Goal: Task Accomplishment & Management: Use online tool/utility

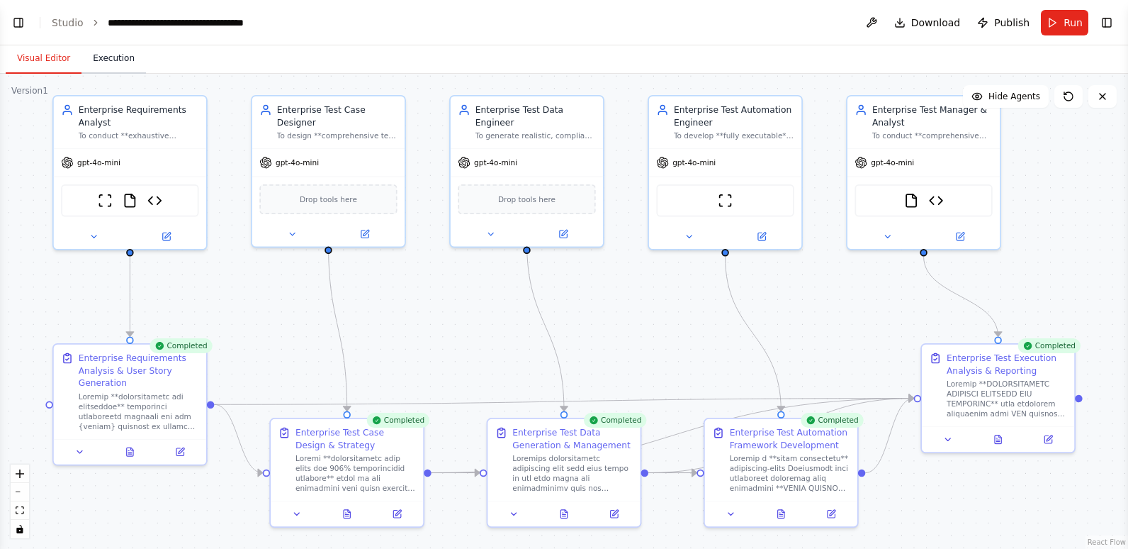
click at [99, 61] on button "Execution" at bounding box center [113, 59] width 64 height 30
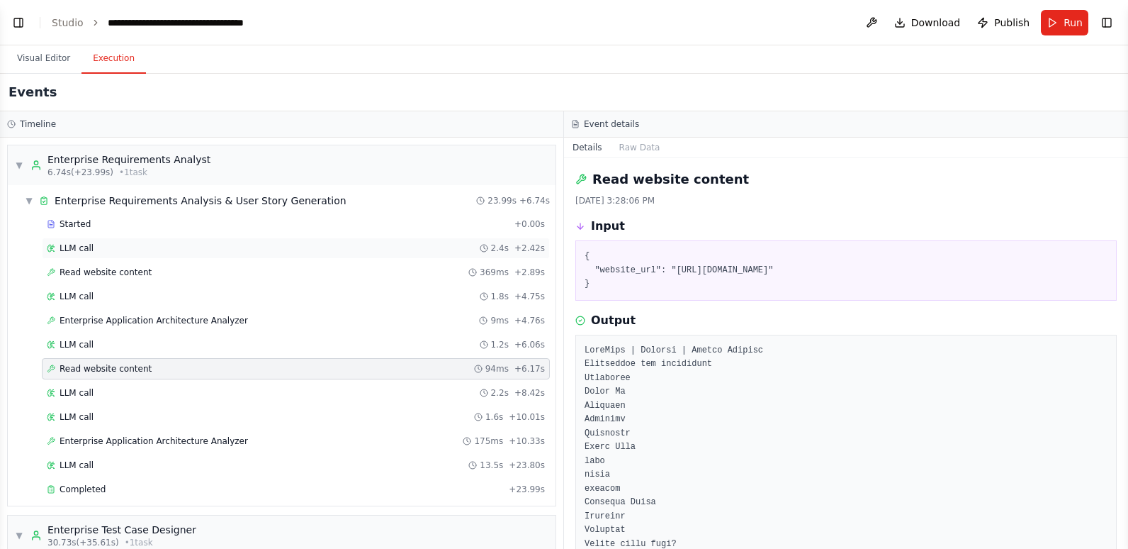
click at [145, 249] on div "LLM call 2.4s + 2.42s" at bounding box center [296, 247] width 498 height 11
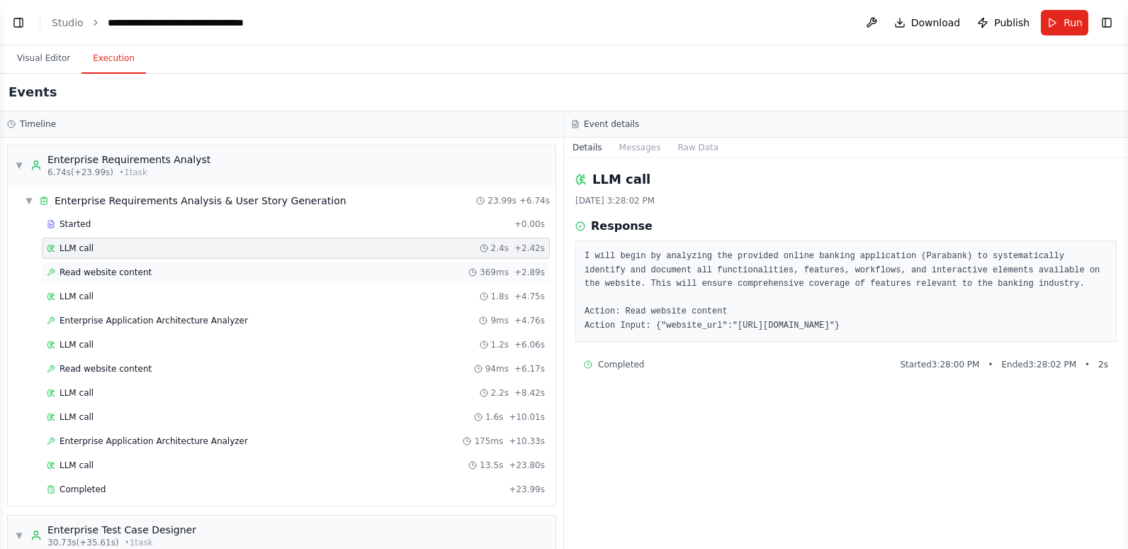
click at [133, 276] on span "Read website content" at bounding box center [106, 271] width 92 height 11
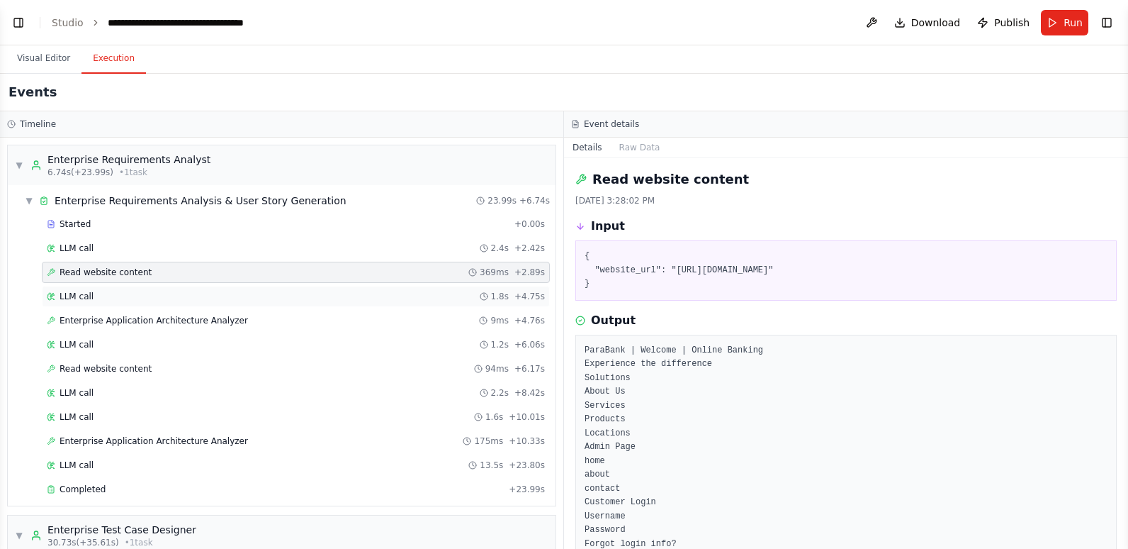
click at [130, 298] on div "LLM call 1.8s + 4.75s" at bounding box center [296, 296] width 498 height 11
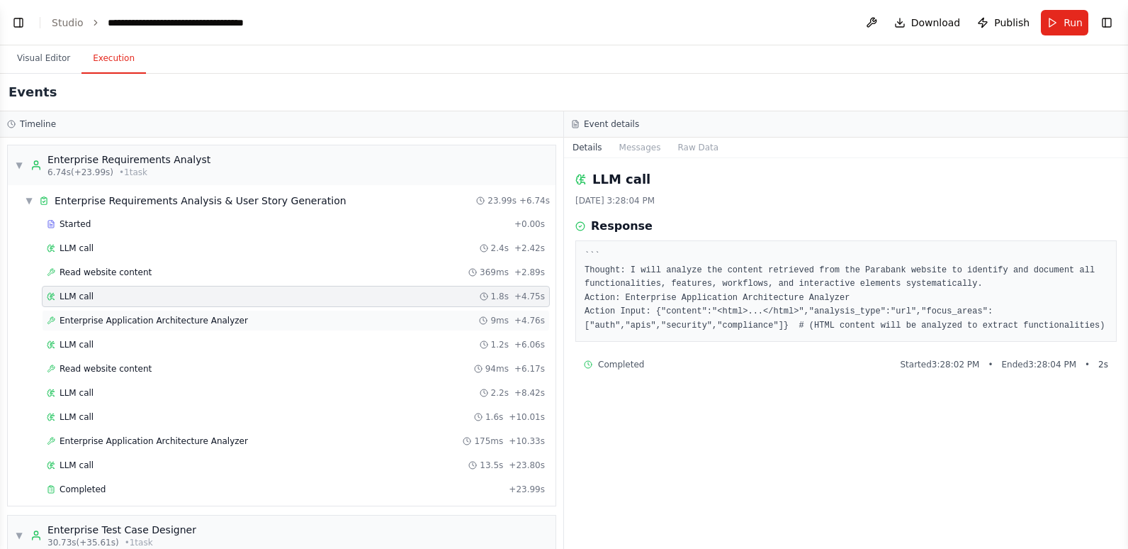
click at [131, 321] on span "Enterprise Application Architecture Analyzer" at bounding box center [154, 320] width 189 height 11
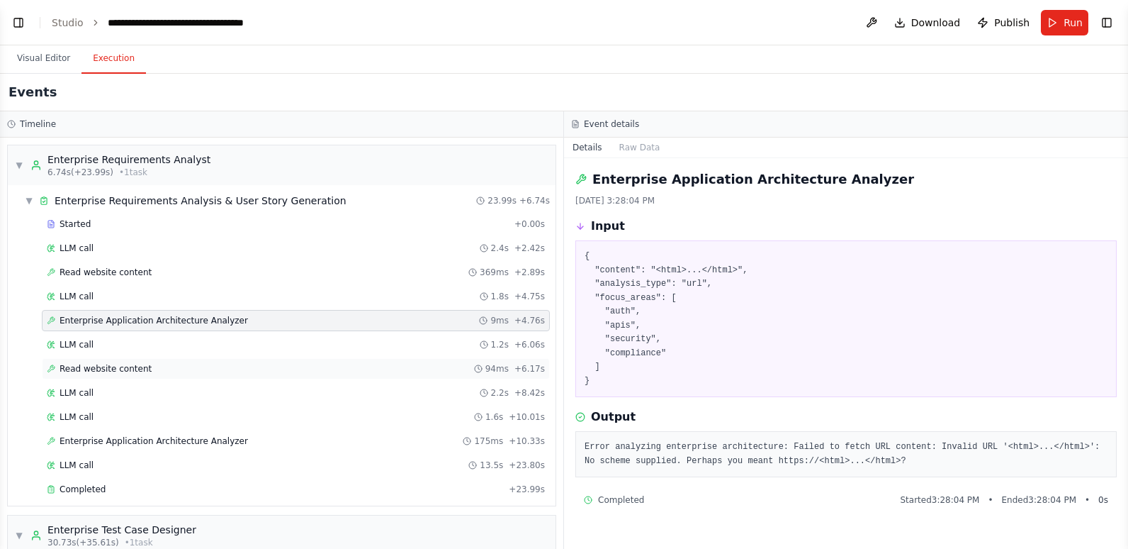
click at [152, 365] on div "Read website content 94ms + 6.17s" at bounding box center [296, 368] width 498 height 11
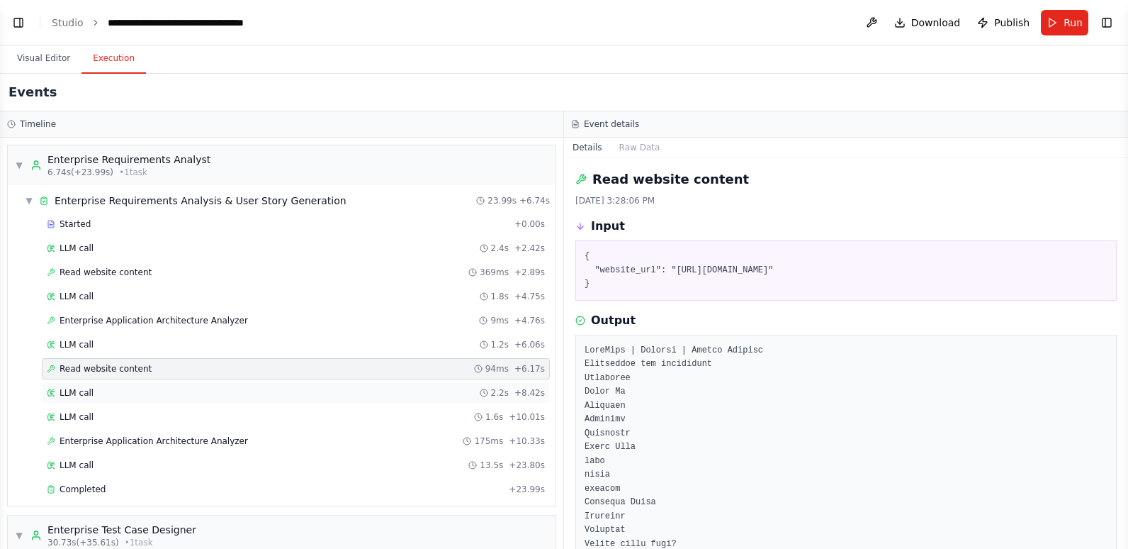
click at [143, 388] on div "LLM call 2.2s + 8.42s" at bounding box center [296, 392] width 498 height 11
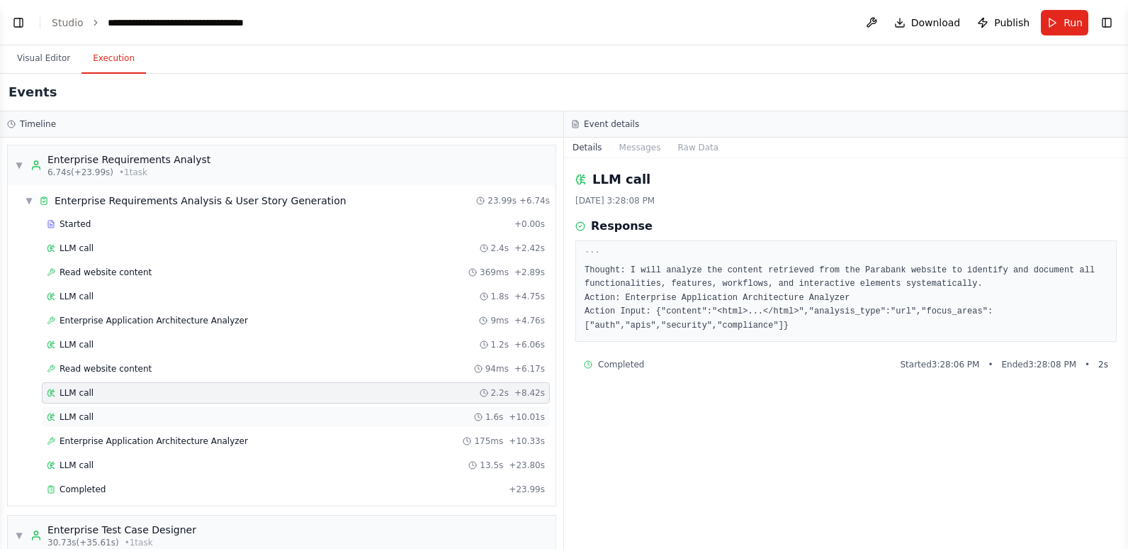
click at [141, 412] on div "LLM call 1.6s + 10.01s" at bounding box center [296, 416] width 498 height 11
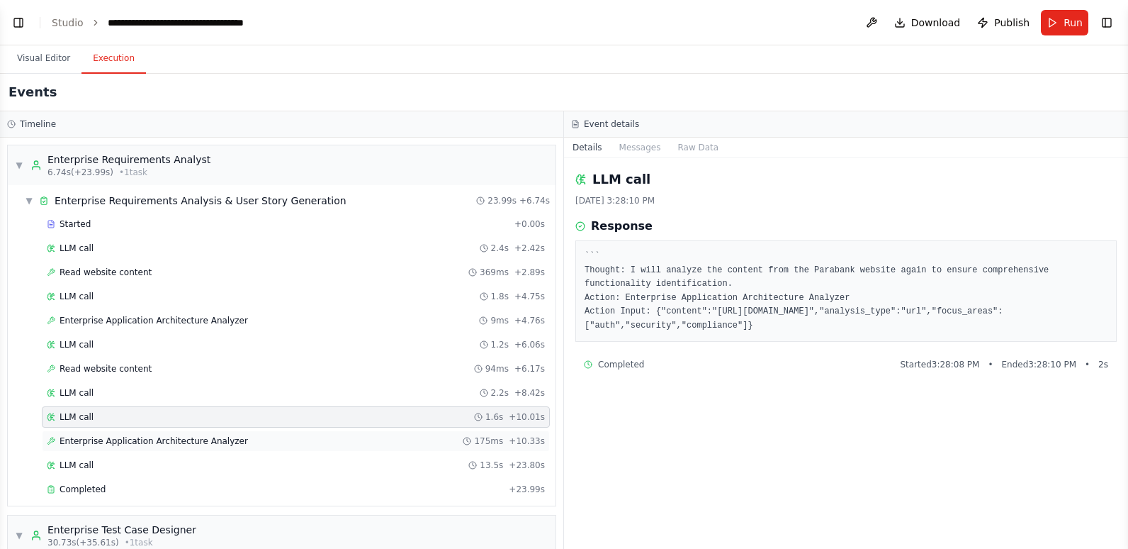
click at [144, 437] on span "Enterprise Application Architecture Analyzer" at bounding box center [154, 440] width 189 height 11
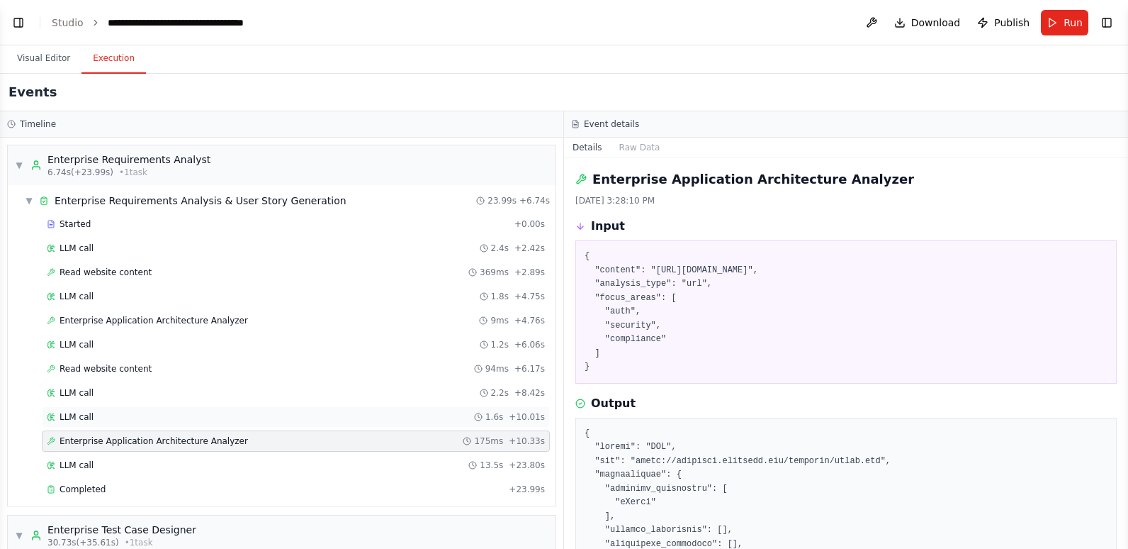
click at [135, 417] on div "LLM call 1.6s + 10.01s" at bounding box center [296, 416] width 498 height 11
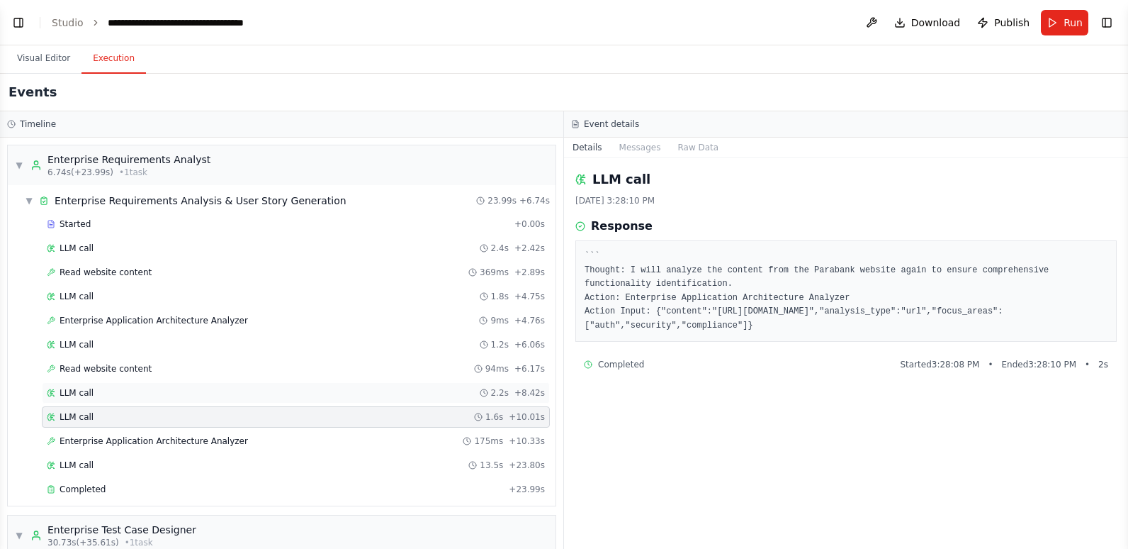
click at [132, 389] on div "LLM call 2.2s + 8.42s" at bounding box center [296, 392] width 498 height 11
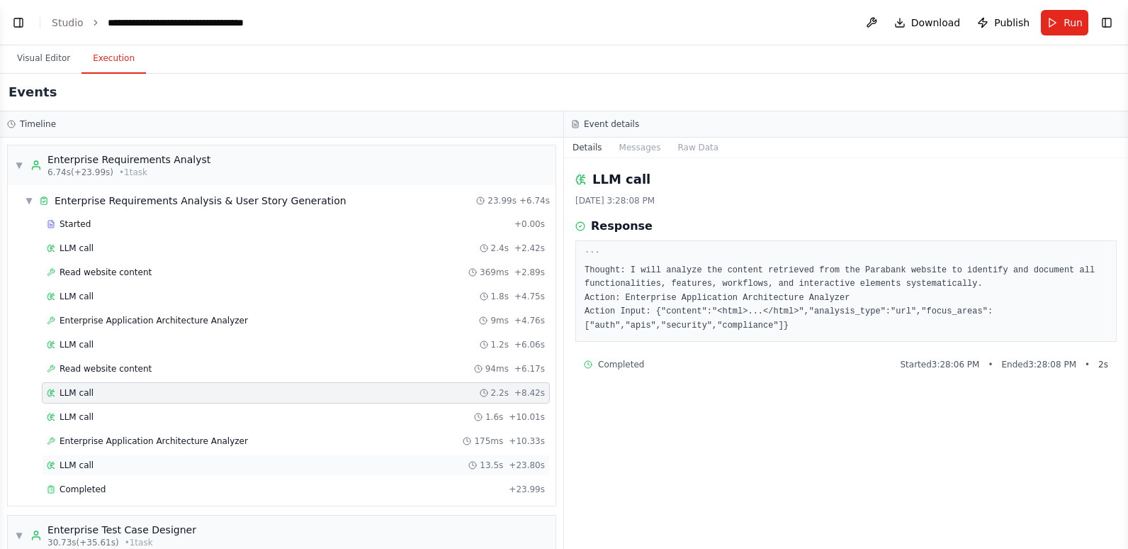
click at [125, 463] on div "LLM call 13.5s + 23.80s" at bounding box center [296, 464] width 498 height 11
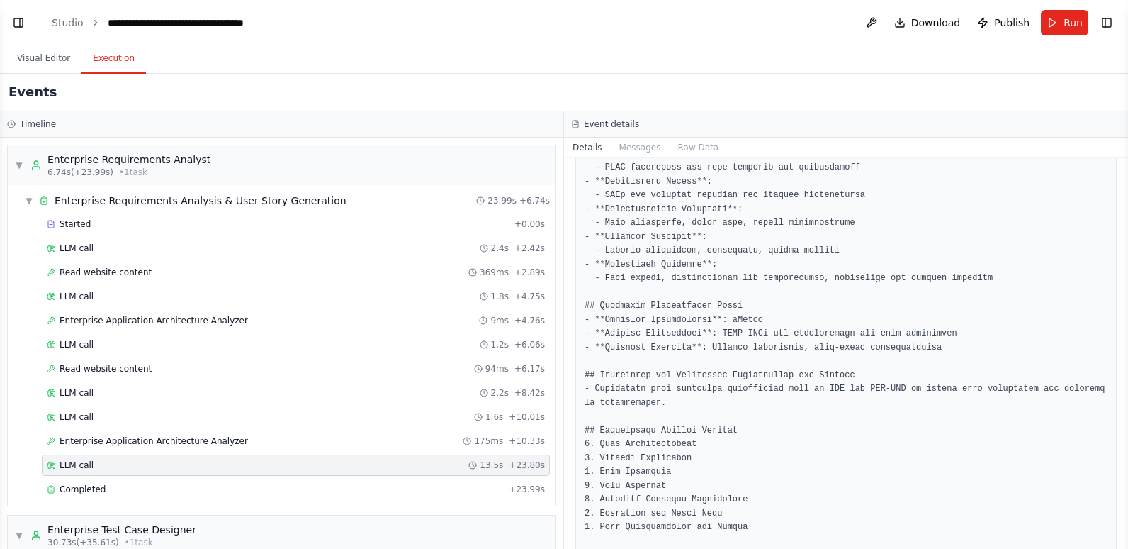
scroll to position [1063, 0]
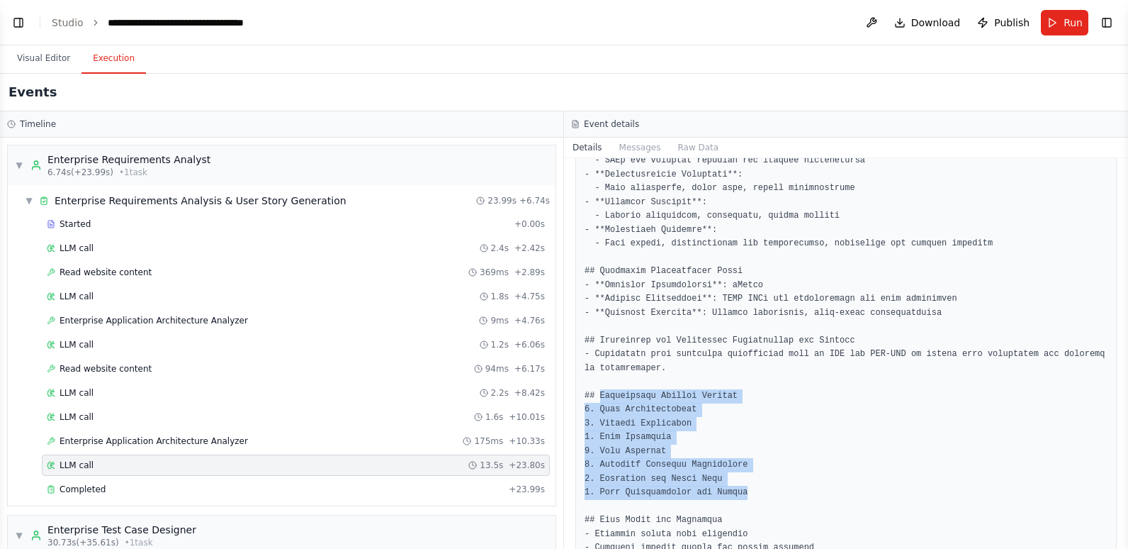
drag, startPoint x: 597, startPoint y: 378, endPoint x: 749, endPoint y: 476, distance: 180.5
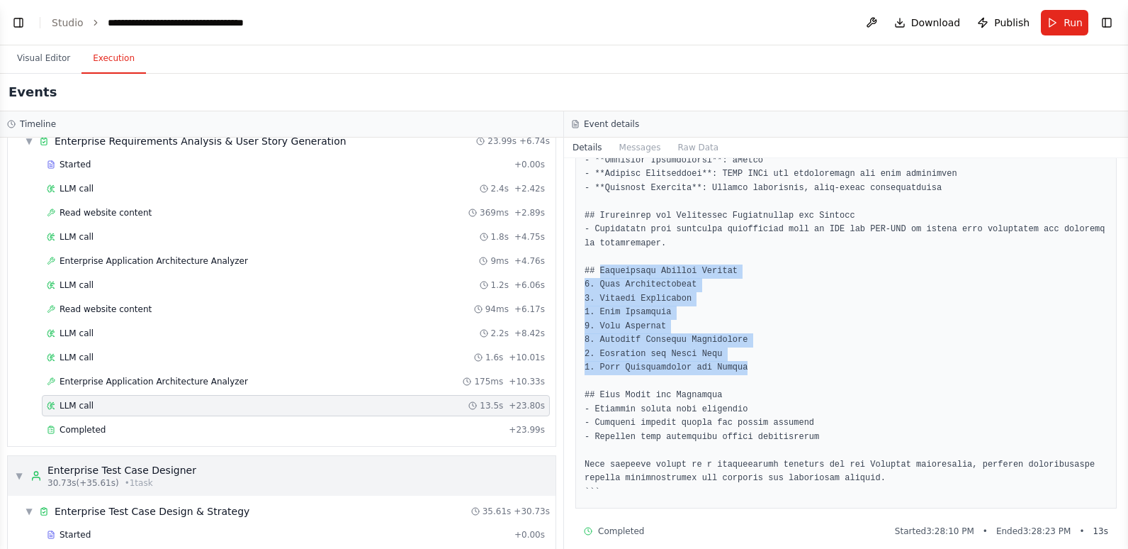
scroll to position [142, 0]
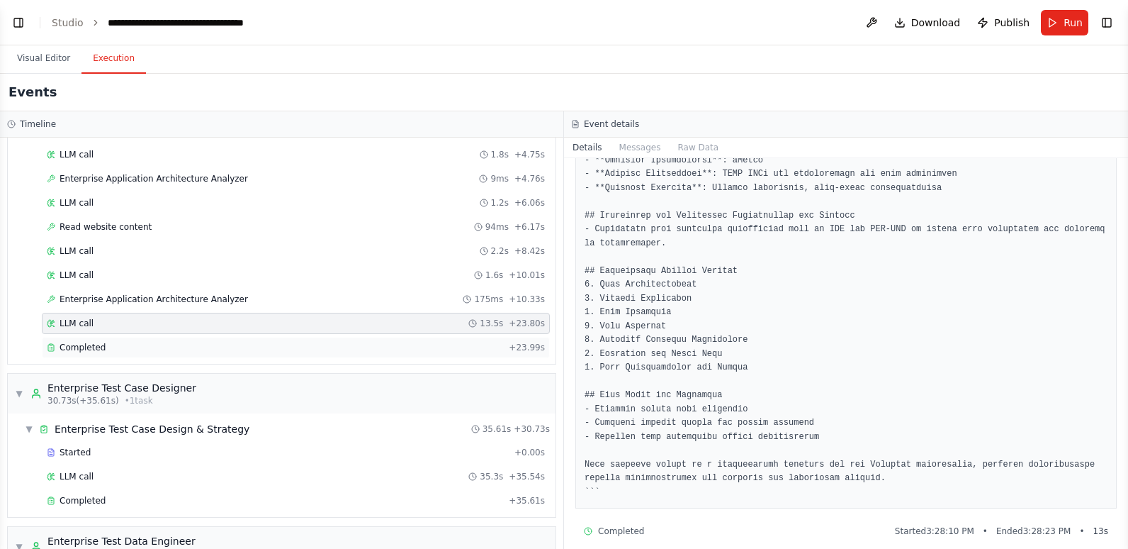
click at [173, 351] on div "Completed" at bounding box center [275, 347] width 456 height 11
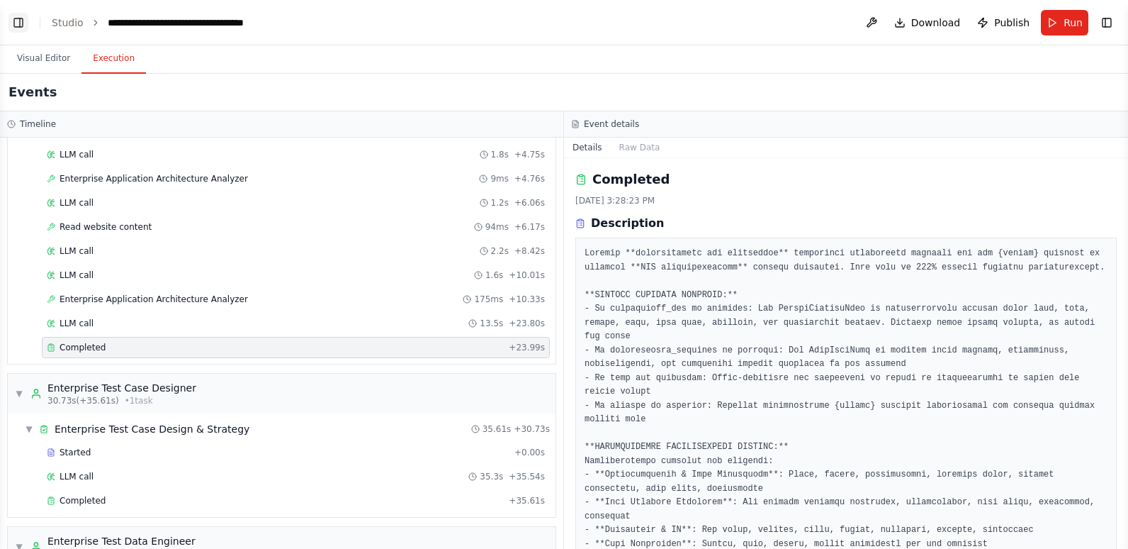
click at [18, 23] on button "Toggle Left Sidebar" at bounding box center [19, 23] width 20 height 20
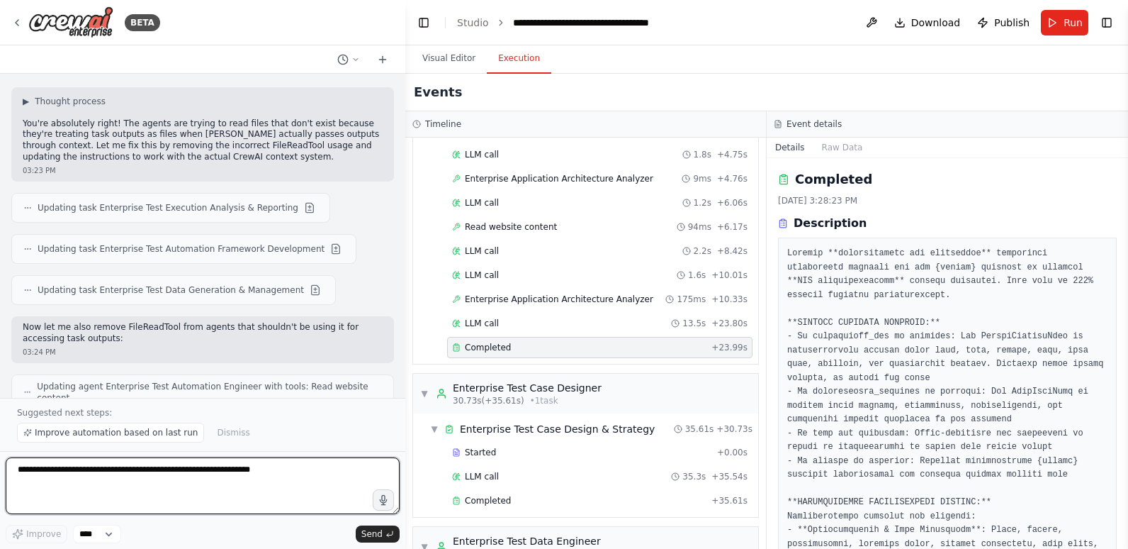
click at [103, 478] on textarea at bounding box center [203, 485] width 394 height 57
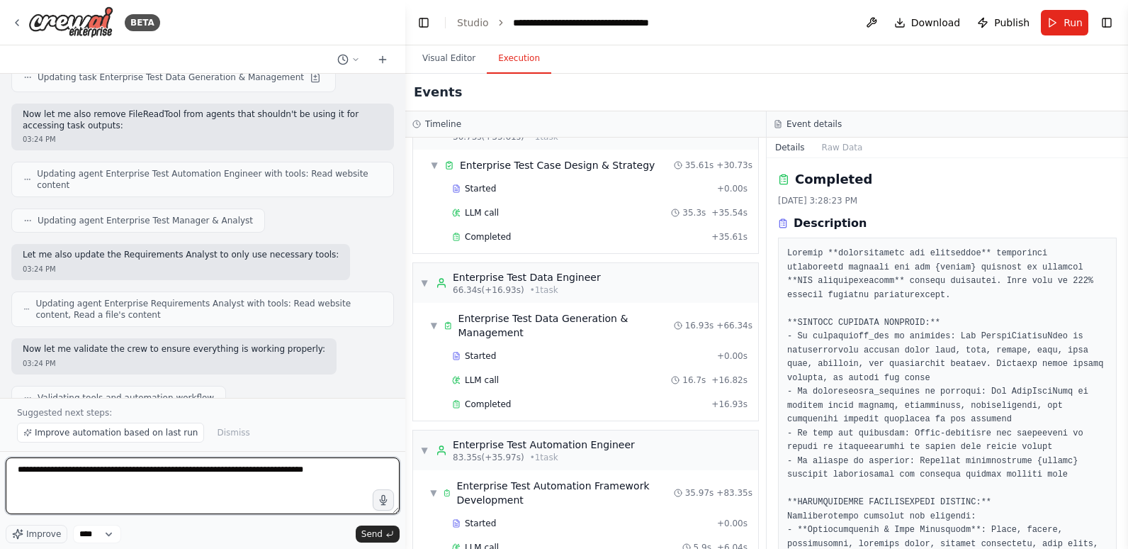
scroll to position [0, 0]
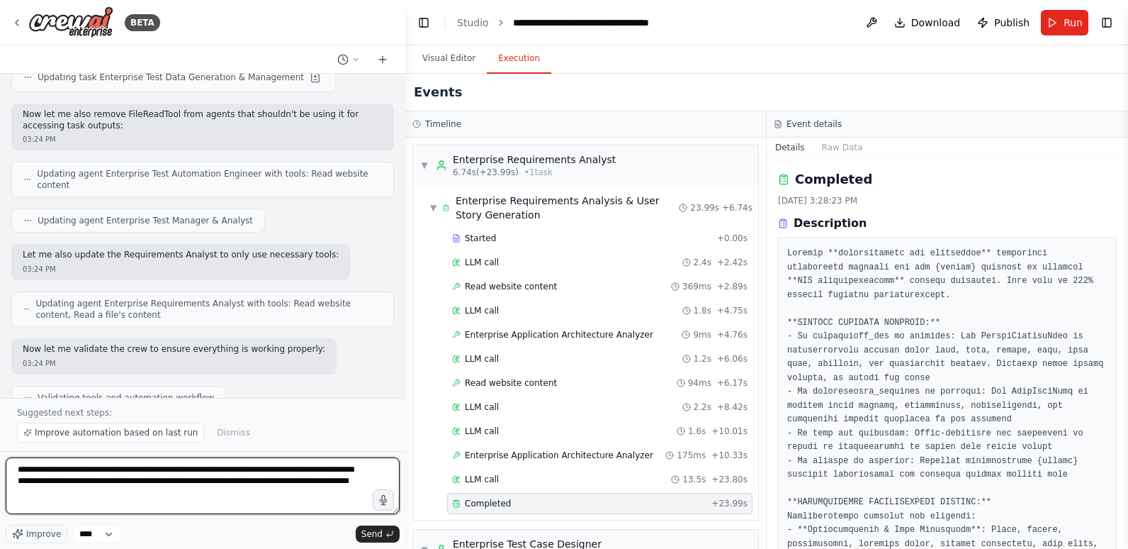
click at [323, 483] on textarea "**********" at bounding box center [203, 485] width 394 height 57
drag, startPoint x: 175, startPoint y: 495, endPoint x: 16, endPoint y: 469, distance: 160.9
click at [16, 469] on textarea "**********" at bounding box center [203, 485] width 394 height 57
click at [43, 471] on textarea "**********" at bounding box center [203, 485] width 394 height 57
click at [47, 468] on textarea "**********" at bounding box center [203, 485] width 394 height 57
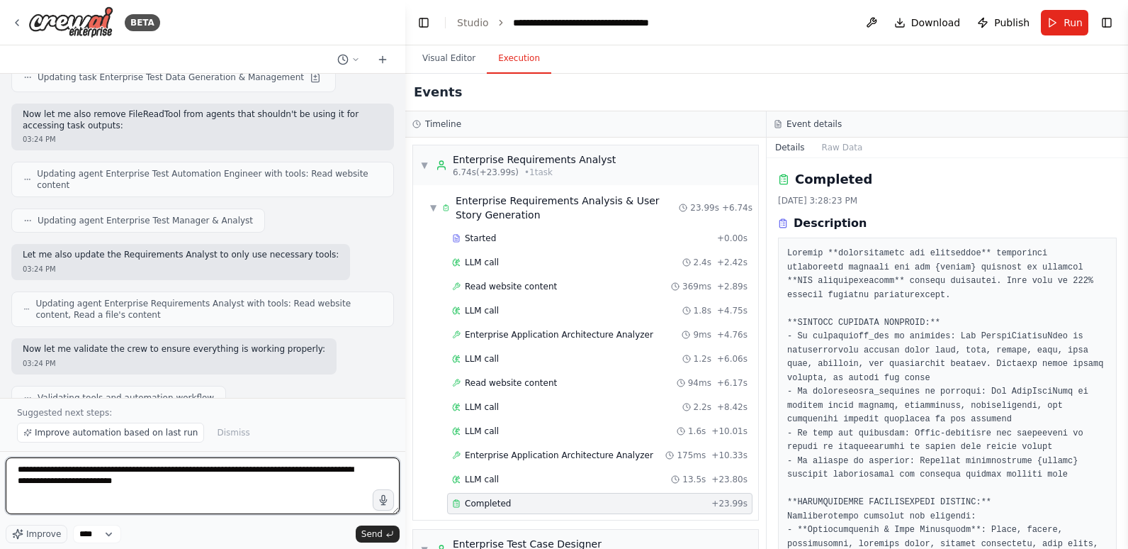
click at [50, 468] on textarea "**********" at bounding box center [203, 485] width 394 height 57
drag, startPoint x: 111, startPoint y: 468, endPoint x: 2, endPoint y: 466, distance: 108.5
click at [3, 466] on div "BETA Hello! I'm the CrewAI assistant. What kind of automation do you want to bu…" at bounding box center [202, 274] width 405 height 549
click at [177, 468] on textarea "**********" at bounding box center [203, 485] width 394 height 57
paste textarea "**********"
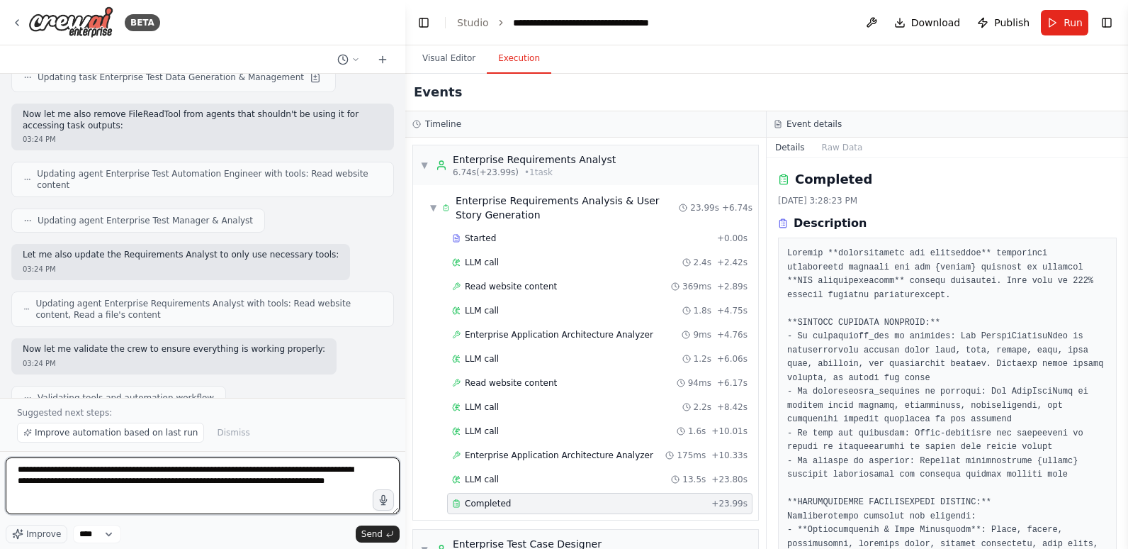
click at [178, 466] on textarea "**********" at bounding box center [203, 485] width 394 height 57
click at [277, 468] on textarea "**********" at bounding box center [203, 485] width 394 height 57
click at [274, 470] on textarea "**********" at bounding box center [203, 485] width 394 height 57
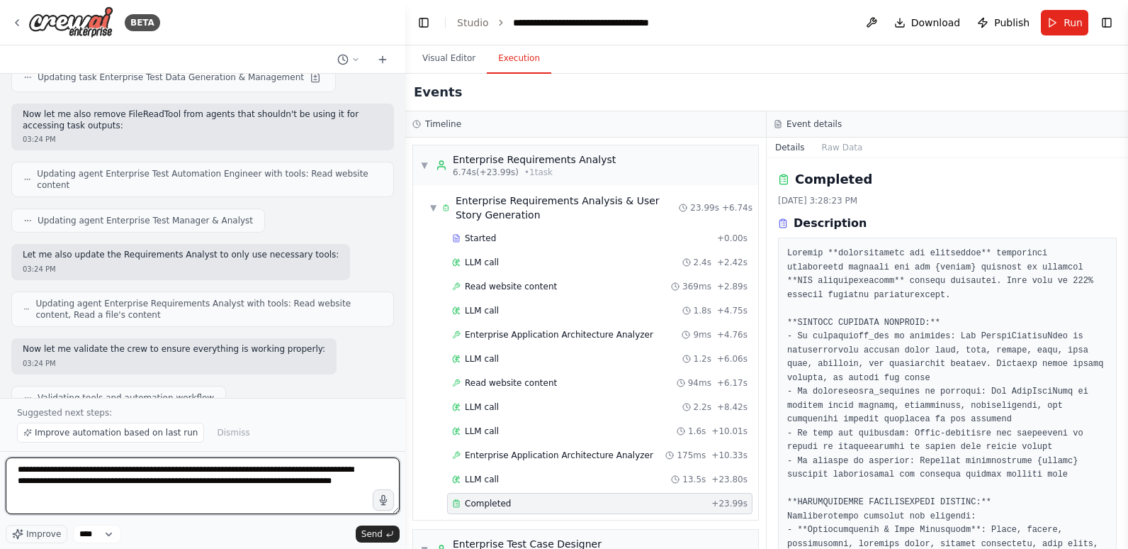
click at [366, 484] on textarea "**********" at bounding box center [203, 485] width 394 height 57
type textarea "**********"
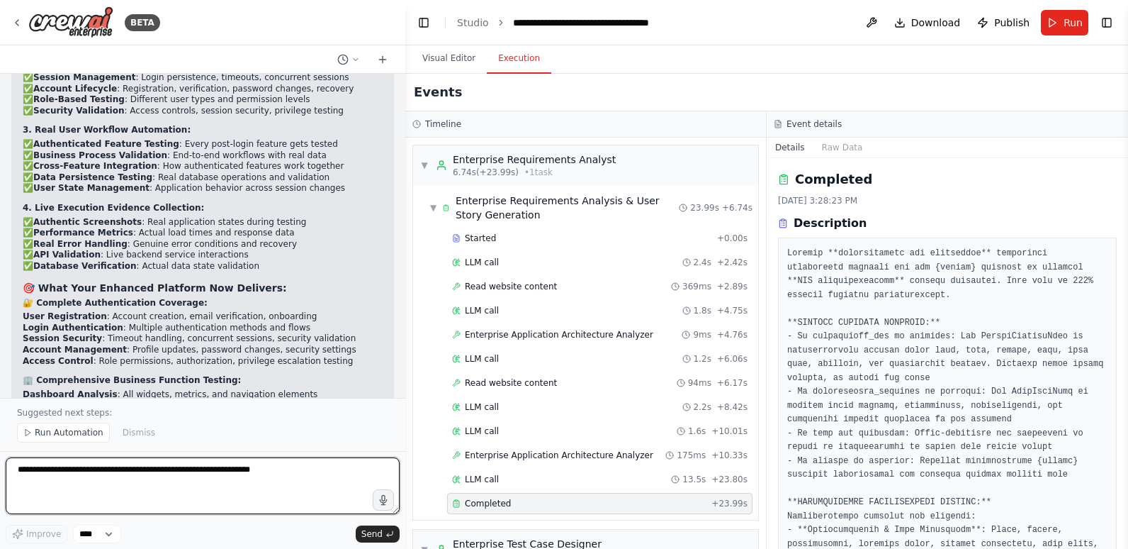
scroll to position [21235, 0]
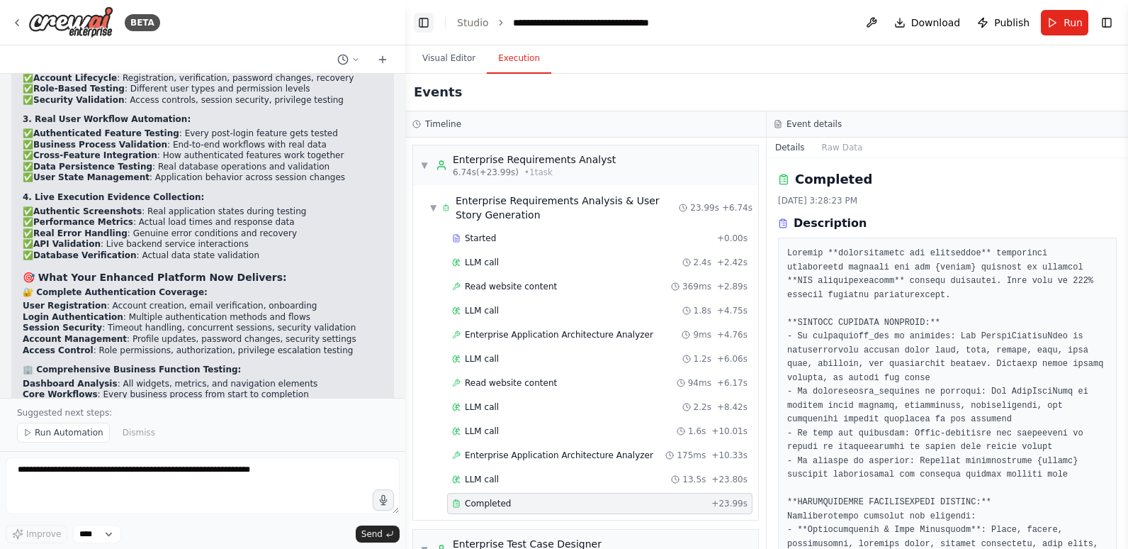
click at [423, 24] on button "Toggle Left Sidebar" at bounding box center [424, 23] width 20 height 20
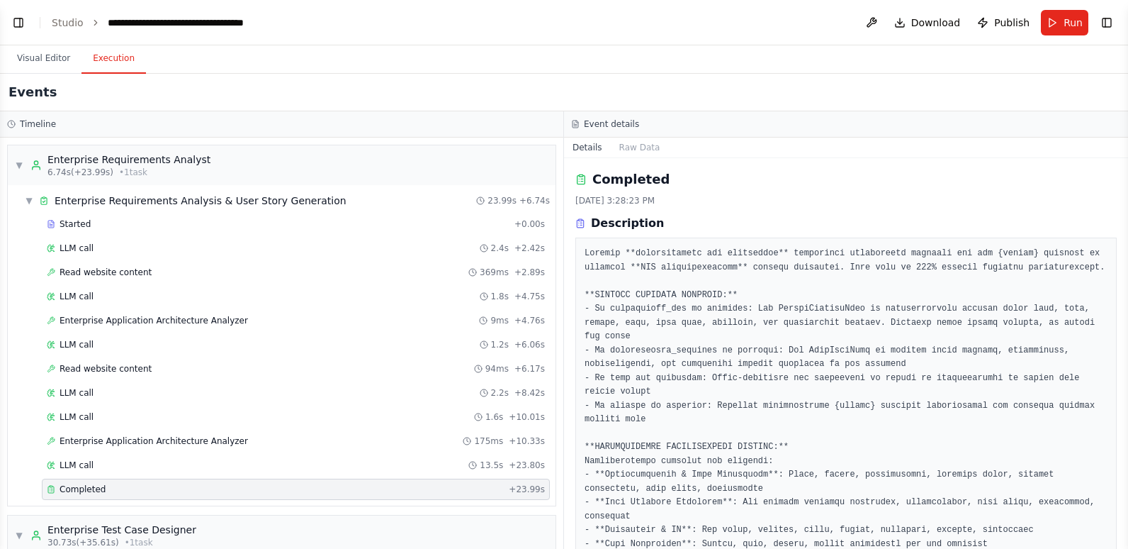
click at [103, 89] on div "Events" at bounding box center [564, 93] width 1128 height 38
click at [42, 62] on button "Visual Editor" at bounding box center [44, 59] width 76 height 30
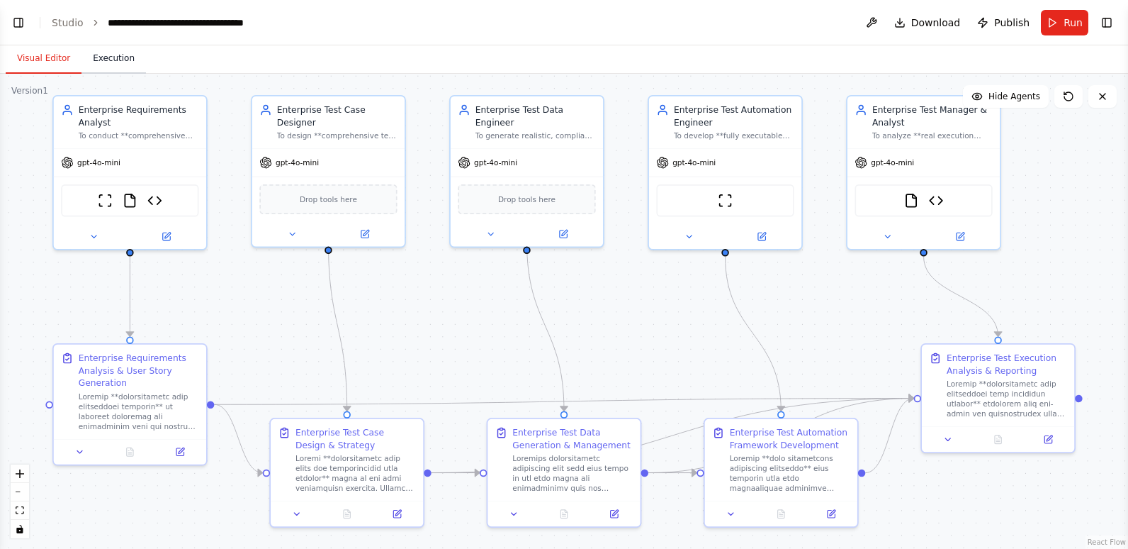
click at [115, 61] on button "Execution" at bounding box center [113, 59] width 64 height 30
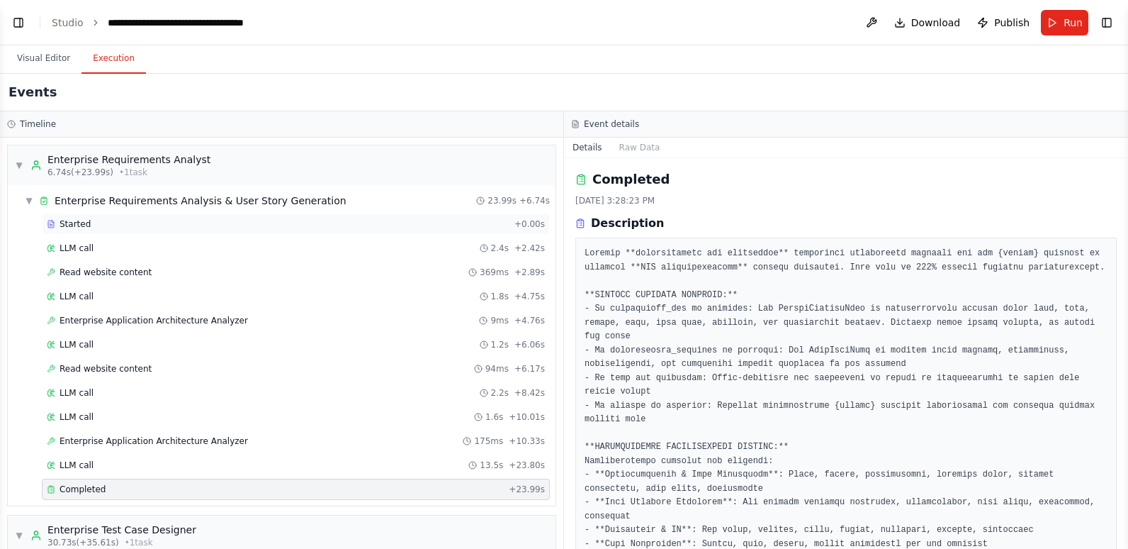
click at [113, 225] on div "Started" at bounding box center [278, 223] width 462 height 11
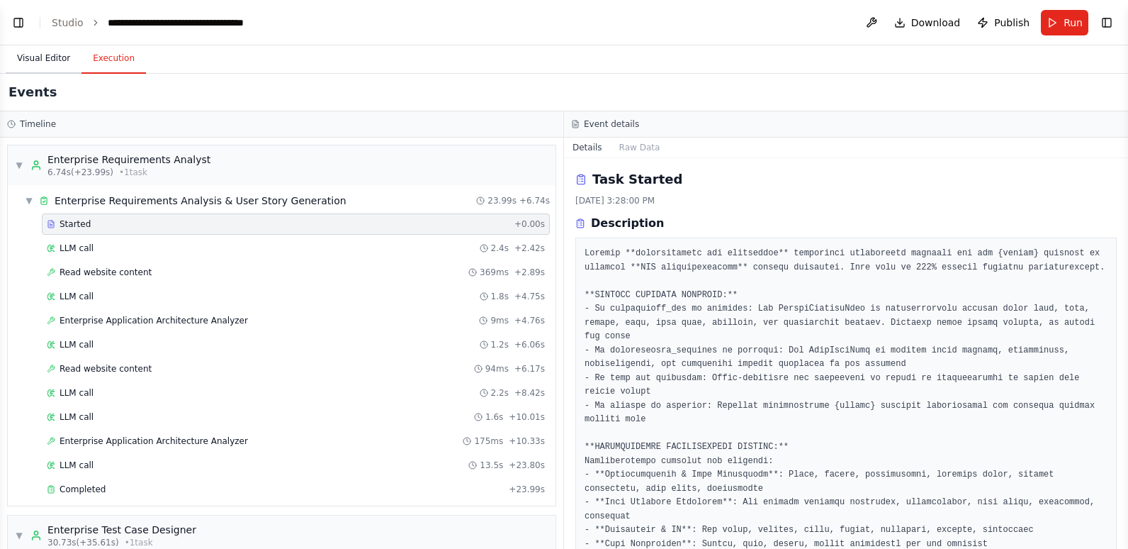
click at [26, 54] on button "Visual Editor" at bounding box center [44, 59] width 76 height 30
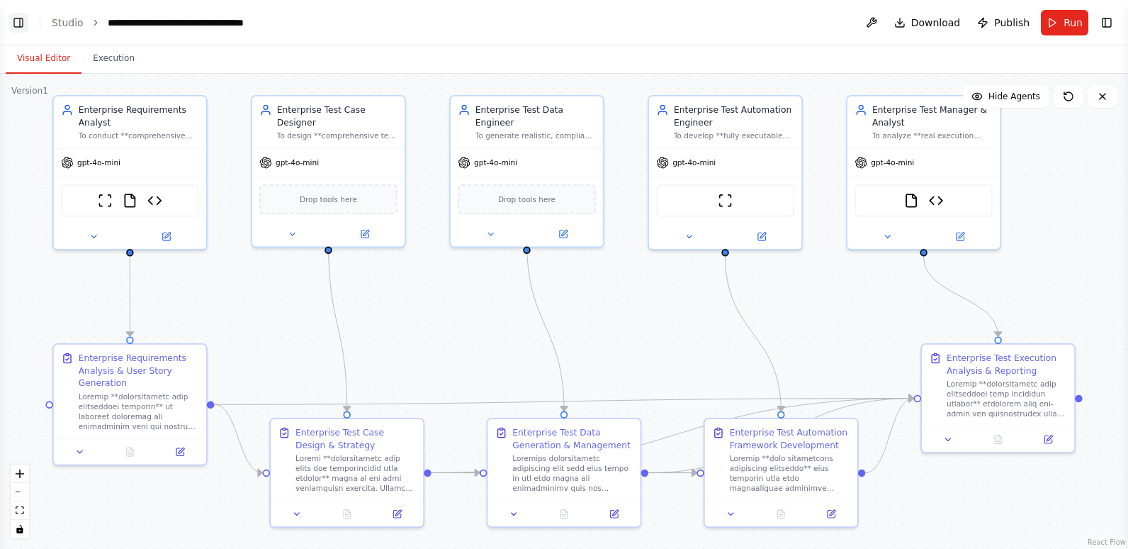
click at [16, 18] on button "Toggle Left Sidebar" at bounding box center [19, 23] width 20 height 20
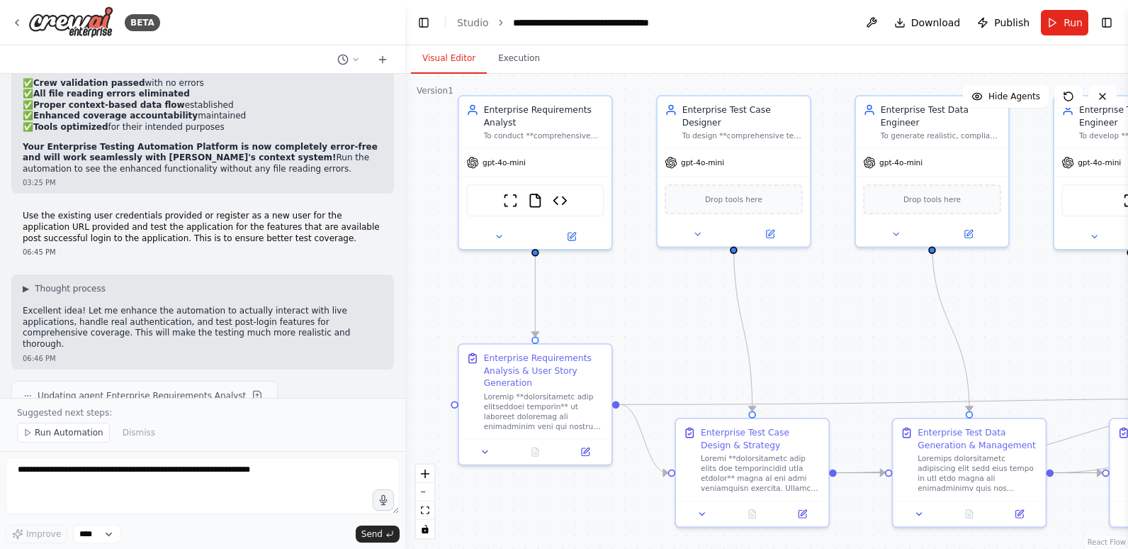
scroll to position [20313, 0]
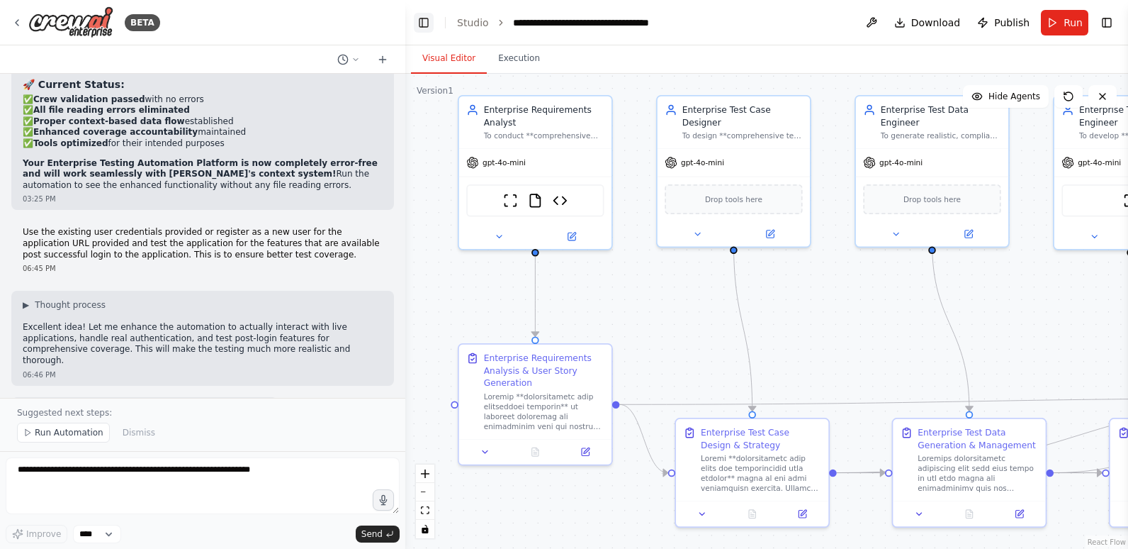
click at [423, 23] on button "Toggle Left Sidebar" at bounding box center [424, 23] width 20 height 20
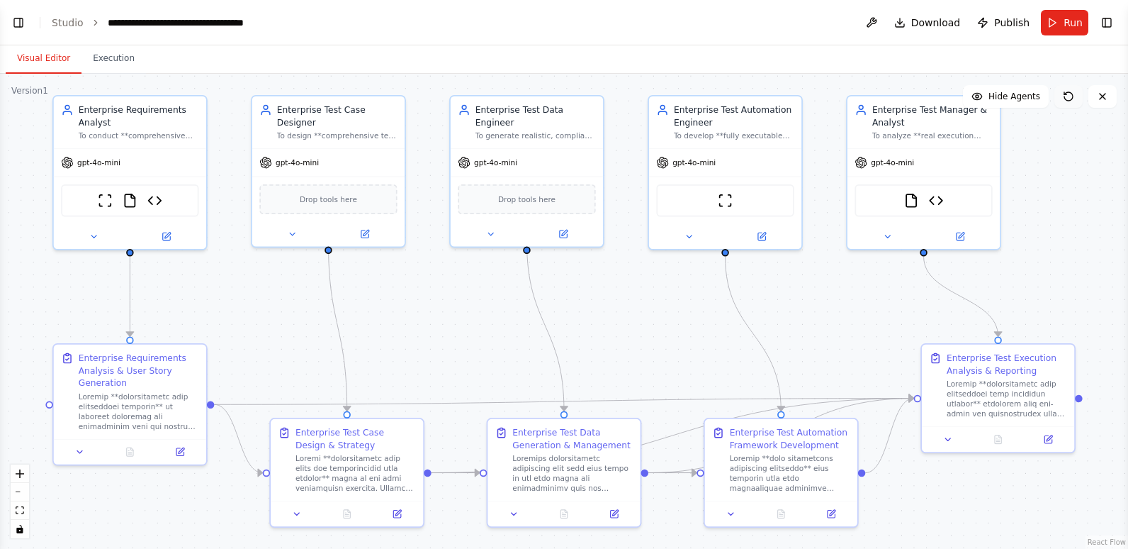
click at [1067, 96] on icon at bounding box center [1068, 96] width 11 height 11
click at [1023, 97] on span "Hide Agents" at bounding box center [1015, 96] width 52 height 11
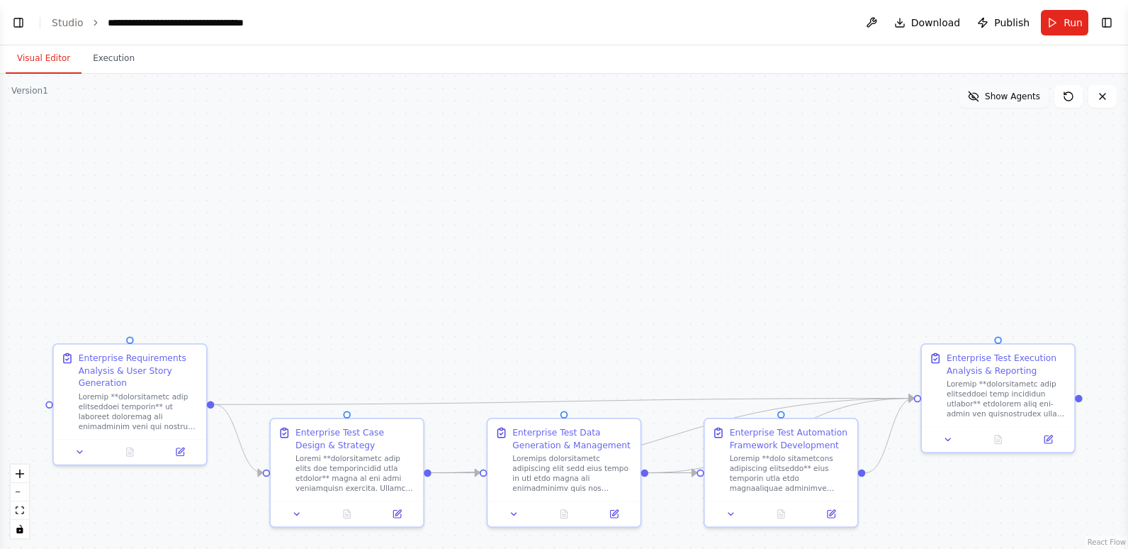
click at [1023, 97] on span "Show Agents" at bounding box center [1012, 96] width 55 height 11
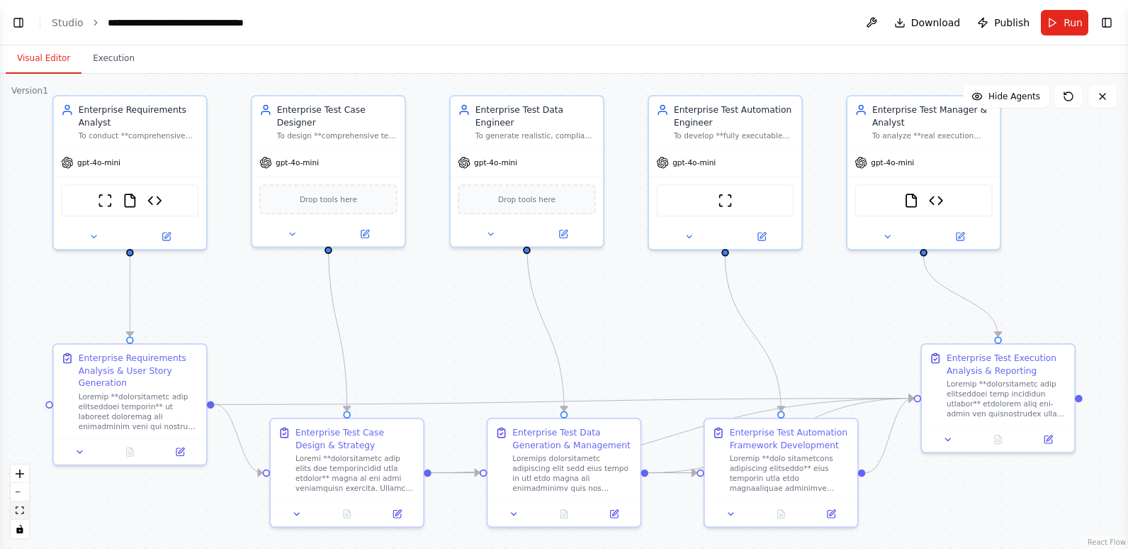
click at [19, 511] on icon "fit view" at bounding box center [20, 510] width 9 height 8
click at [1074, 28] on span "Run" at bounding box center [1073, 23] width 19 height 14
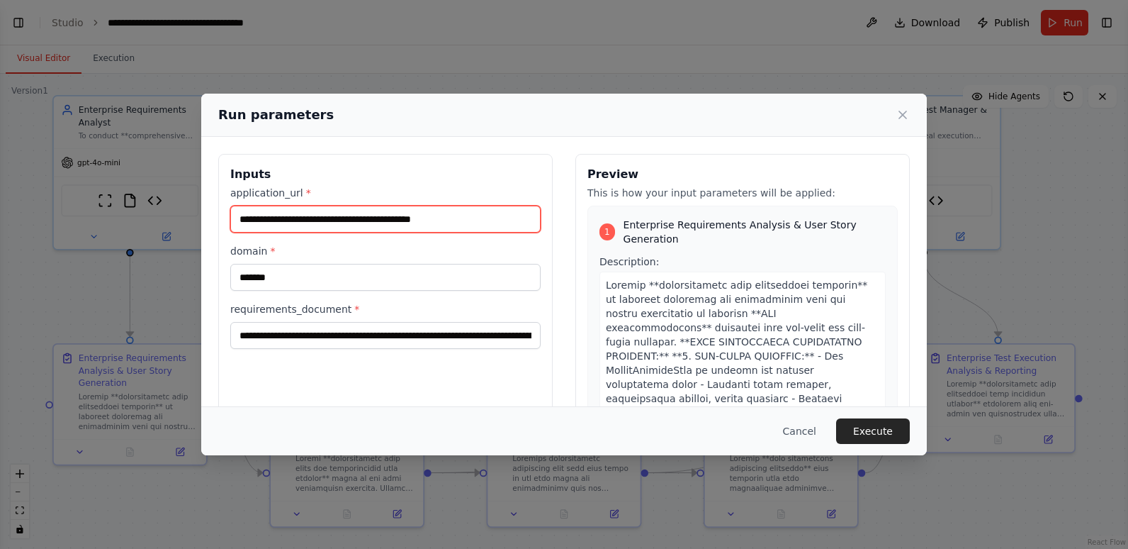
drag, startPoint x: 478, startPoint y: 222, endPoint x: 240, endPoint y: 227, distance: 238.2
click at [240, 227] on input "**********" at bounding box center [385, 219] width 310 height 27
click at [817, 432] on button "Cancel" at bounding box center [800, 431] width 56 height 26
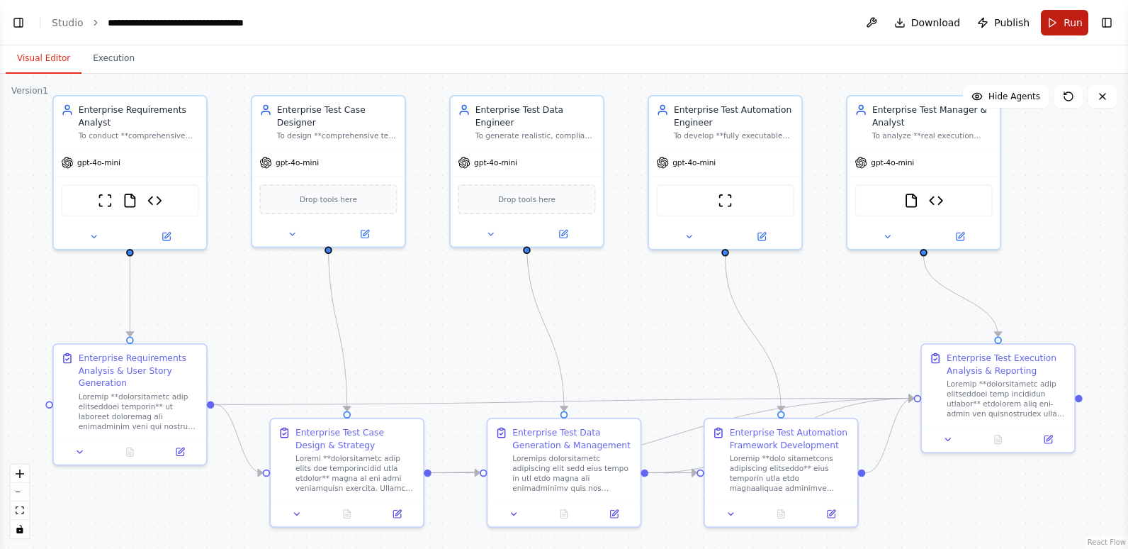
click at [1058, 17] on button "Run" at bounding box center [1064, 23] width 47 height 26
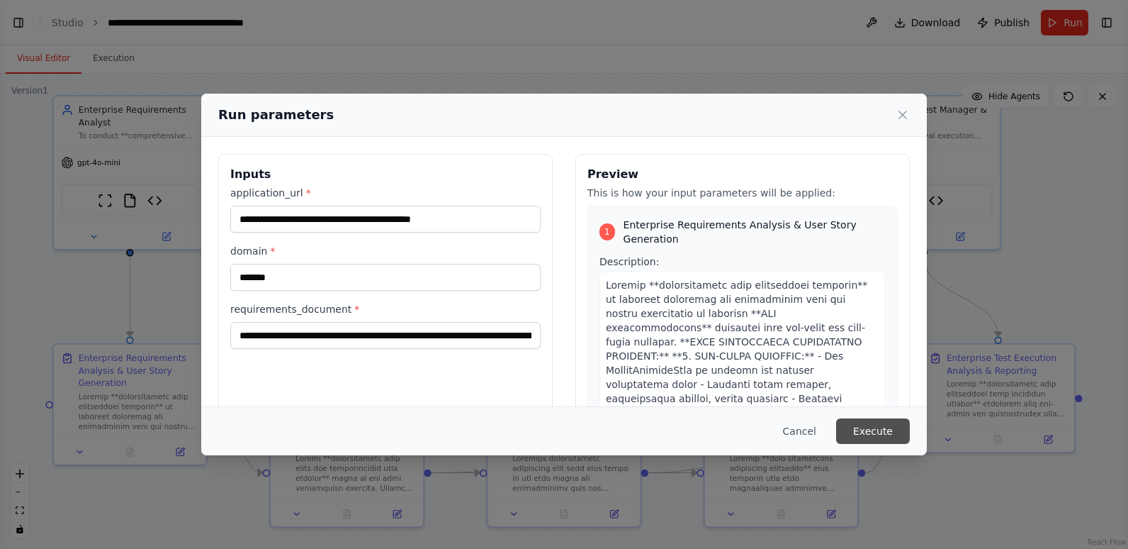
click at [880, 430] on button "Execute" at bounding box center [873, 431] width 74 height 26
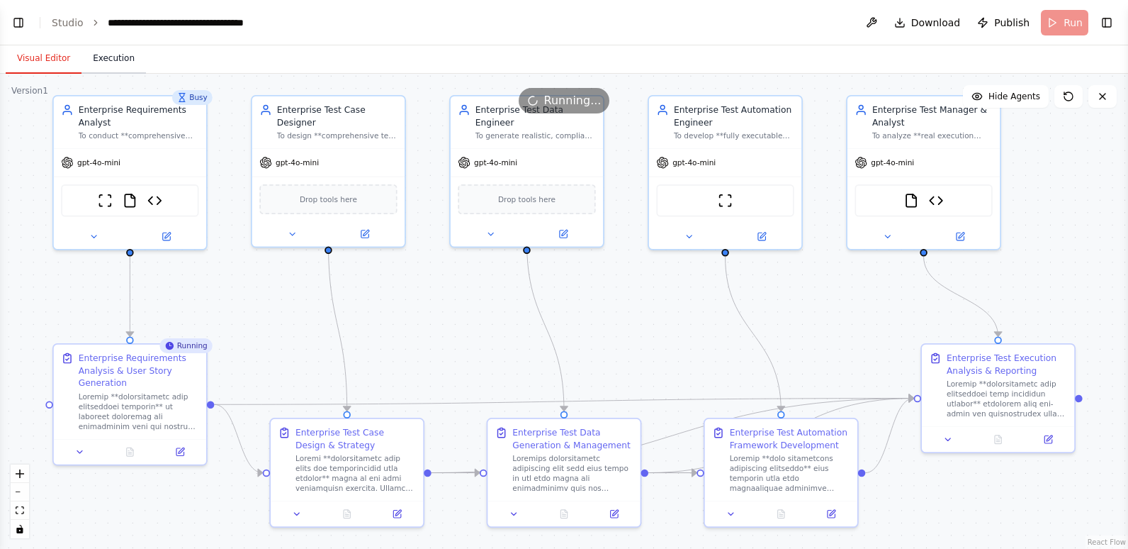
click at [110, 56] on button "Execution" at bounding box center [113, 59] width 64 height 30
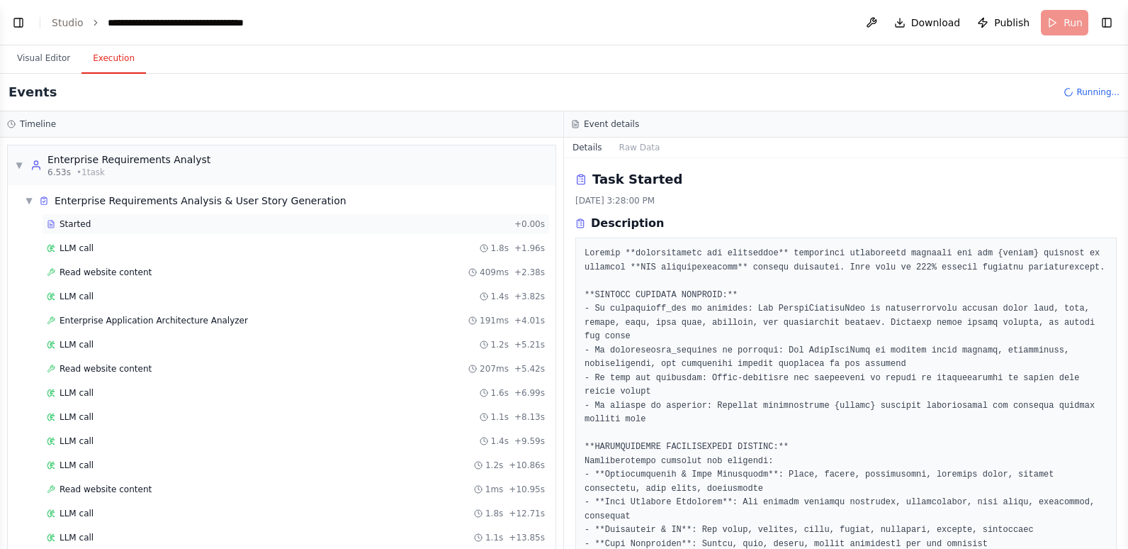
click at [114, 220] on div "Started" at bounding box center [278, 223] width 462 height 11
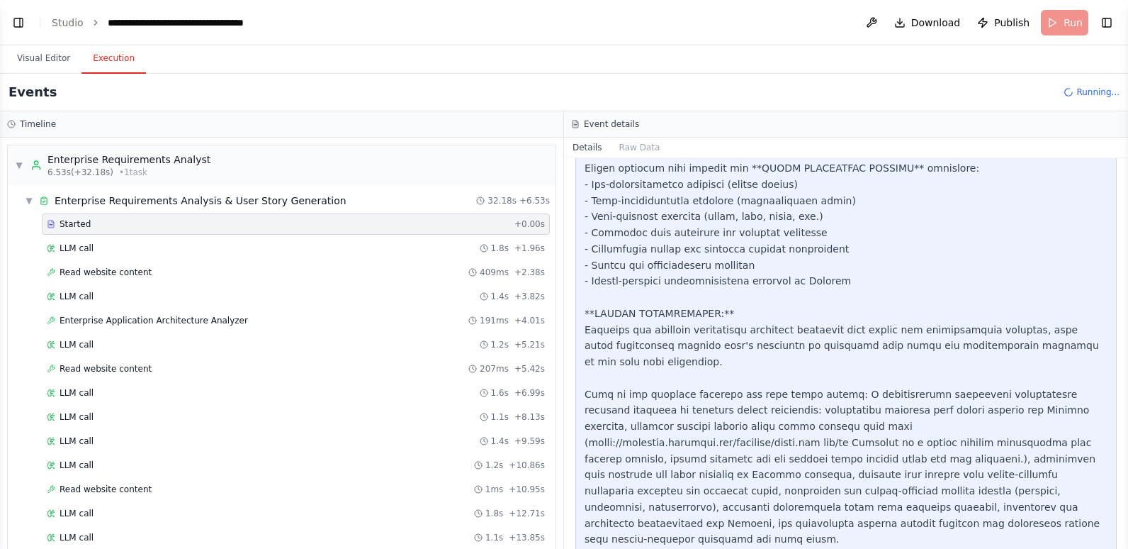
scroll to position [1531, 0]
click at [117, 272] on span "Read website content" at bounding box center [106, 271] width 92 height 11
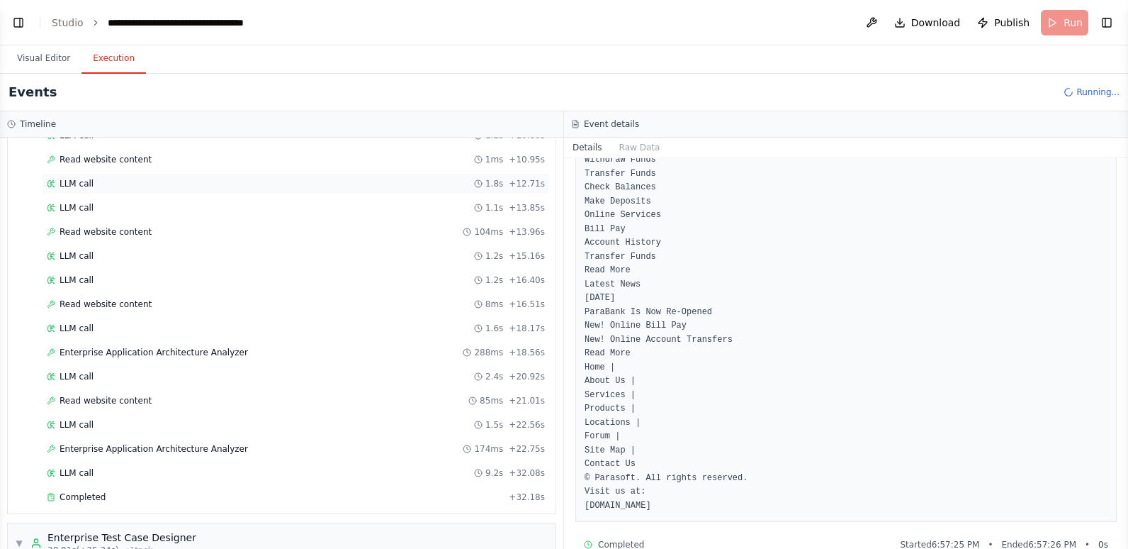
scroll to position [354, 0]
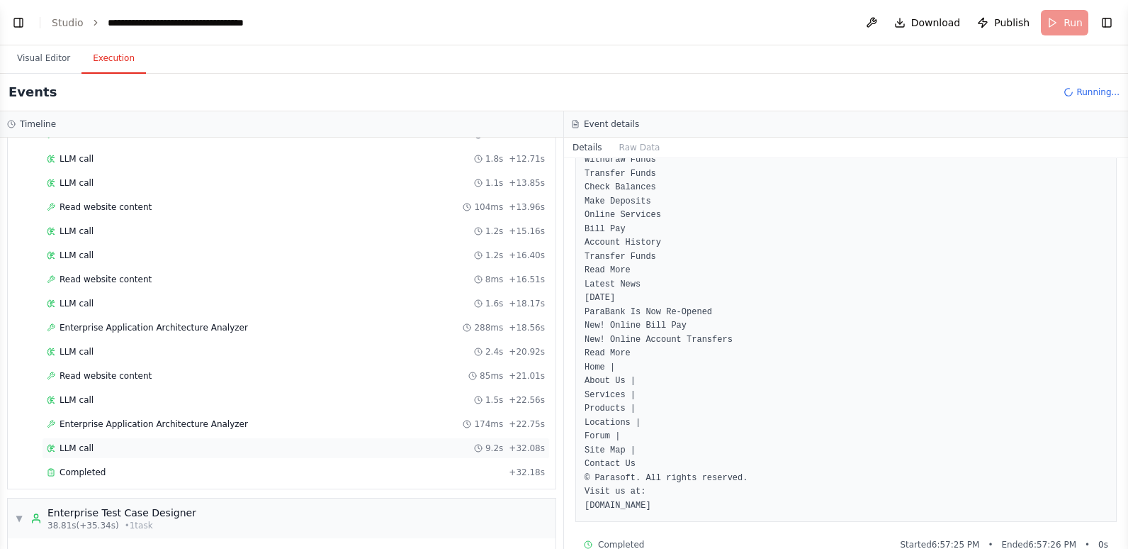
click at [110, 444] on div "LLM call 9.2s + 32.08s" at bounding box center [296, 447] width 498 height 11
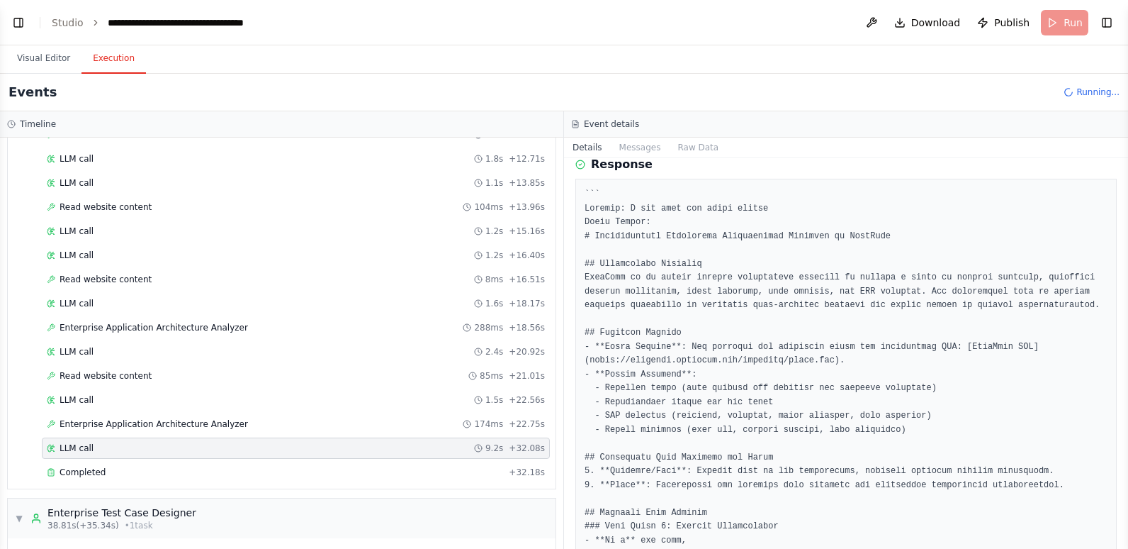
scroll to position [71, 0]
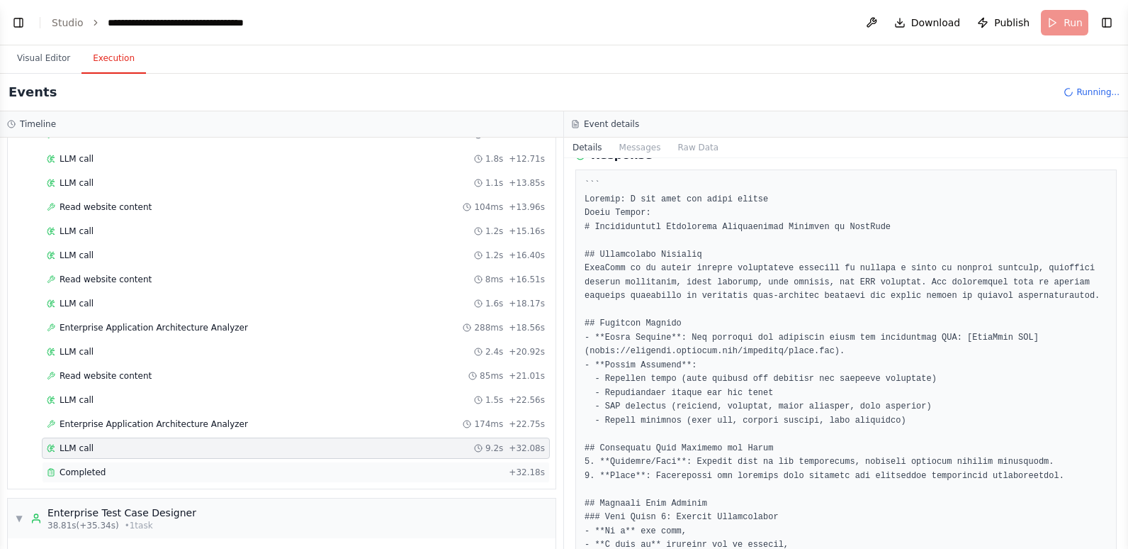
click at [106, 476] on div "Completed" at bounding box center [275, 471] width 456 height 11
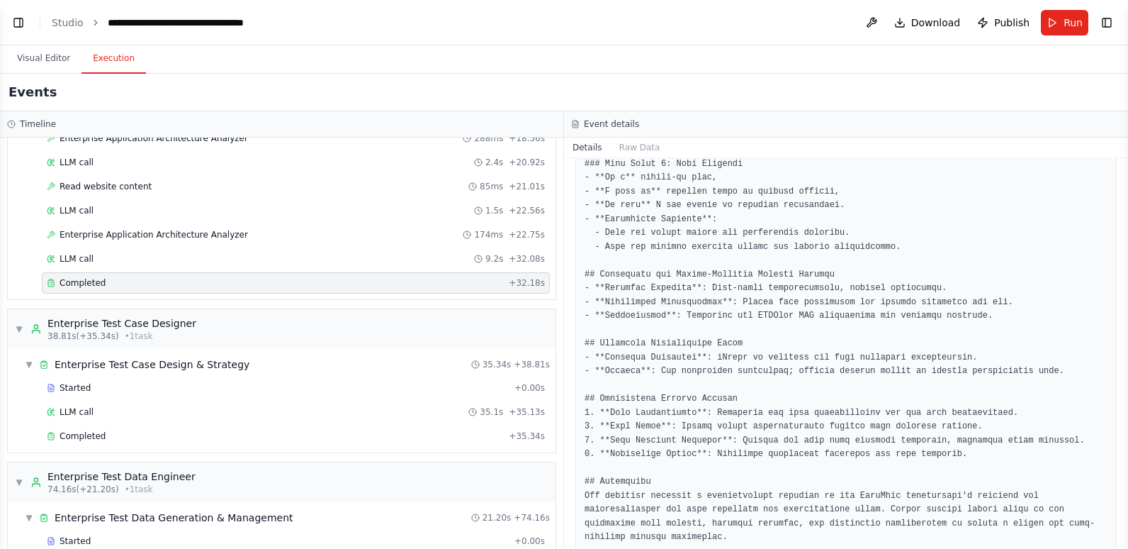
scroll to position [567, 0]
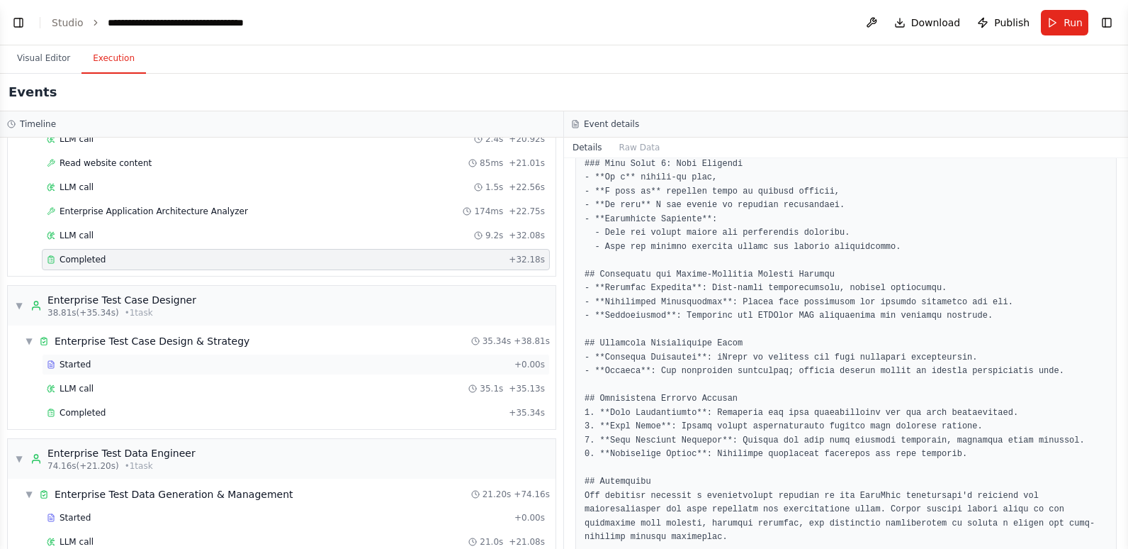
click at [120, 361] on div "Started" at bounding box center [278, 364] width 462 height 11
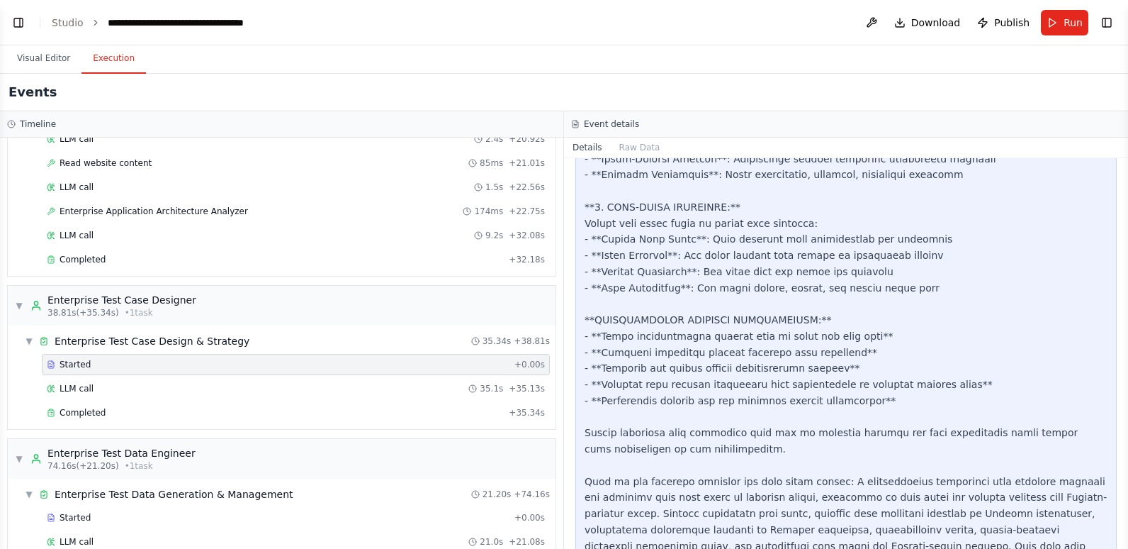
scroll to position [1782, 0]
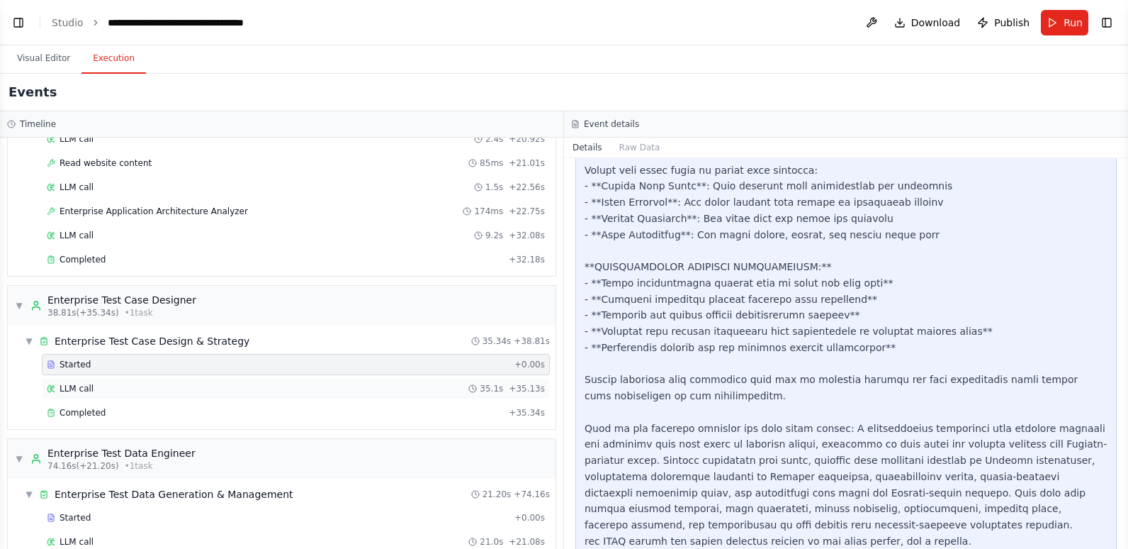
click at [151, 387] on div "LLM call 35.1s + 35.13s" at bounding box center [296, 388] width 498 height 11
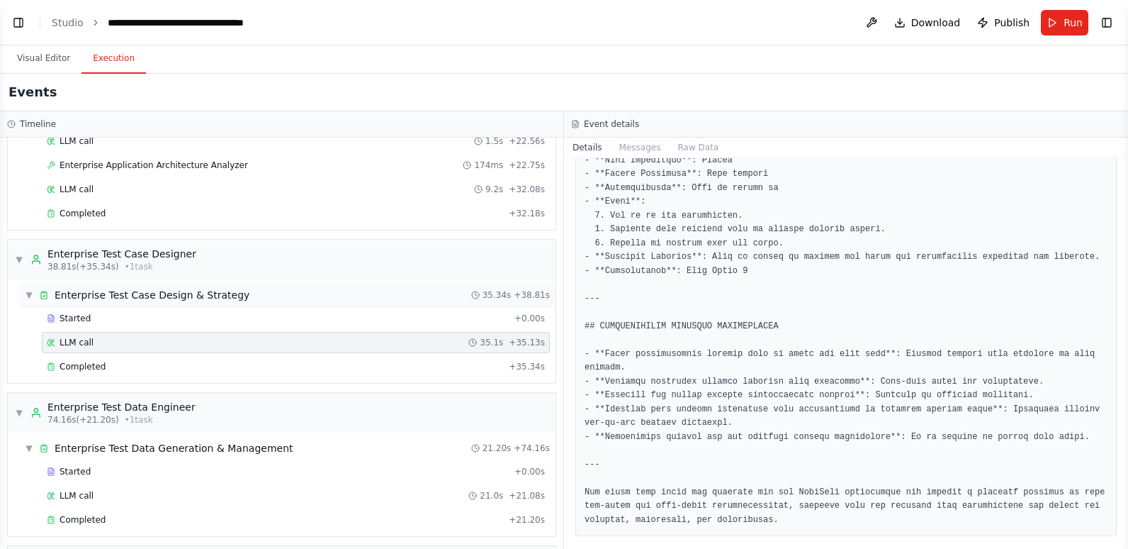
scroll to position [638, 0]
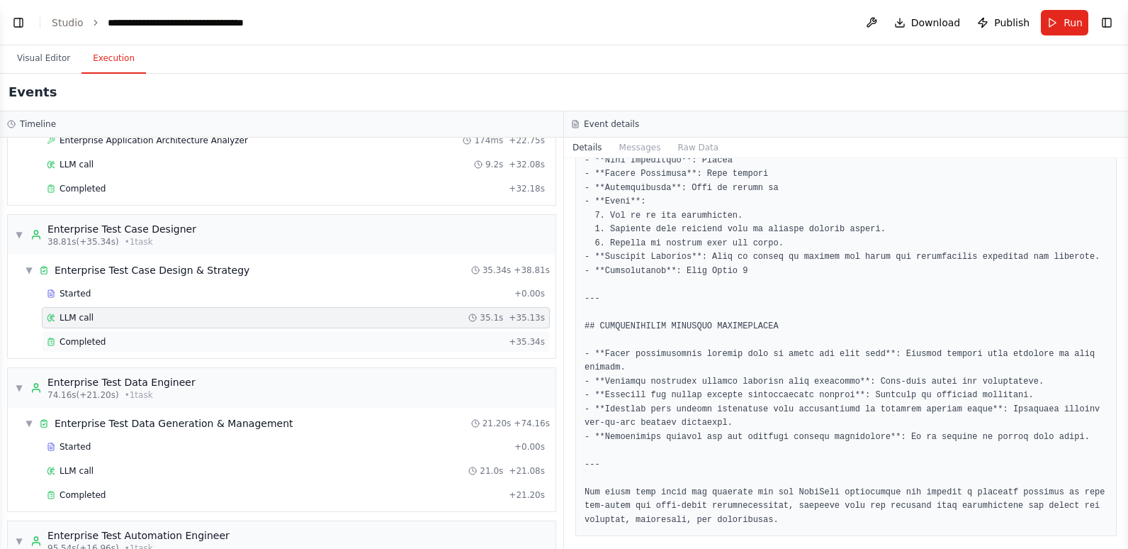
click at [262, 338] on div "Completed" at bounding box center [275, 341] width 456 height 11
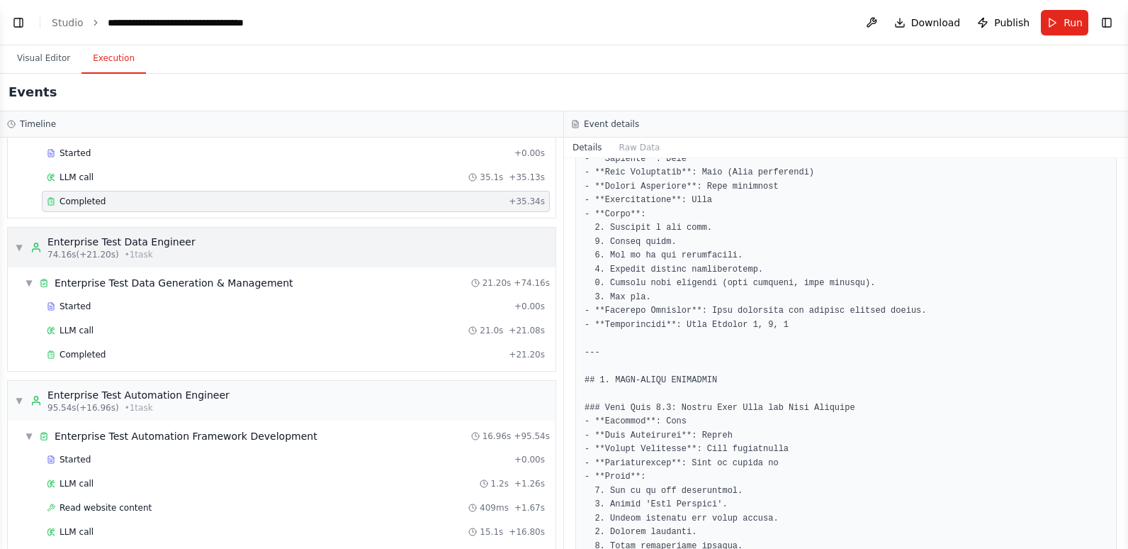
scroll to position [780, 0]
click at [82, 327] on span "LLM call" at bounding box center [77, 328] width 34 height 11
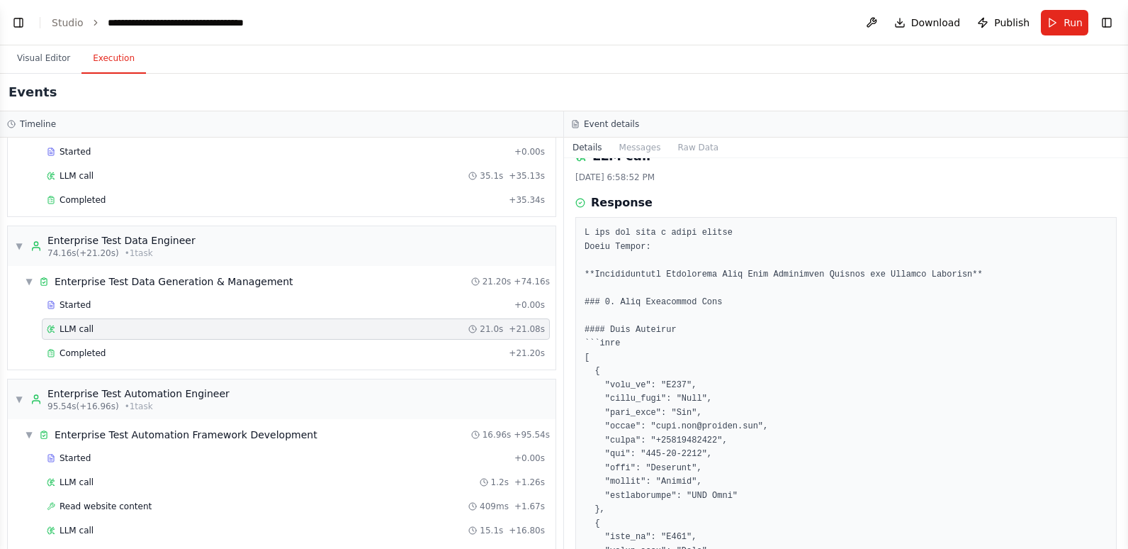
scroll to position [0, 0]
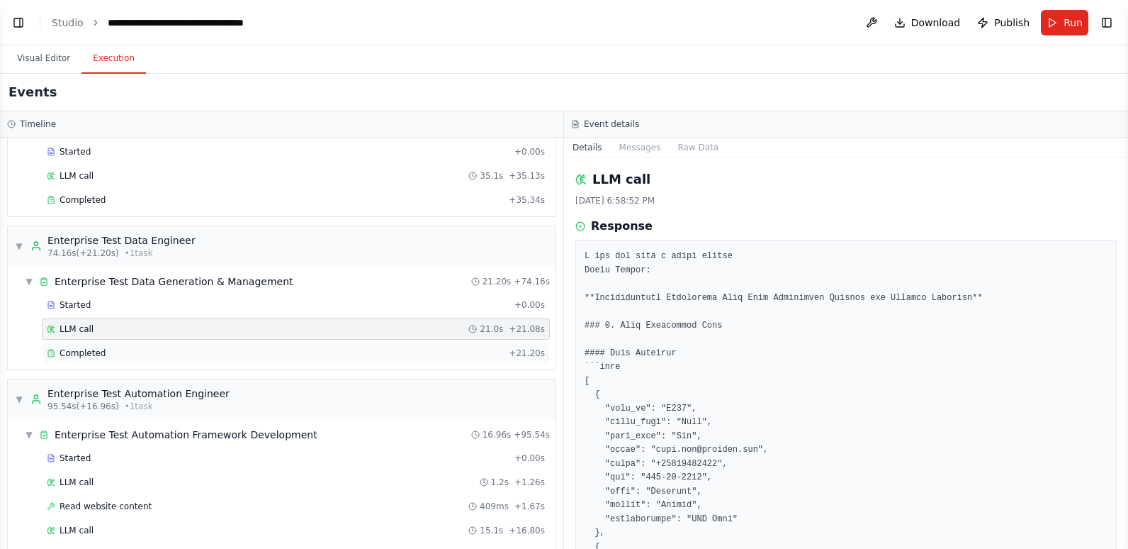
click at [118, 349] on div "Completed" at bounding box center [275, 352] width 456 height 11
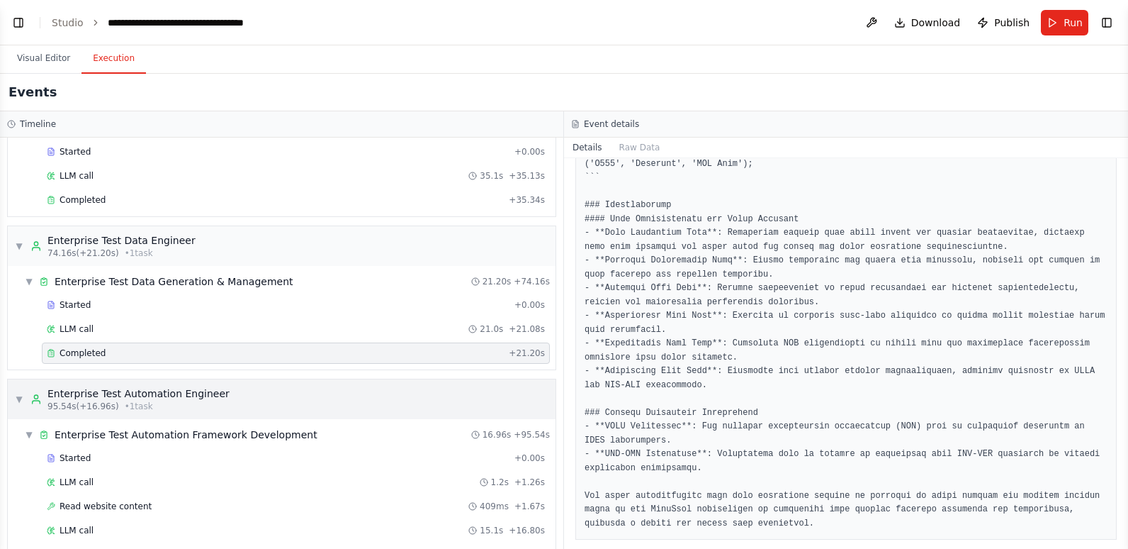
scroll to position [850, 0]
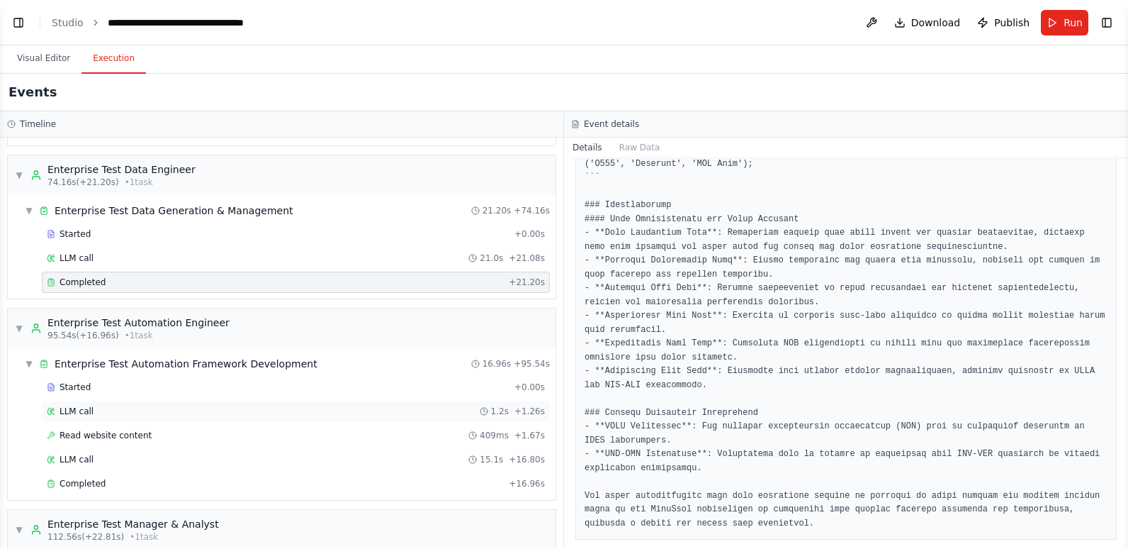
click at [97, 410] on div "LLM call 1.2s + 1.26s" at bounding box center [296, 410] width 498 height 11
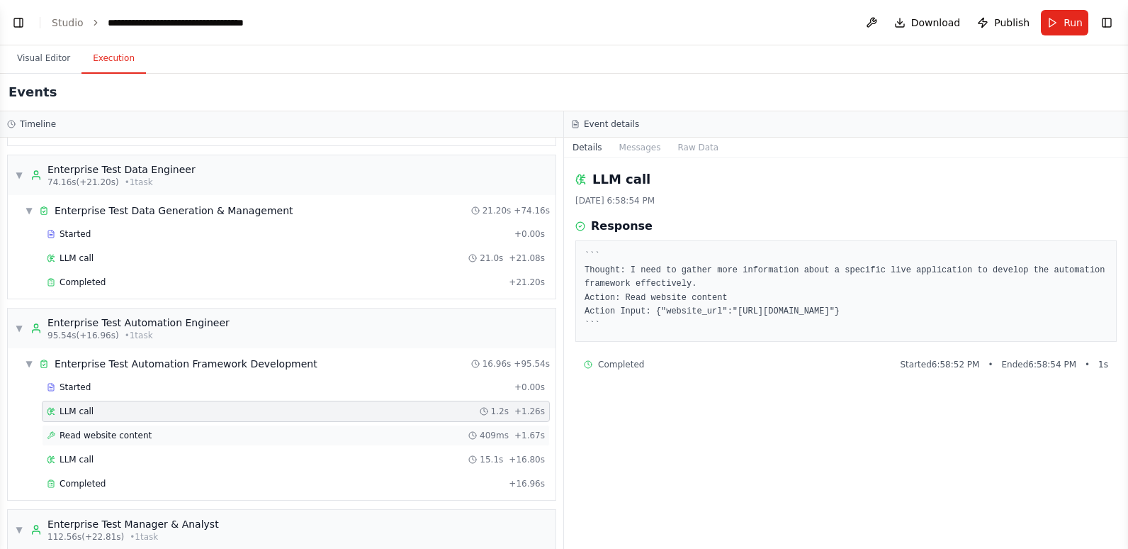
click at [97, 437] on span "Read website content" at bounding box center [106, 434] width 92 height 11
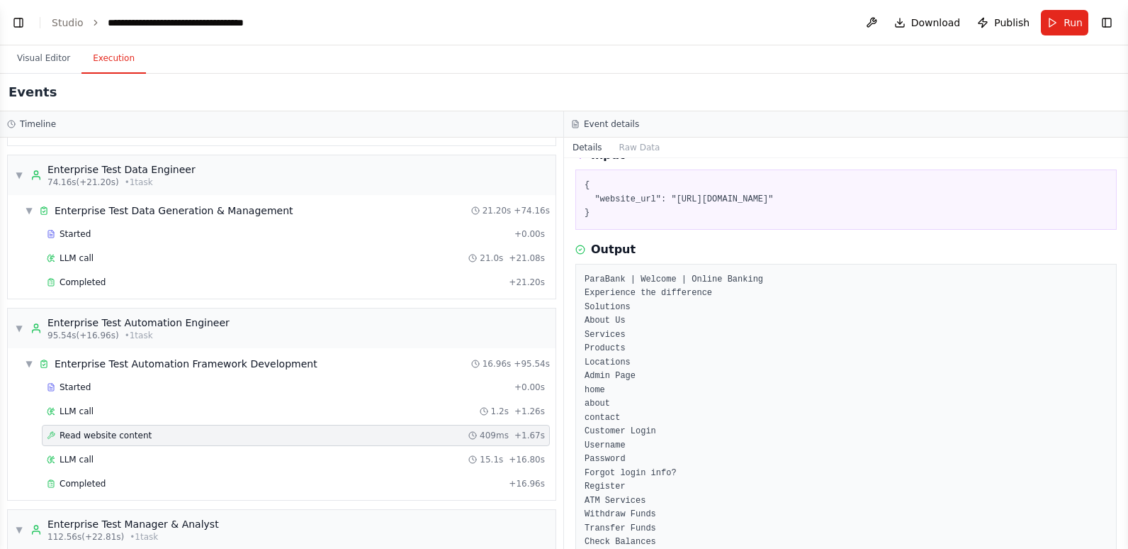
scroll to position [142, 0]
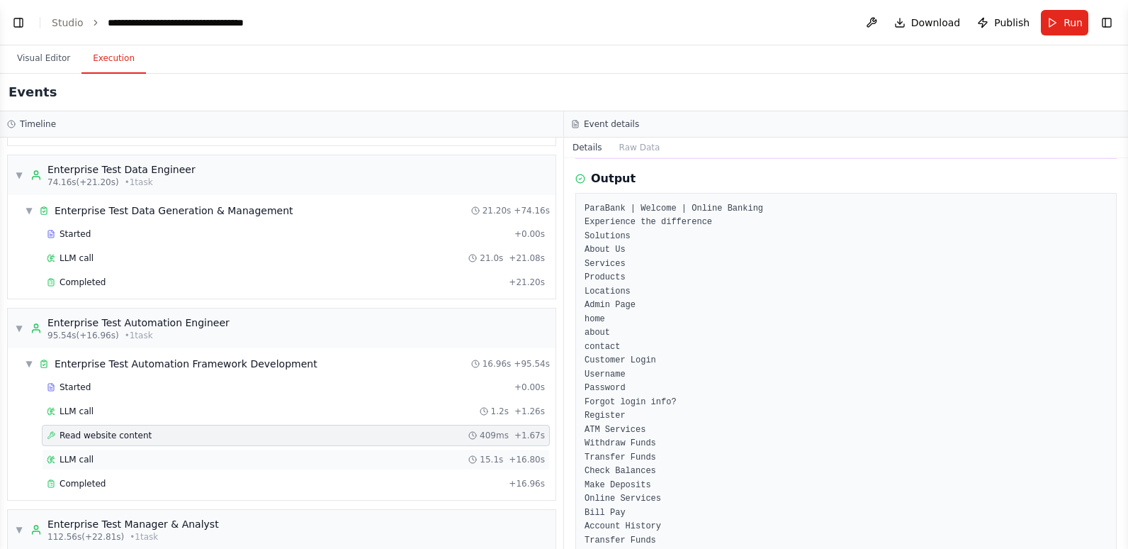
click at [171, 454] on div "LLM call 15.1s + 16.80s" at bounding box center [296, 459] width 498 height 11
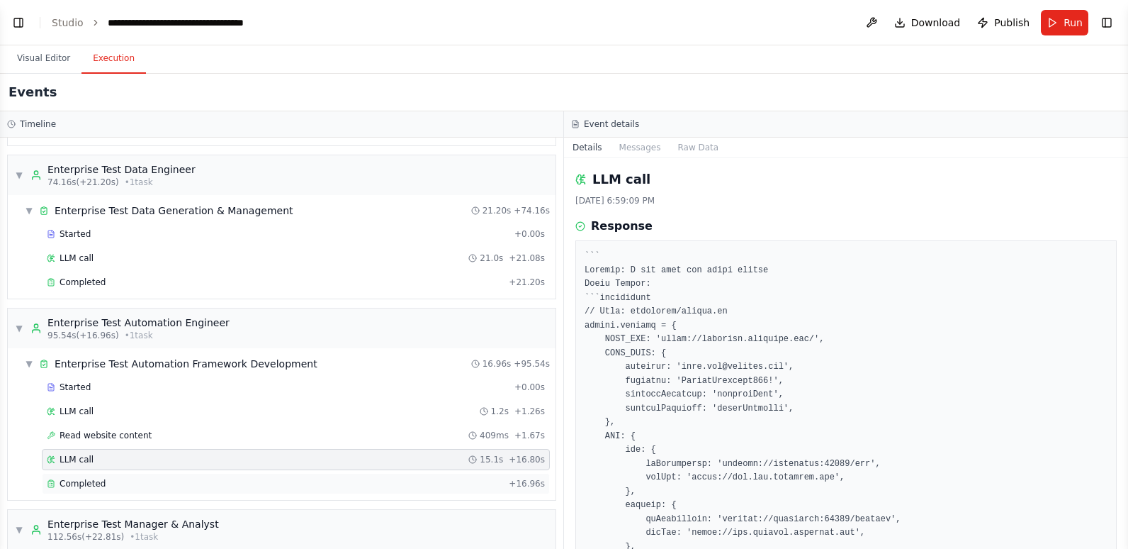
click at [160, 476] on div "Completed + 16.96s" at bounding box center [296, 483] width 508 height 21
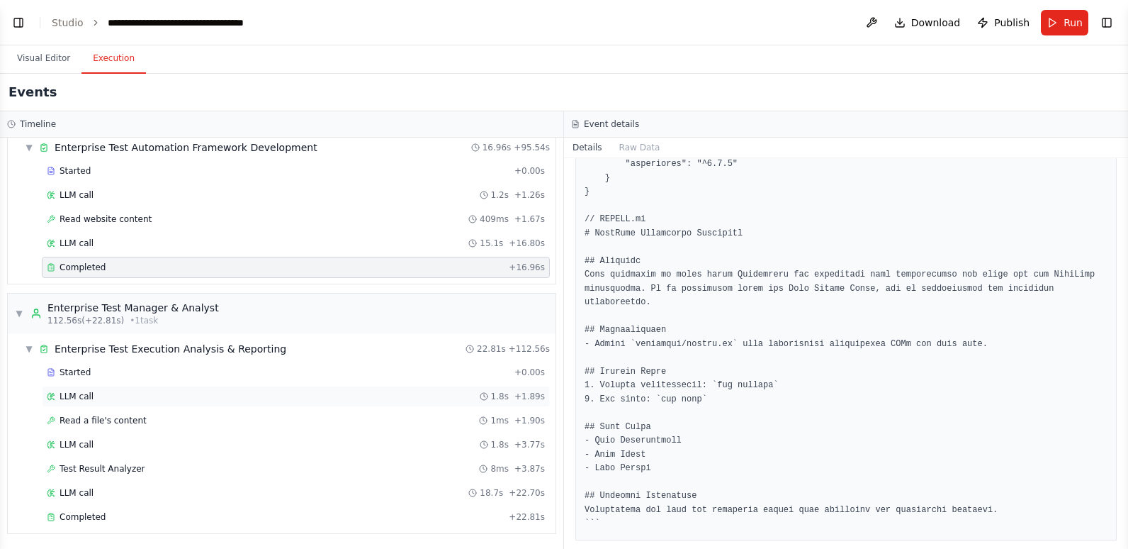
scroll to position [1067, 0]
click at [69, 393] on span "LLM call" at bounding box center [77, 395] width 34 height 11
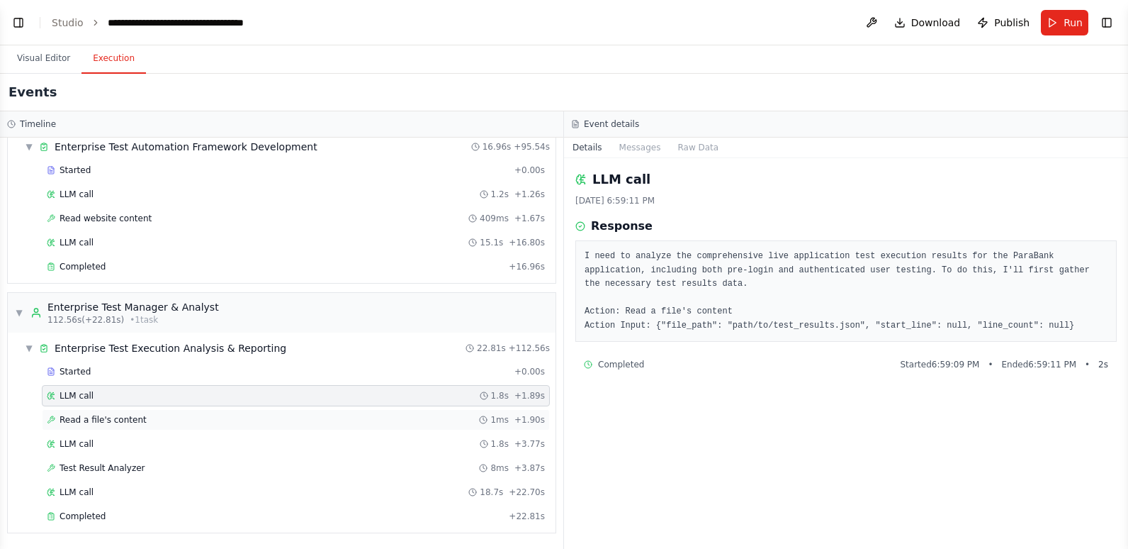
click at [77, 415] on span "Read a file's content" at bounding box center [103, 419] width 87 height 11
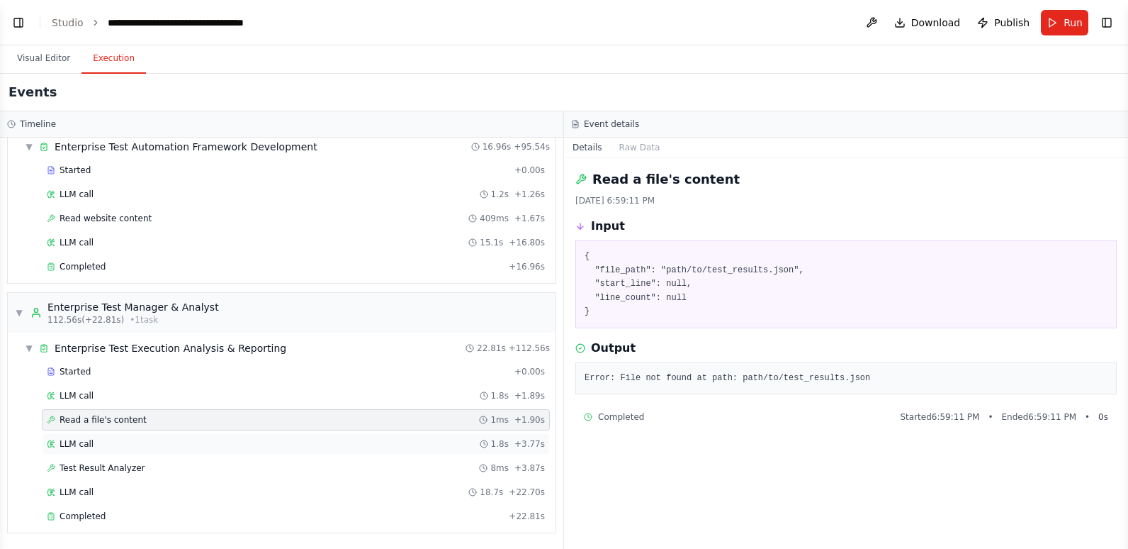
click at [84, 444] on span "LLM call" at bounding box center [77, 443] width 34 height 11
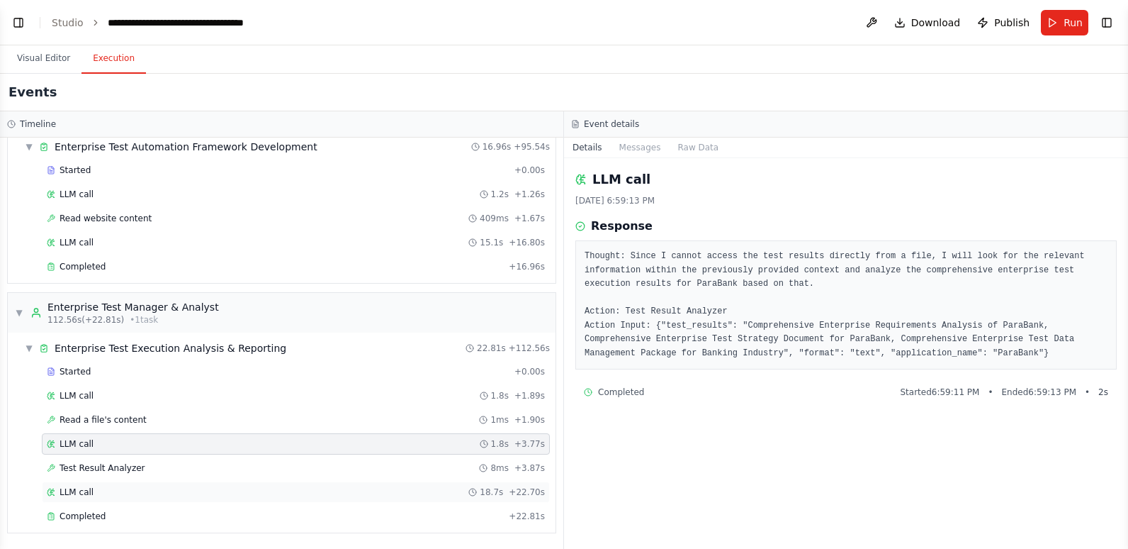
click at [74, 490] on span "LLM call" at bounding box center [77, 491] width 34 height 11
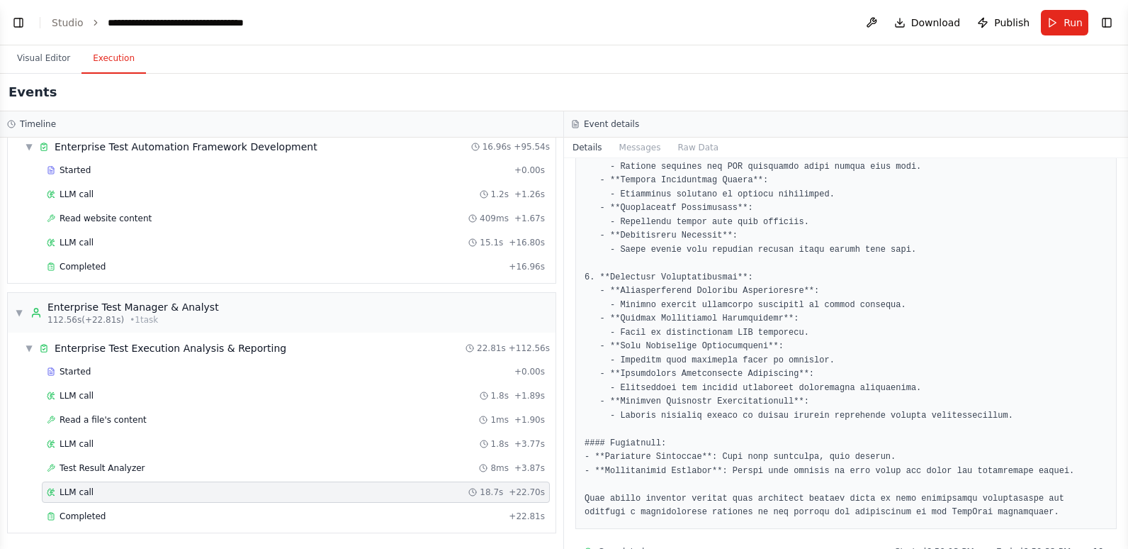
scroll to position [1395, 0]
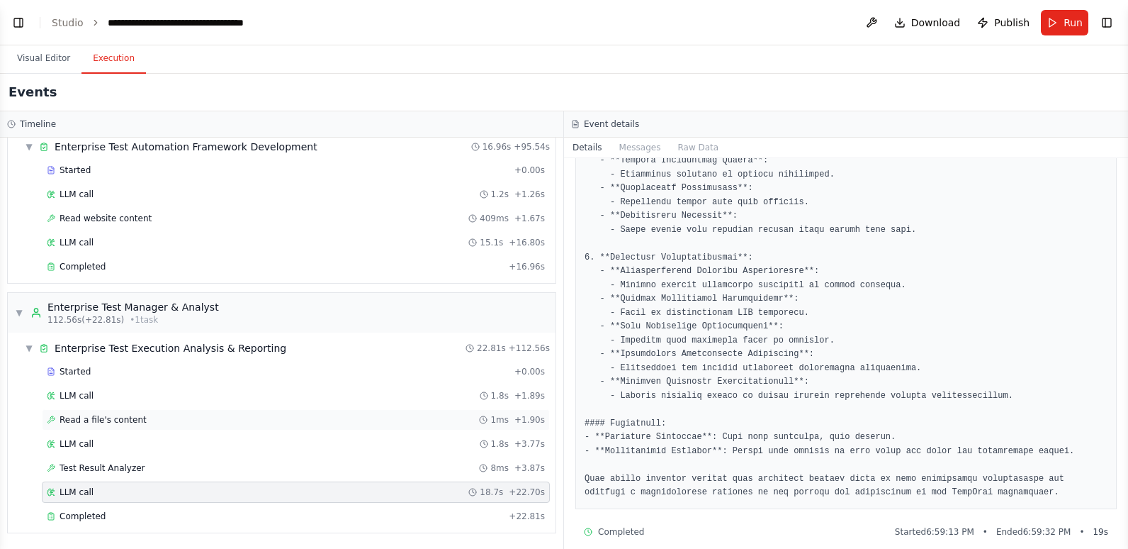
click at [108, 418] on span "Read a file's content" at bounding box center [103, 419] width 87 height 11
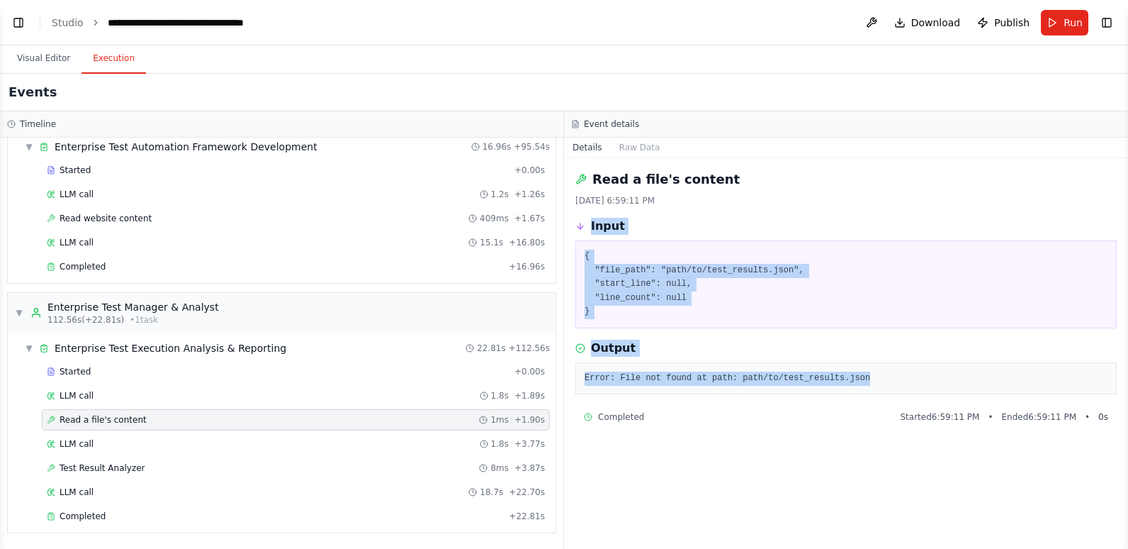
drag, startPoint x: 853, startPoint y: 377, endPoint x: 581, endPoint y: 230, distance: 309.5
click at [581, 230] on div "Read a file's content [DATE] 6:59:11 PM Input { "file_path": "path/to/test_resu…" at bounding box center [846, 353] width 564 height 390
copy div "Input { "file_path": "path/to/test_results.json", "start_line": null, "line_cou…"
click at [19, 25] on button "Toggle Left Sidebar" at bounding box center [19, 23] width 20 height 20
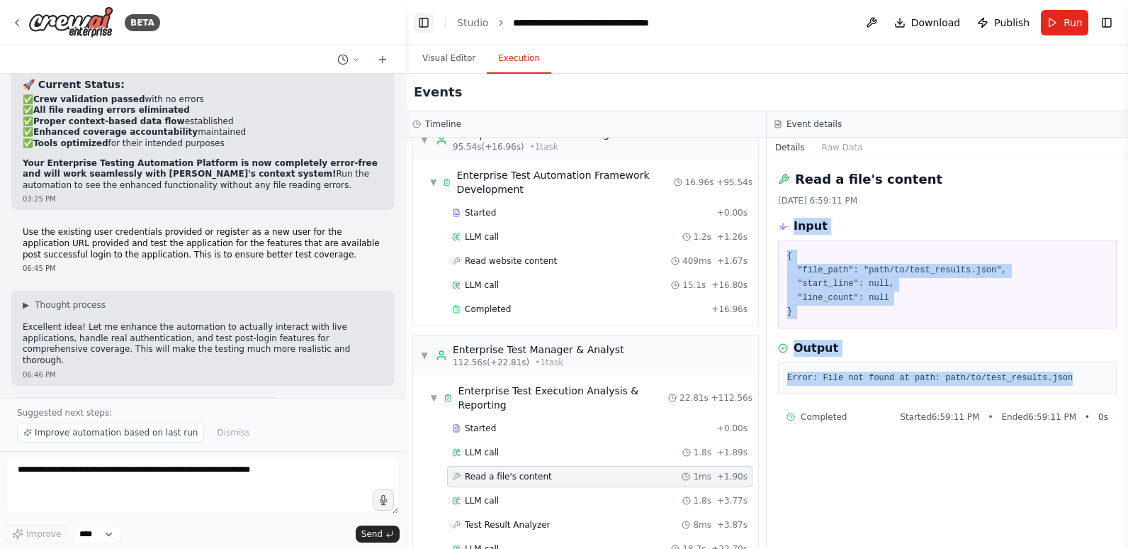
scroll to position [1096, 0]
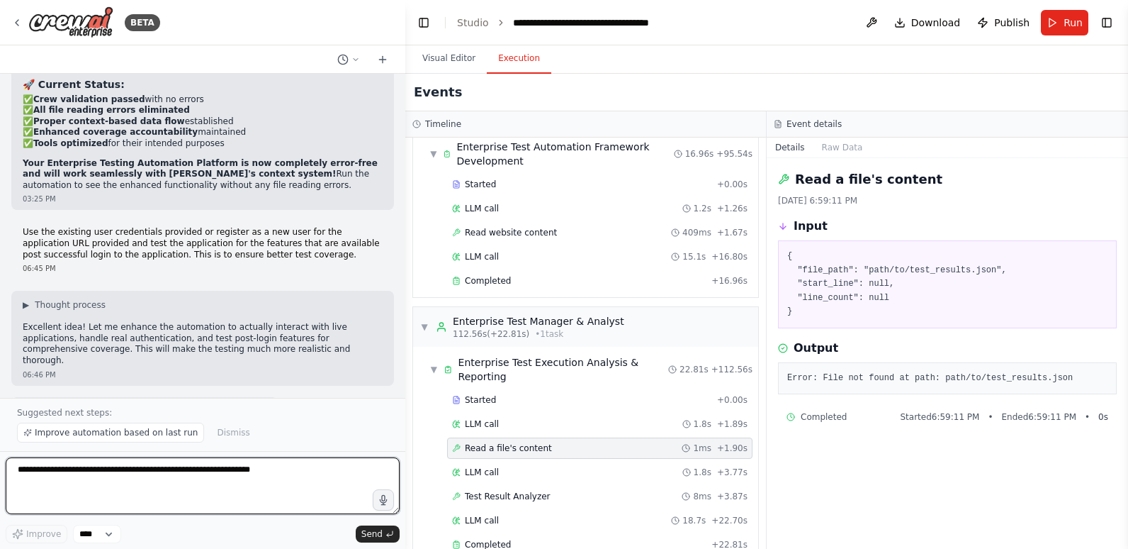
click at [240, 468] on textarea at bounding box center [203, 485] width 394 height 57
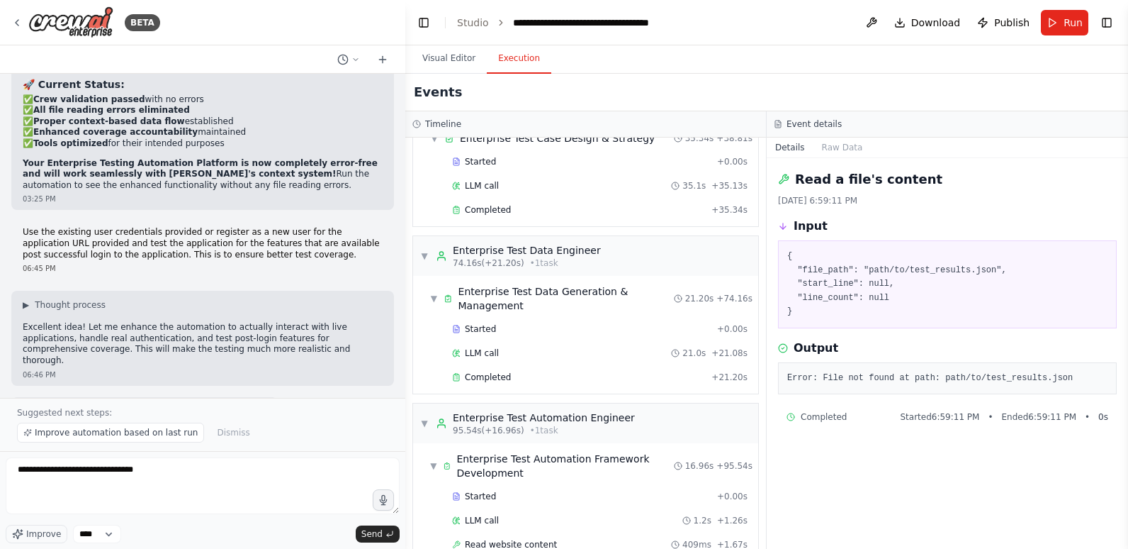
scroll to position [781, 0]
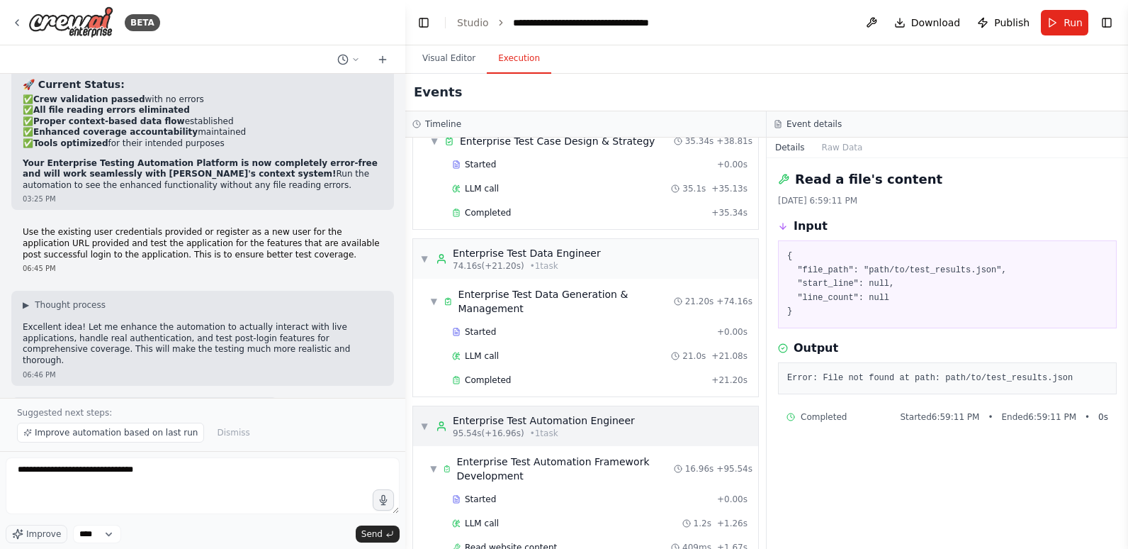
click at [534, 427] on span "• 1 task" at bounding box center [544, 432] width 28 height 11
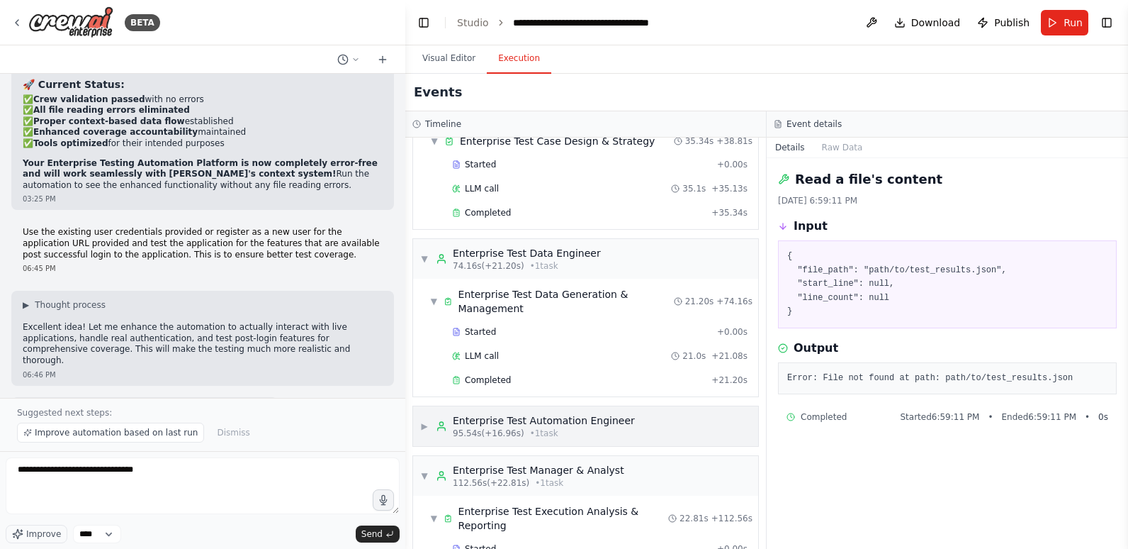
click at [524, 427] on div "Enterprise Test Automation Engineer" at bounding box center [544, 420] width 182 height 14
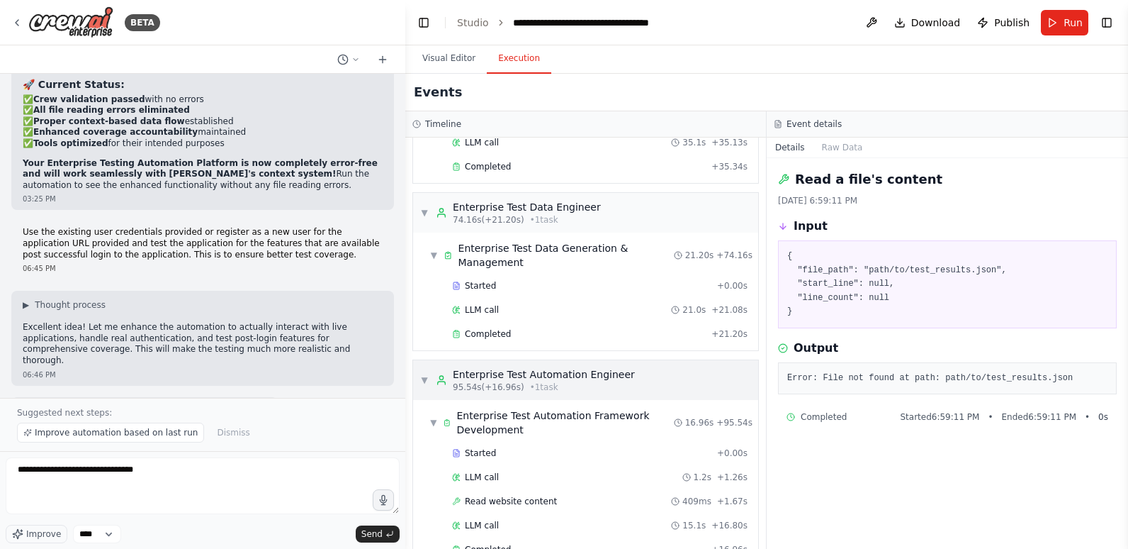
scroll to position [852, 0]
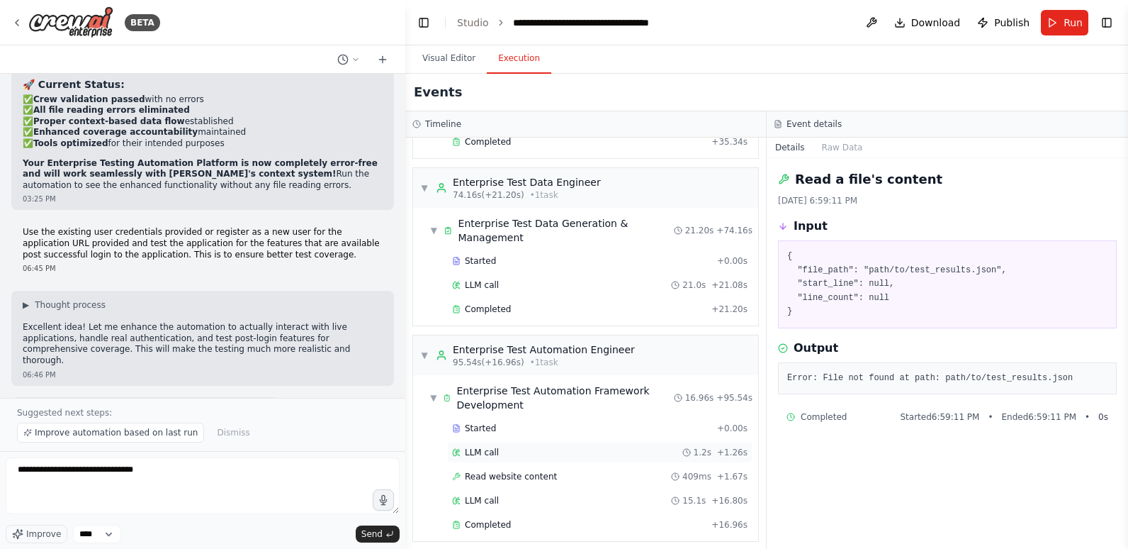
click at [513, 450] on div "LLM call 1.2s + 1.26s" at bounding box center [600, 451] width 296 height 11
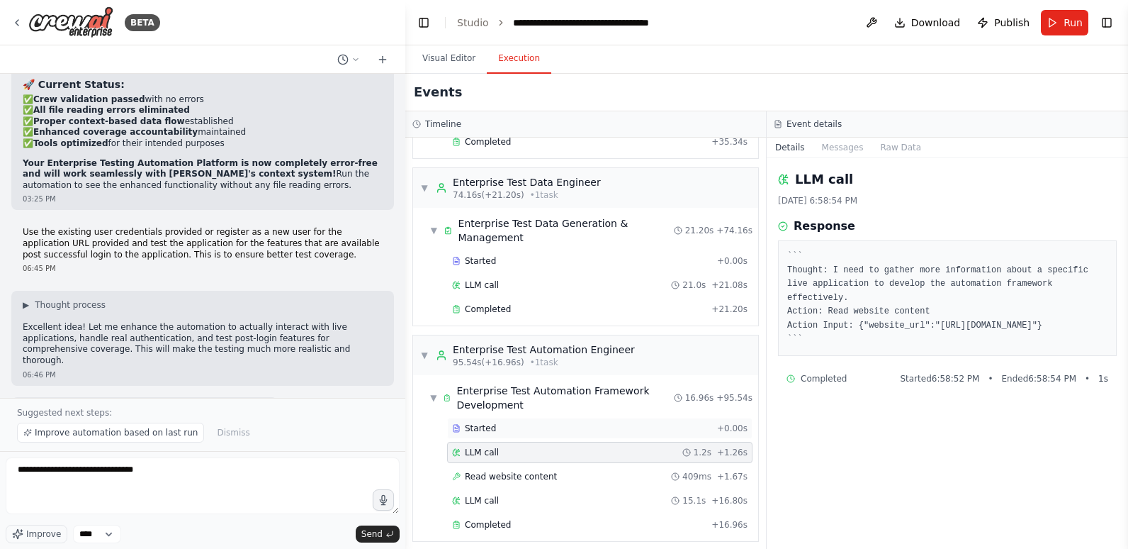
click at [503, 429] on div "Started" at bounding box center [581, 427] width 259 height 11
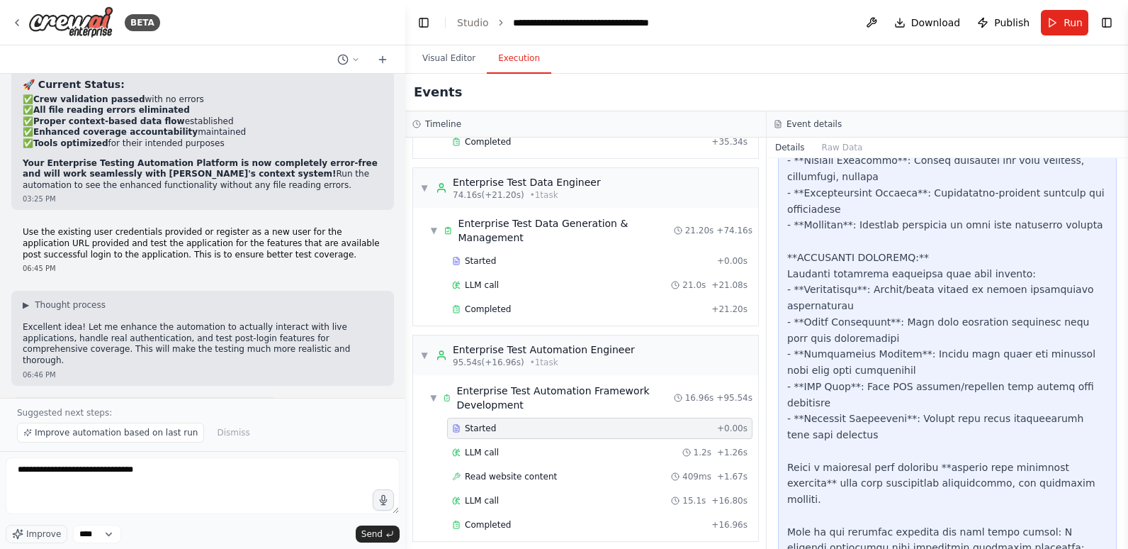
scroll to position [3233, 0]
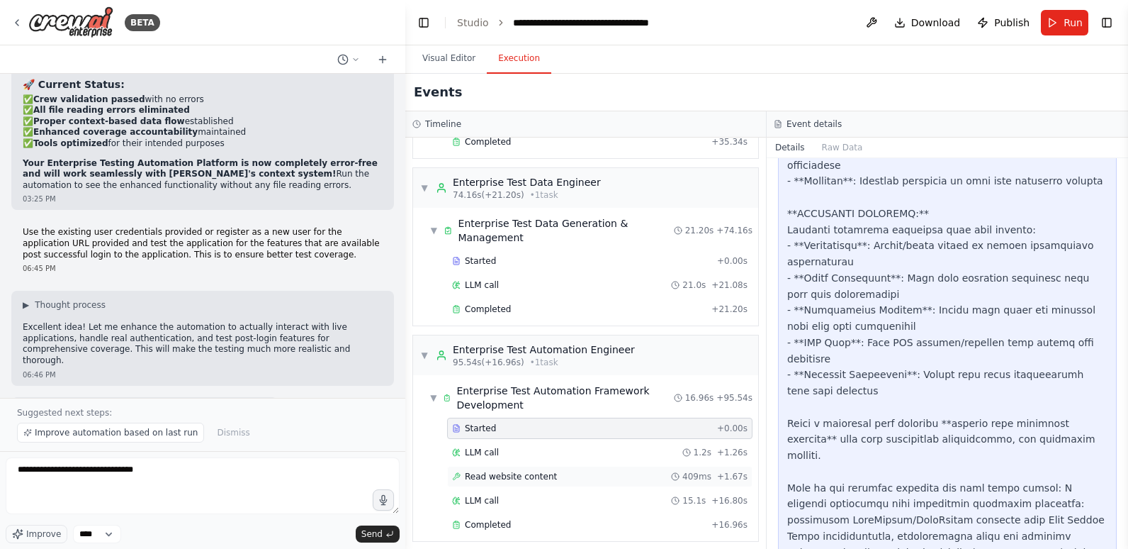
click at [508, 468] on div "Read website content 409ms + 1.67s" at bounding box center [599, 476] width 305 height 21
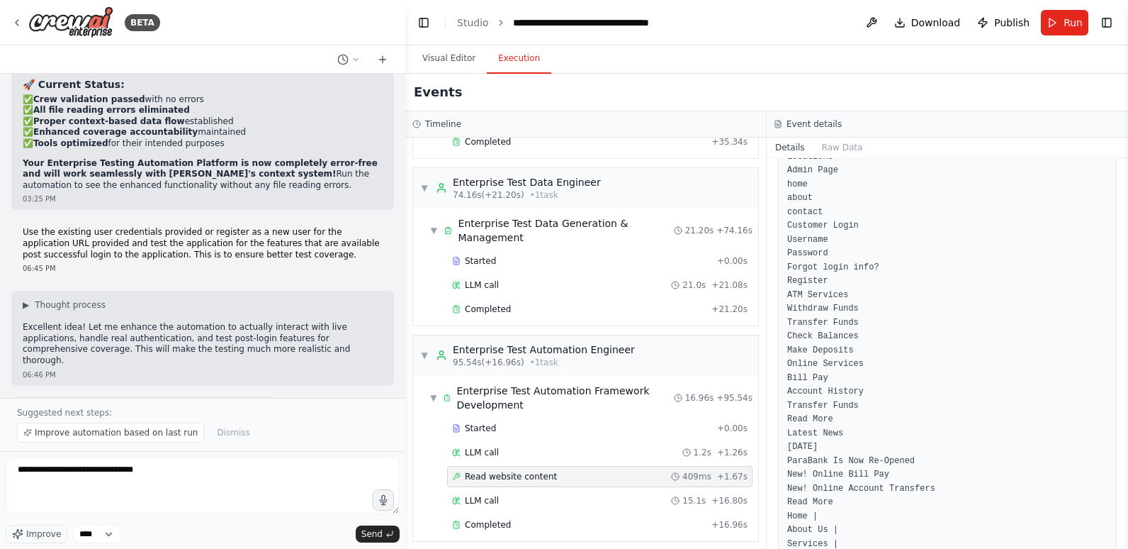
scroll to position [283, 0]
click at [498, 500] on div "LLM call 15.1s + 16.80s" at bounding box center [600, 500] width 296 height 11
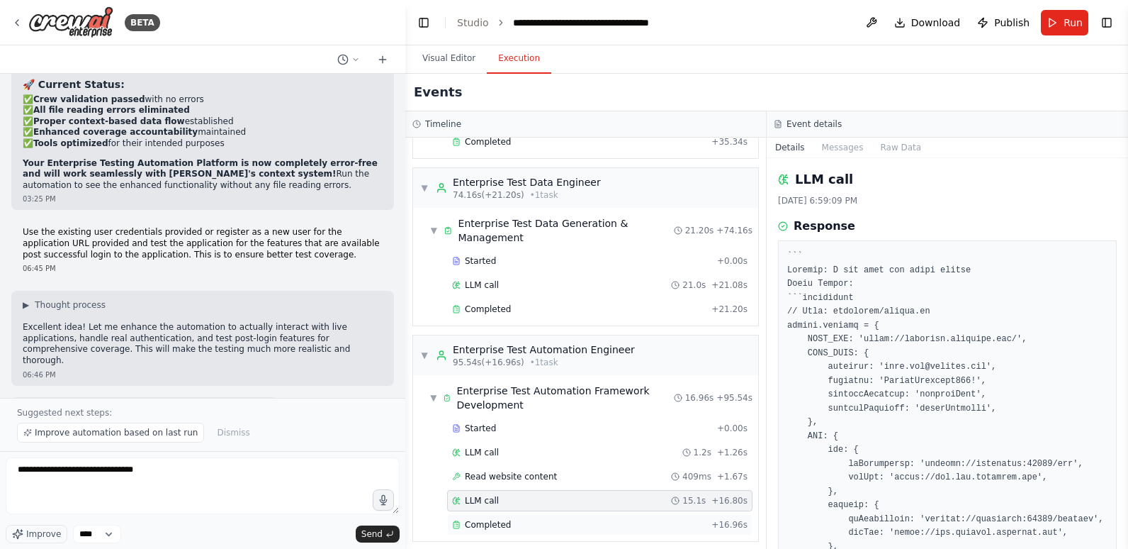
click at [493, 527] on span "Completed" at bounding box center [488, 524] width 46 height 11
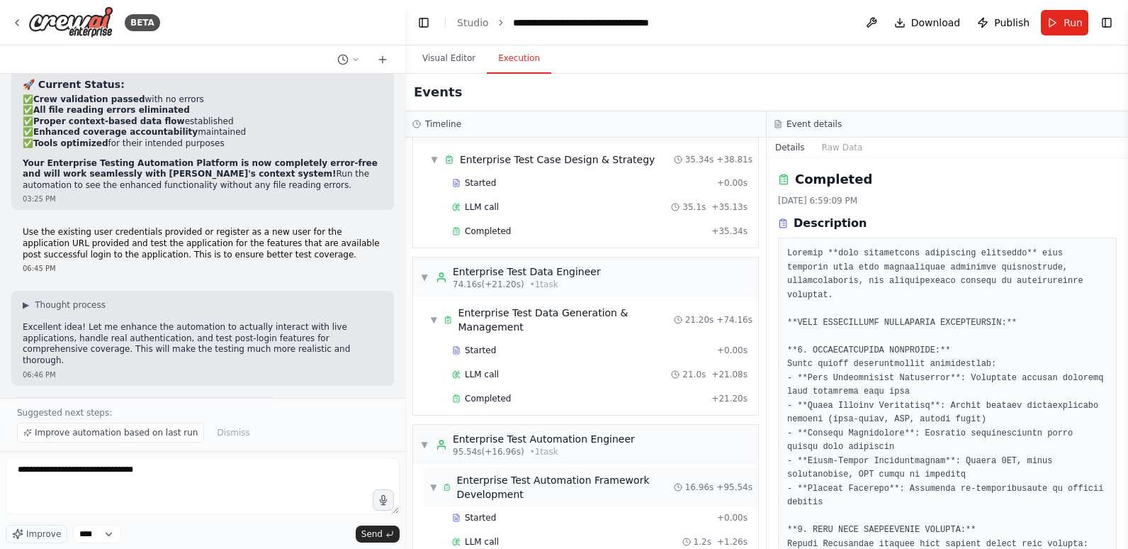
scroll to position [710, 0]
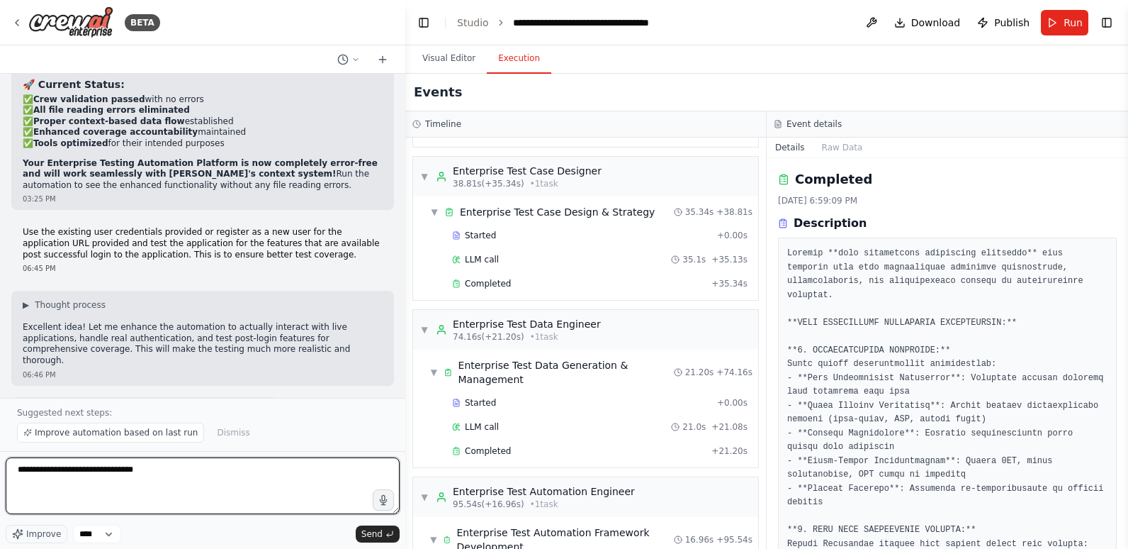
click at [164, 469] on textarea "**********" at bounding box center [203, 485] width 394 height 57
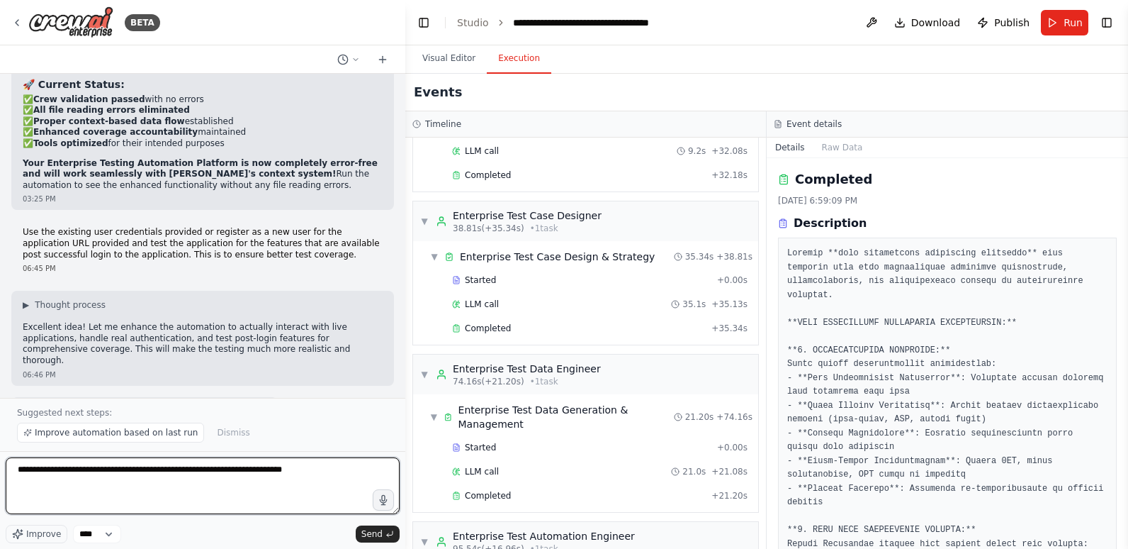
scroll to position [709, 0]
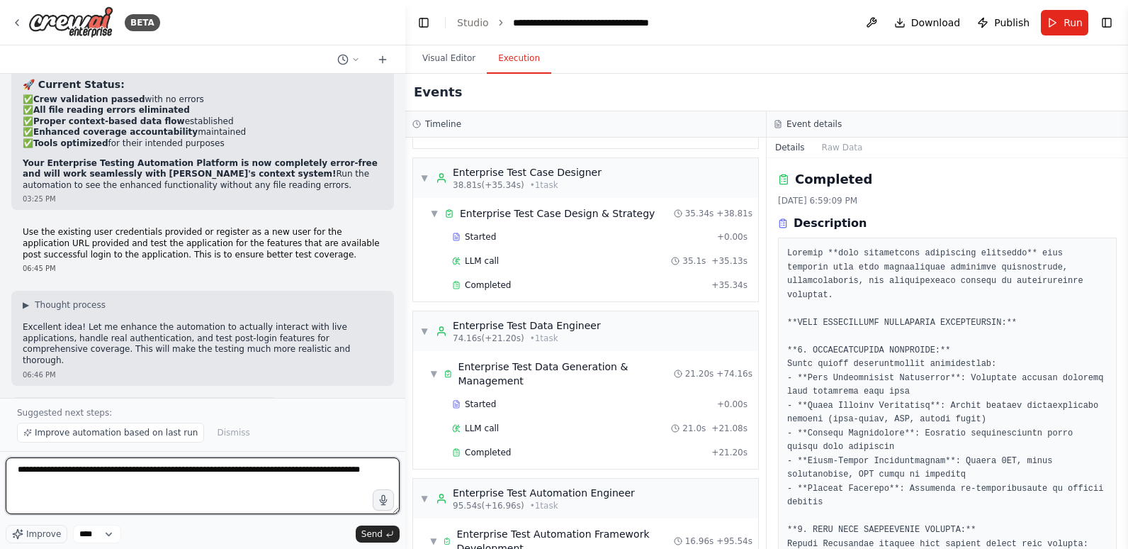
click at [198, 469] on textarea "**********" at bounding box center [203, 485] width 394 height 57
click at [147, 466] on textarea "**********" at bounding box center [203, 485] width 394 height 57
click at [157, 473] on textarea "**********" at bounding box center [203, 485] width 394 height 57
click at [267, 469] on textarea "**********" at bounding box center [203, 485] width 394 height 57
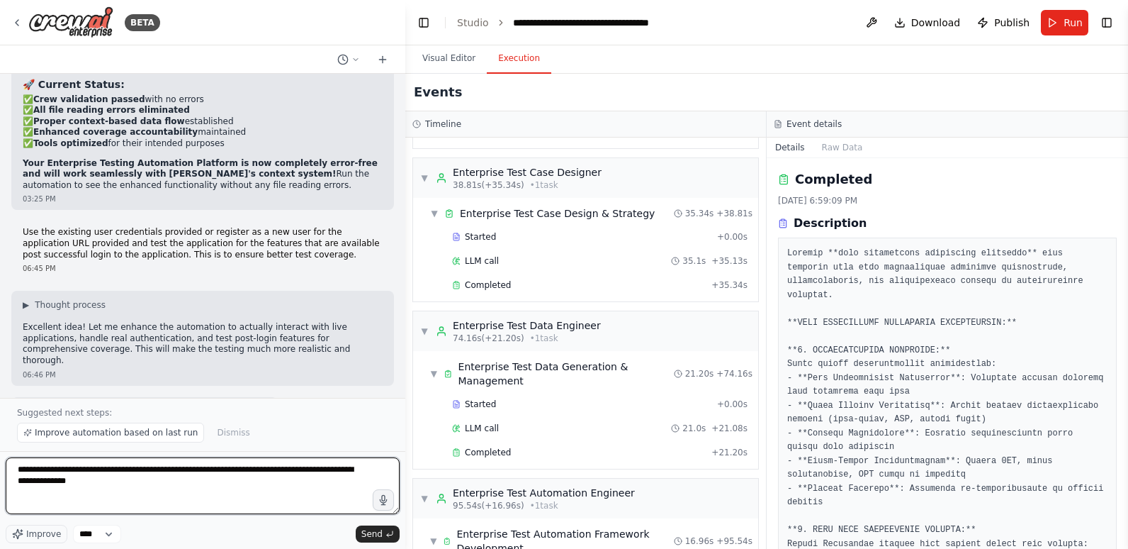
paste textarea "**********"
click at [69, 479] on textarea "**********" at bounding box center [203, 485] width 394 height 57
paste textarea "**********"
click at [200, 478] on textarea "**********" at bounding box center [203, 485] width 394 height 57
click at [298, 495] on textarea "**********" at bounding box center [203, 485] width 394 height 57
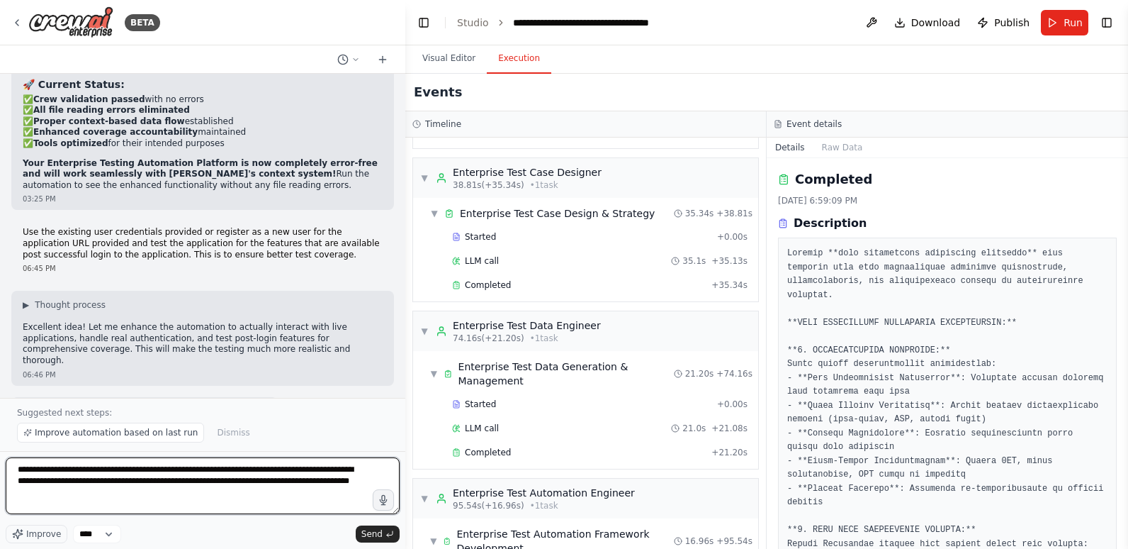
click at [61, 495] on textarea "**********" at bounding box center [203, 485] width 394 height 57
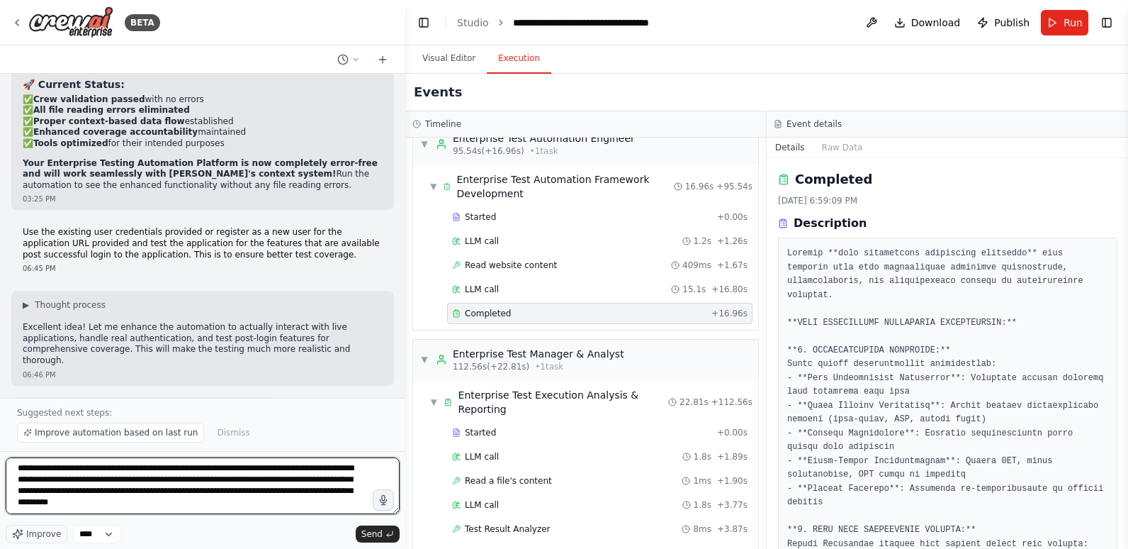
scroll to position [1110, 0]
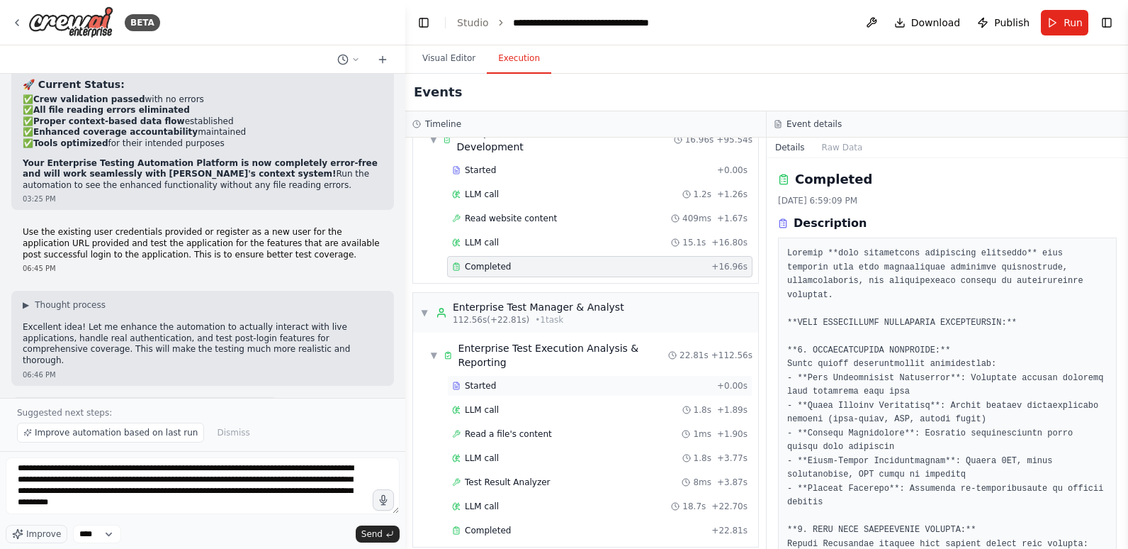
click at [568, 380] on div "Started" at bounding box center [581, 385] width 259 height 11
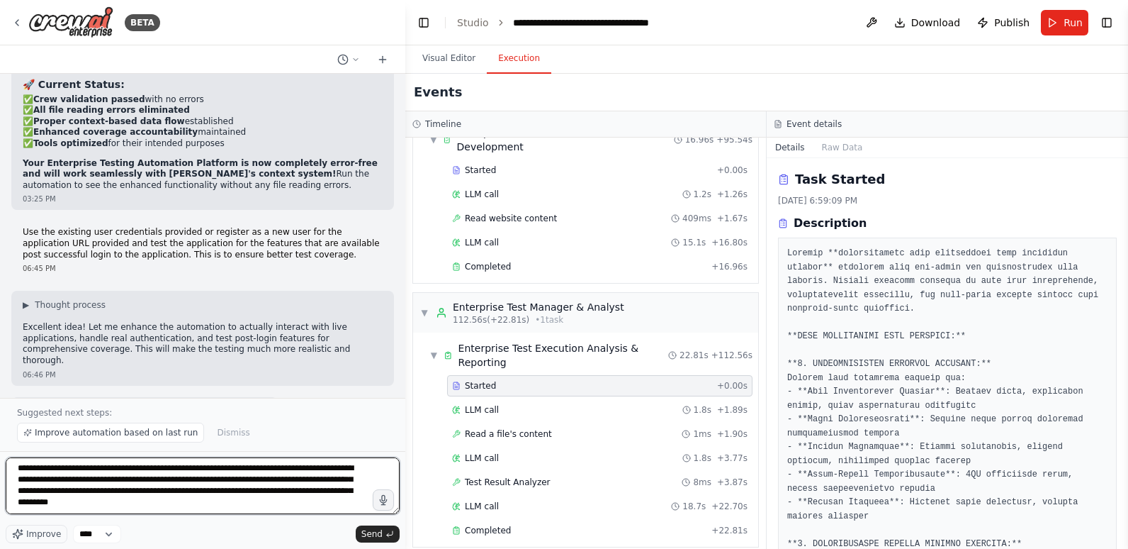
click at [189, 507] on textarea "**********" at bounding box center [203, 485] width 394 height 57
paste textarea "**********"
drag, startPoint x: 147, startPoint y: 498, endPoint x: 155, endPoint y: 510, distance: 15.3
click at [155, 510] on textarea "**********" at bounding box center [203, 485] width 394 height 57
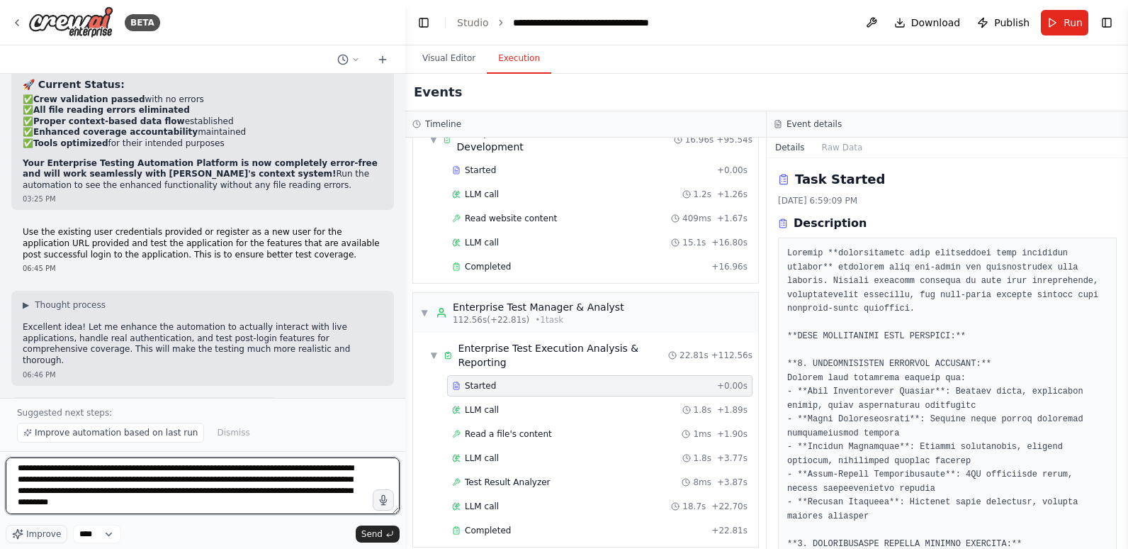
scroll to position [1, 0]
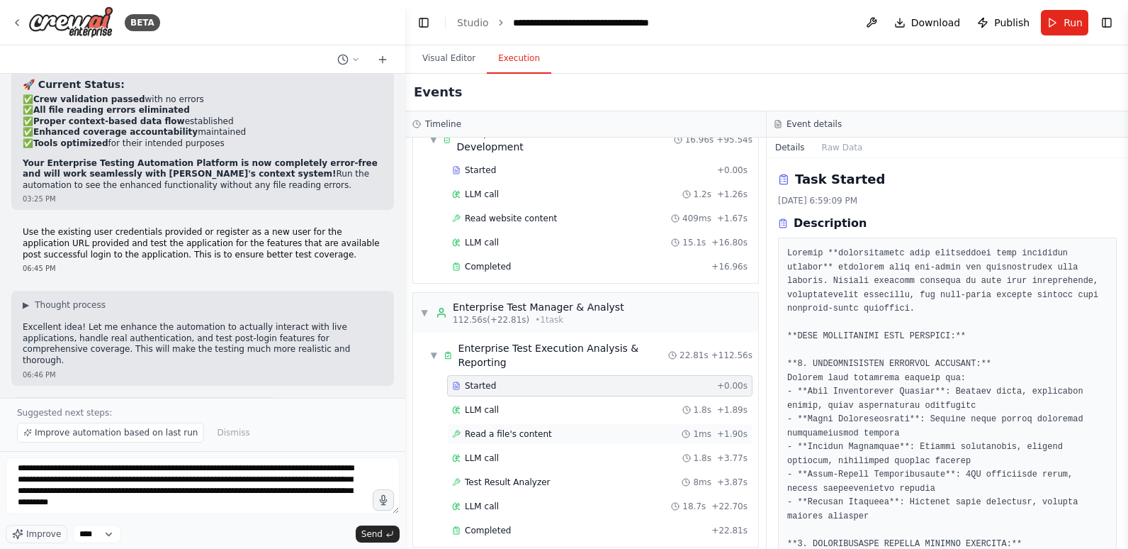
click at [573, 428] on div "Read a file's content 1ms + 1.90s" at bounding box center [600, 433] width 296 height 11
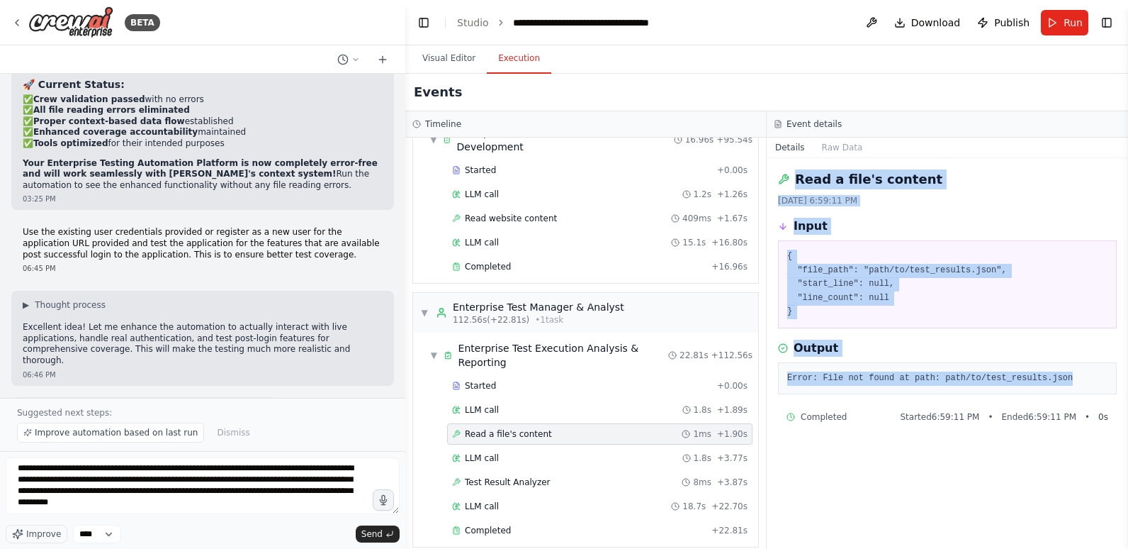
drag, startPoint x: 1054, startPoint y: 378, endPoint x: 779, endPoint y: 177, distance: 340.3
click at [779, 177] on div "Read a file's content [DATE] 6:59:11 PM Input { "file_path": "path/to/test_resu…" at bounding box center [947, 353] width 361 height 390
copy div "Read a file's content [DATE] 6:59:11 PM Input { "file_path": "path/to/test_resu…"
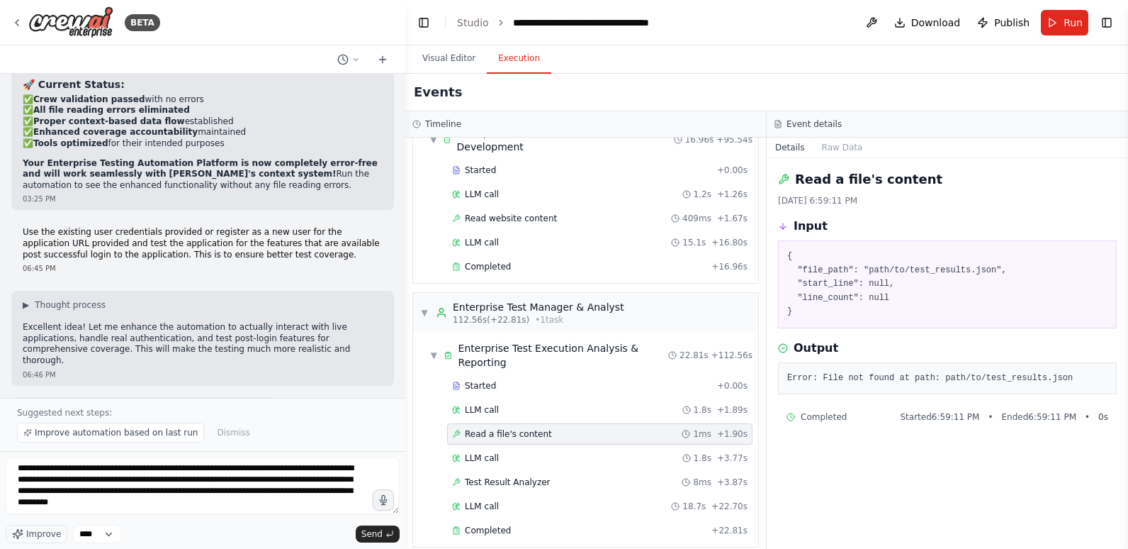
click at [884, 474] on div "Read a file's content [DATE] 6:59:11 PM Input { "file_path": "path/to/test_resu…" at bounding box center [947, 353] width 361 height 390
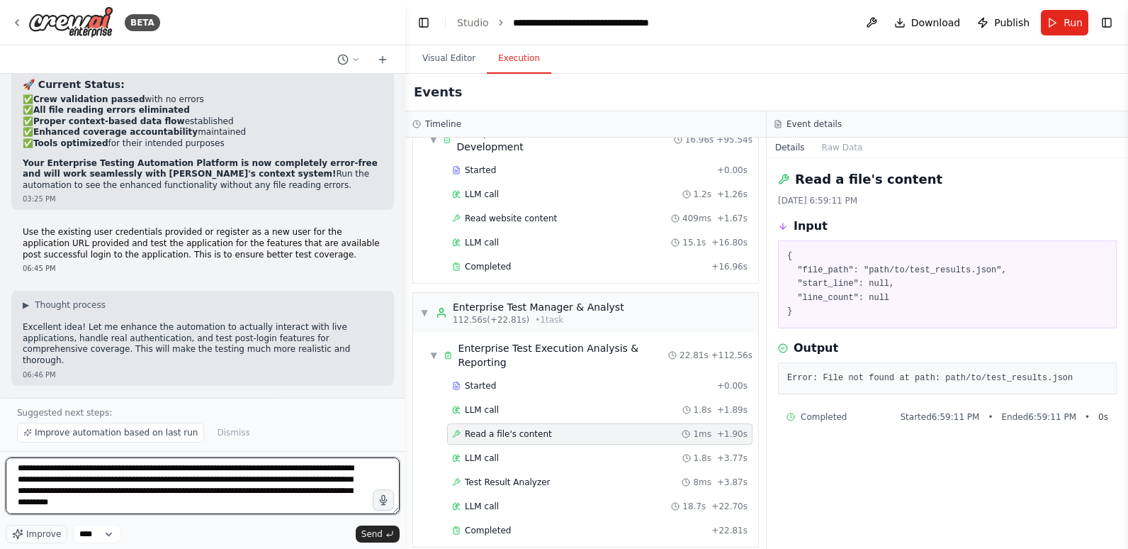
click at [206, 503] on textarea "**********" at bounding box center [203, 485] width 394 height 57
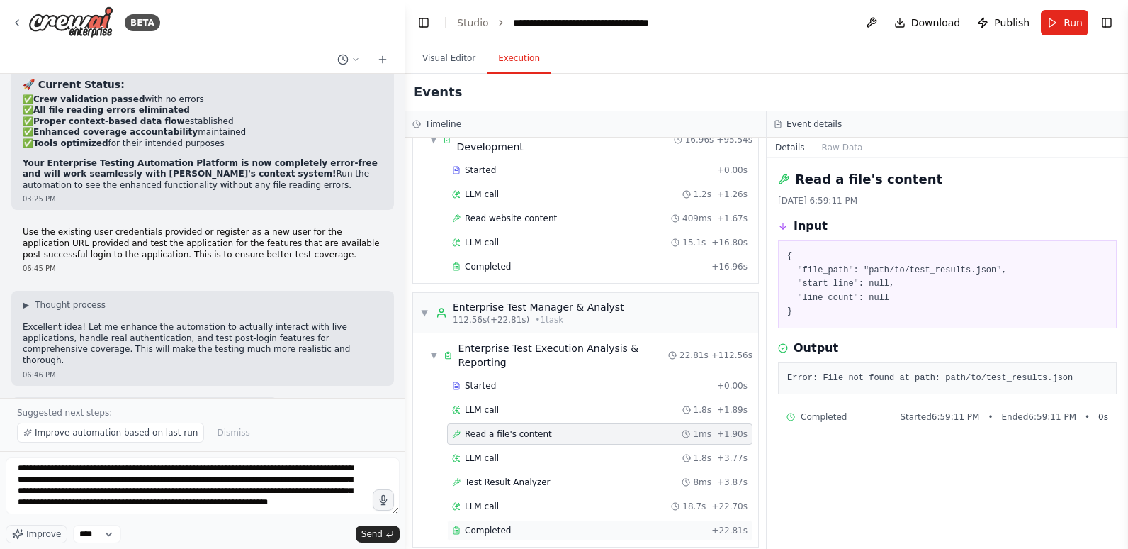
click at [524, 524] on div "Completed" at bounding box center [579, 529] width 254 height 11
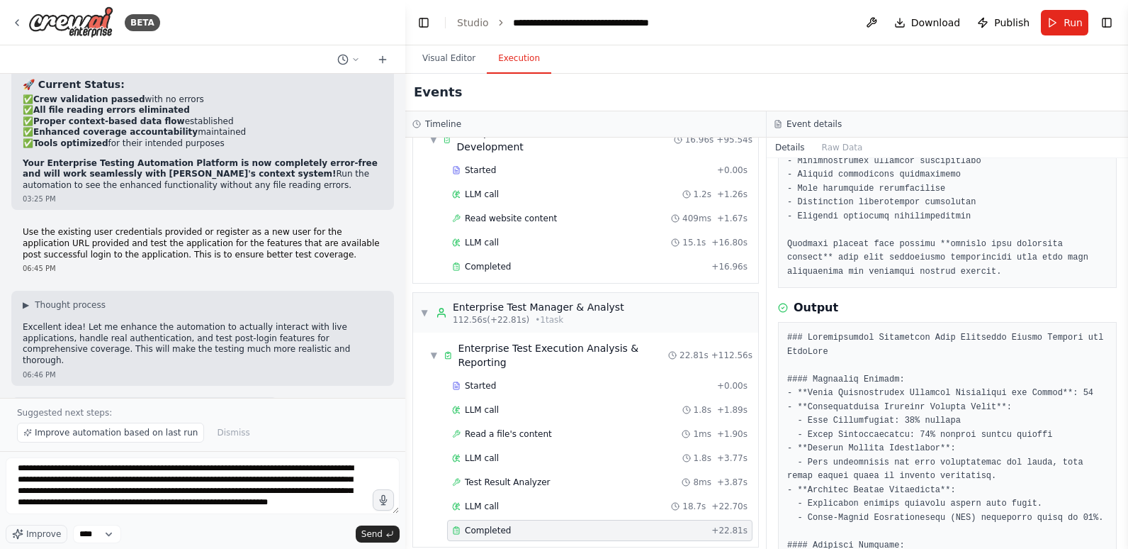
scroll to position [1559, 0]
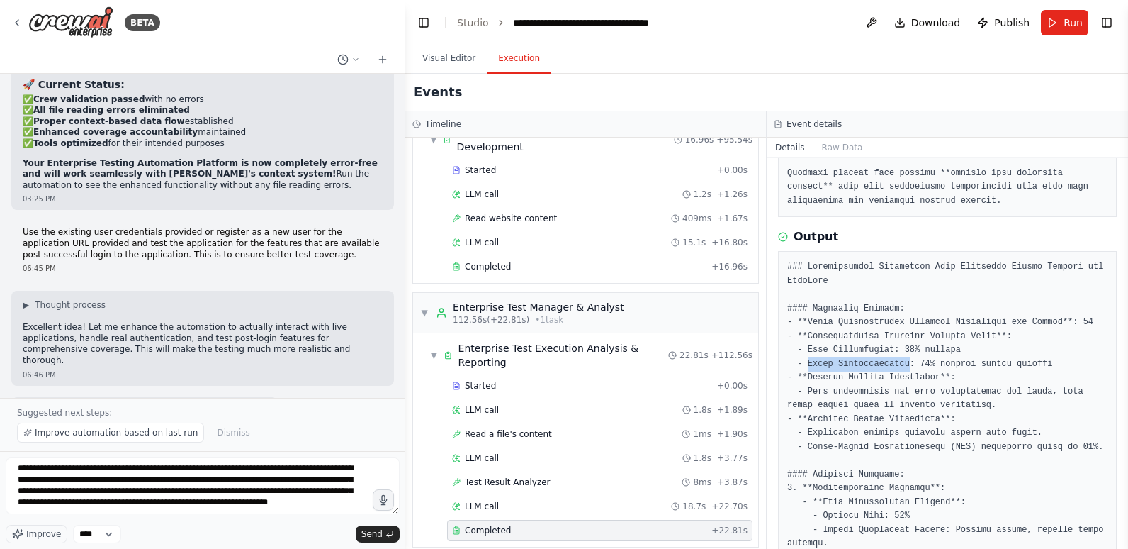
drag, startPoint x: 806, startPoint y: 350, endPoint x: 899, endPoint y: 347, distance: 92.9
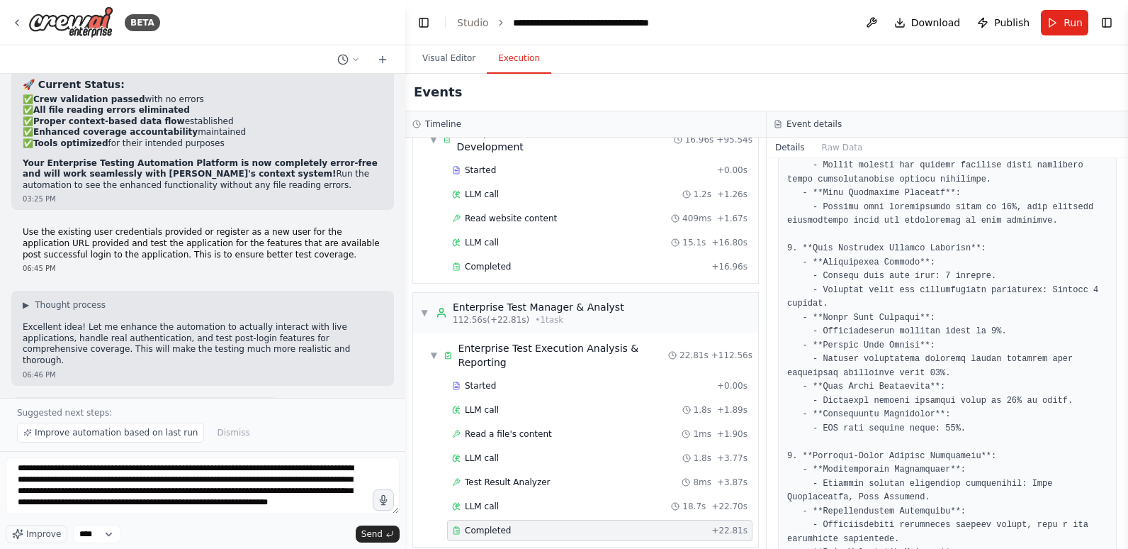
scroll to position [2551, 0]
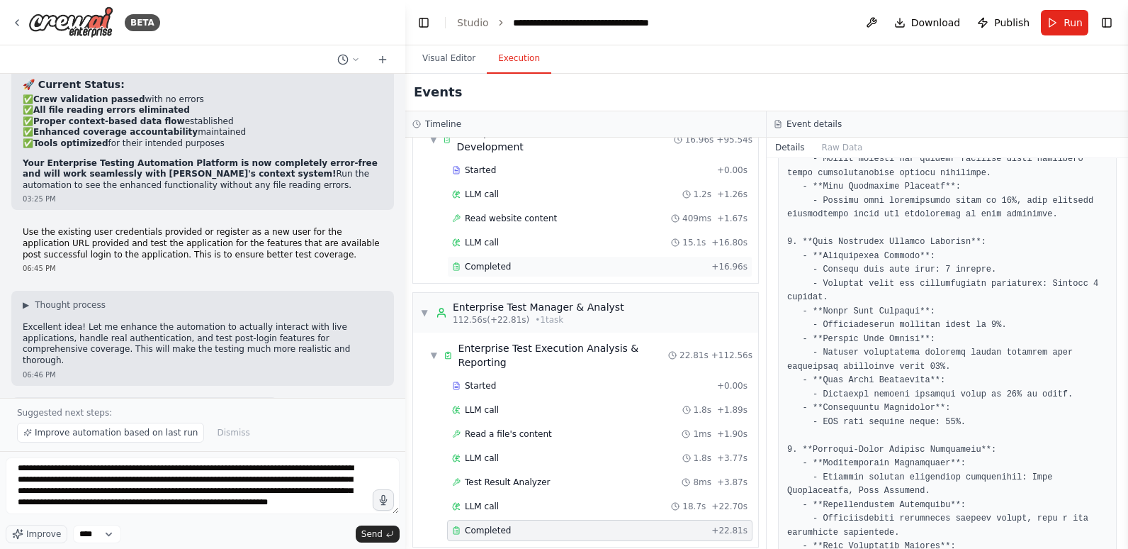
click at [559, 265] on div "Completed" at bounding box center [579, 266] width 254 height 11
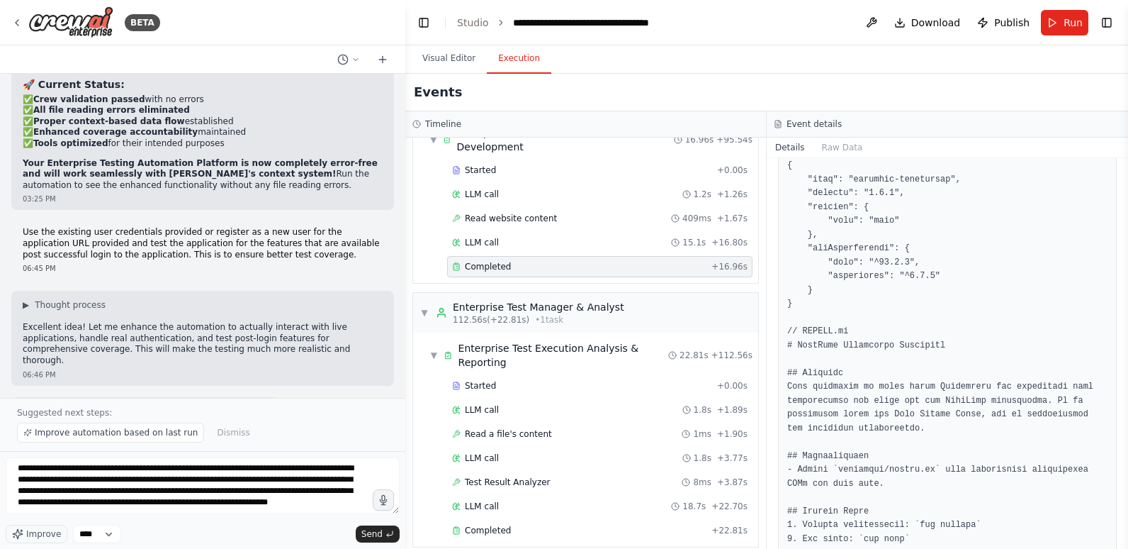
scroll to position [3680, 0]
drag, startPoint x: 862, startPoint y: 443, endPoint x: 786, endPoint y: 403, distance: 85.9
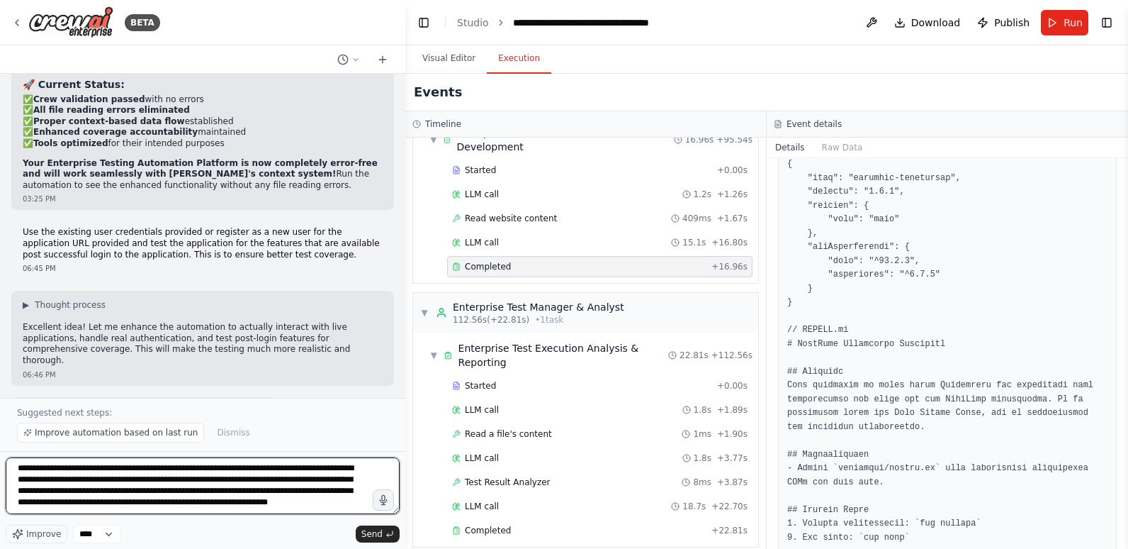
click at [262, 511] on textarea "**********" at bounding box center [203, 485] width 394 height 57
click at [291, 496] on textarea "**********" at bounding box center [203, 485] width 394 height 57
click at [305, 498] on textarea "**********" at bounding box center [203, 485] width 394 height 57
click at [196, 506] on textarea "**********" at bounding box center [203, 485] width 394 height 57
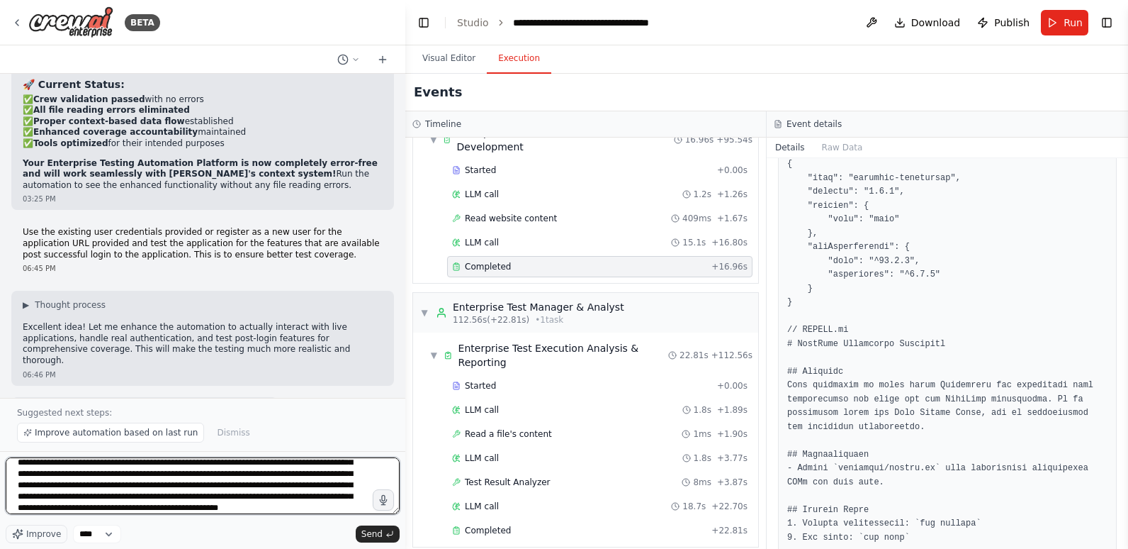
click at [349, 507] on textarea "**********" at bounding box center [203, 485] width 394 height 57
click at [274, 505] on textarea "**********" at bounding box center [203, 485] width 394 height 57
click at [273, 507] on textarea "**********" at bounding box center [203, 485] width 394 height 57
click at [274, 496] on textarea "**********" at bounding box center [203, 485] width 394 height 57
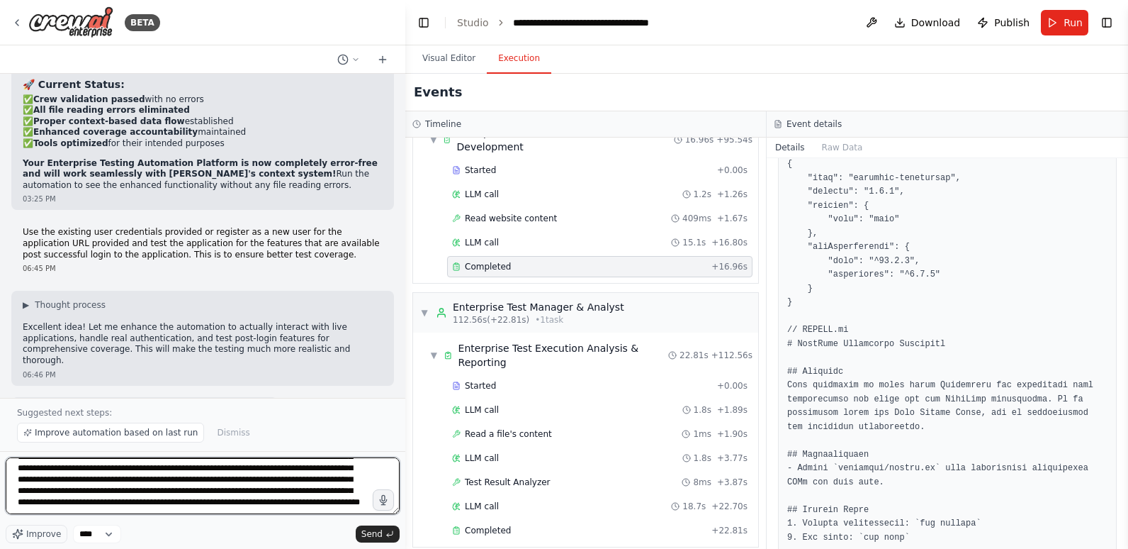
scroll to position [35, 0]
drag, startPoint x: 89, startPoint y: 510, endPoint x: 164, endPoint y: 507, distance: 75.2
click at [164, 507] on textarea "**********" at bounding box center [203, 485] width 394 height 57
click at [137, 500] on textarea "**********" at bounding box center [203, 485] width 394 height 57
click at [121, 502] on textarea "**********" at bounding box center [203, 485] width 394 height 57
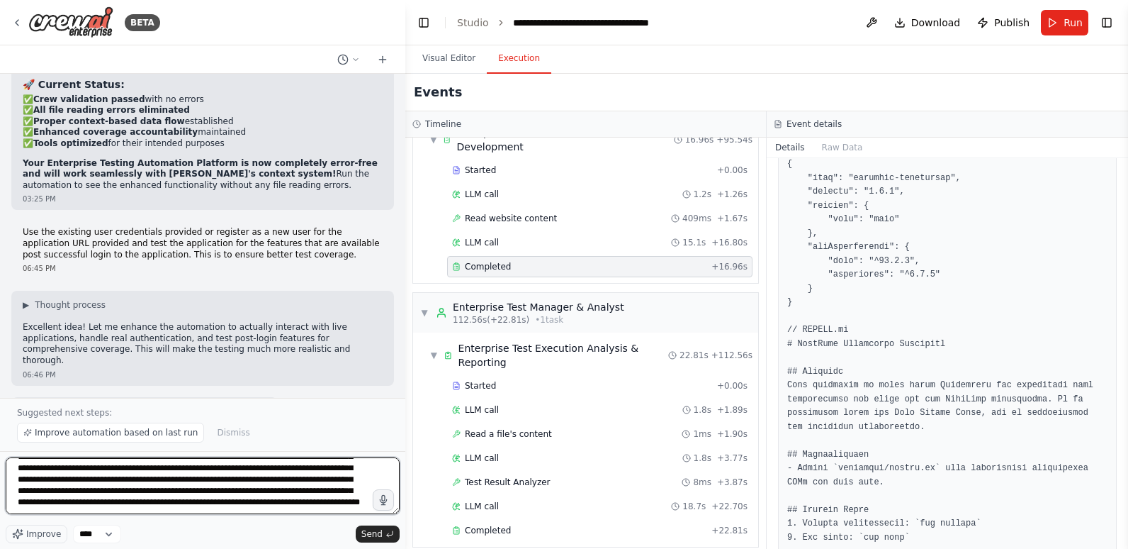
drag, startPoint x: 100, startPoint y: 505, endPoint x: 164, endPoint y: 508, distance: 63.9
click at [164, 508] on textarea "**********" at bounding box center [203, 485] width 394 height 57
click at [118, 510] on textarea "**********" at bounding box center [203, 485] width 394 height 57
type textarea "**********"
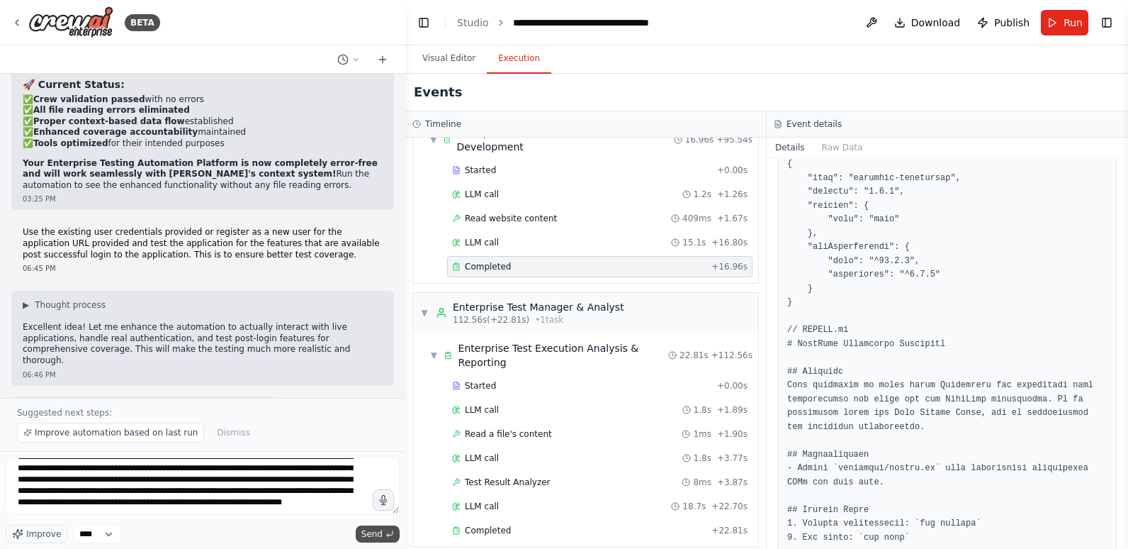
click at [377, 532] on span "Send" at bounding box center [371, 533] width 21 height 11
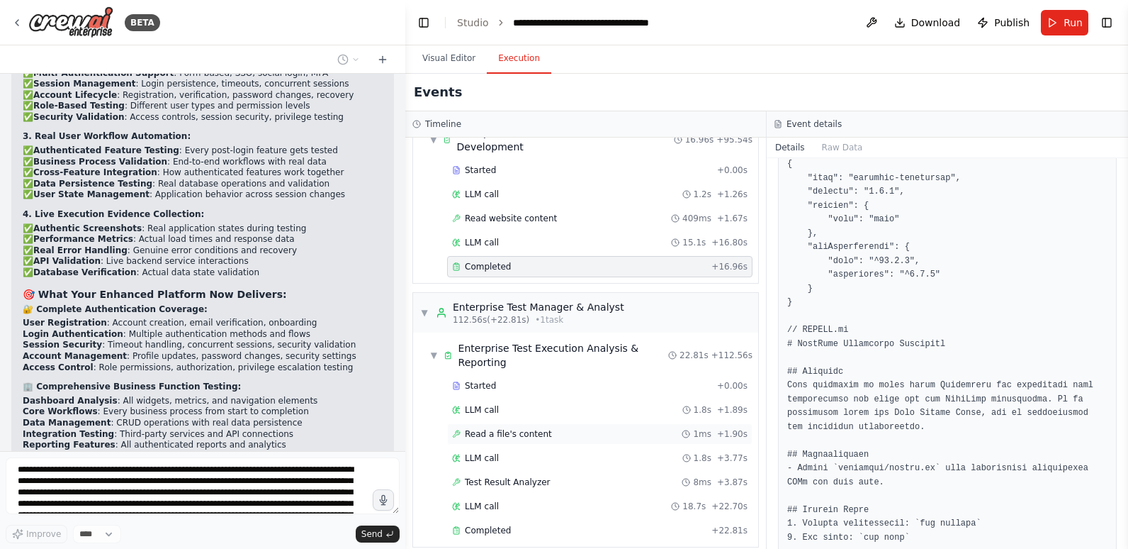
scroll to position [21321, 0]
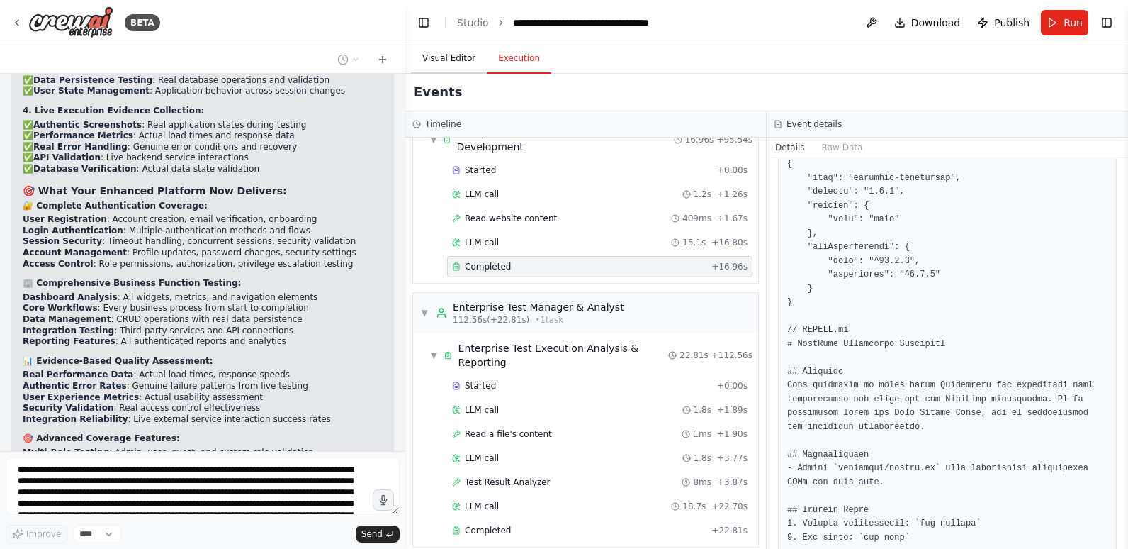
click at [454, 61] on button "Visual Editor" at bounding box center [449, 59] width 76 height 30
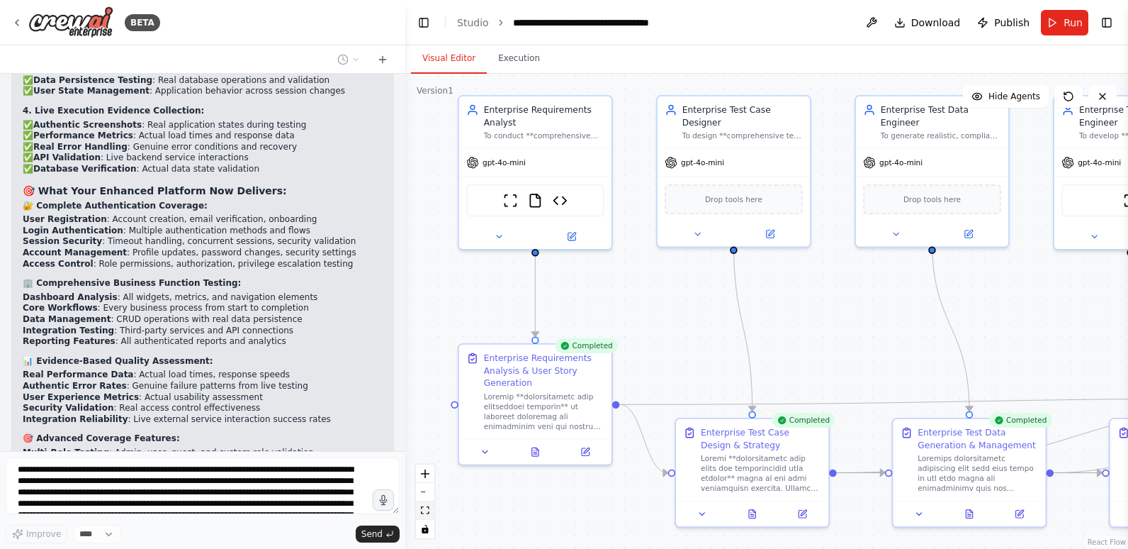
click at [426, 511] on icon "fit view" at bounding box center [425, 510] width 9 height 8
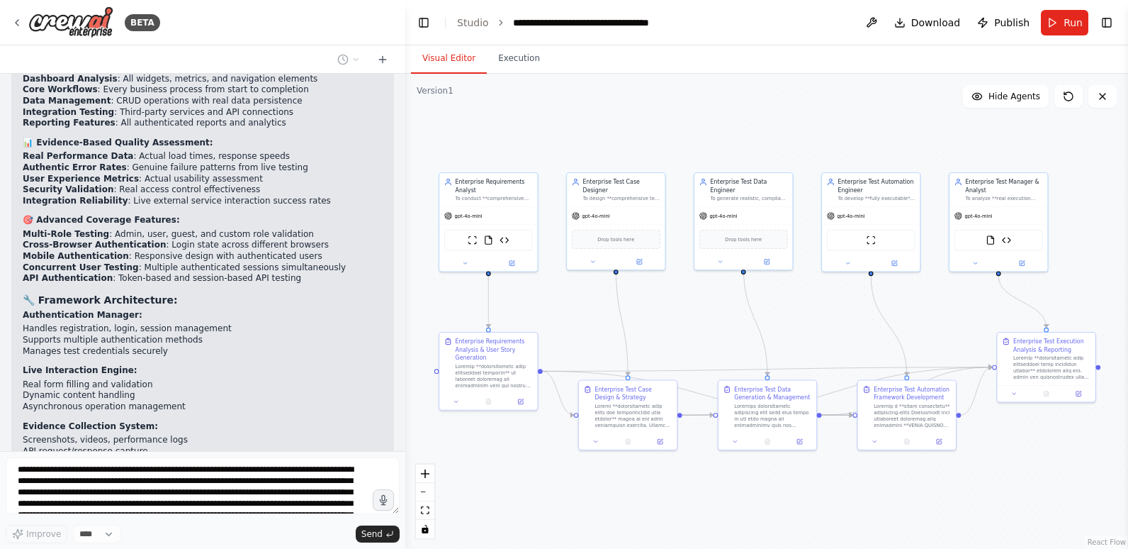
scroll to position [21551, 0]
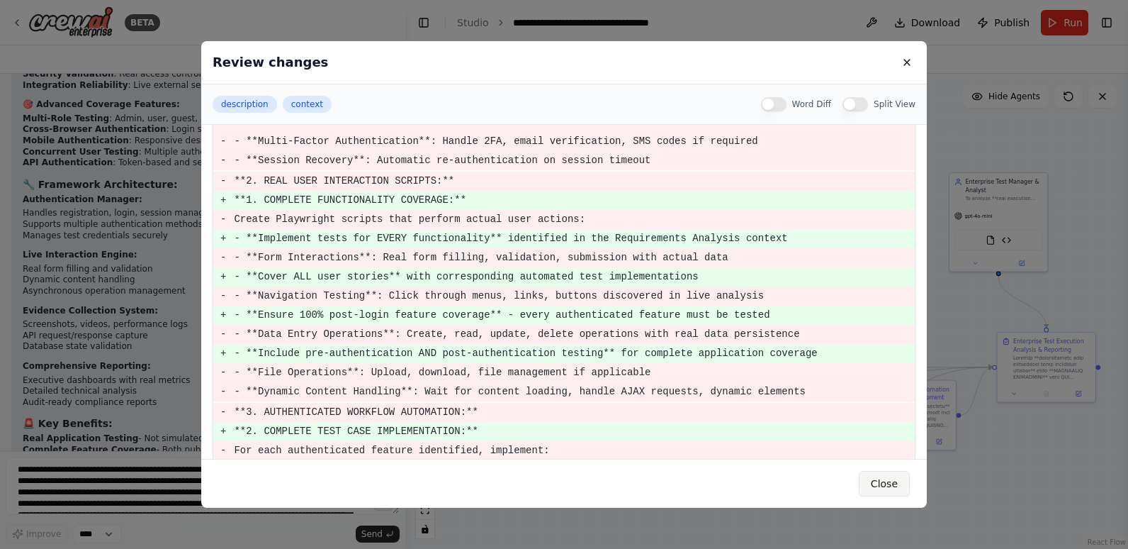
scroll to position [21727, 0]
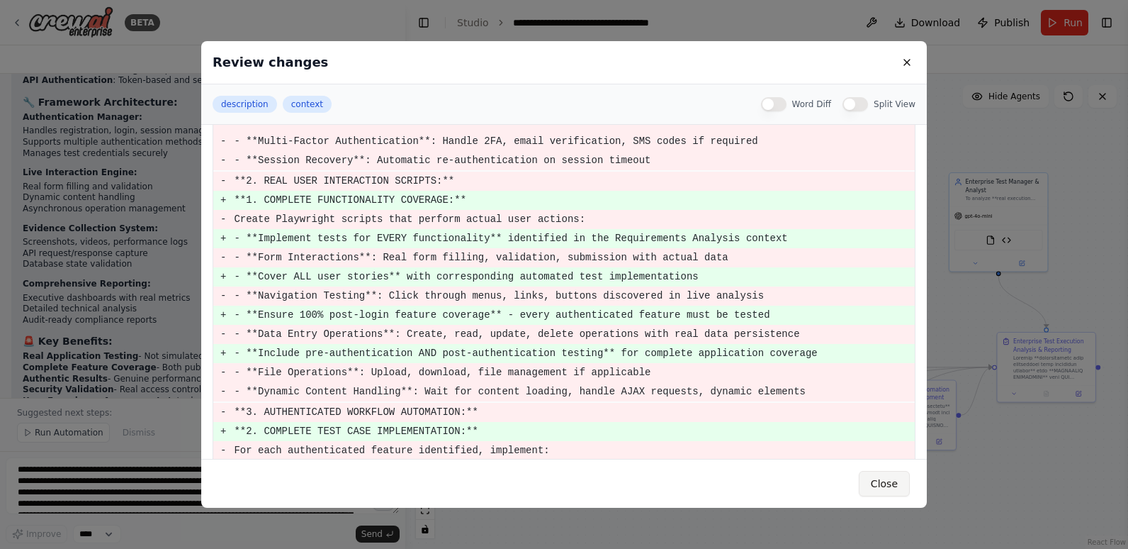
click at [885, 476] on button "Close" at bounding box center [884, 484] width 51 height 26
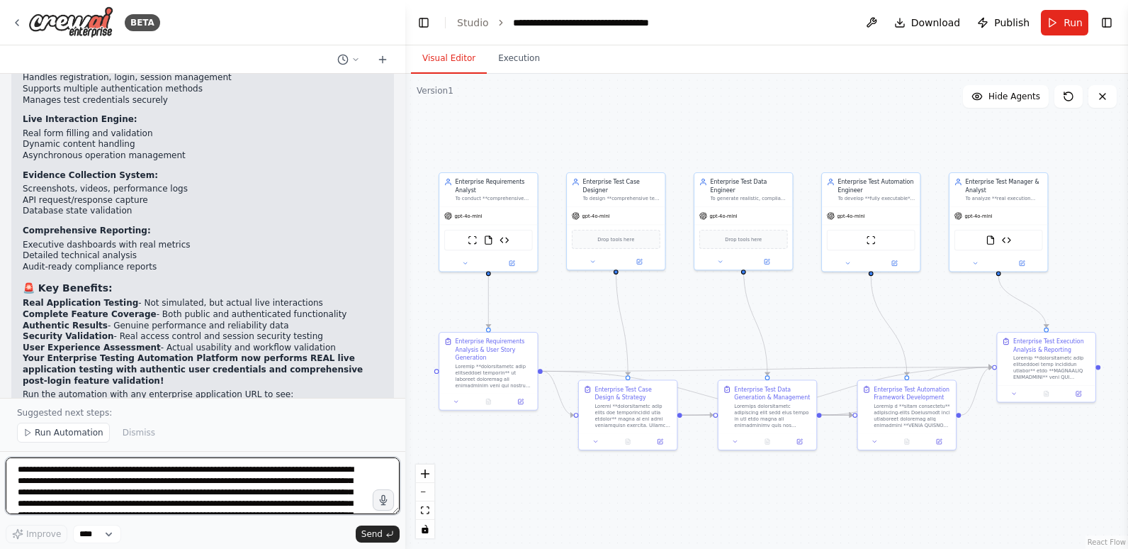
click at [134, 472] on textarea "**********" at bounding box center [203, 485] width 394 height 57
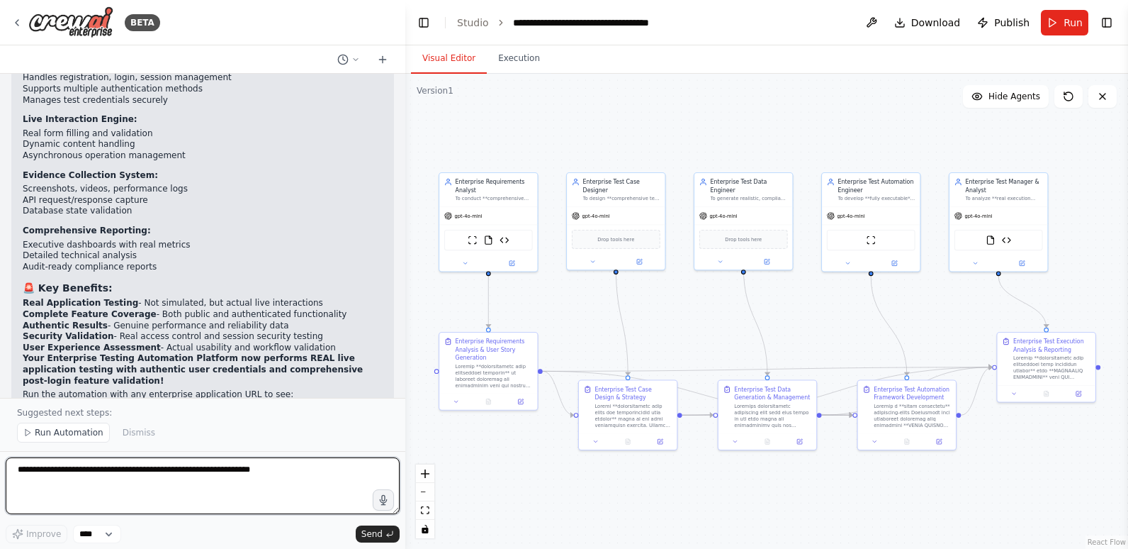
paste textarea "**********"
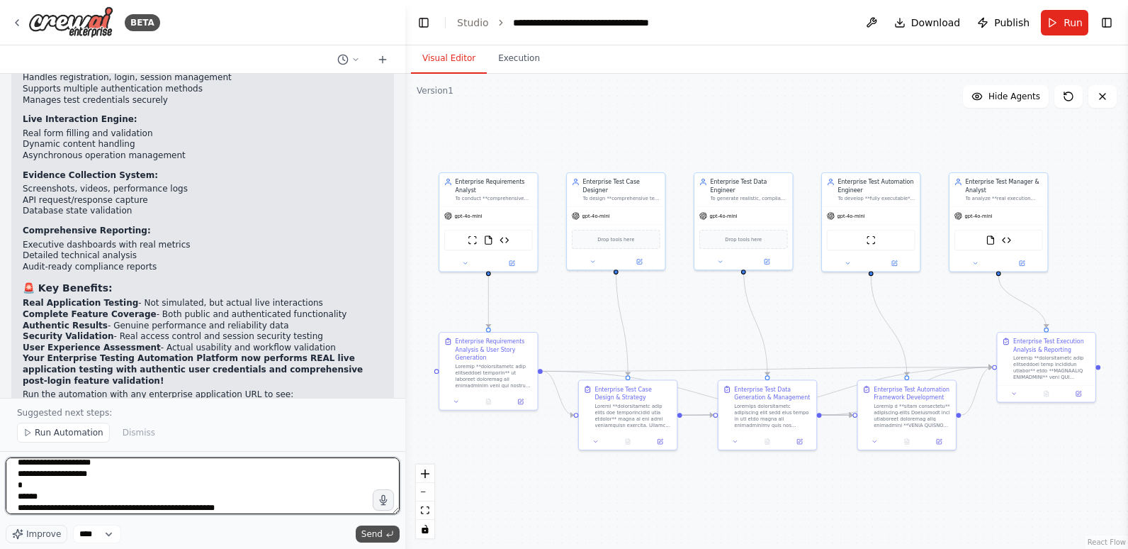
type textarea "**********"
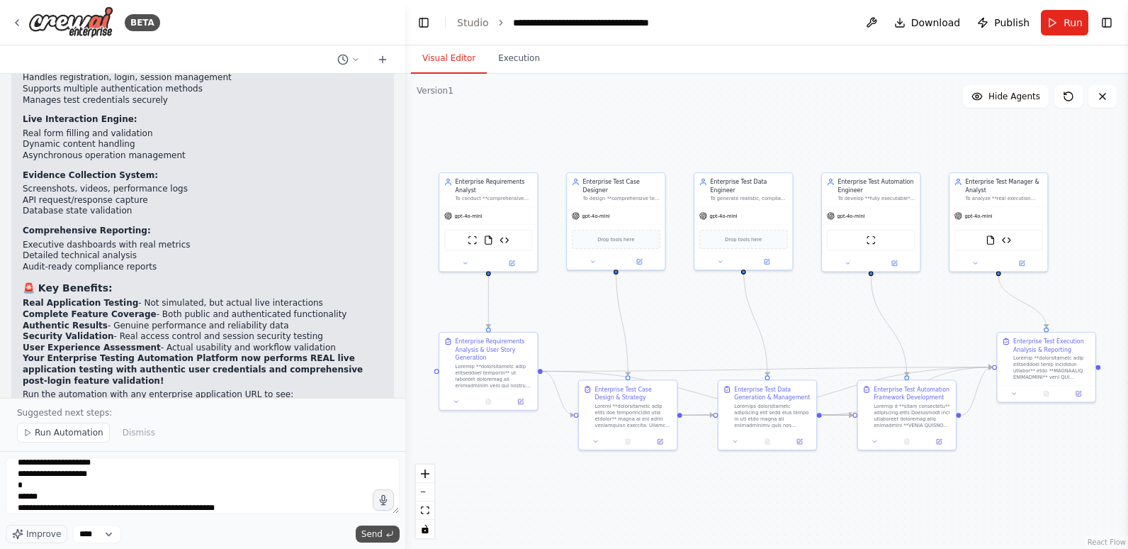
click at [376, 533] on span "Send" at bounding box center [371, 533] width 21 height 11
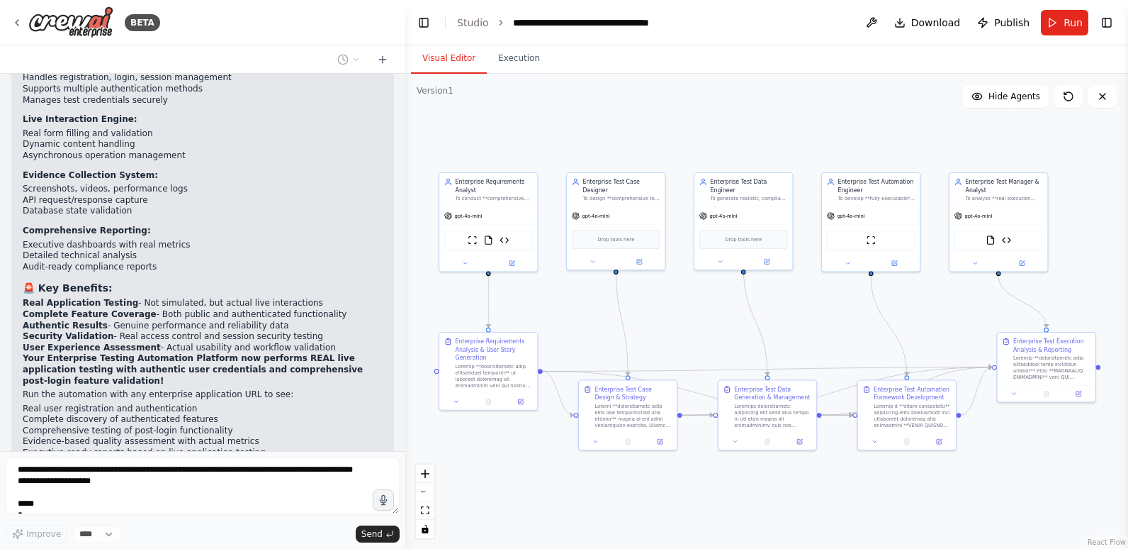
scroll to position [21857, 0]
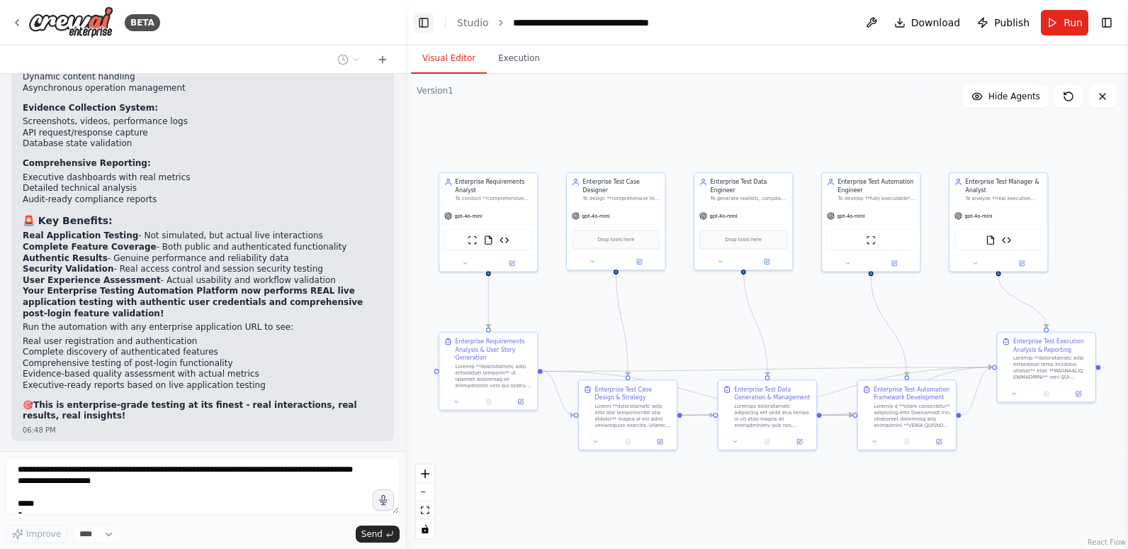
click at [425, 21] on button "Toggle Left Sidebar" at bounding box center [424, 23] width 20 height 20
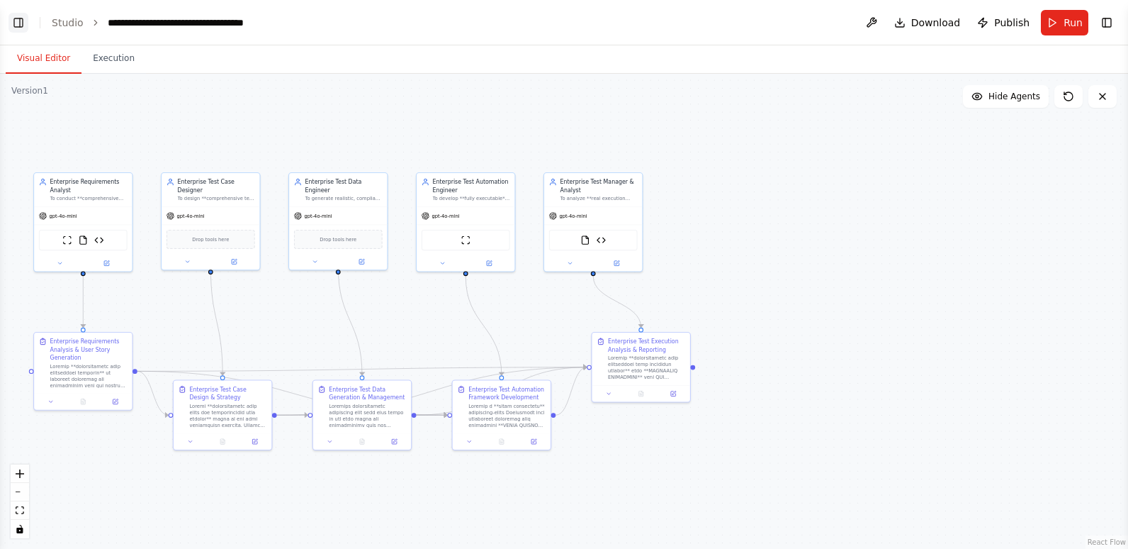
click at [25, 21] on button "Toggle Left Sidebar" at bounding box center [19, 23] width 20 height 20
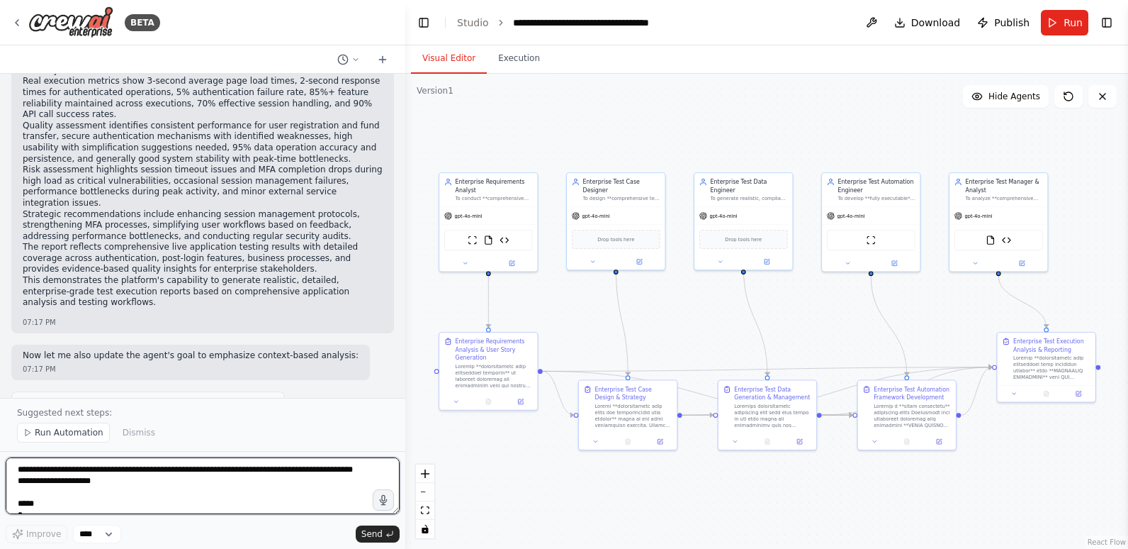
scroll to position [24622, 0]
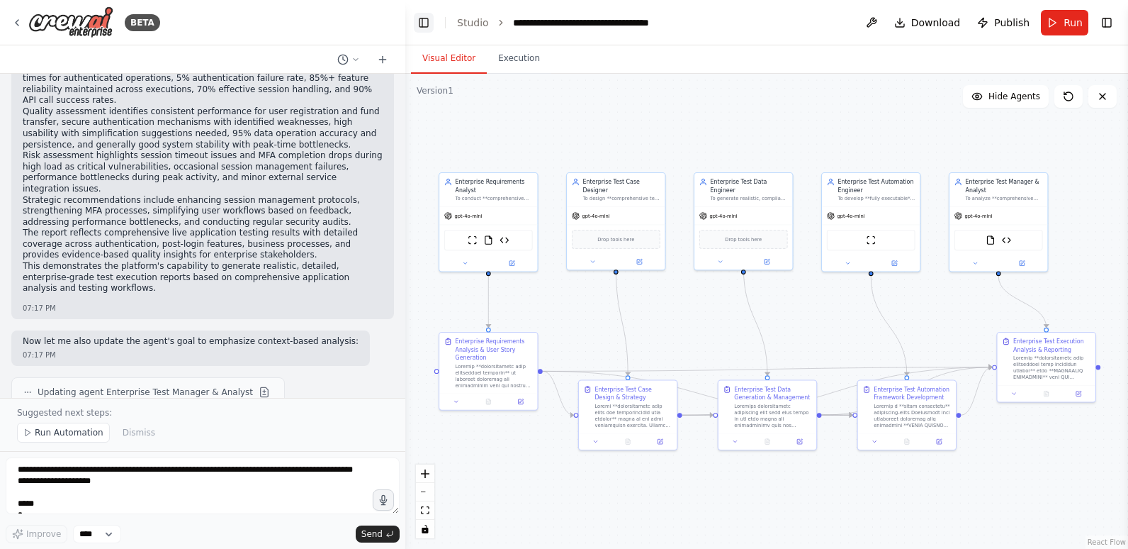
click at [425, 22] on button "Toggle Left Sidebar" at bounding box center [424, 23] width 20 height 20
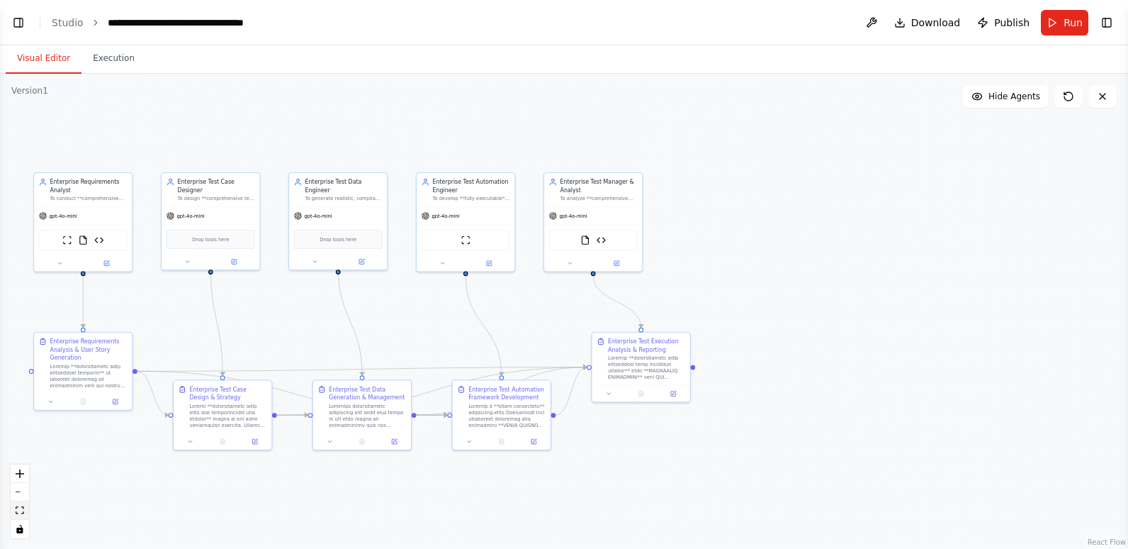
click at [20, 510] on icon "fit view" at bounding box center [20, 510] width 9 height 8
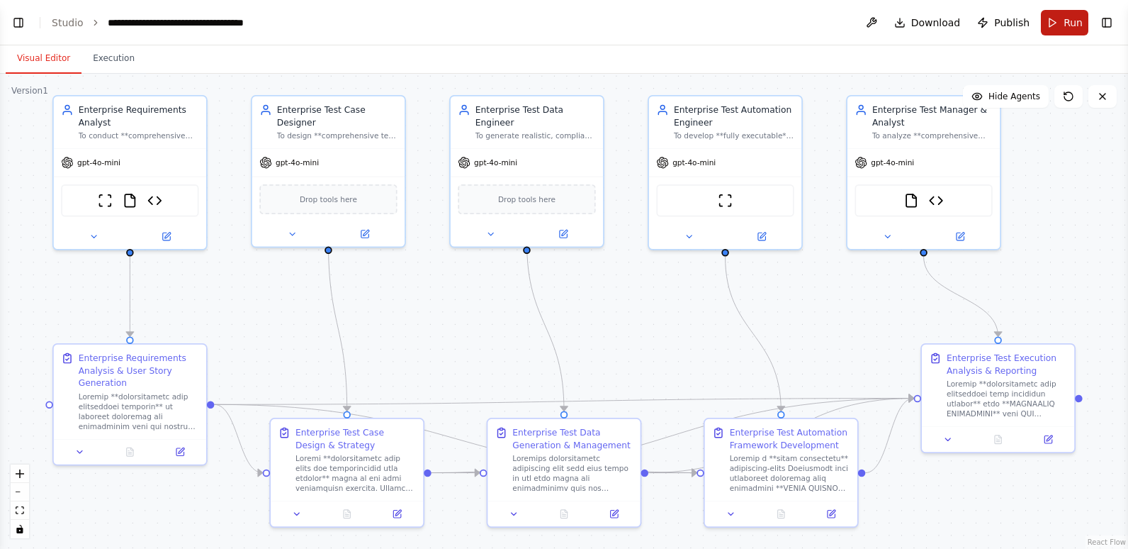
click at [1063, 25] on button "Run" at bounding box center [1064, 23] width 47 height 26
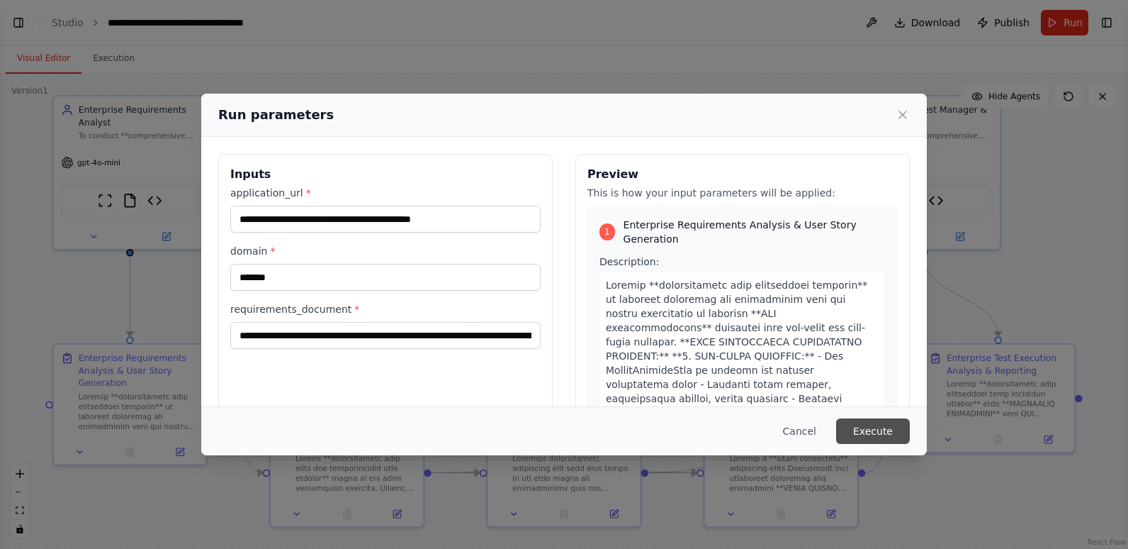
click at [864, 429] on button "Execute" at bounding box center [873, 431] width 74 height 26
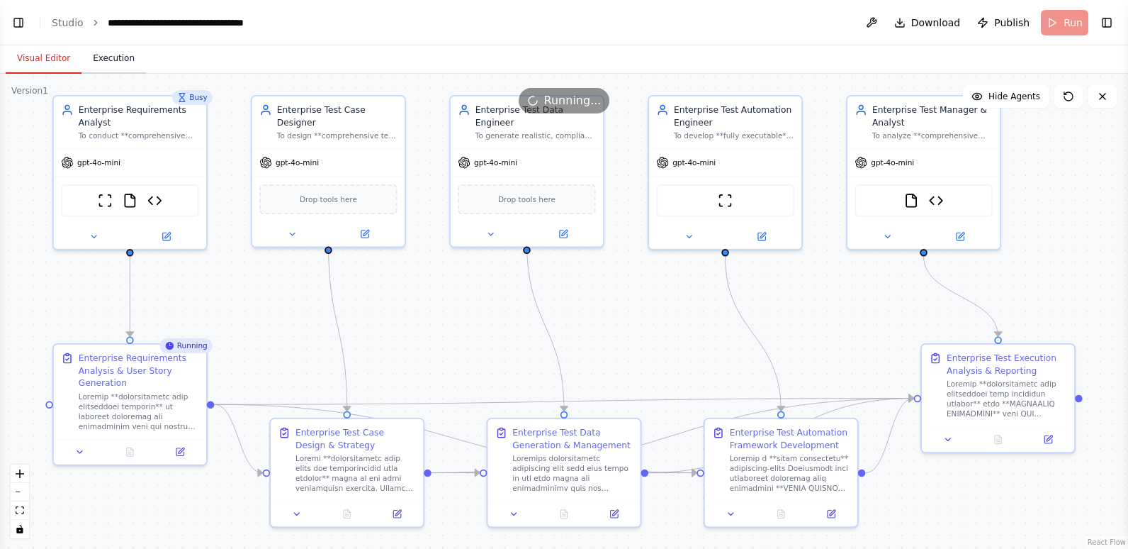
click at [106, 58] on button "Execution" at bounding box center [113, 59] width 64 height 30
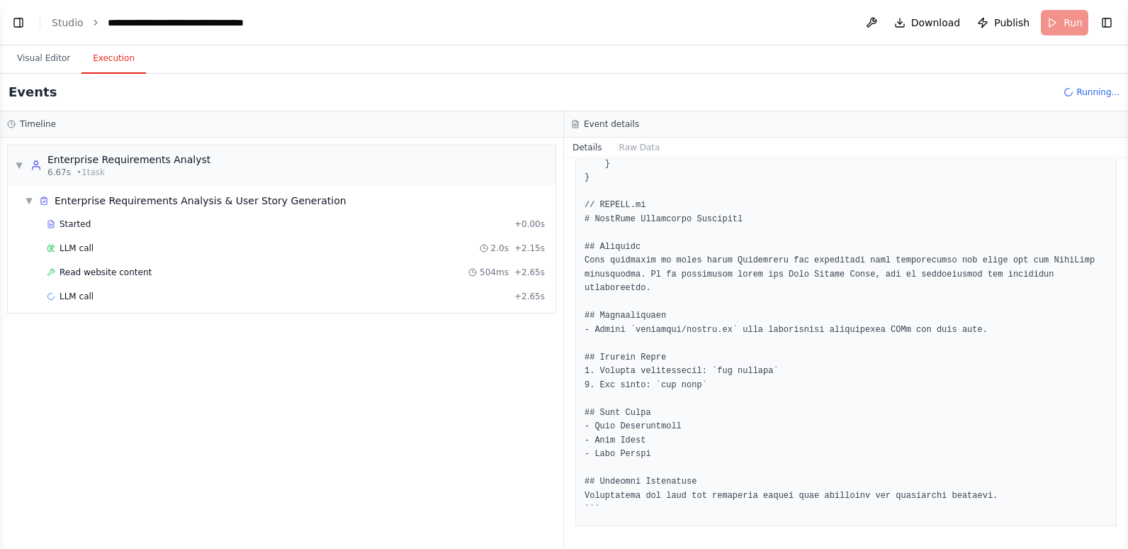
scroll to position [2823, 0]
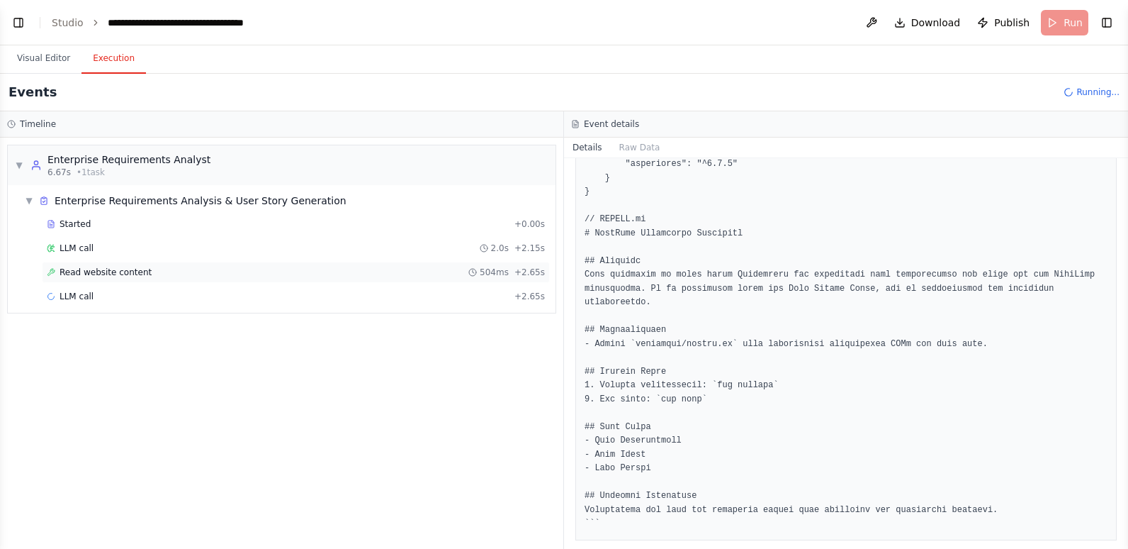
click at [94, 268] on span "Read website content" at bounding box center [106, 271] width 92 height 11
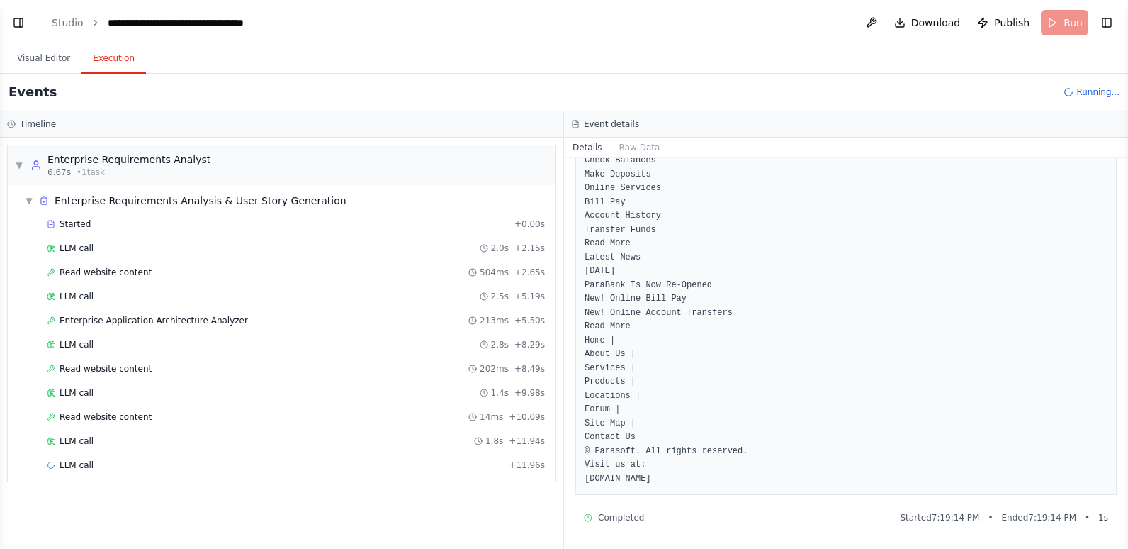
scroll to position [466, 0]
click at [50, 57] on button "Visual Editor" at bounding box center [44, 59] width 76 height 30
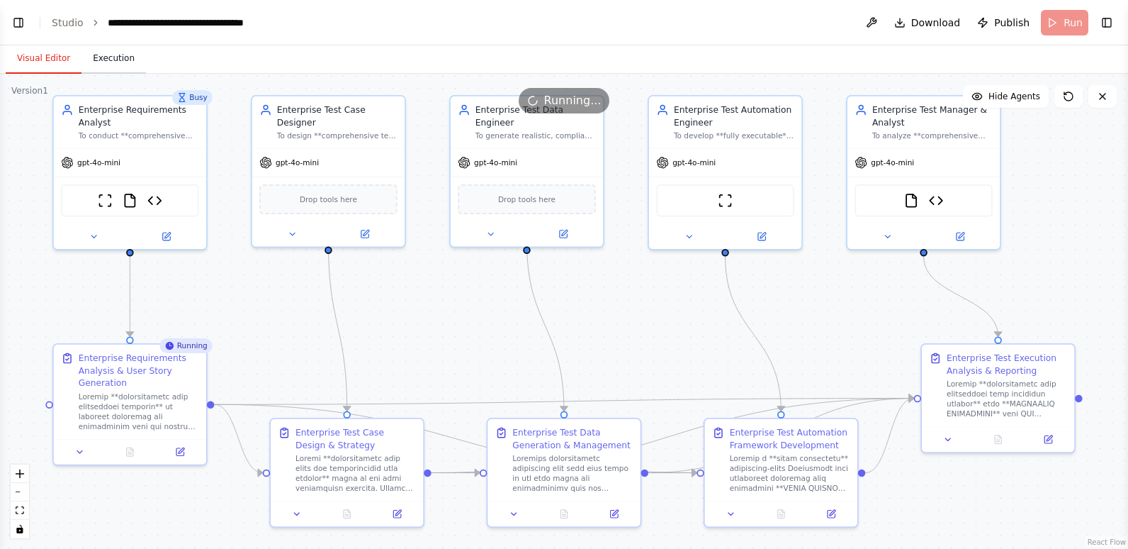
click at [113, 62] on button "Execution" at bounding box center [113, 59] width 64 height 30
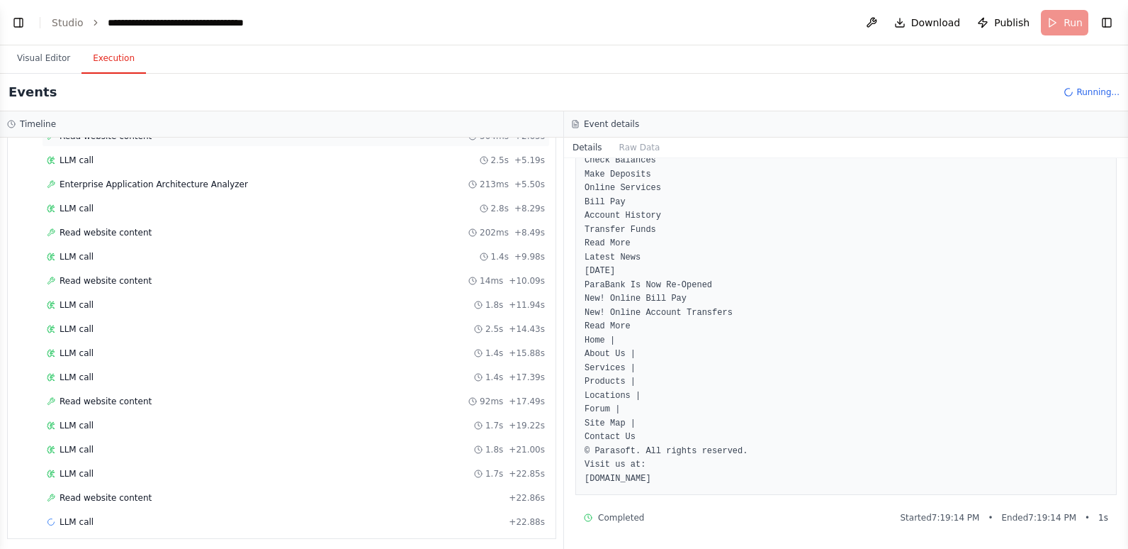
scroll to position [142, 0]
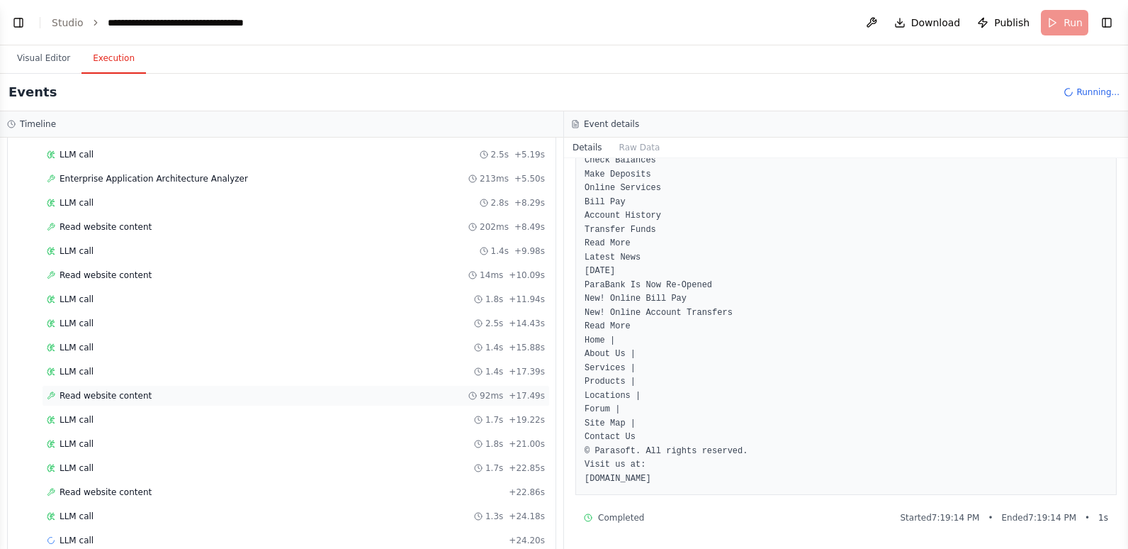
click at [135, 396] on span "Read website content" at bounding box center [106, 395] width 92 height 11
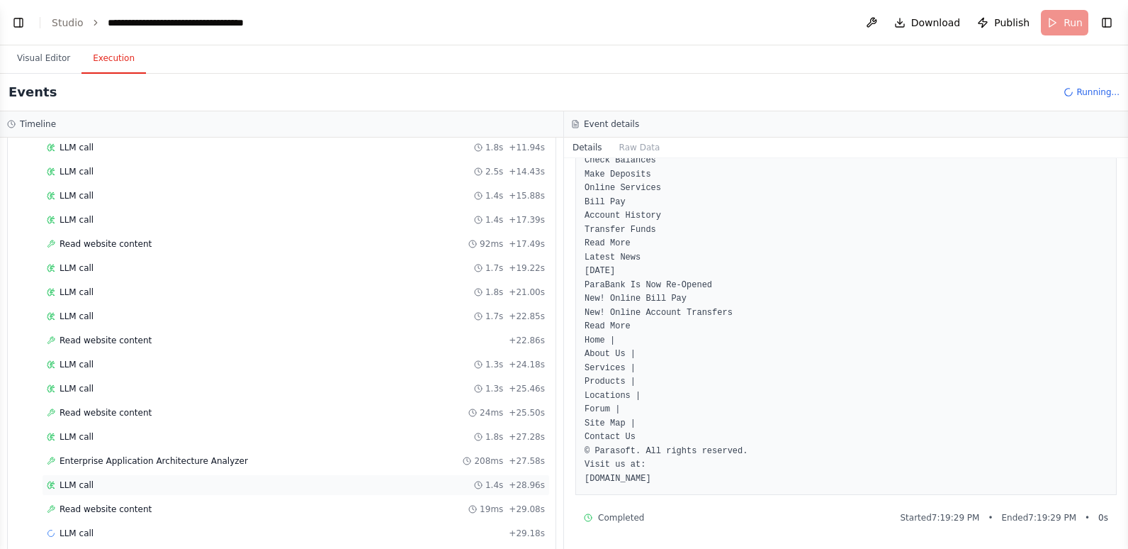
scroll to position [310, 0]
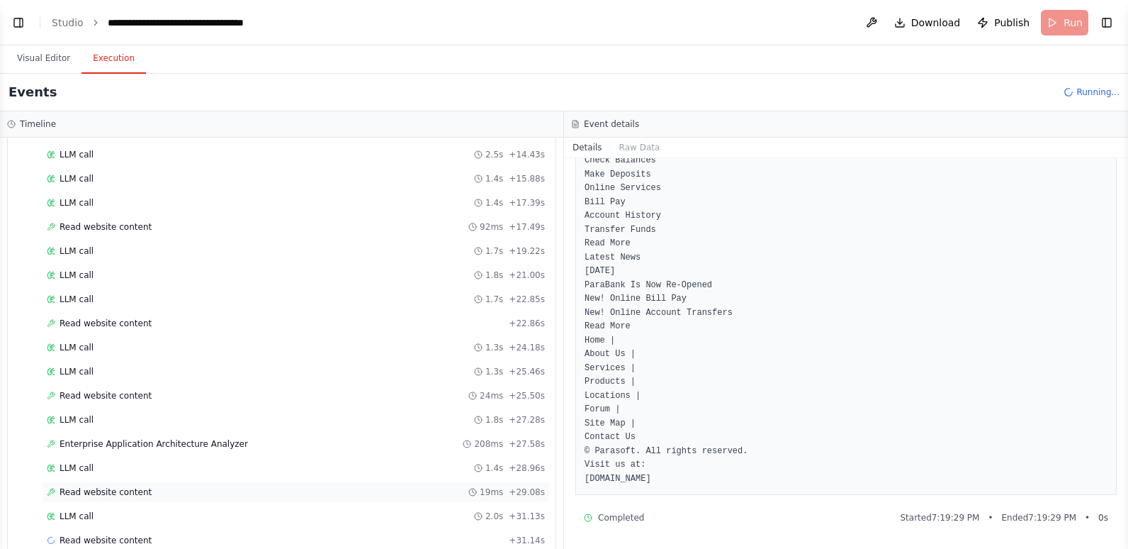
click at [96, 492] on span "Read website content" at bounding box center [106, 491] width 92 height 11
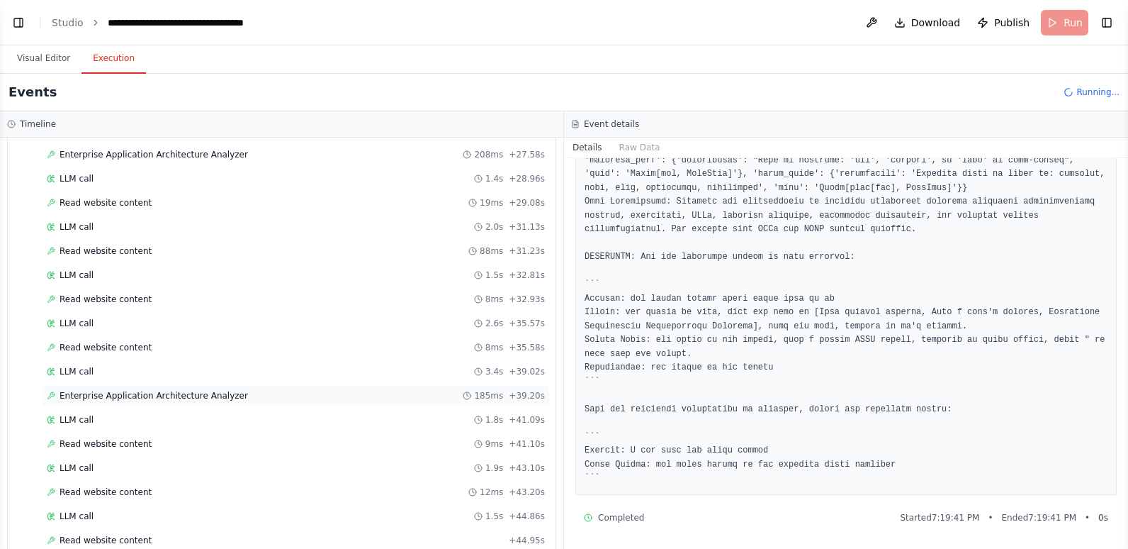
scroll to position [720, 0]
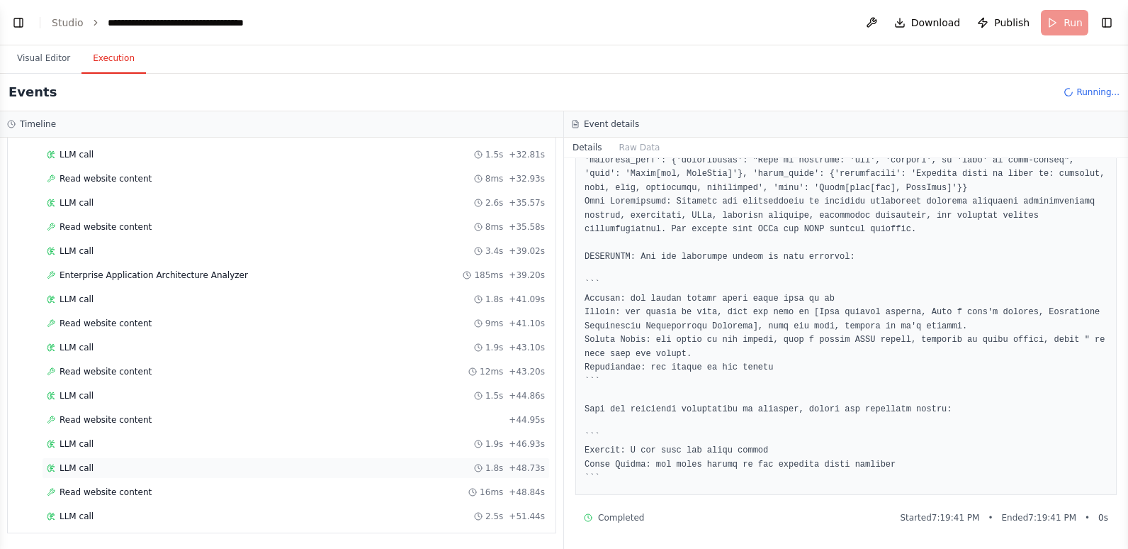
click at [116, 470] on div "LLM call 1.8s + 48.73s" at bounding box center [296, 467] width 498 height 11
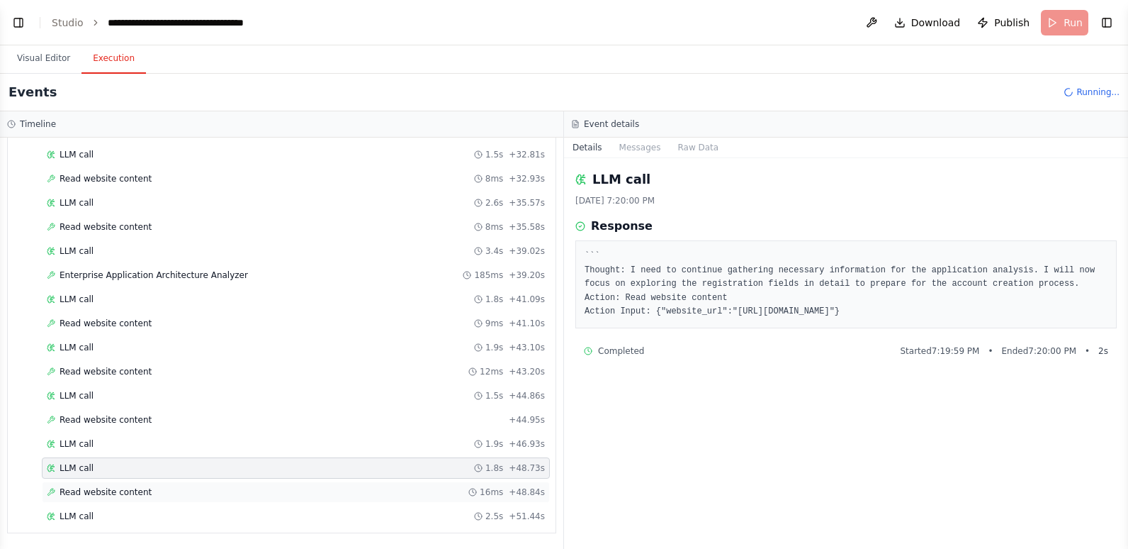
click at [117, 485] on div "Read website content 16ms + 48.84s" at bounding box center [296, 491] width 508 height 21
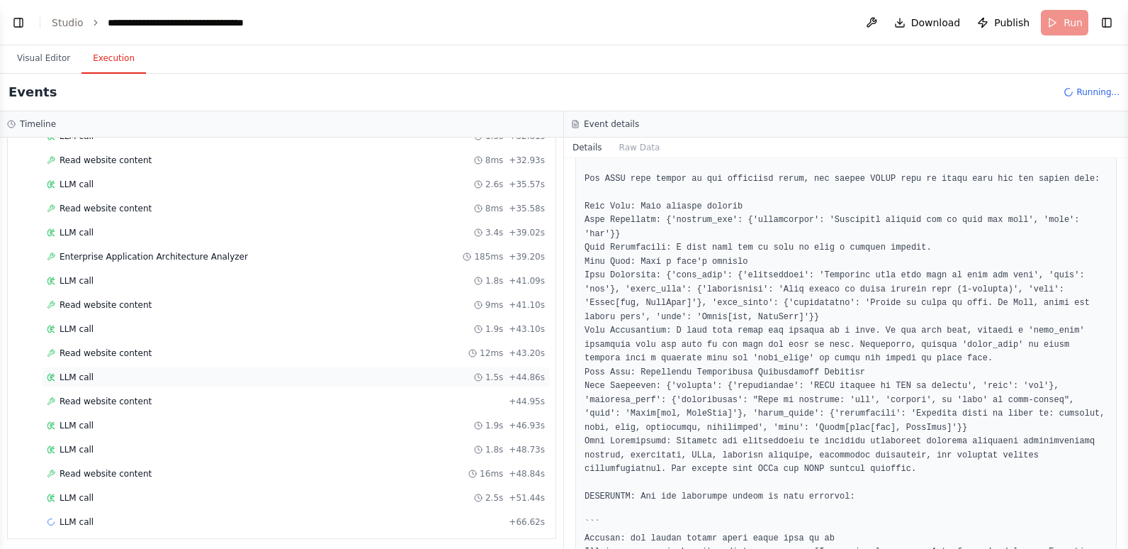
scroll to position [744, 0]
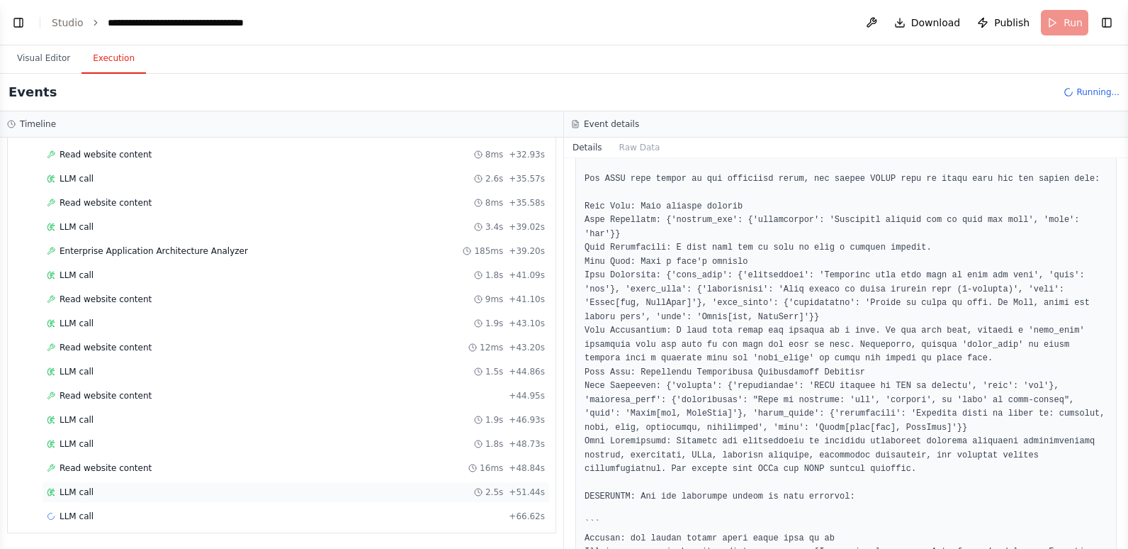
click at [105, 489] on div "LLM call 2.5s + 51.44s" at bounding box center [296, 491] width 498 height 11
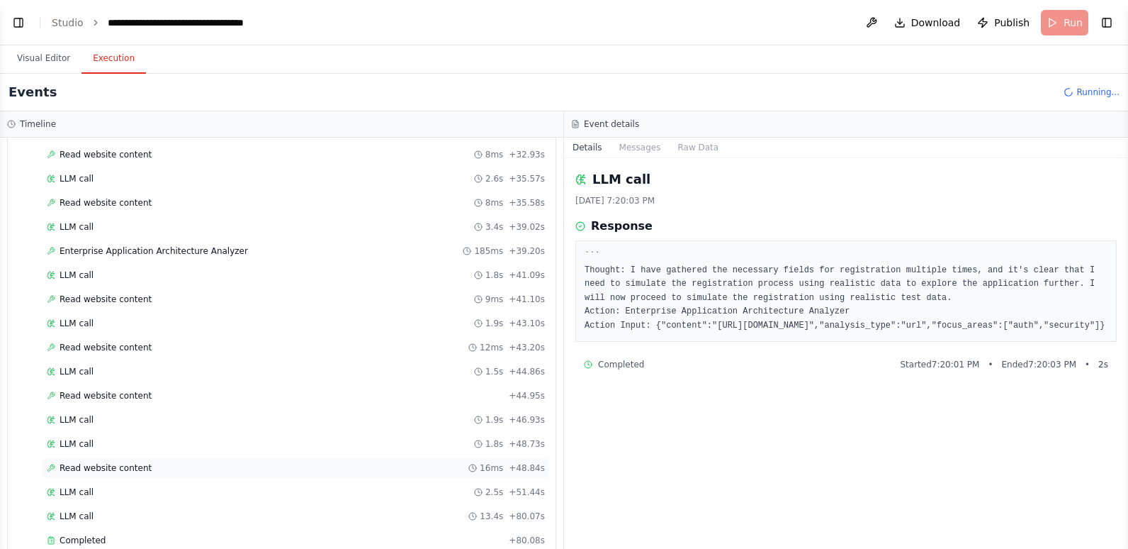
click at [233, 459] on div "Read website content 16ms + 48.84s" at bounding box center [296, 467] width 508 height 21
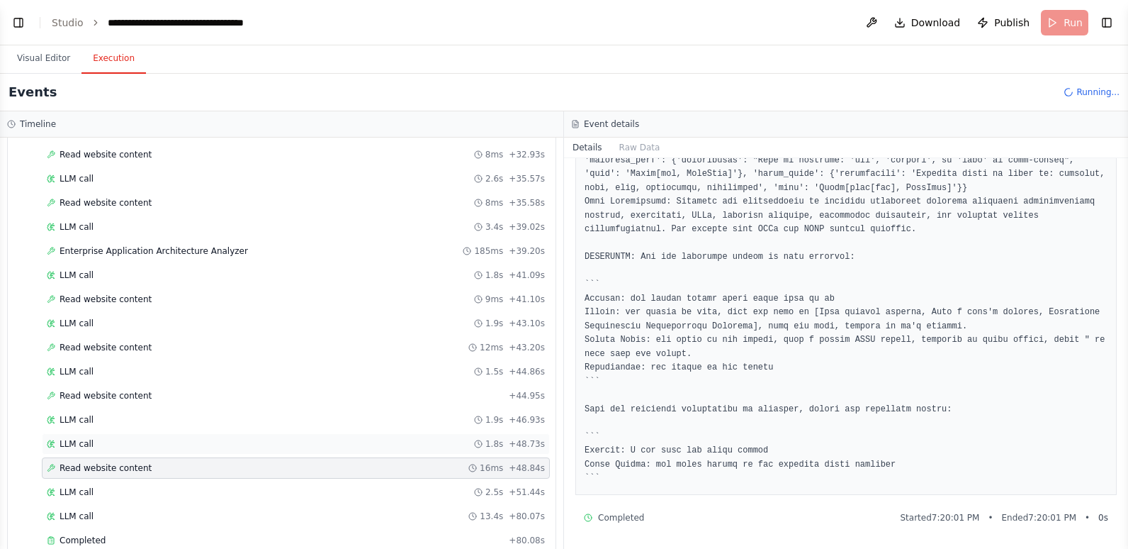
scroll to position [897, 0]
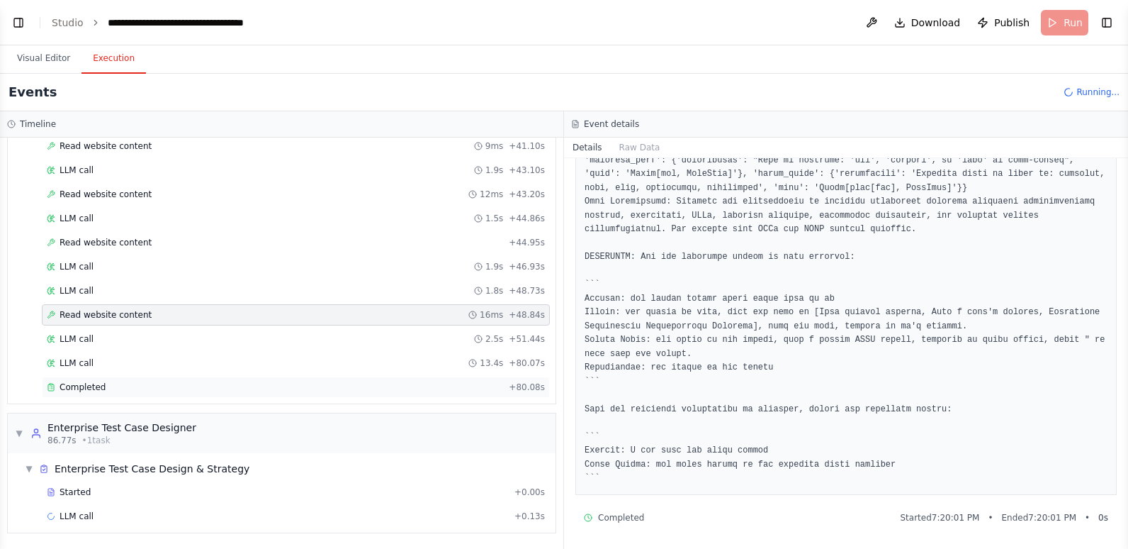
click at [229, 385] on div "Completed" at bounding box center [275, 386] width 456 height 11
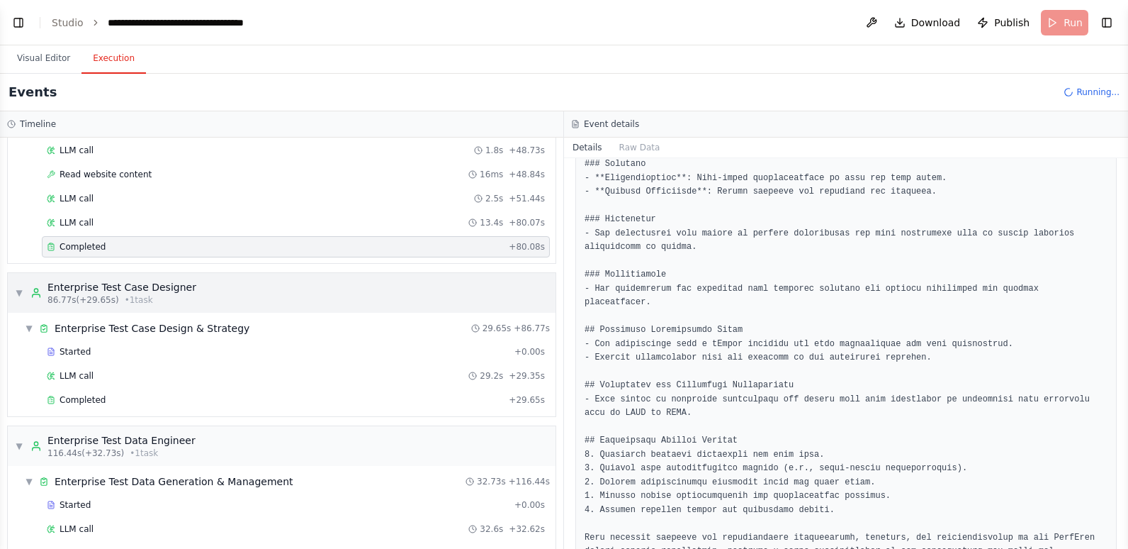
scroll to position [1063, 0]
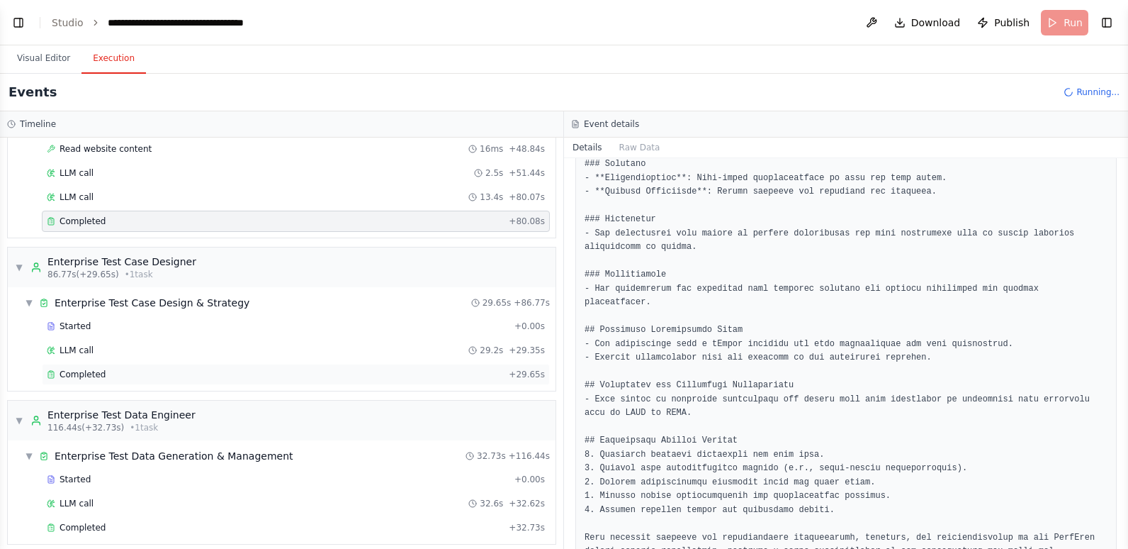
click at [115, 371] on div "Completed" at bounding box center [275, 374] width 456 height 11
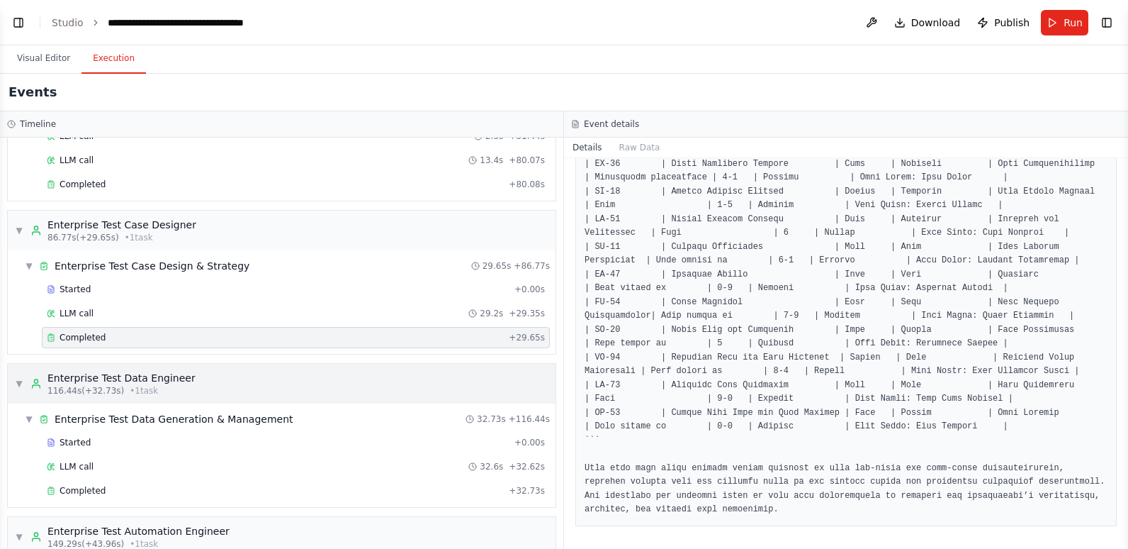
scroll to position [1134, 0]
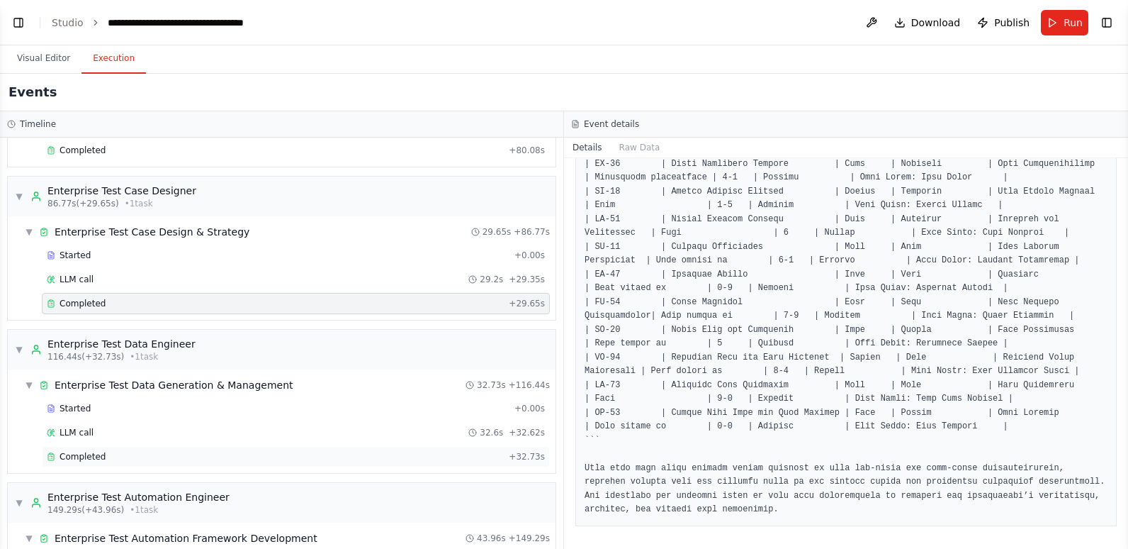
click at [137, 454] on div "Completed" at bounding box center [275, 456] width 456 height 11
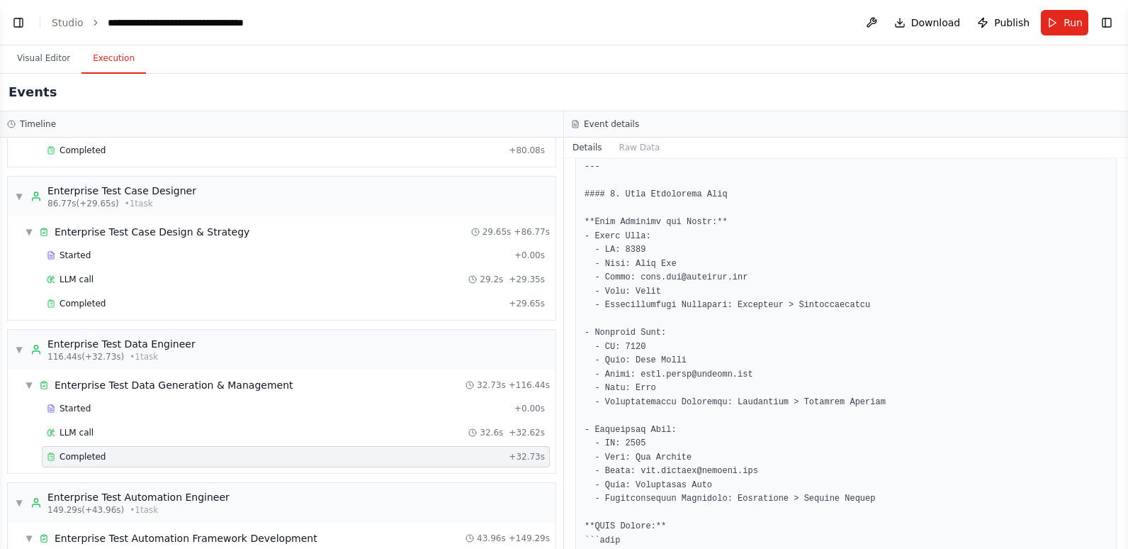
scroll to position [826, 0]
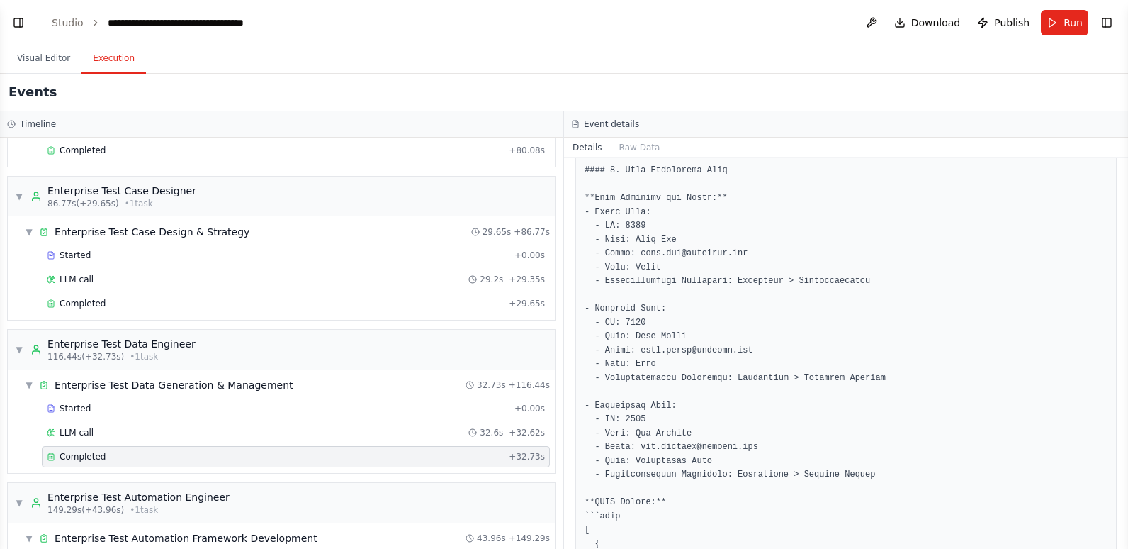
drag, startPoint x: 596, startPoint y: 208, endPoint x: 609, endPoint y: 306, distance: 98.6
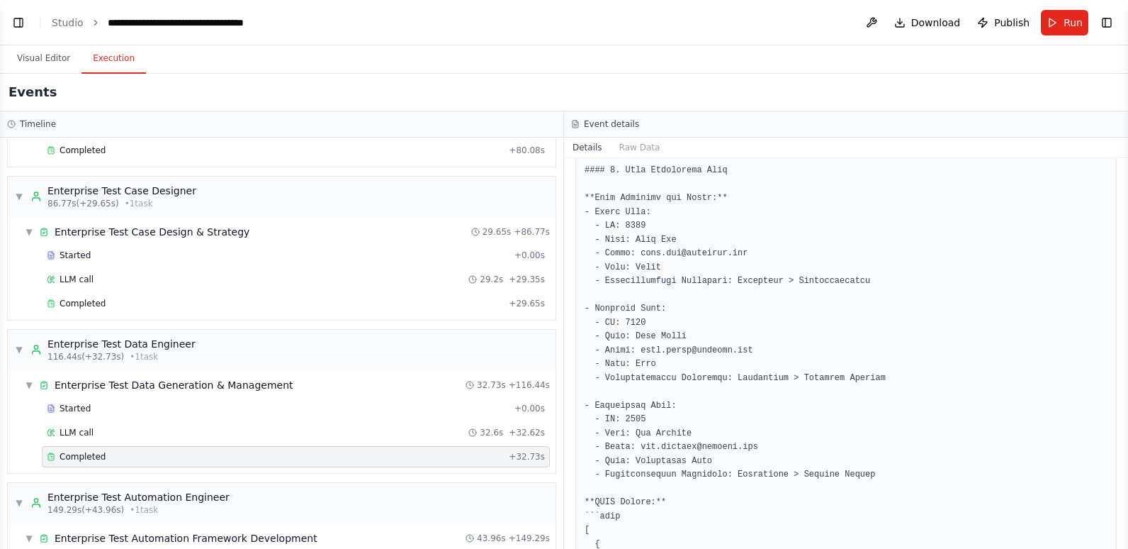
drag, startPoint x: 609, startPoint y: 306, endPoint x: 843, endPoint y: 398, distance: 252.0
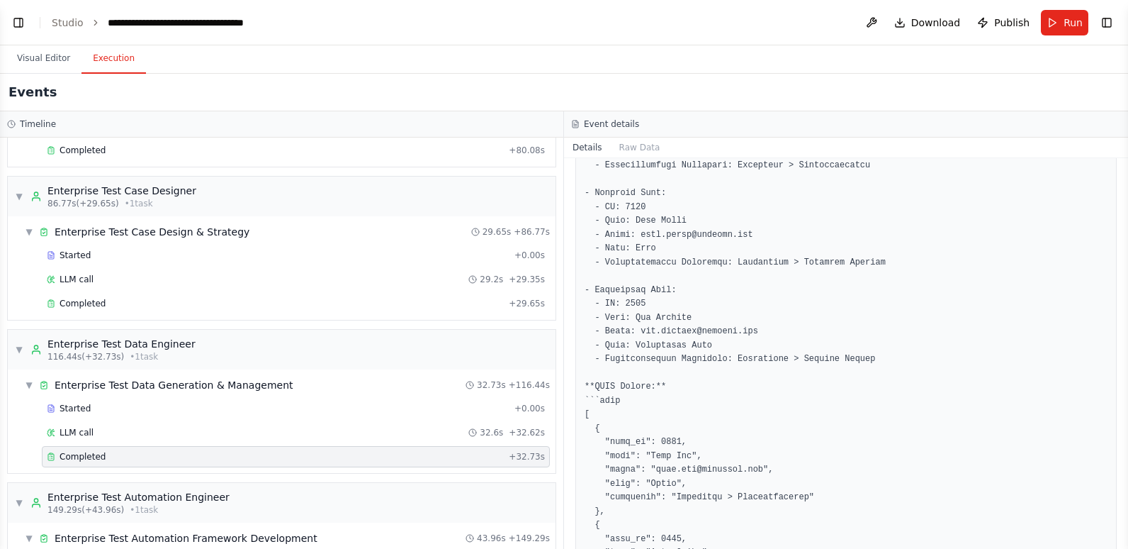
scroll to position [968, 0]
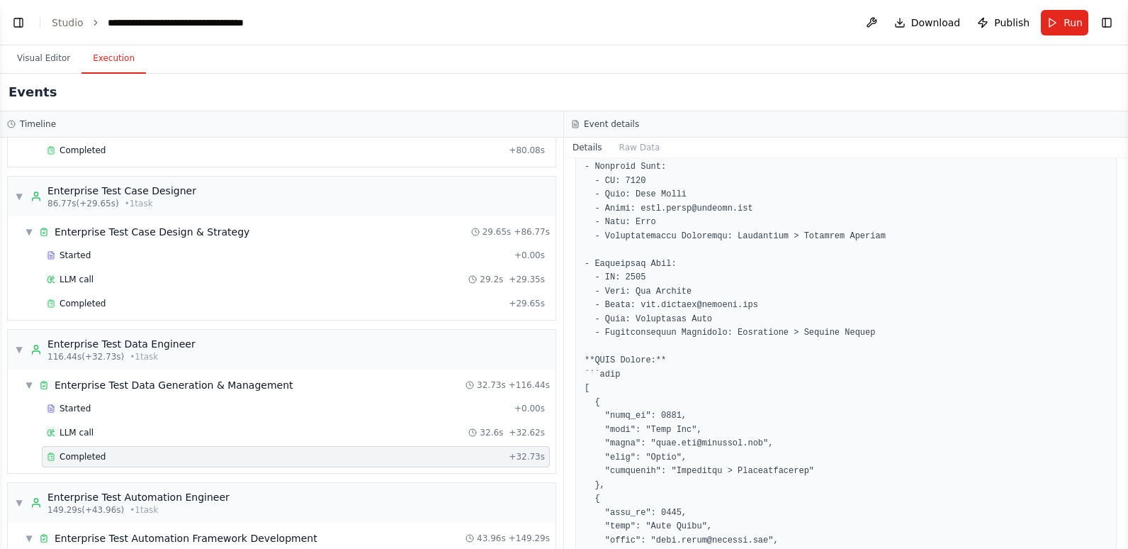
drag, startPoint x: 629, startPoint y: 266, endPoint x: 884, endPoint y: 364, distance: 273.6
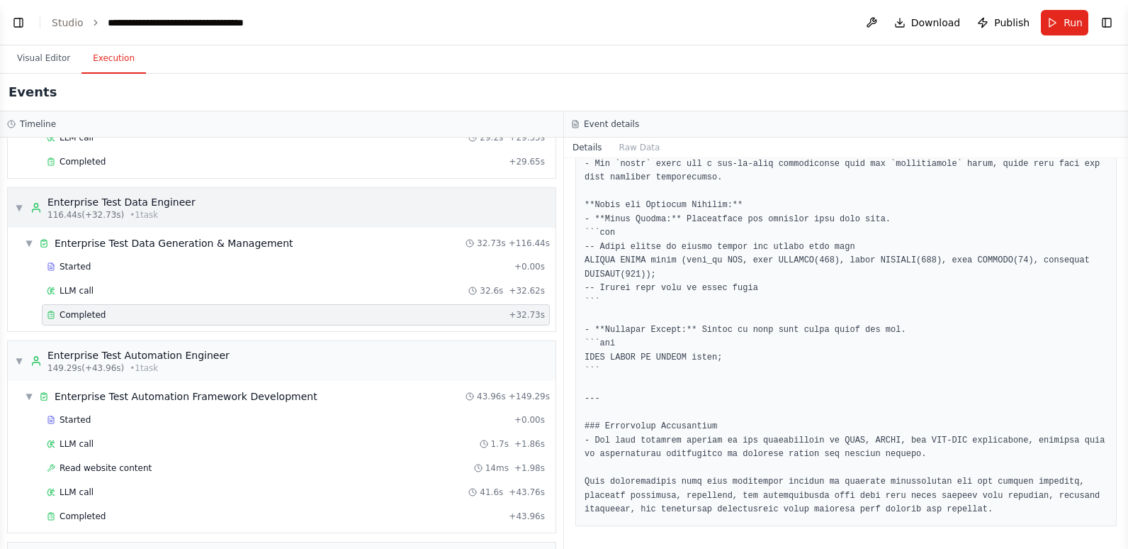
scroll to position [1347, 0]
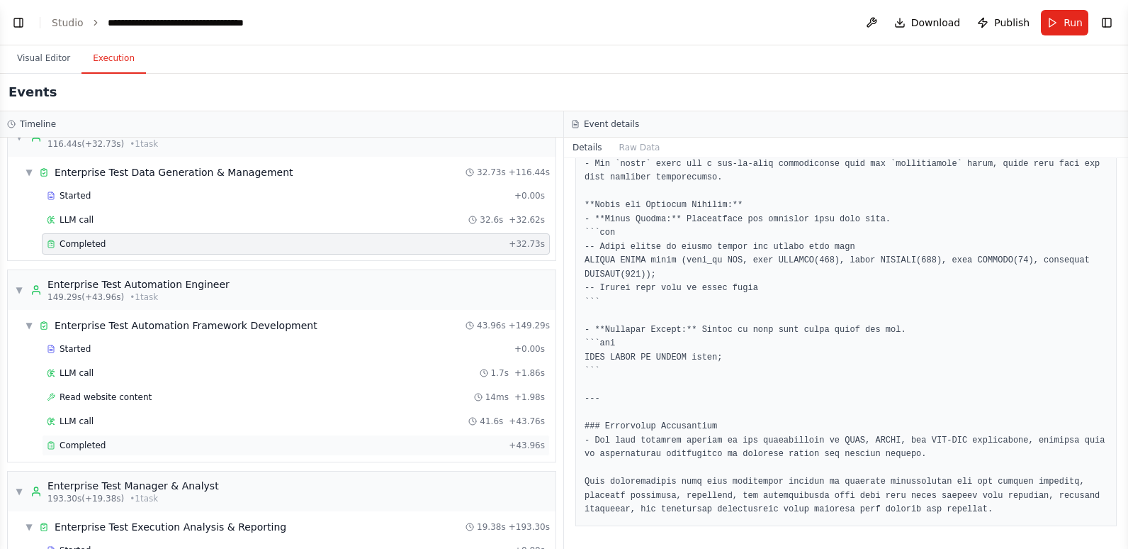
click at [103, 442] on div "Completed" at bounding box center [275, 444] width 456 height 11
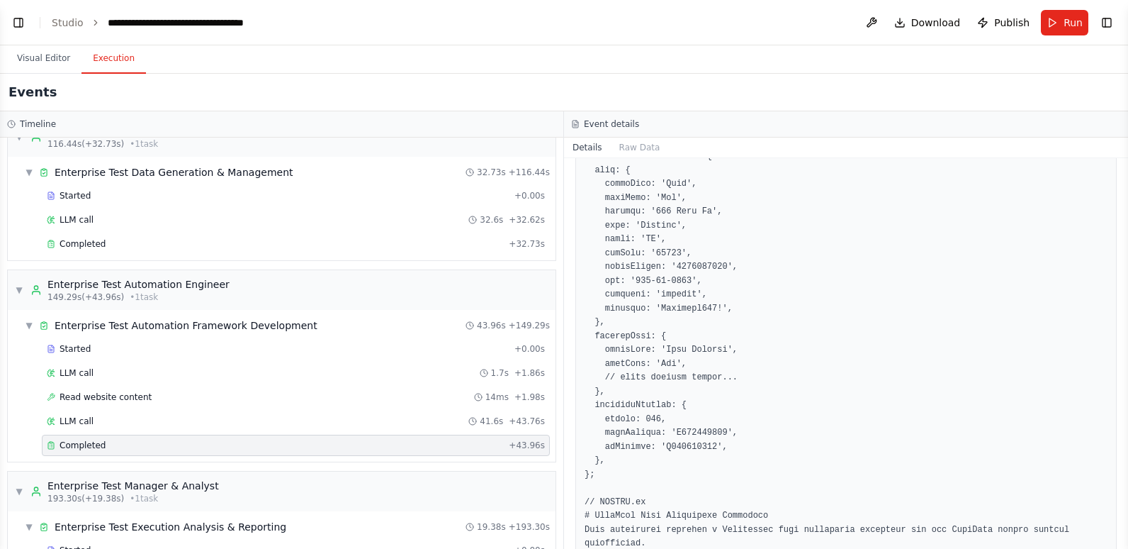
scroll to position [4139, 0]
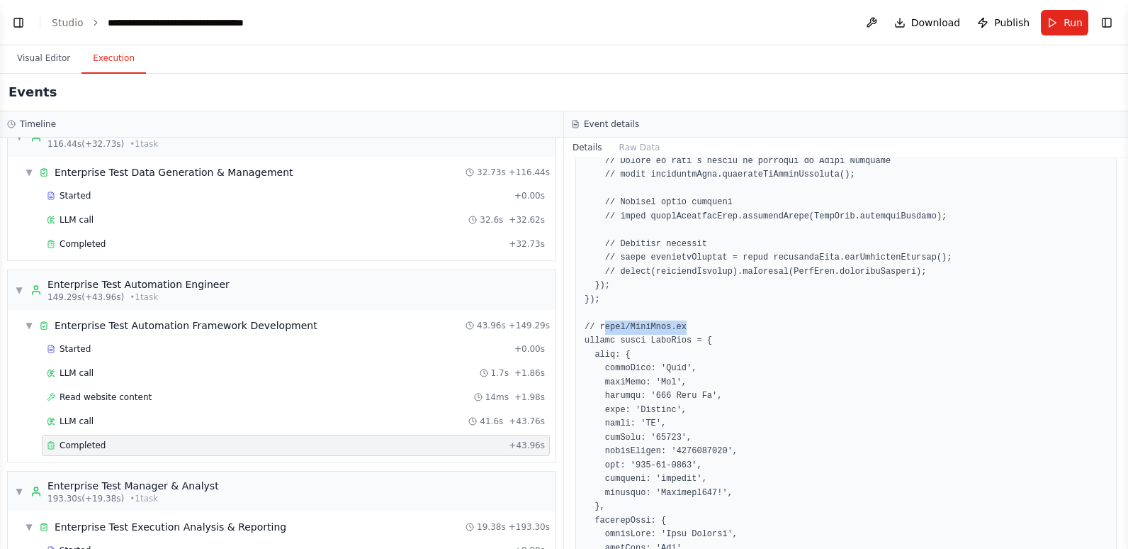
drag, startPoint x: 605, startPoint y: 300, endPoint x: 685, endPoint y: 296, distance: 80.2
drag, startPoint x: 685, startPoint y: 296, endPoint x: 777, endPoint y: 321, distance: 96.1
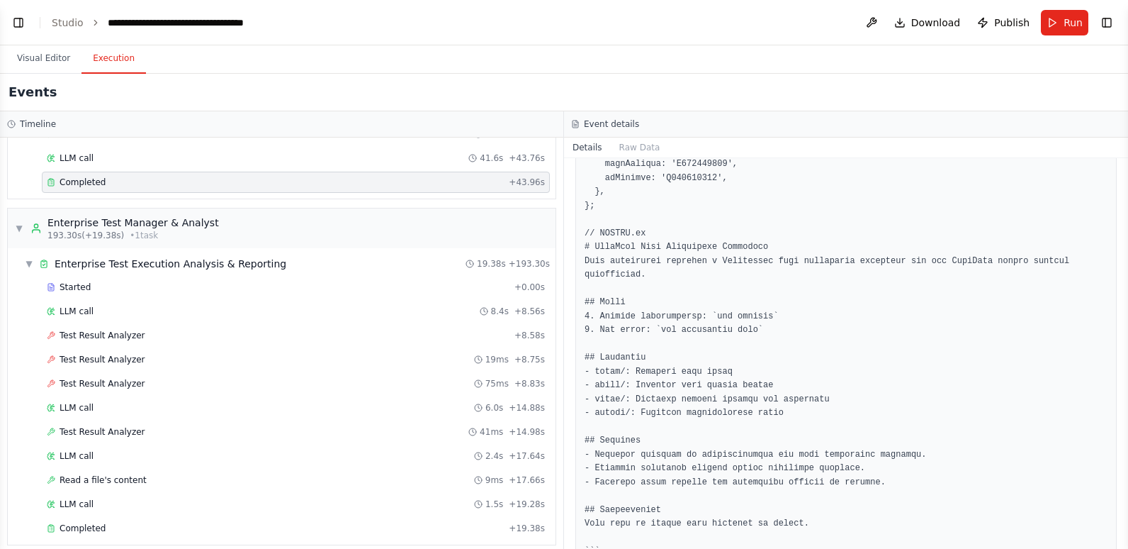
scroll to position [1621, 0]
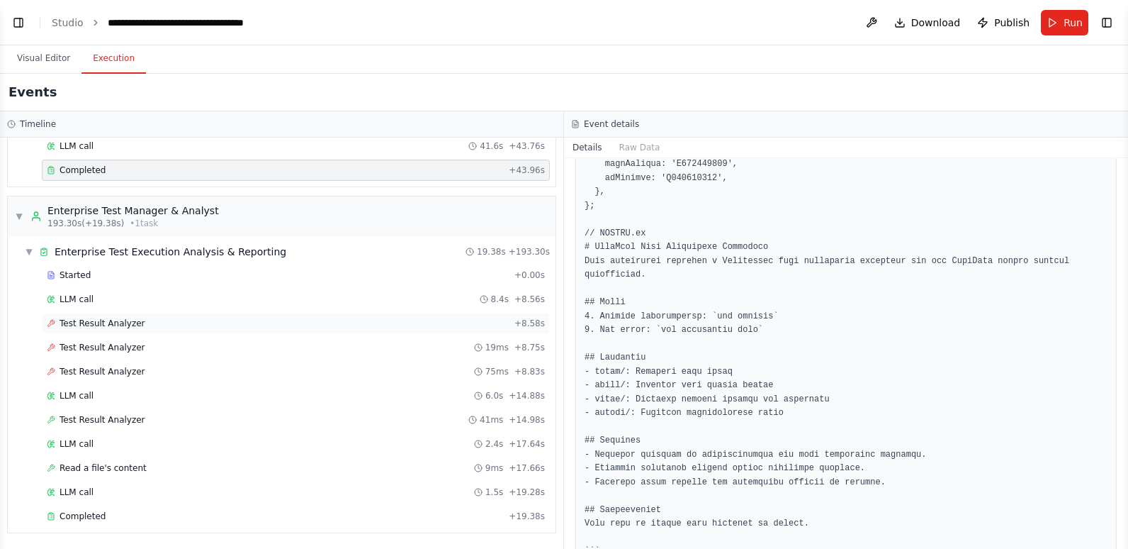
click at [146, 320] on div "Test Result Analyzer + 8.58s" at bounding box center [296, 322] width 498 height 11
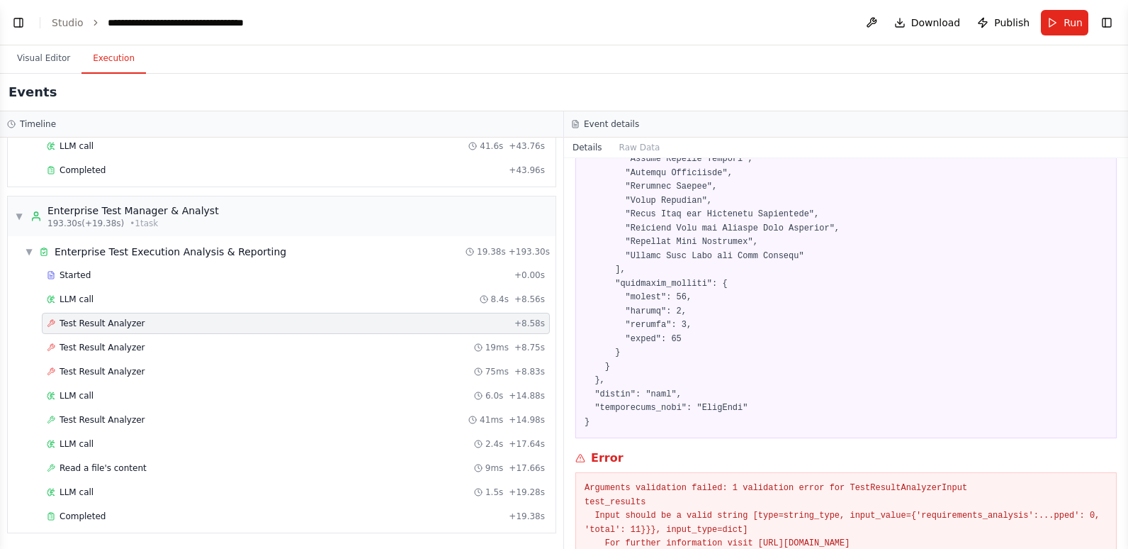
scroll to position [632, 0]
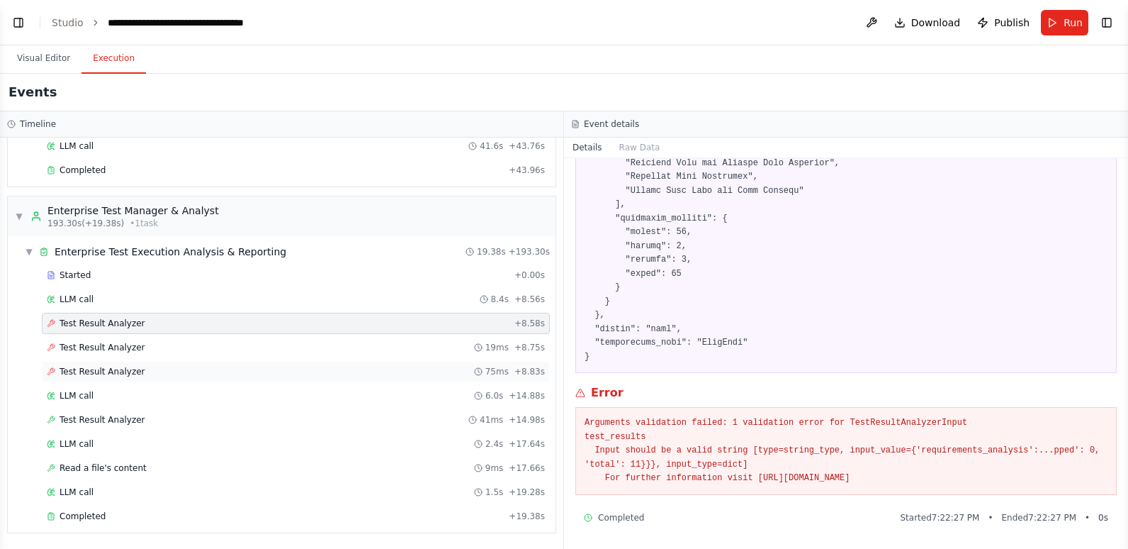
click at [181, 370] on div "Test Result Analyzer 75ms + 8.83s" at bounding box center [296, 371] width 498 height 11
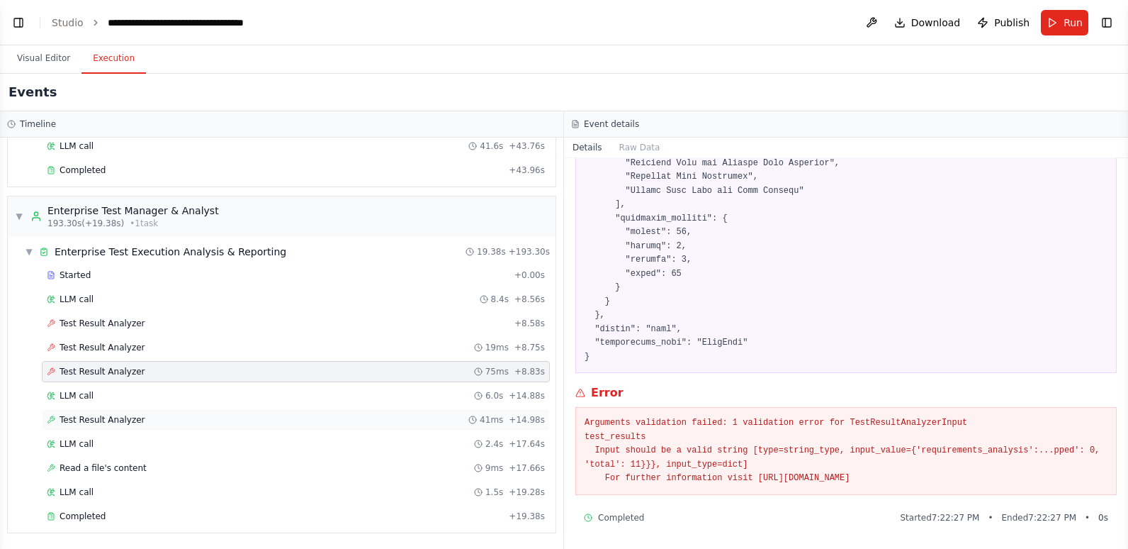
click at [165, 422] on div "Test Result Analyzer 41ms + 14.98s" at bounding box center [296, 419] width 498 height 11
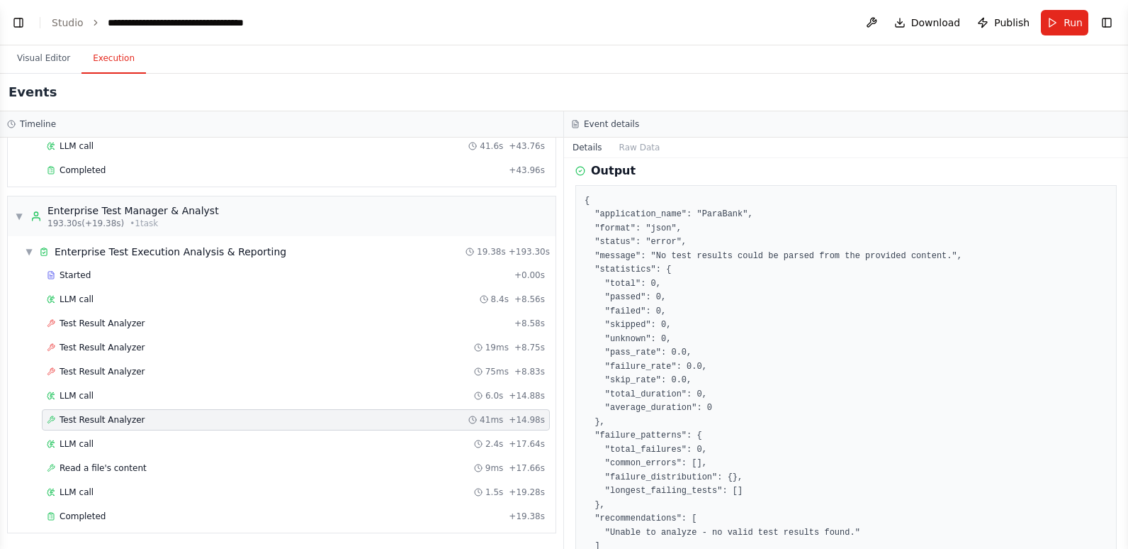
scroll to position [326, 0]
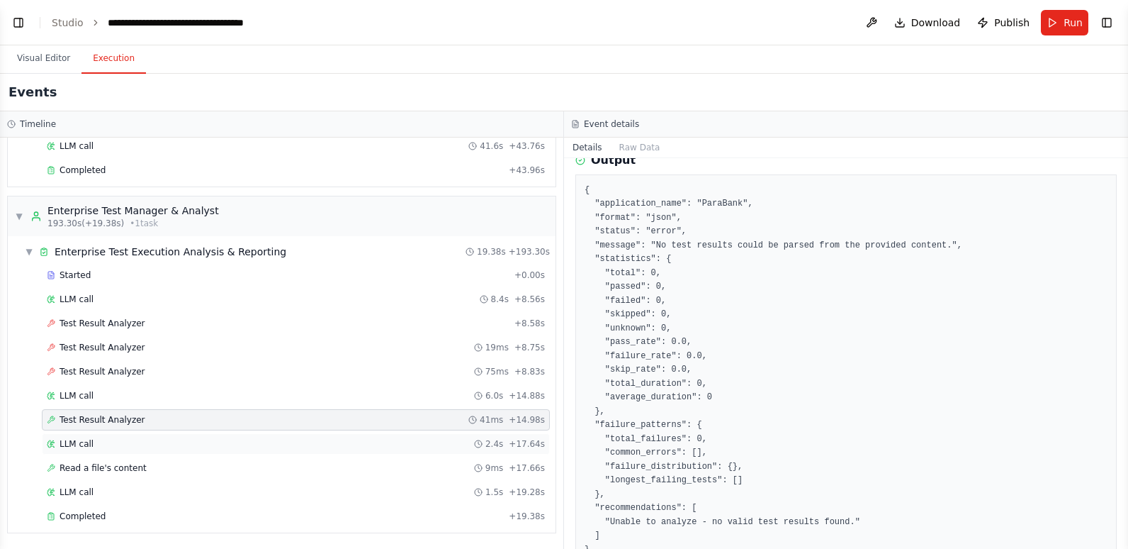
click at [159, 445] on div "LLM call 2.4s + 17.64s" at bounding box center [296, 443] width 498 height 11
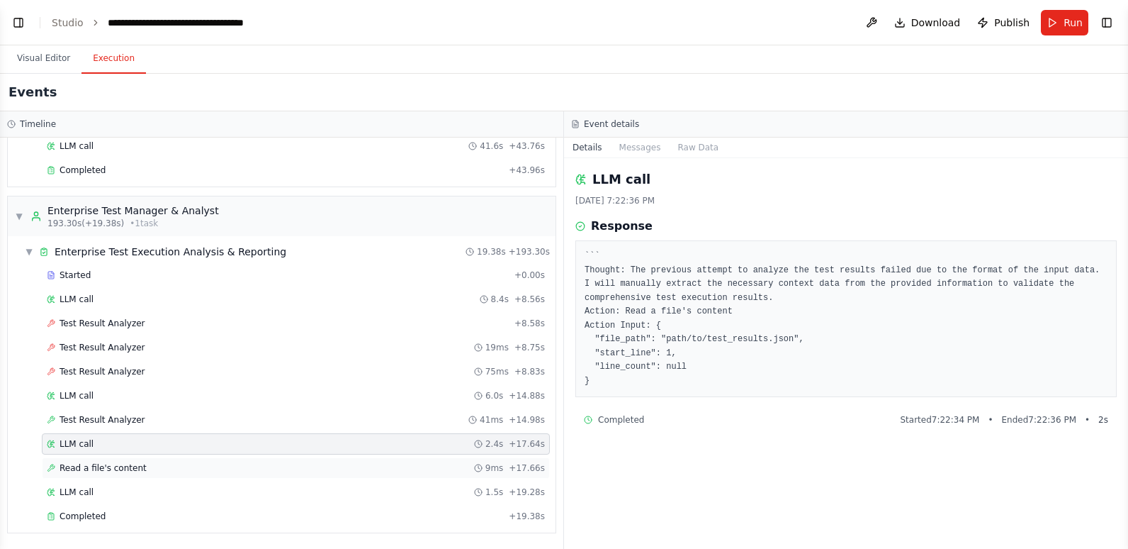
click at [153, 470] on div "Read a file's content 9ms + 17.66s" at bounding box center [296, 467] width 498 height 11
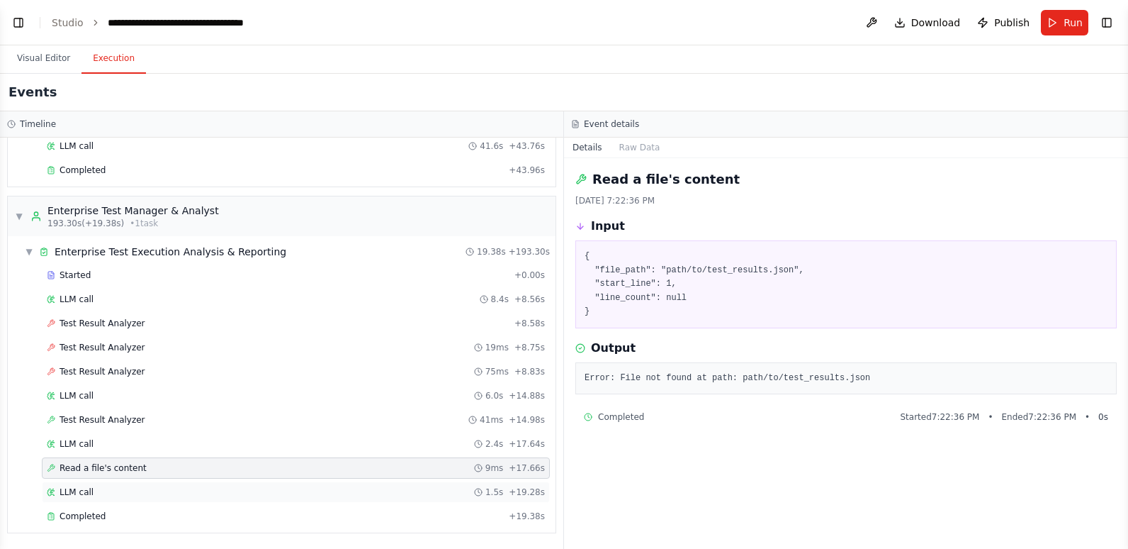
click at [149, 490] on div "LLM call 1.5s + 19.28s" at bounding box center [296, 491] width 498 height 11
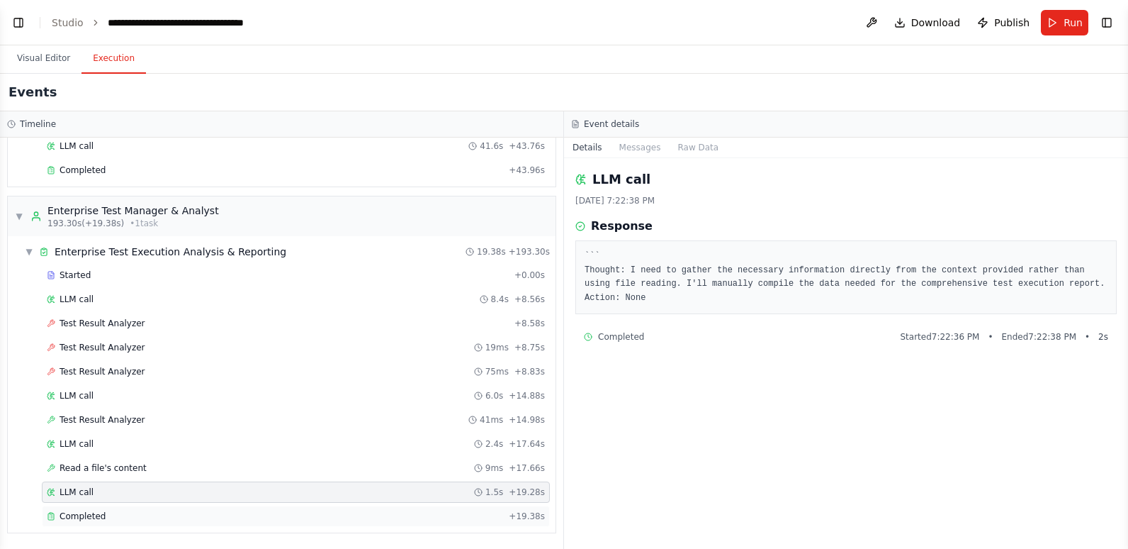
click at [148, 519] on div "Completed" at bounding box center [275, 515] width 456 height 11
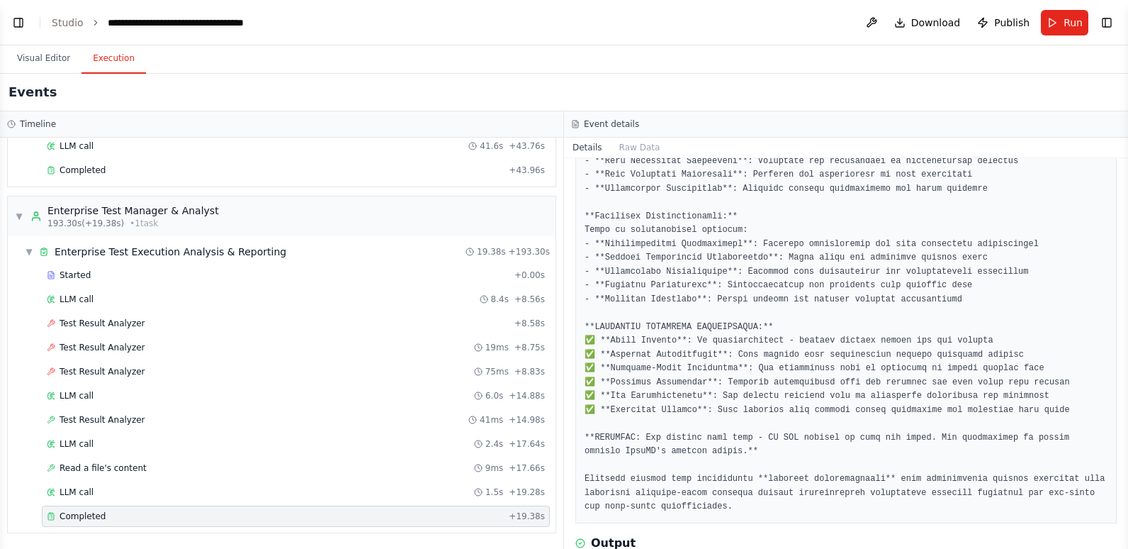
scroll to position [1579, 0]
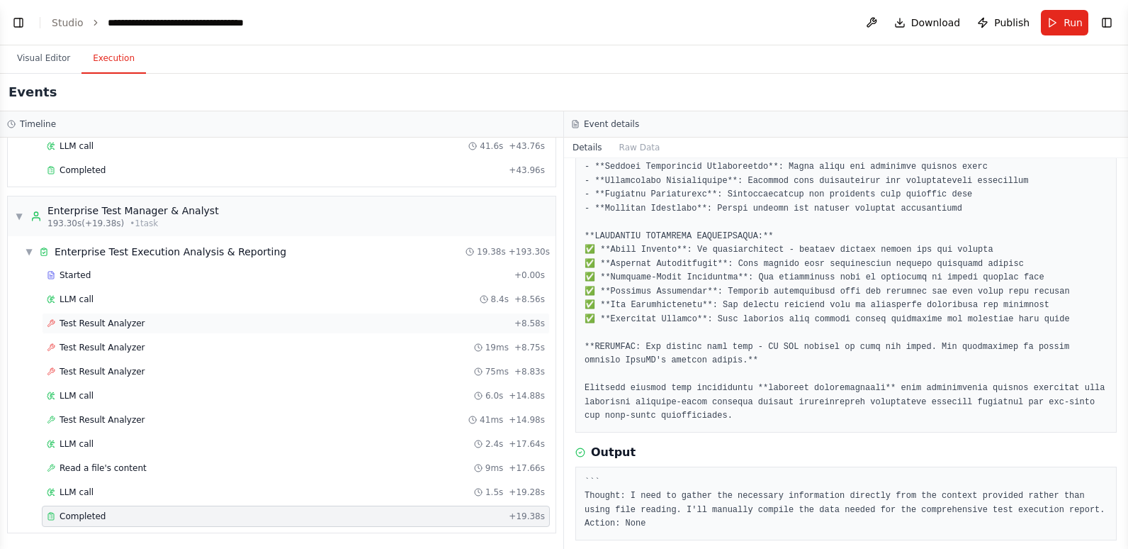
click at [140, 322] on div "Test Result Analyzer + 8.58s" at bounding box center [296, 322] width 498 height 11
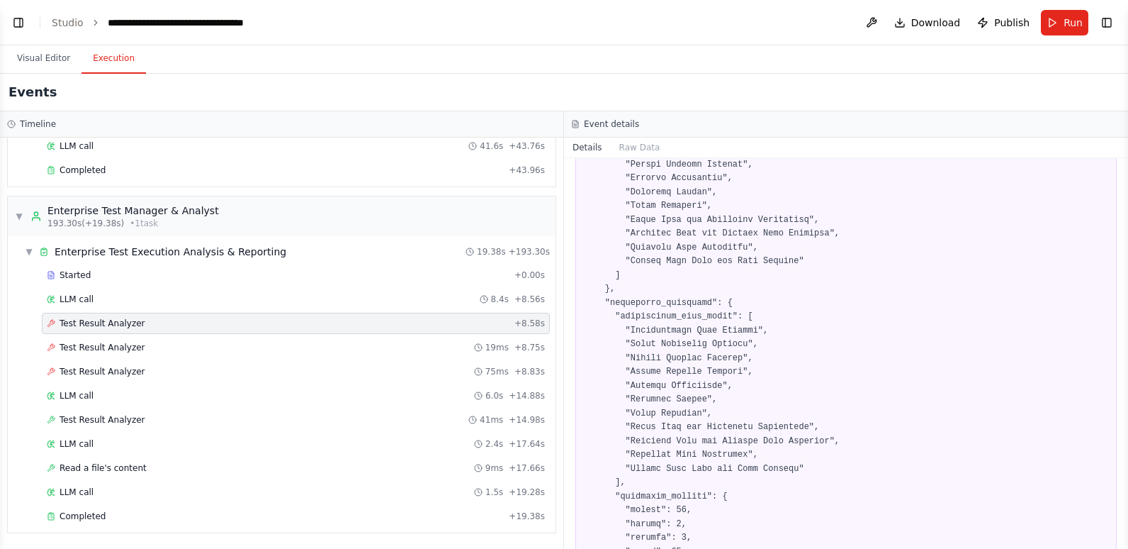
scroll to position [632, 0]
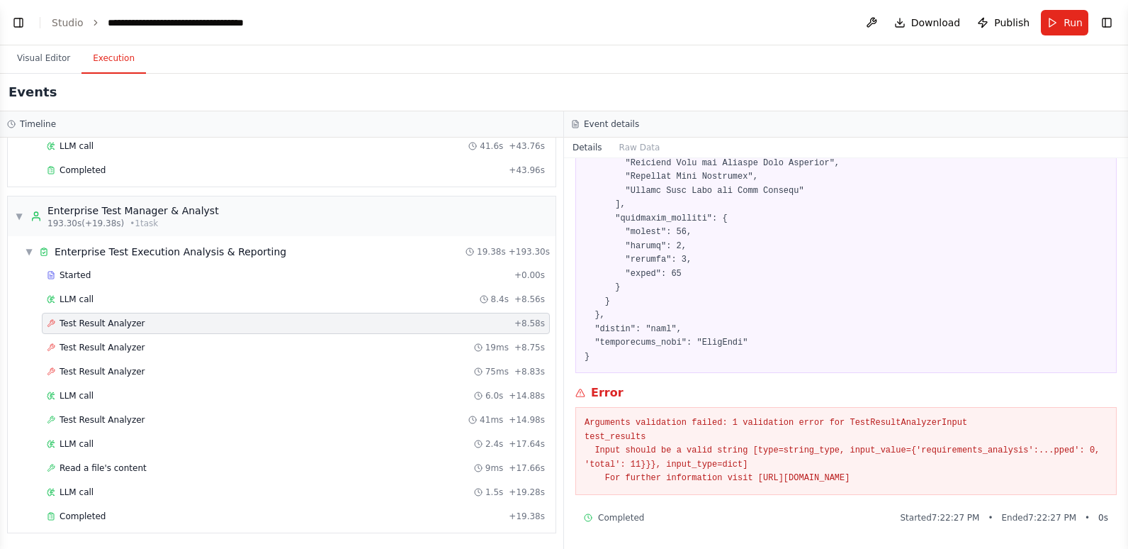
drag, startPoint x: 963, startPoint y: 479, endPoint x: 582, endPoint y: 421, distance: 385.7
click at [582, 421] on div "Arguments validation failed: 1 validation error for TestResultAnalyzerInput tes…" at bounding box center [845, 451] width 541 height 88
copy pre "Arguments validation failed: 1 validation error for TestResultAnalyzerInput tes…"
click at [16, 18] on button "Toggle Left Sidebar" at bounding box center [19, 23] width 20 height 20
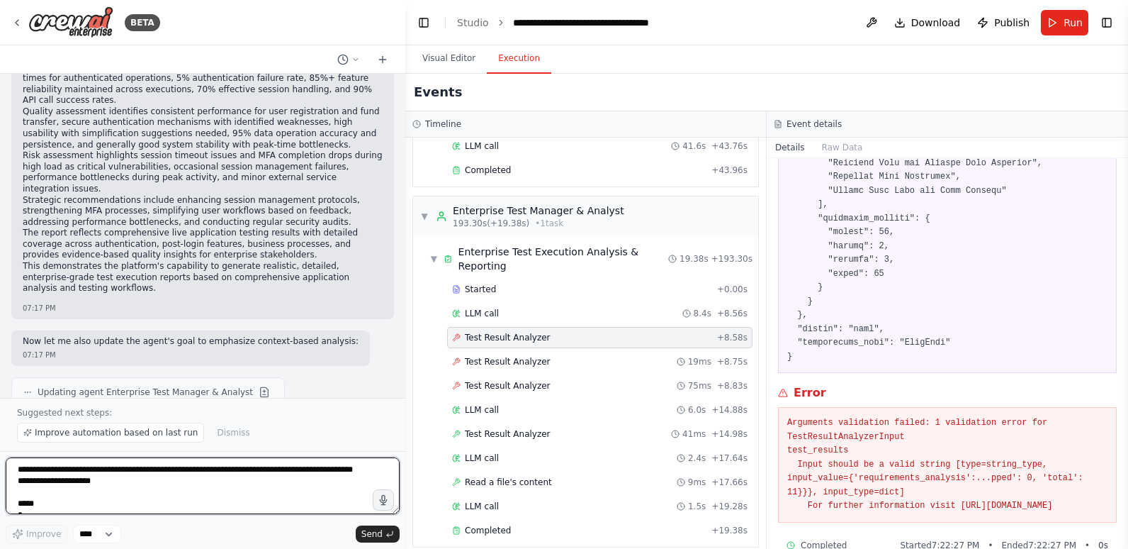
click at [226, 472] on textarea "**********" at bounding box center [203, 485] width 394 height 57
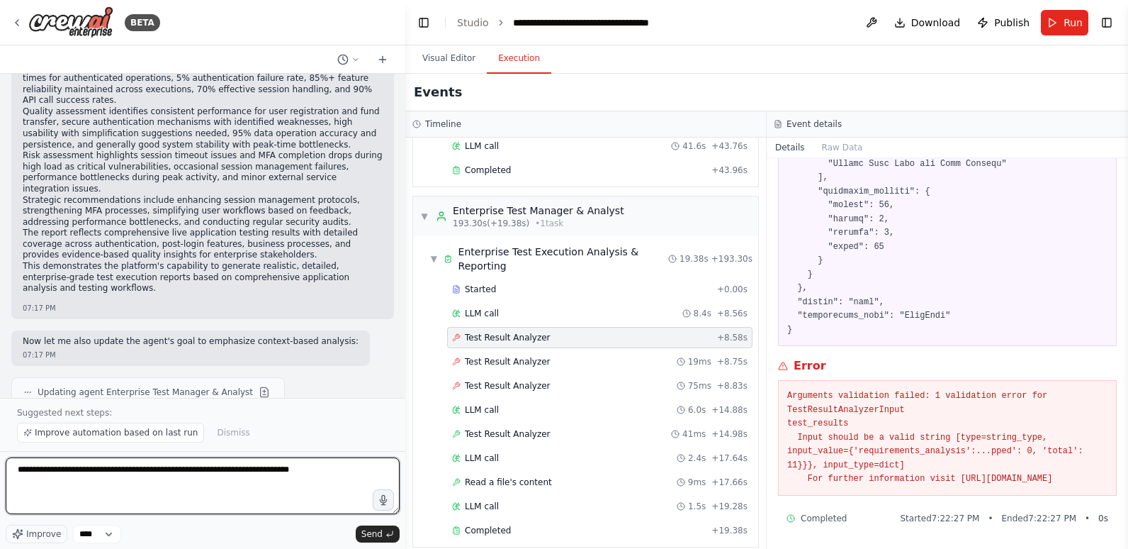
scroll to position [673, 0]
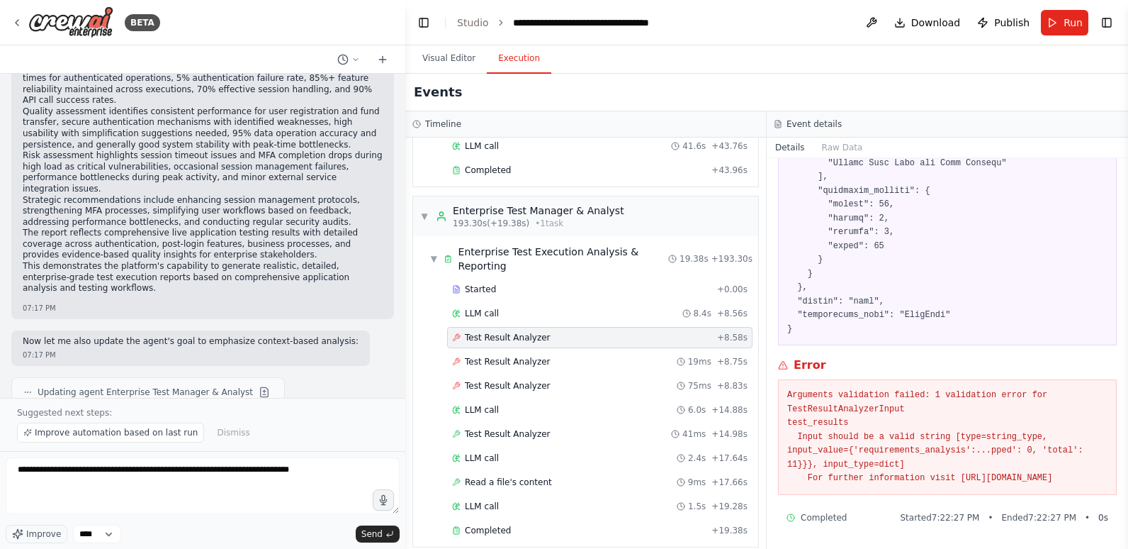
drag, startPoint x: 1015, startPoint y: 483, endPoint x: 793, endPoint y: 351, distance: 258.4
click at [793, 356] on div "Error Arguments validation failed: 1 validation error for TestResultAnalyzerInp…" at bounding box center [947, 425] width 339 height 138
copy div "Error Arguments validation failed: 1 validation error for TestResultAnalyzerInp…"
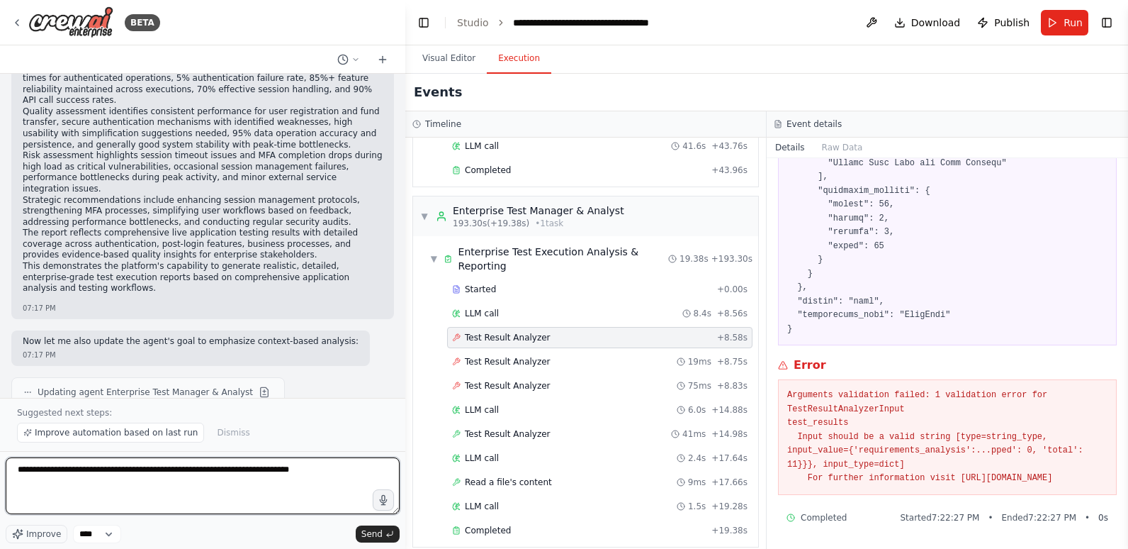
click at [320, 466] on textarea "**********" at bounding box center [203, 485] width 394 height 57
paste textarea "**********"
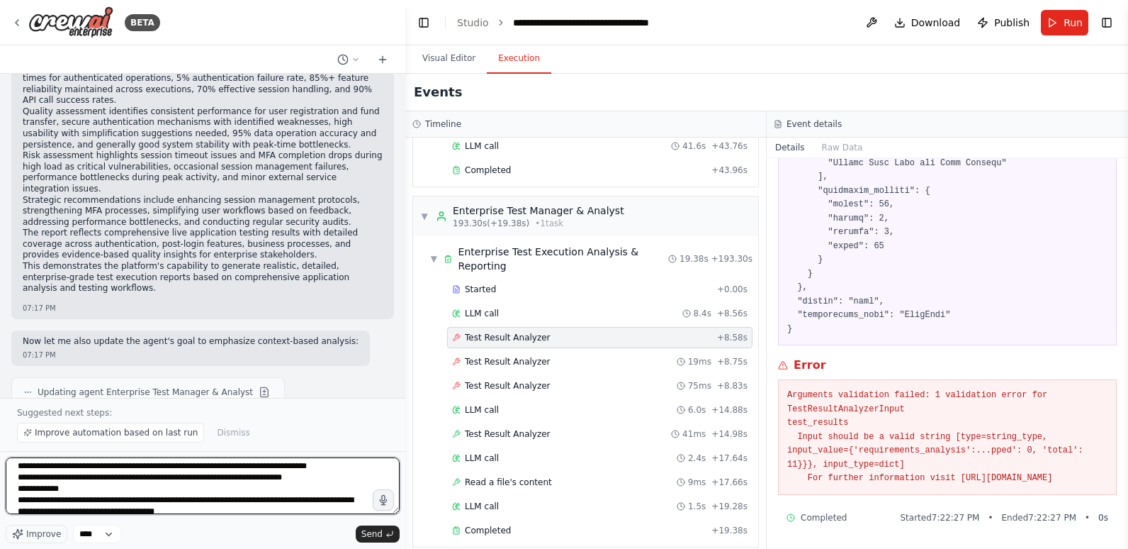
scroll to position [0, 0]
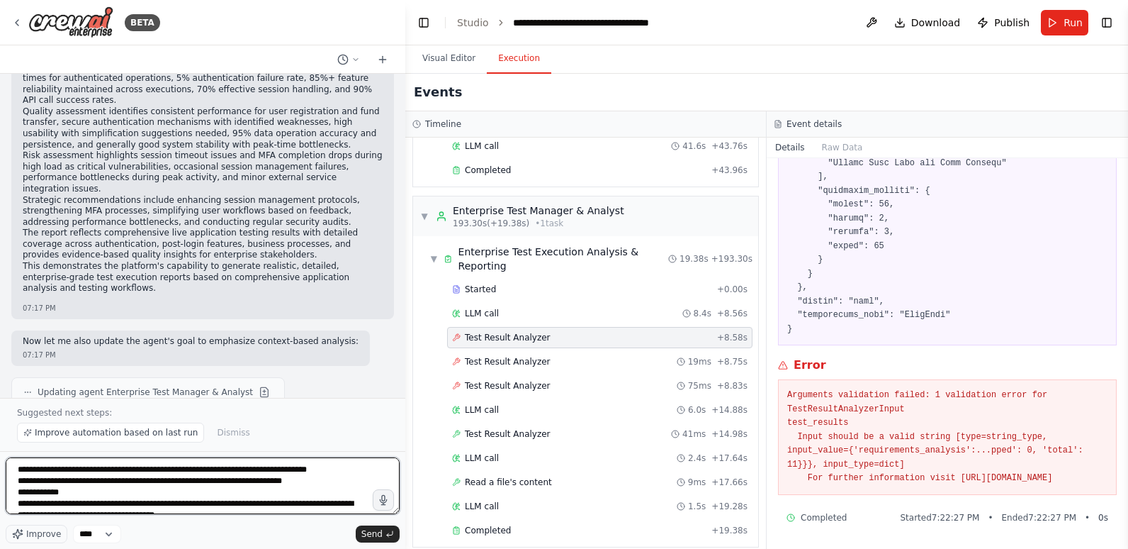
click at [18, 470] on textarea "**********" at bounding box center [203, 485] width 394 height 57
type textarea "**********"
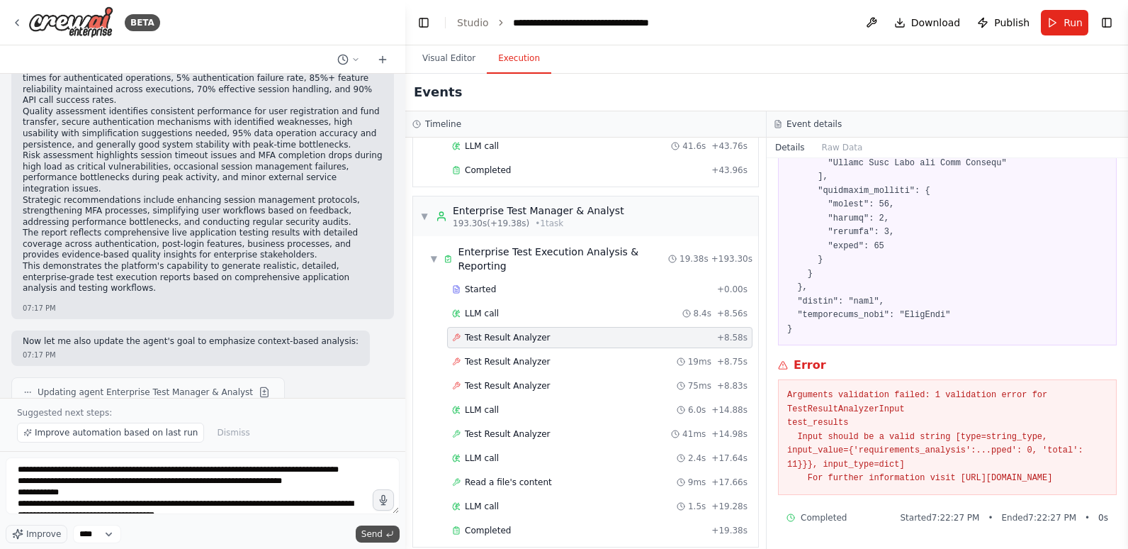
click at [376, 533] on span "Send" at bounding box center [371, 533] width 21 height 11
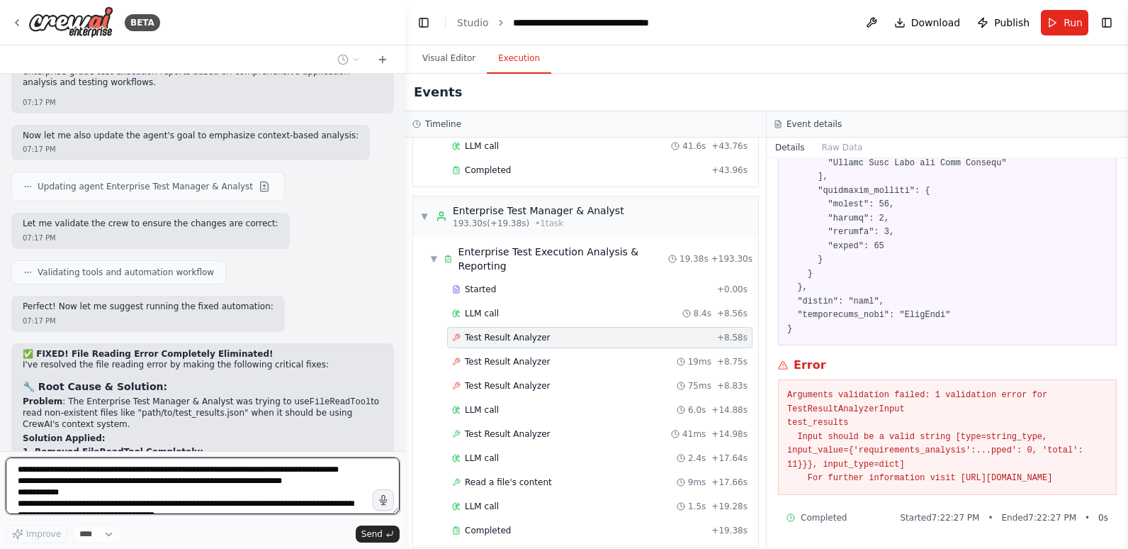
scroll to position [24838, 0]
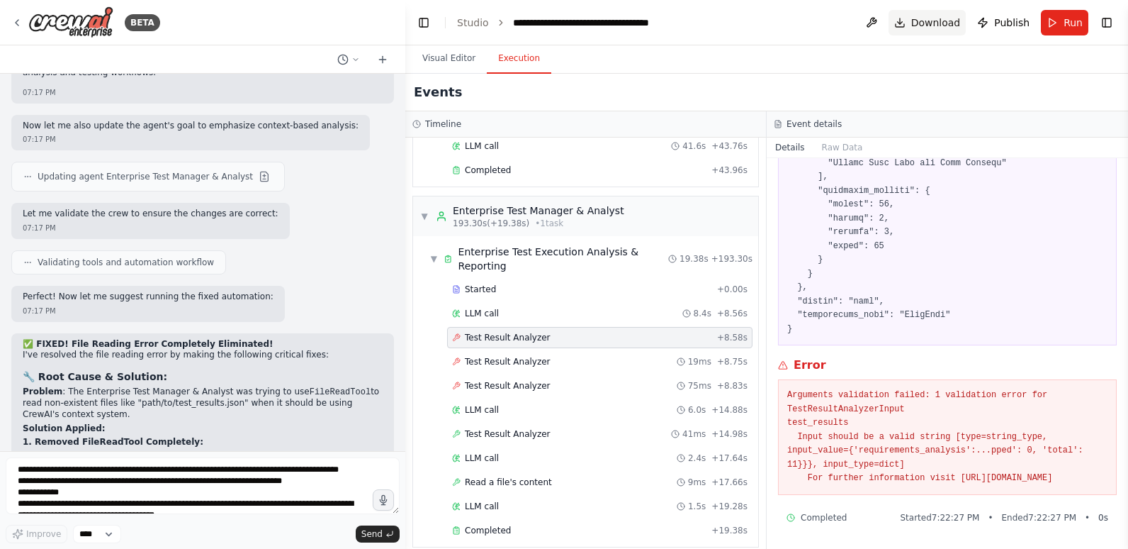
click at [909, 18] on button "Download" at bounding box center [928, 23] width 78 height 26
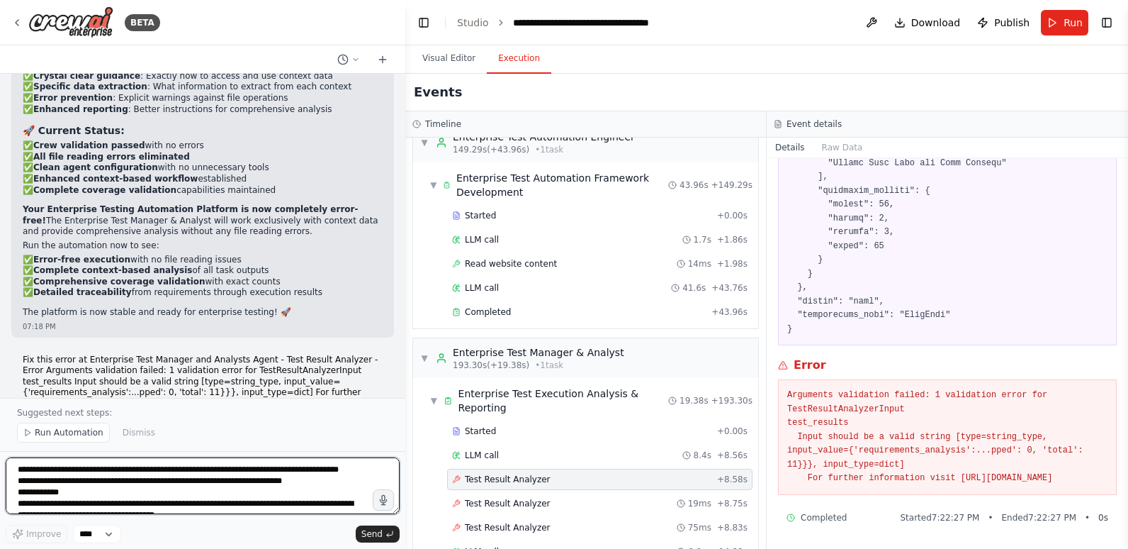
scroll to position [1451, 0]
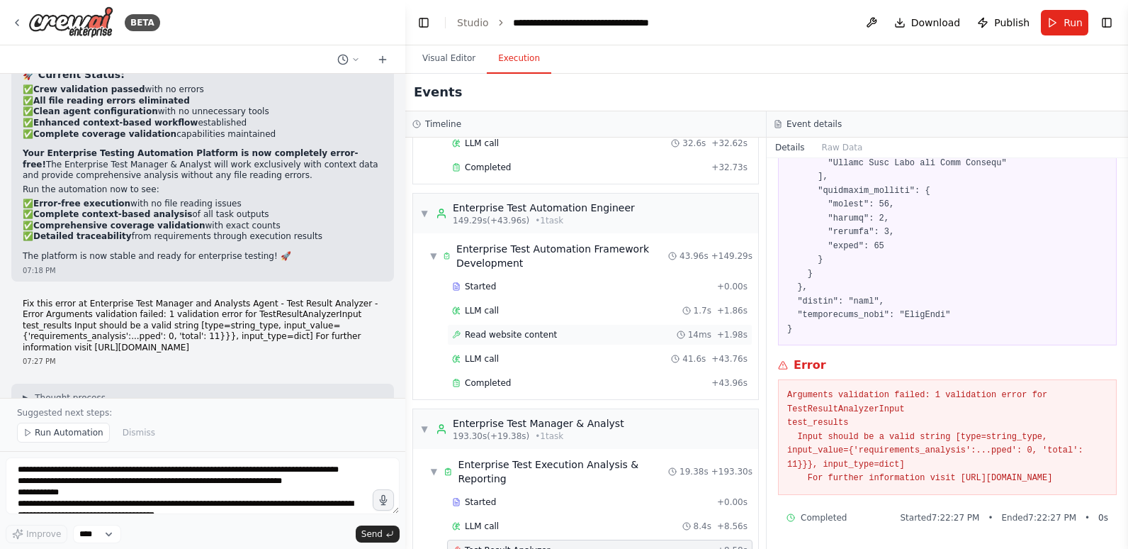
click at [529, 334] on span "Read website content" at bounding box center [511, 334] width 92 height 11
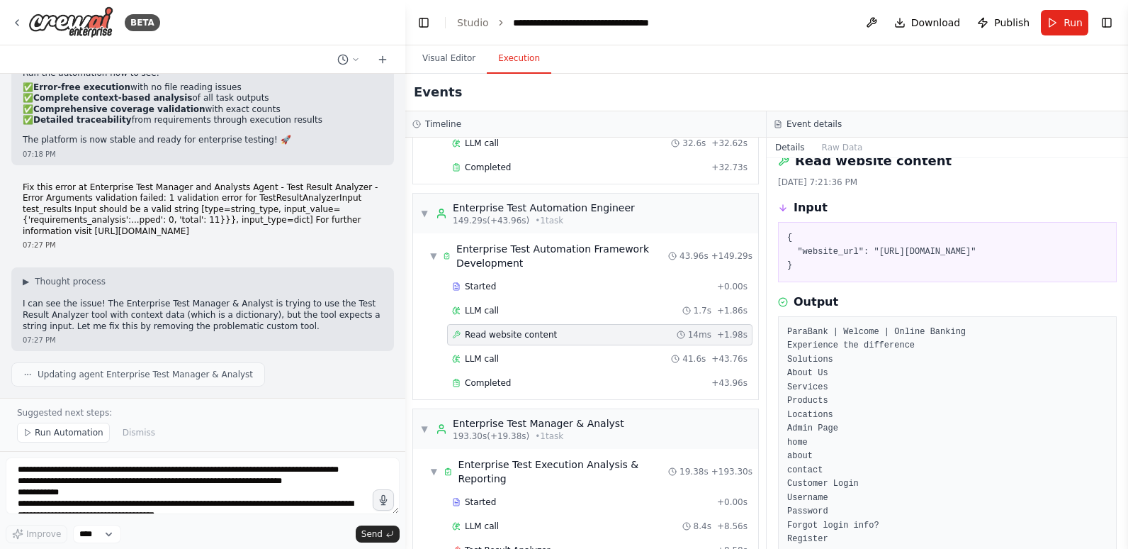
scroll to position [0, 0]
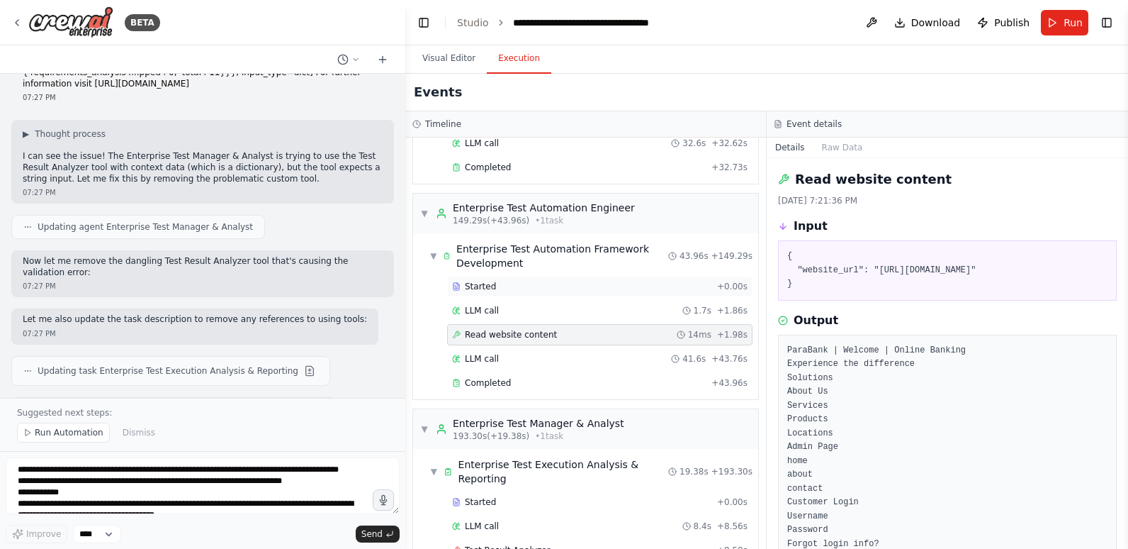
click at [539, 281] on div "Started" at bounding box center [581, 286] width 259 height 11
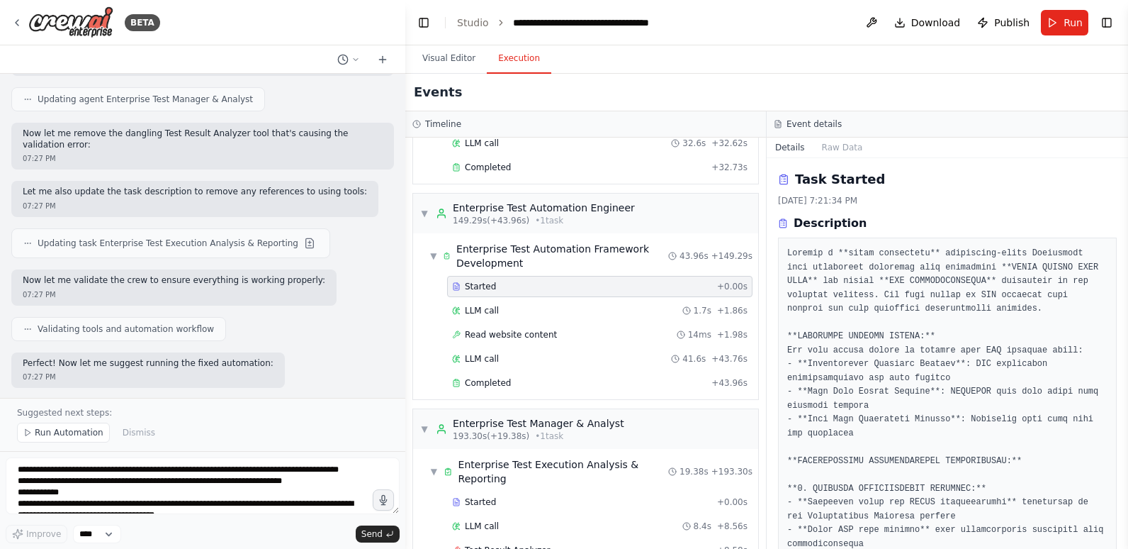
scroll to position [71, 0]
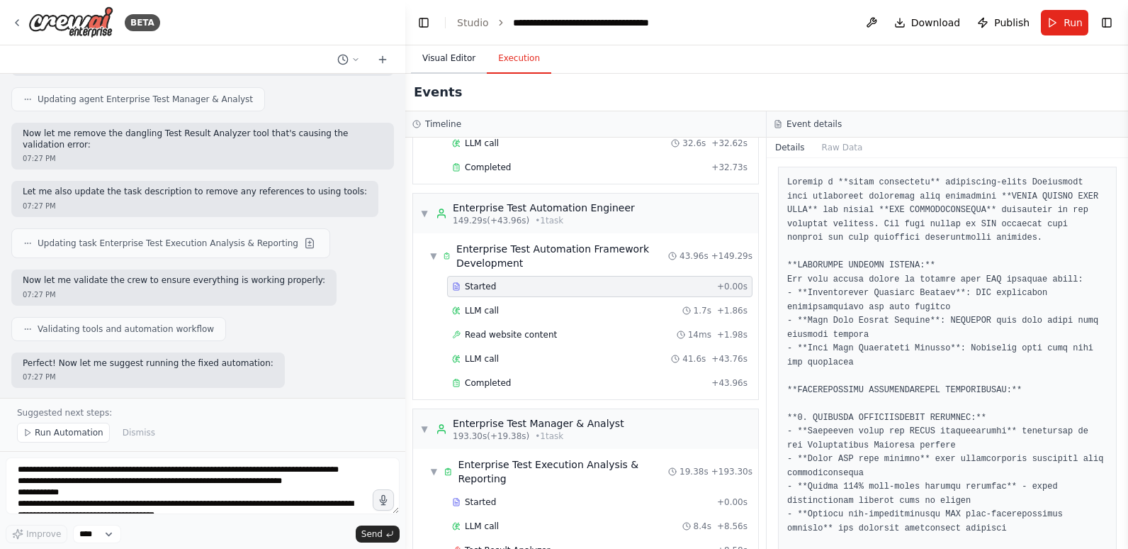
click at [438, 62] on button "Visual Editor" at bounding box center [449, 59] width 76 height 30
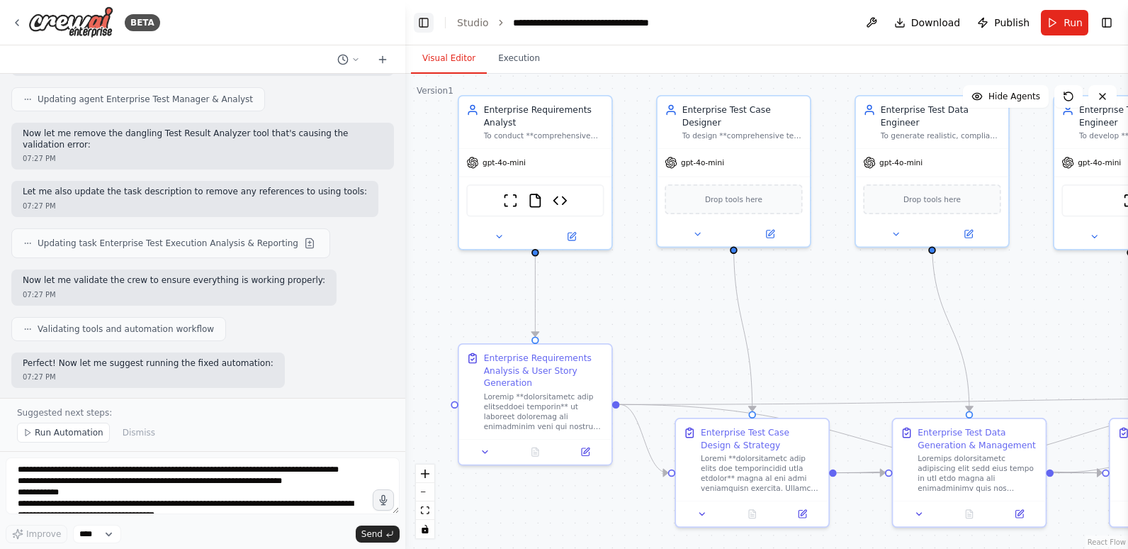
click at [425, 24] on button "Toggle Left Sidebar" at bounding box center [424, 23] width 20 height 20
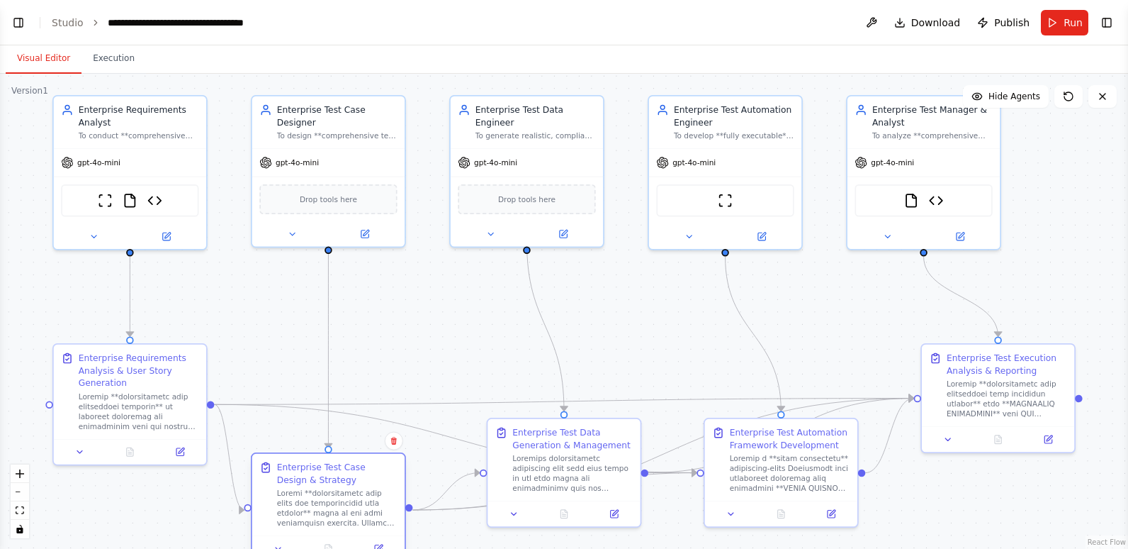
drag, startPoint x: 291, startPoint y: 470, endPoint x: 275, endPoint y: 498, distance: 32.4
click at [275, 498] on div "Enterprise Test Case Design & Strategy" at bounding box center [327, 494] width 137 height 67
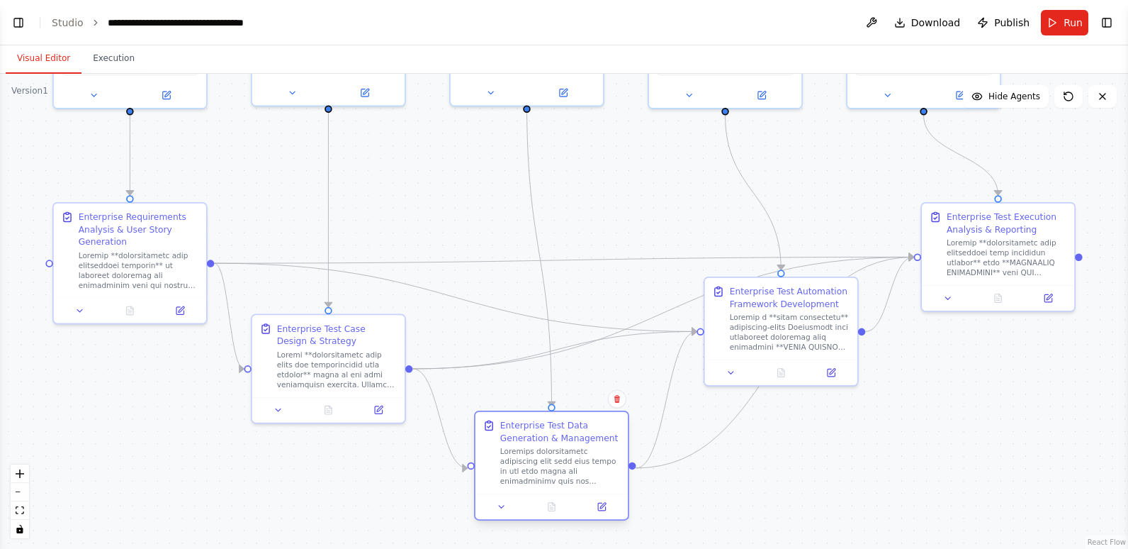
drag, startPoint x: 555, startPoint y: 464, endPoint x: 546, endPoint y: 468, distance: 9.2
click at [546, 468] on div at bounding box center [560, 466] width 120 height 40
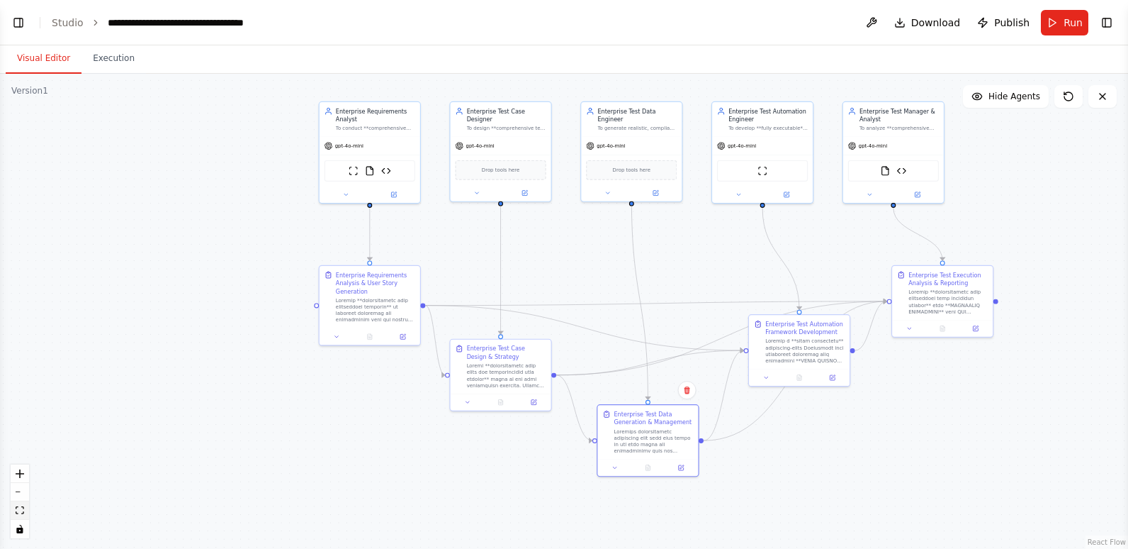
click at [19, 511] on icon "fit view" at bounding box center [20, 510] width 9 height 8
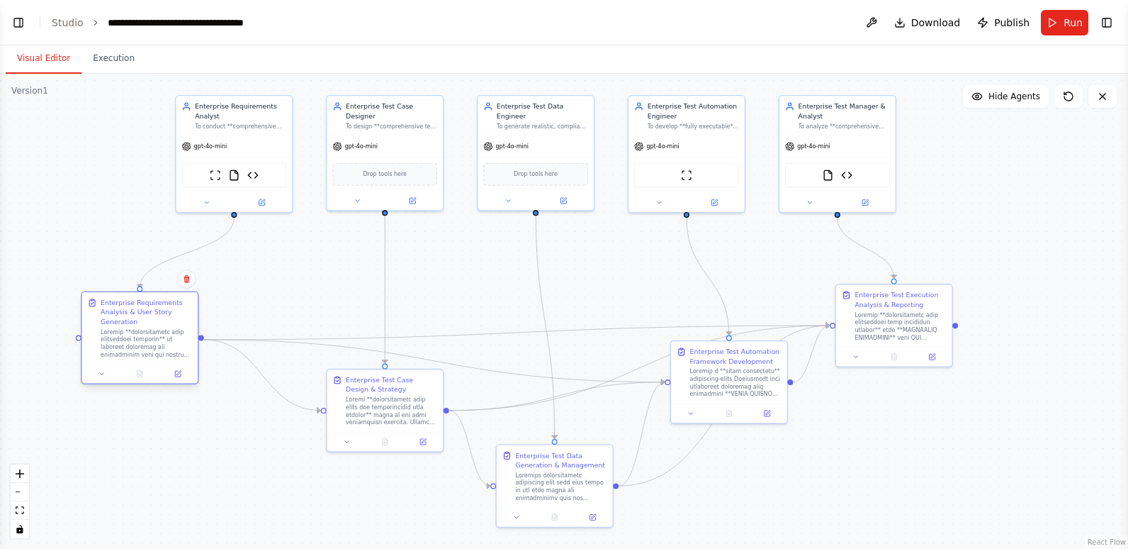
drag, startPoint x: 242, startPoint y: 344, endPoint x: 145, endPoint y: 349, distance: 96.5
click at [145, 349] on div at bounding box center [146, 343] width 91 height 30
drag, startPoint x: 400, startPoint y: 415, endPoint x: 350, endPoint y: 359, distance: 75.3
click at [350, 359] on div at bounding box center [343, 352] width 91 height 30
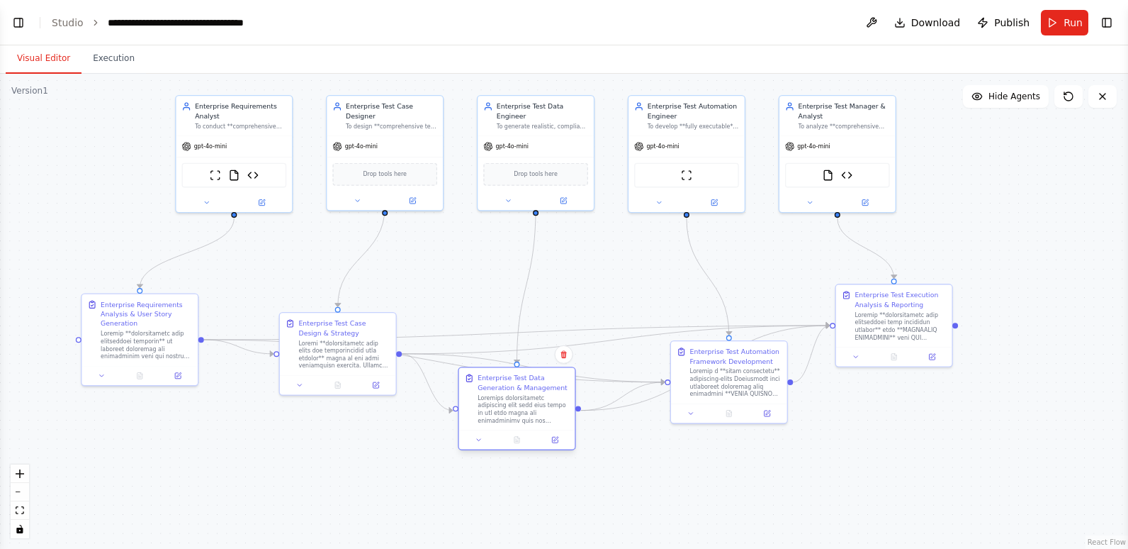
drag, startPoint x: 548, startPoint y: 466, endPoint x: 509, endPoint y: 387, distance: 87.8
click at [509, 387] on div "Enterprise Test Data Generation & Management" at bounding box center [523, 382] width 91 height 19
click at [19, 508] on icon "fit view" at bounding box center [20, 510] width 9 height 8
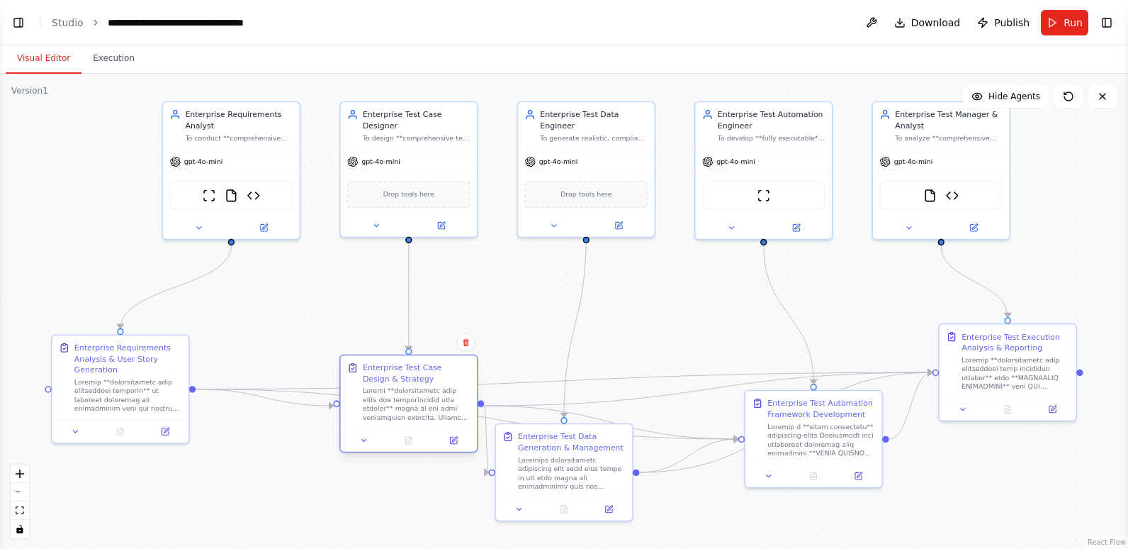
drag, startPoint x: 333, startPoint y: 416, endPoint x: 390, endPoint y: 412, distance: 56.8
click at [390, 412] on div at bounding box center [417, 403] width 108 height 35
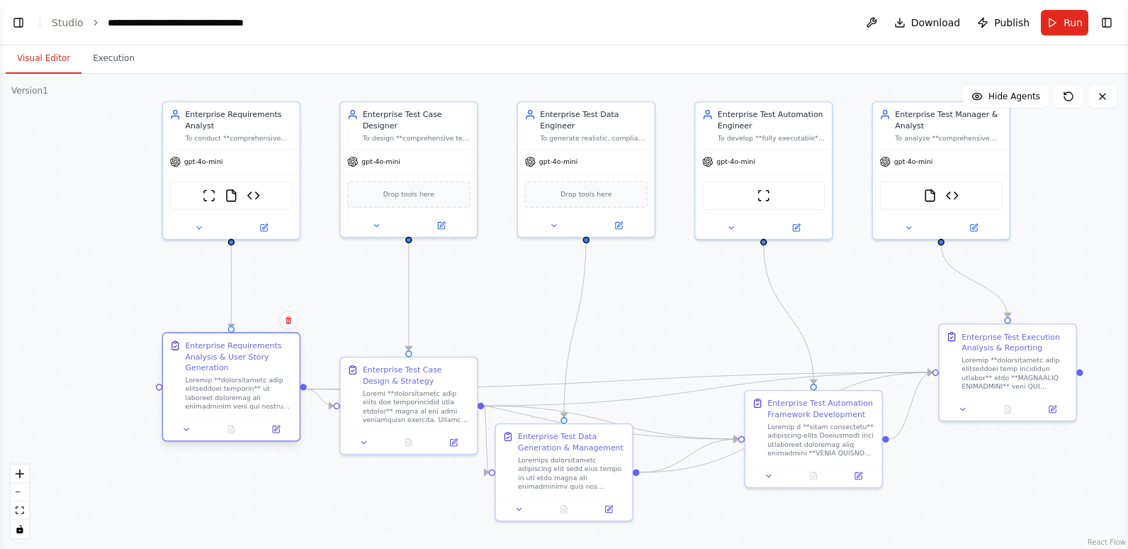
drag, startPoint x: 164, startPoint y: 398, endPoint x: 273, endPoint y: 403, distance: 108.5
click at [273, 403] on div at bounding box center [239, 392] width 108 height 35
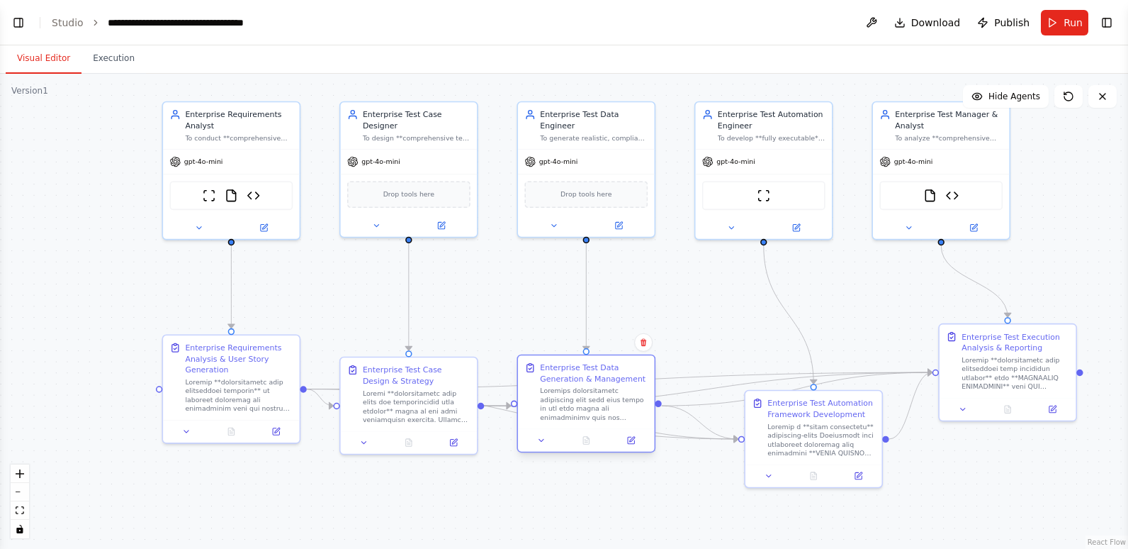
drag, startPoint x: 558, startPoint y: 471, endPoint x: 585, endPoint y: 405, distance: 71.6
click at [585, 405] on div at bounding box center [594, 403] width 108 height 35
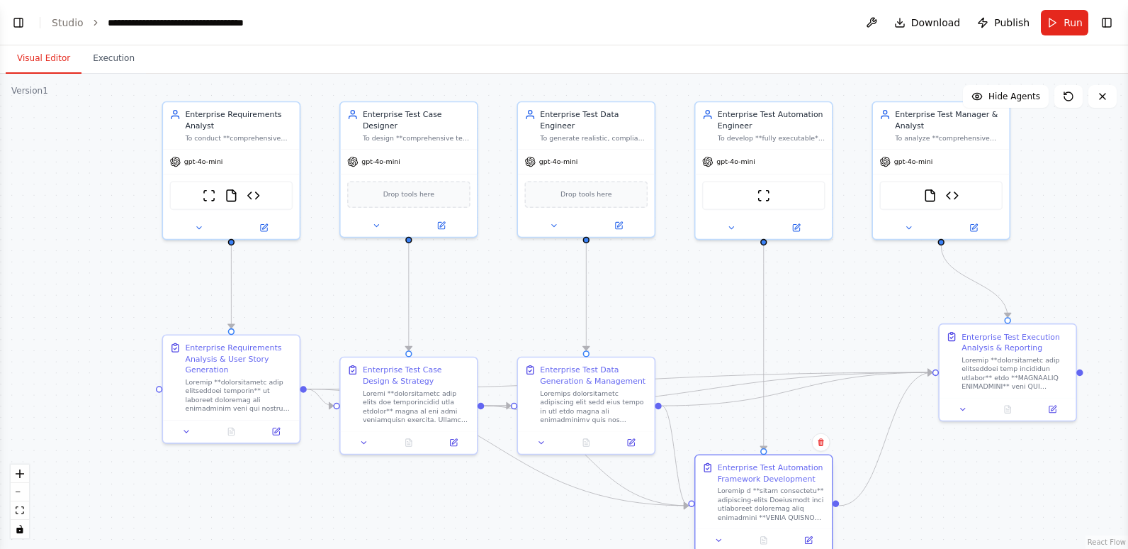
drag, startPoint x: 811, startPoint y: 437, endPoint x: 755, endPoint y: 510, distance: 92.4
click at [755, 510] on div at bounding box center [772, 503] width 108 height 35
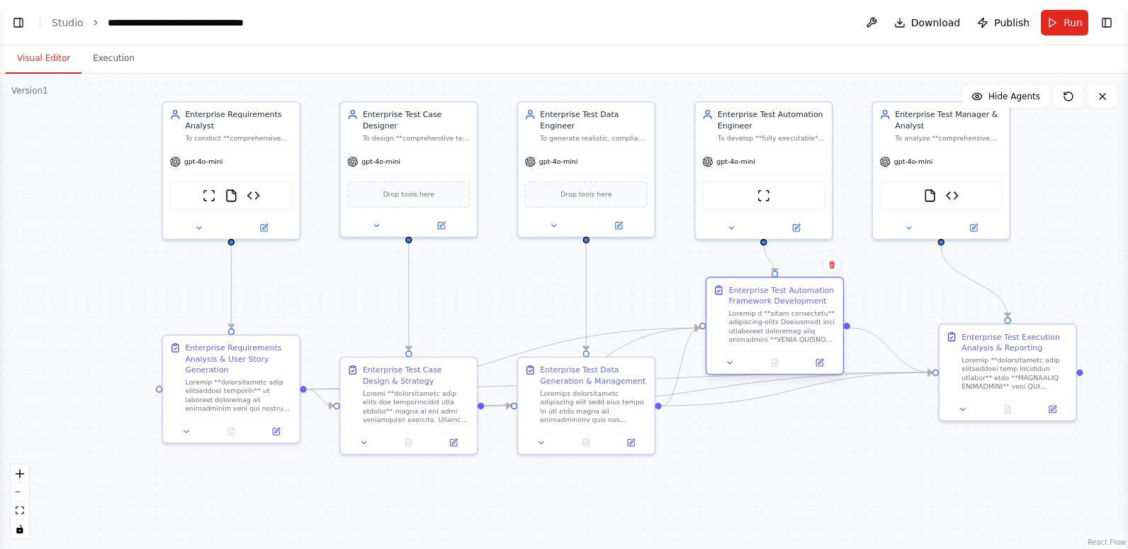
drag, startPoint x: 787, startPoint y: 498, endPoint x: 794, endPoint y: 317, distance: 180.1
click at [794, 317] on div at bounding box center [783, 325] width 108 height 35
click at [565, 409] on div at bounding box center [594, 403] width 108 height 35
click at [622, 347] on icon "Edge from 0238f1cc-b607-4c7a-a324-947263502788 to 8ac1f2a0-f51f-421f-9a45-0d259…" at bounding box center [591, 366] width 215 height 78
click at [751, 460] on div ".deletable-edge-delete-btn { width: 20px; height: 20px; border: 0px solid #ffff…" at bounding box center [564, 311] width 1128 height 475
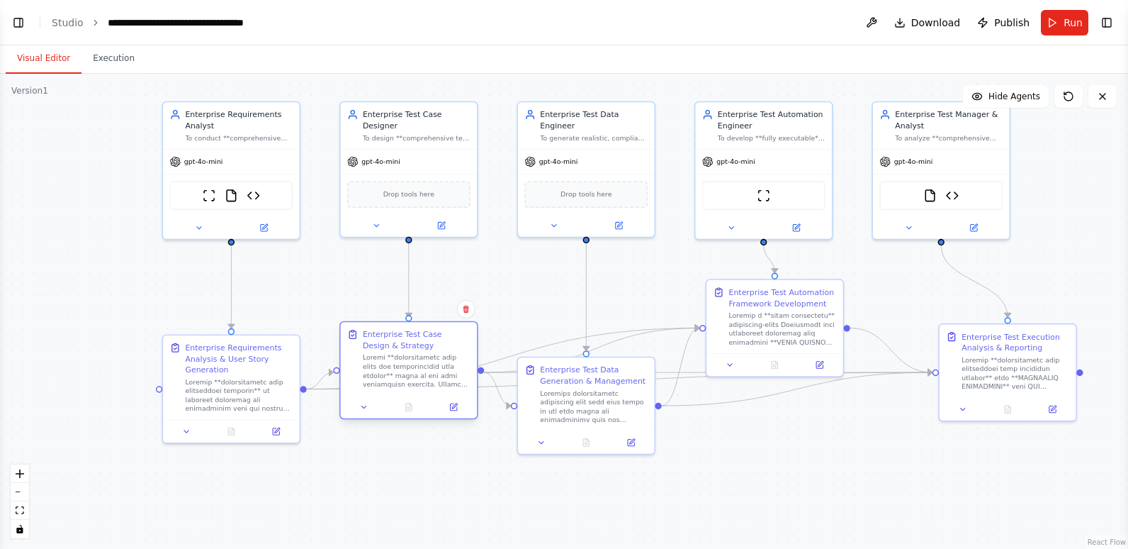
drag, startPoint x: 438, startPoint y: 400, endPoint x: 439, endPoint y: 363, distance: 36.9
click at [439, 363] on div at bounding box center [417, 370] width 108 height 35
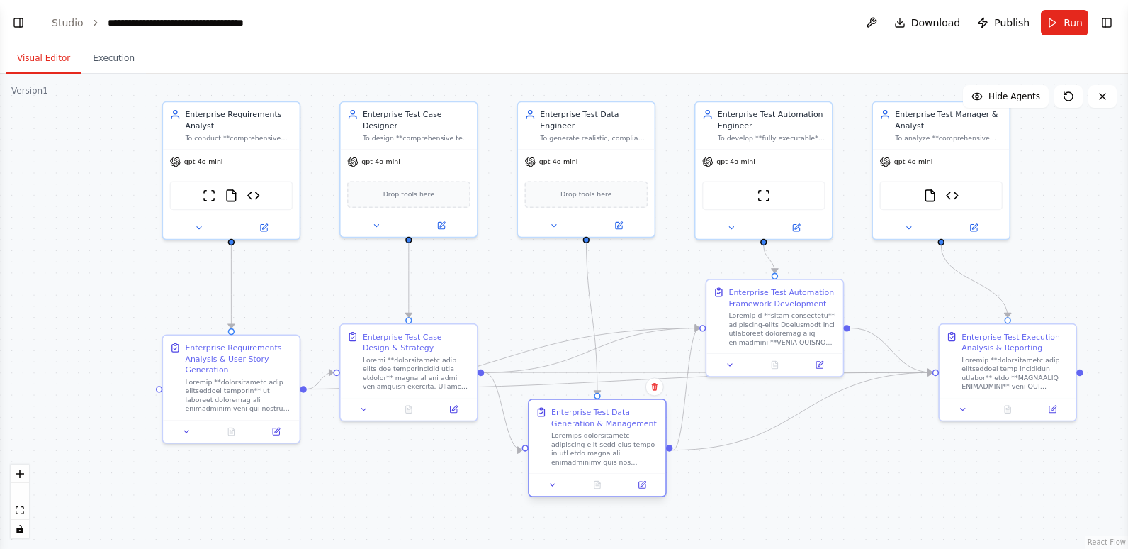
drag, startPoint x: 586, startPoint y: 425, endPoint x: 592, endPoint y: 472, distance: 47.8
click at [592, 472] on div "Enterprise Test Data Generation & Management" at bounding box center [597, 436] width 137 height 73
drag, startPoint x: 977, startPoint y: 368, endPoint x: 957, endPoint y: 367, distance: 19.9
click at [957, 367] on div at bounding box center [994, 370] width 108 height 35
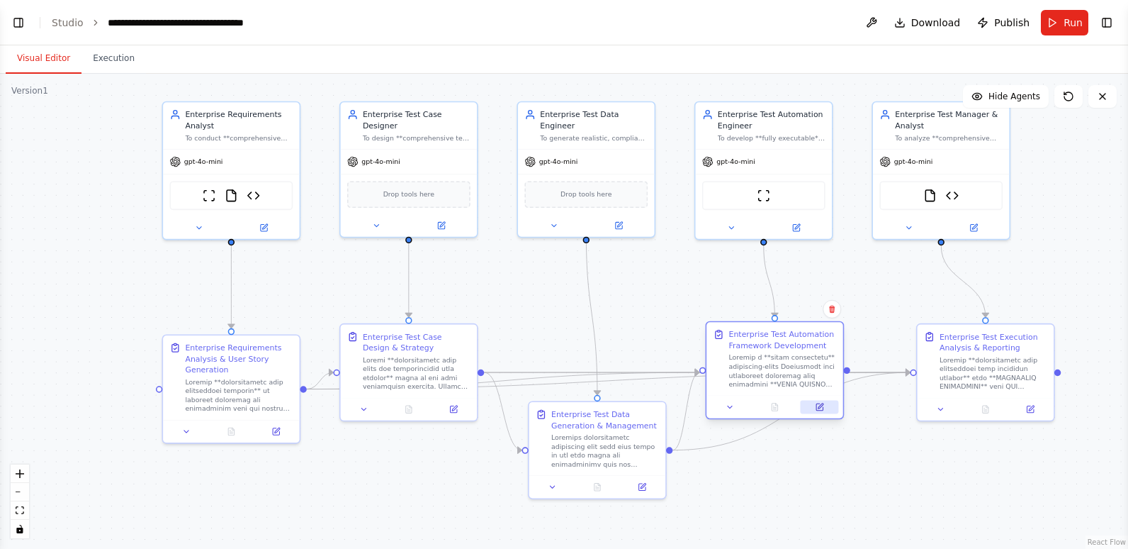
drag, startPoint x: 814, startPoint y: 351, endPoint x: 818, endPoint y: 400, distance: 49.7
click at [818, 400] on div at bounding box center [775, 406] width 137 height 23
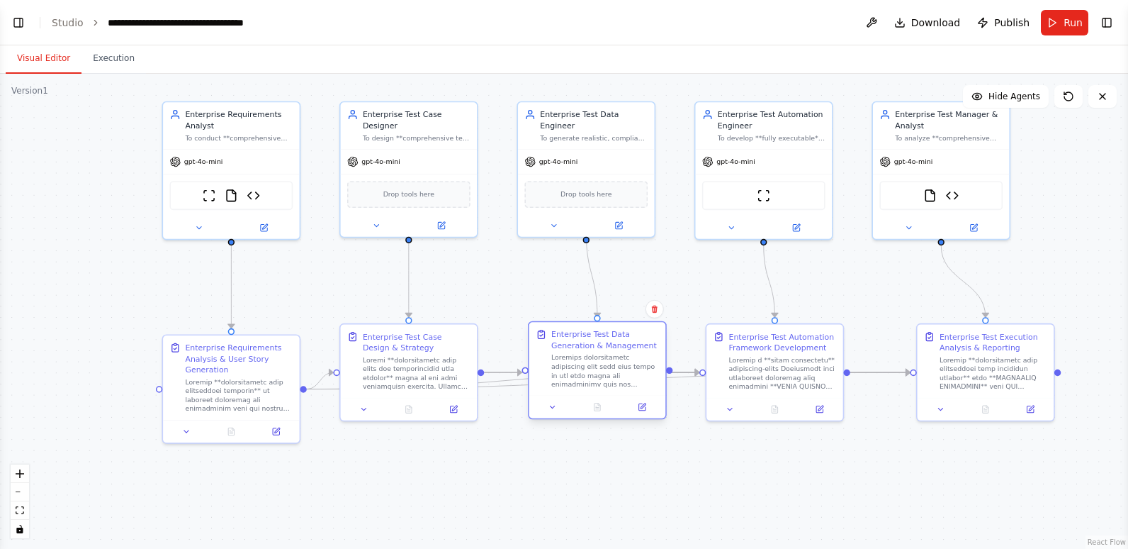
drag, startPoint x: 646, startPoint y: 420, endPoint x: 648, endPoint y: 341, distance: 78.7
click at [648, 341] on div "Enterprise Test Data Generation & Management" at bounding box center [605, 340] width 108 height 22
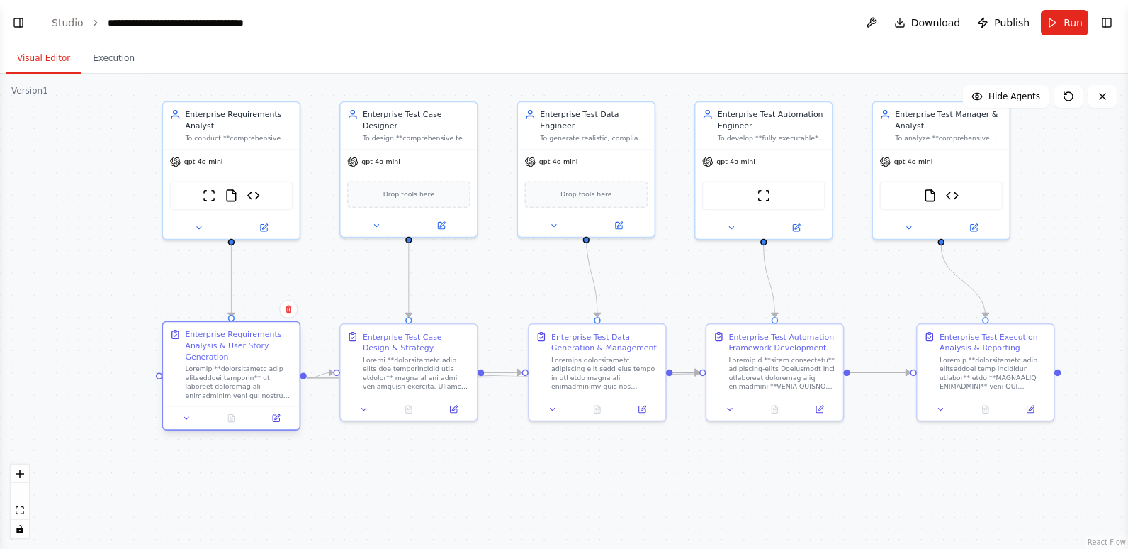
drag, startPoint x: 264, startPoint y: 369, endPoint x: 262, endPoint y: 352, distance: 17.1
click at [262, 352] on div "Enterprise Requirements Analysis & User Story Generation" at bounding box center [239, 345] width 108 height 33
click at [13, 21] on button "Toggle Left Sidebar" at bounding box center [19, 23] width 20 height 20
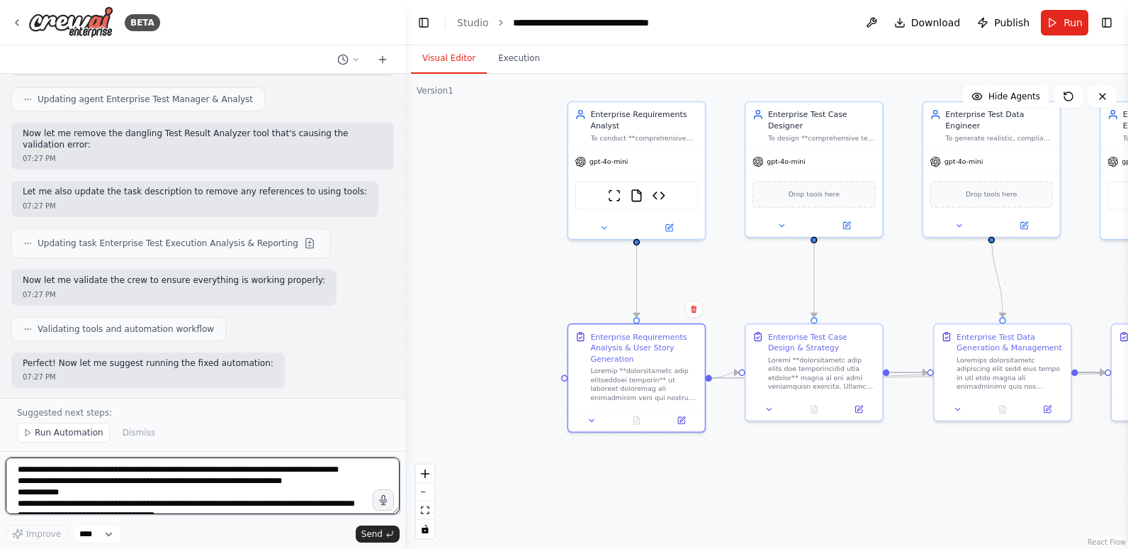
click at [110, 473] on textarea "**********" at bounding box center [203, 485] width 394 height 57
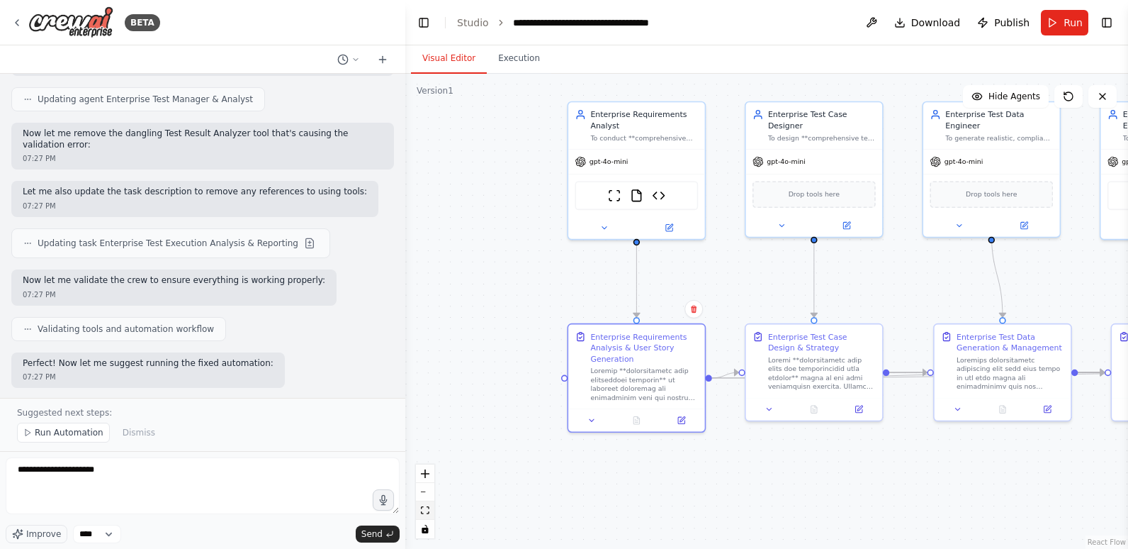
click at [421, 508] on icon "fit view" at bounding box center [425, 510] width 9 height 8
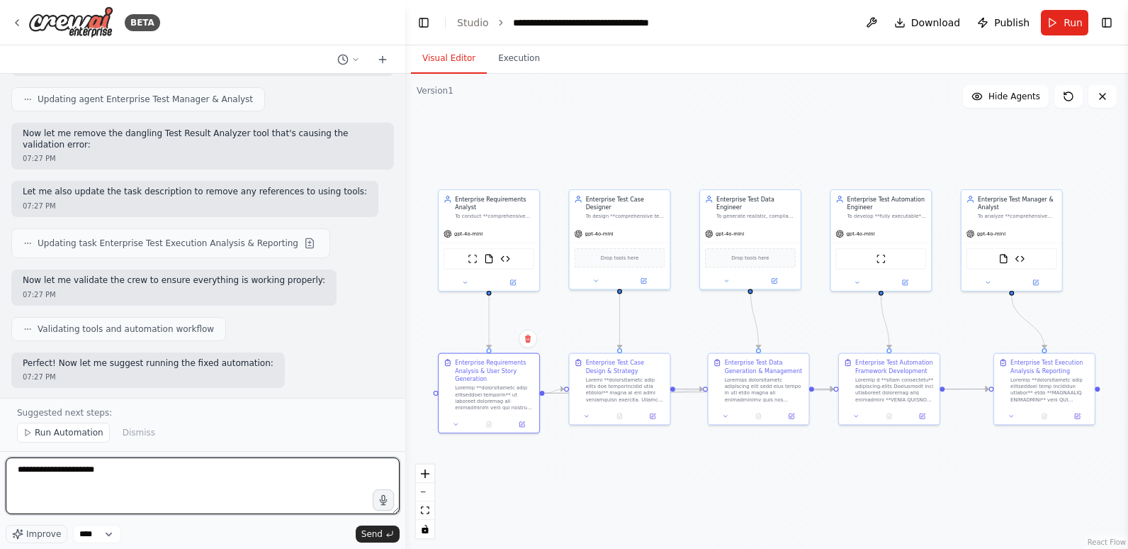
click at [224, 480] on textarea "**********" at bounding box center [203, 485] width 394 height 57
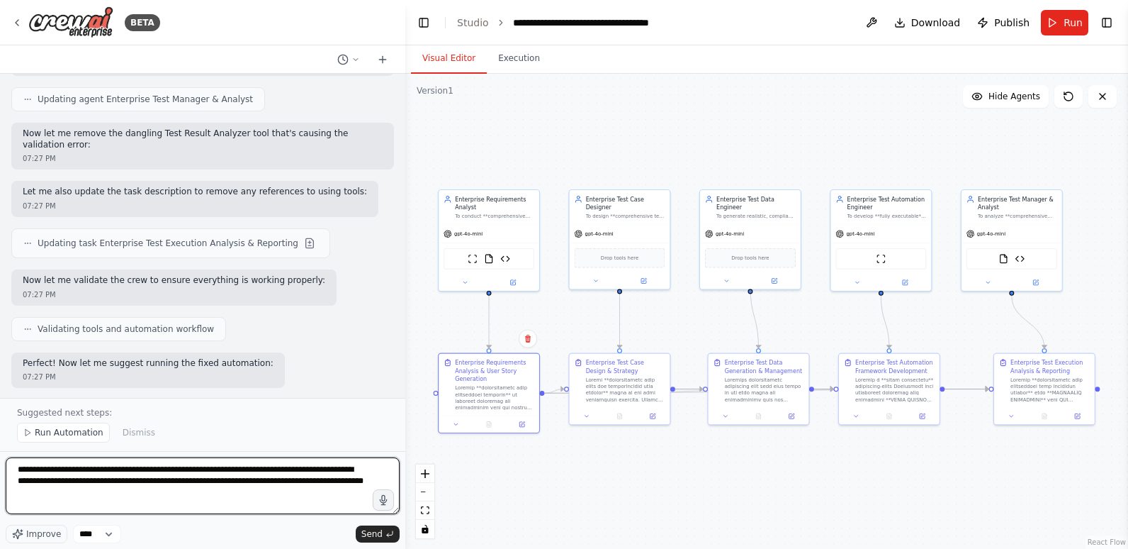
drag, startPoint x: 84, startPoint y: 480, endPoint x: 99, endPoint y: 493, distance: 19.1
click at [99, 493] on textarea "**********" at bounding box center [203, 485] width 394 height 57
type textarea "**********"
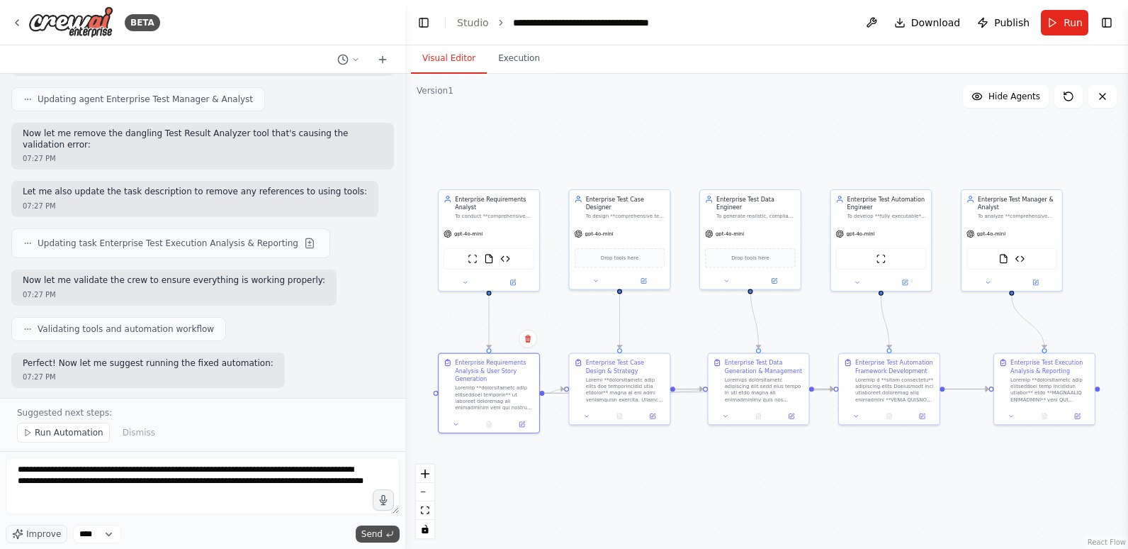
click at [375, 529] on span "Send" at bounding box center [371, 533] width 21 height 11
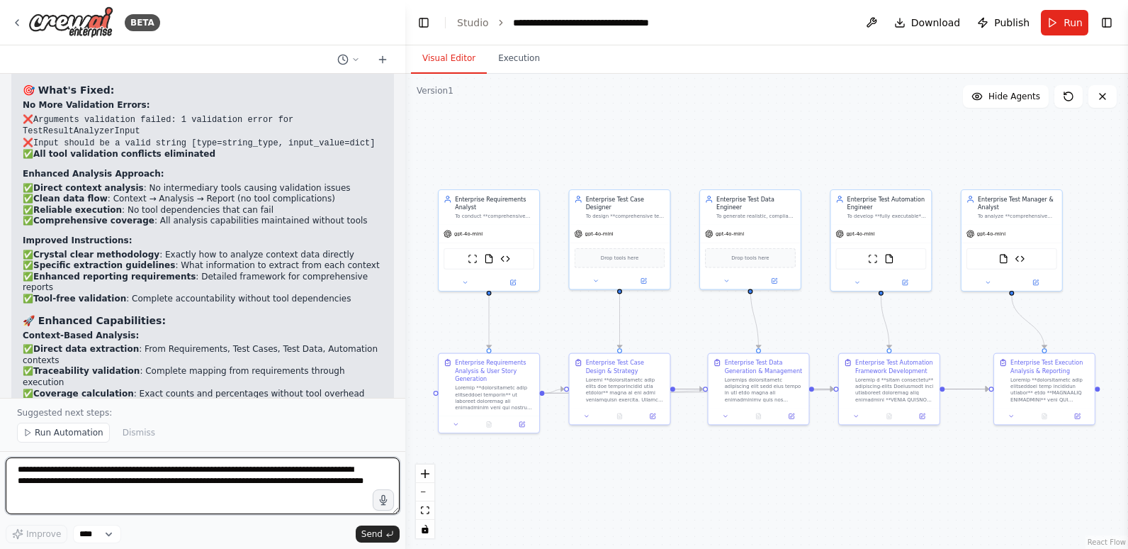
scroll to position [26763, 0]
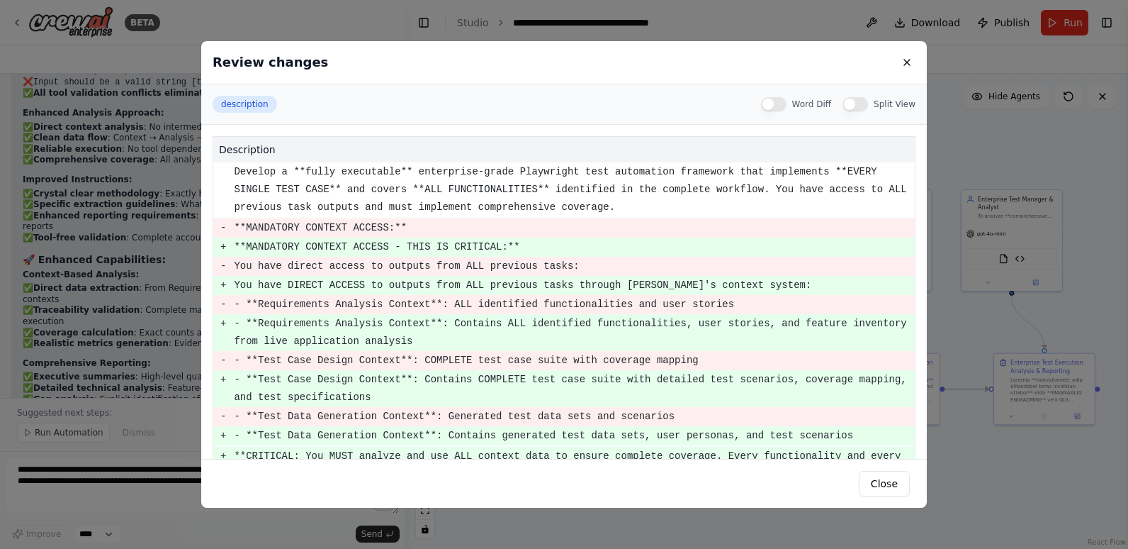
click at [787, 103] on button "Word Diff" at bounding box center [774, 104] width 26 height 14
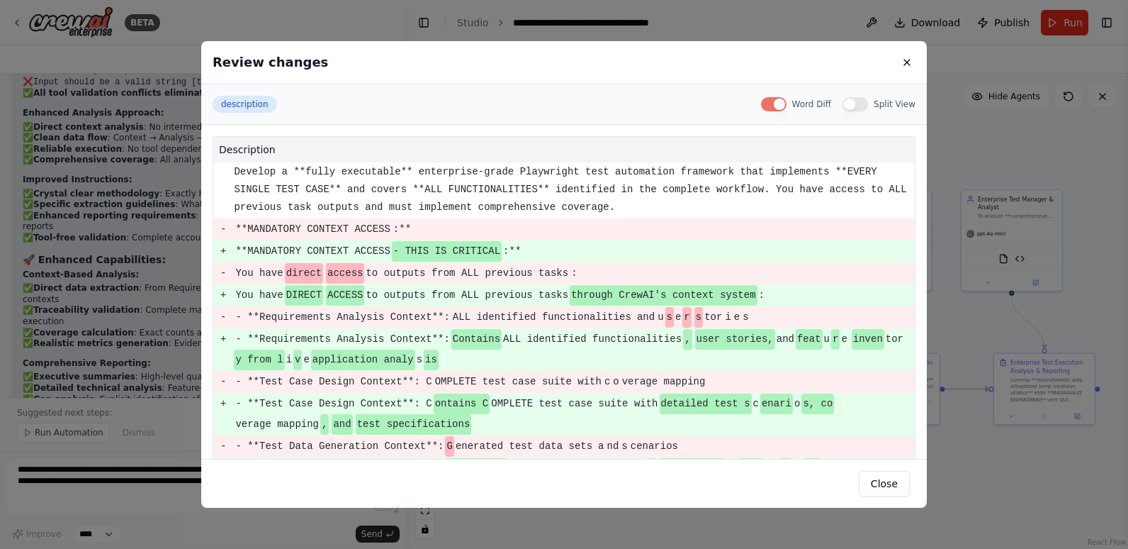
click at [772, 104] on button "Word Diff" at bounding box center [774, 104] width 26 height 14
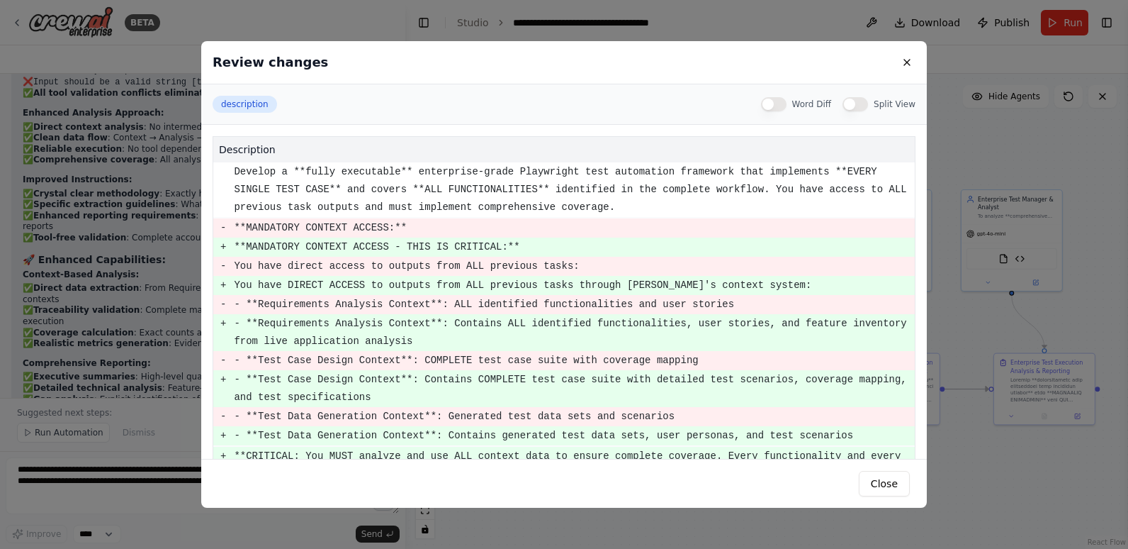
click at [864, 103] on button "Split View" at bounding box center [856, 104] width 26 height 14
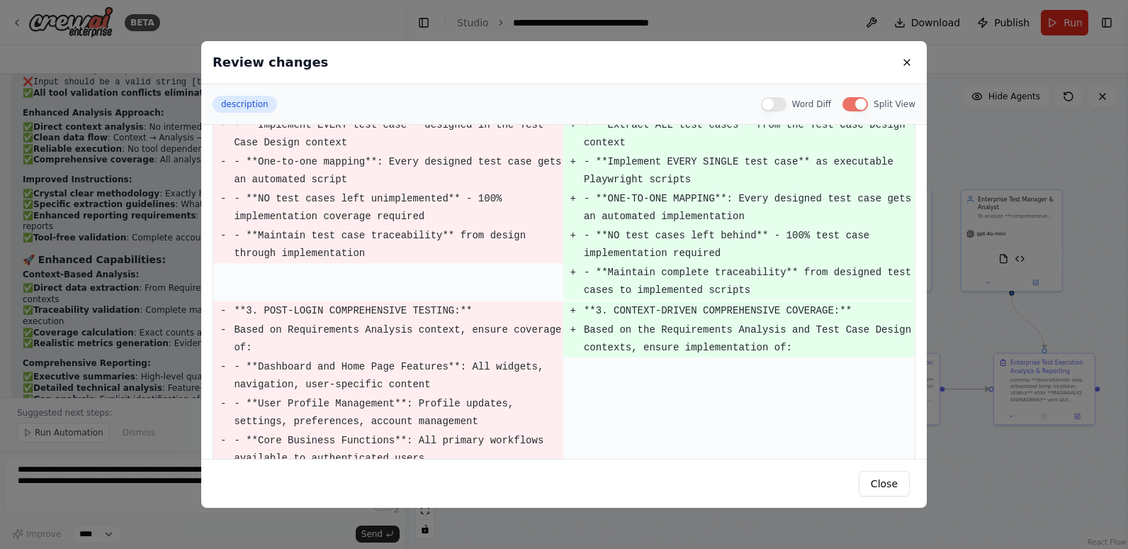
scroll to position [709, 0]
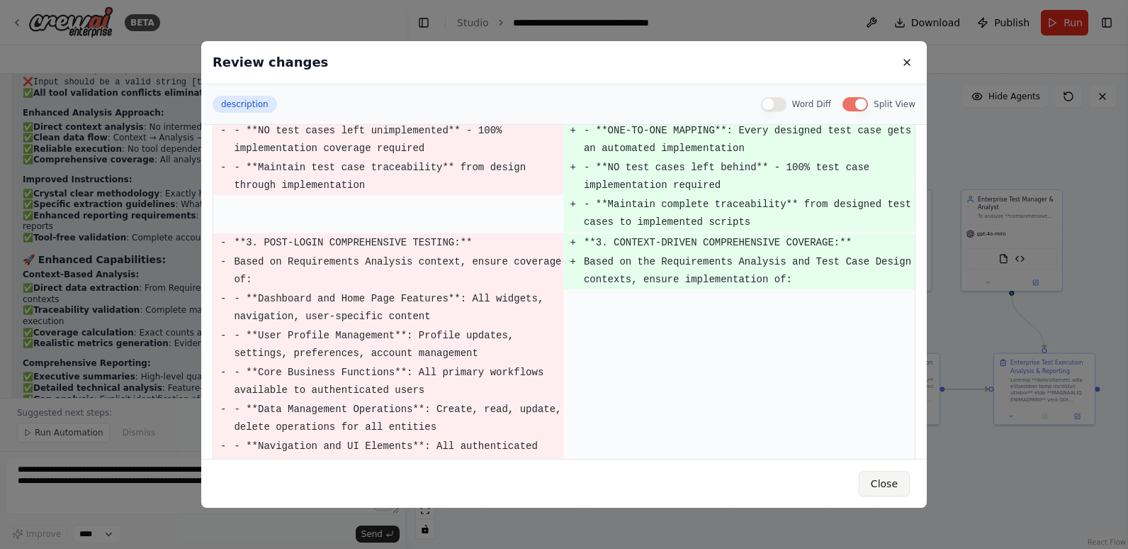
click at [883, 476] on button "Close" at bounding box center [884, 484] width 51 height 26
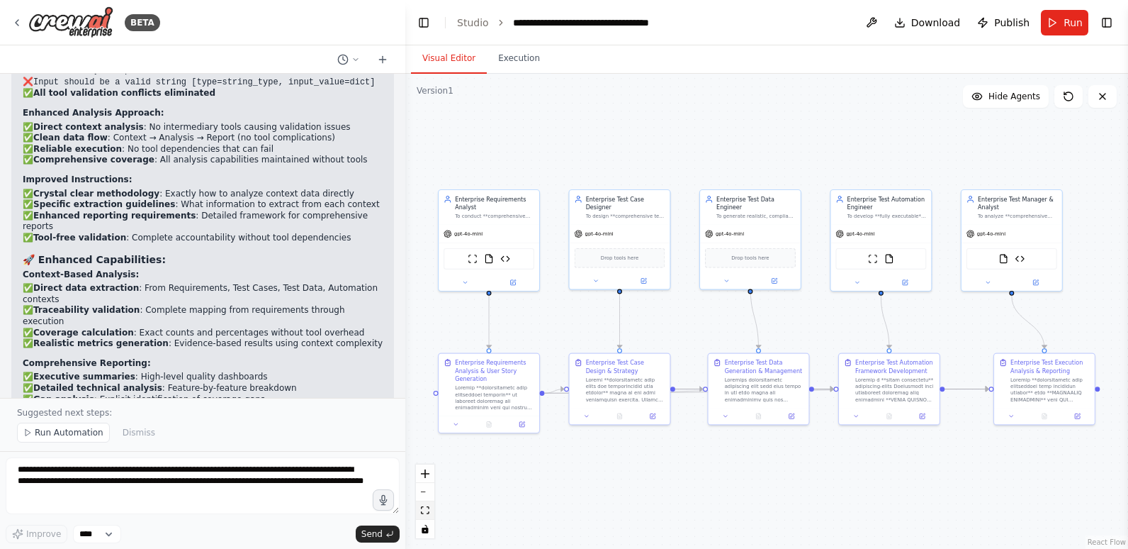
click at [427, 509] on icon "fit view" at bounding box center [425, 510] width 9 height 8
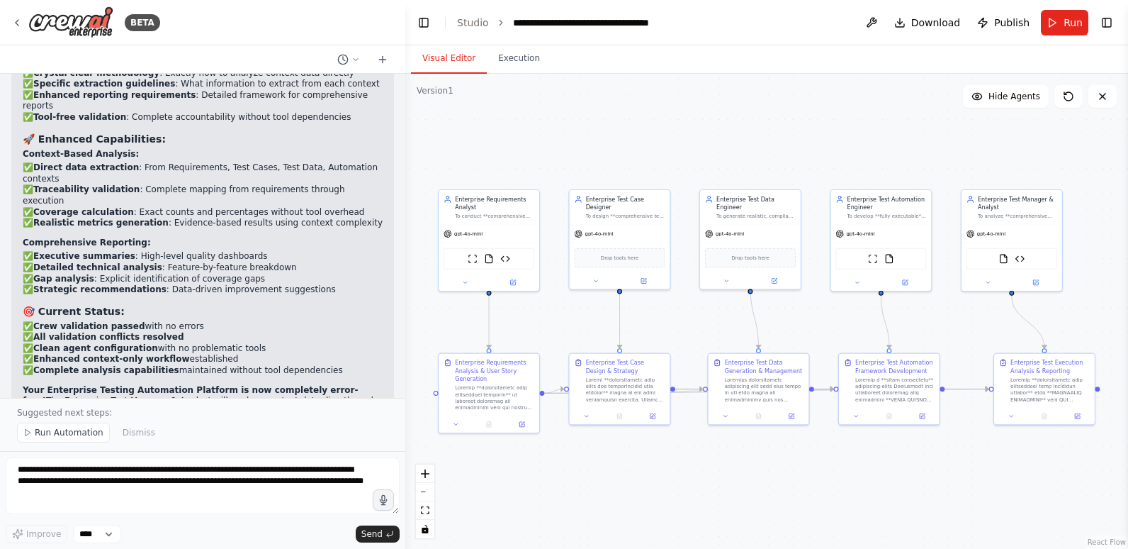
scroll to position [26905, 0]
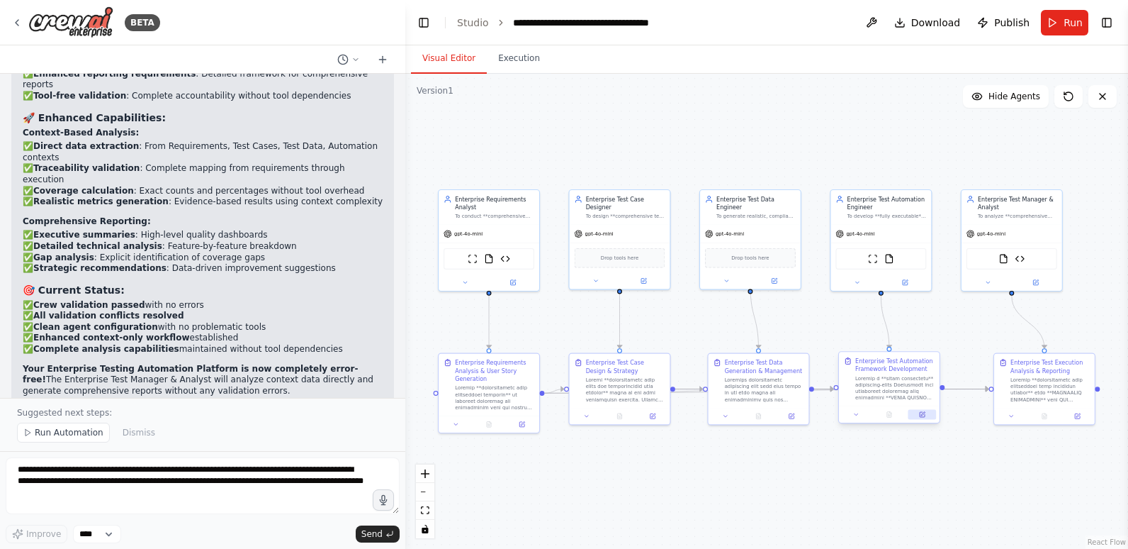
click at [921, 412] on icon at bounding box center [922, 414] width 5 height 5
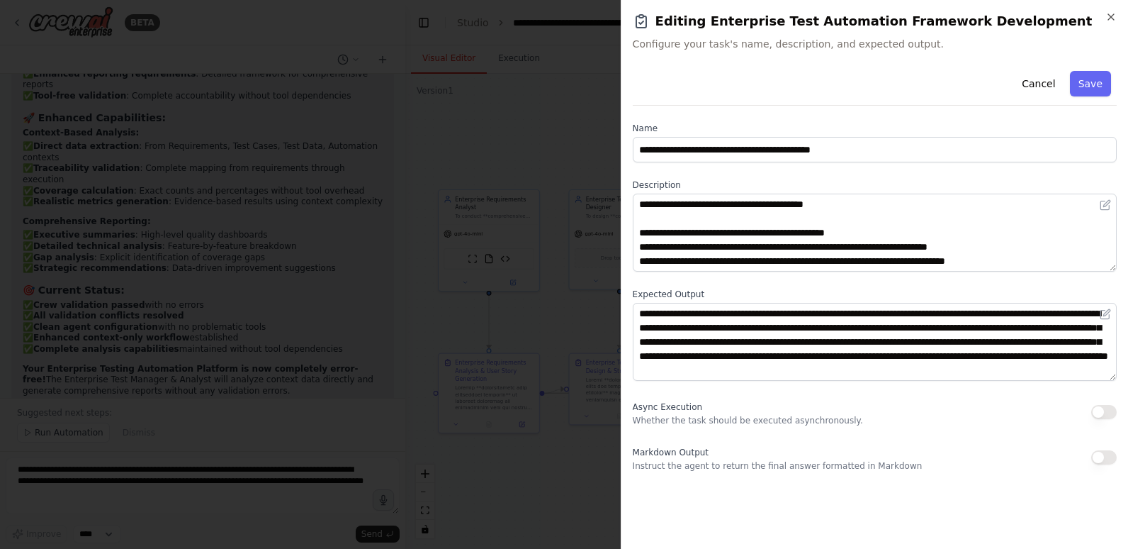
scroll to position [0, 0]
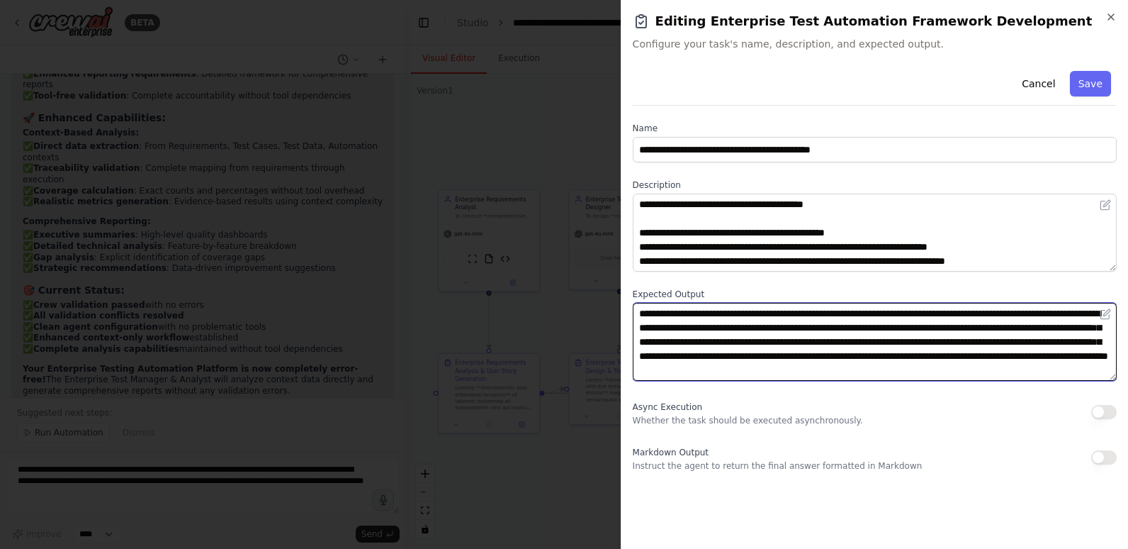
click at [860, 312] on textarea "**********" at bounding box center [875, 342] width 484 height 78
type textarea "**********"
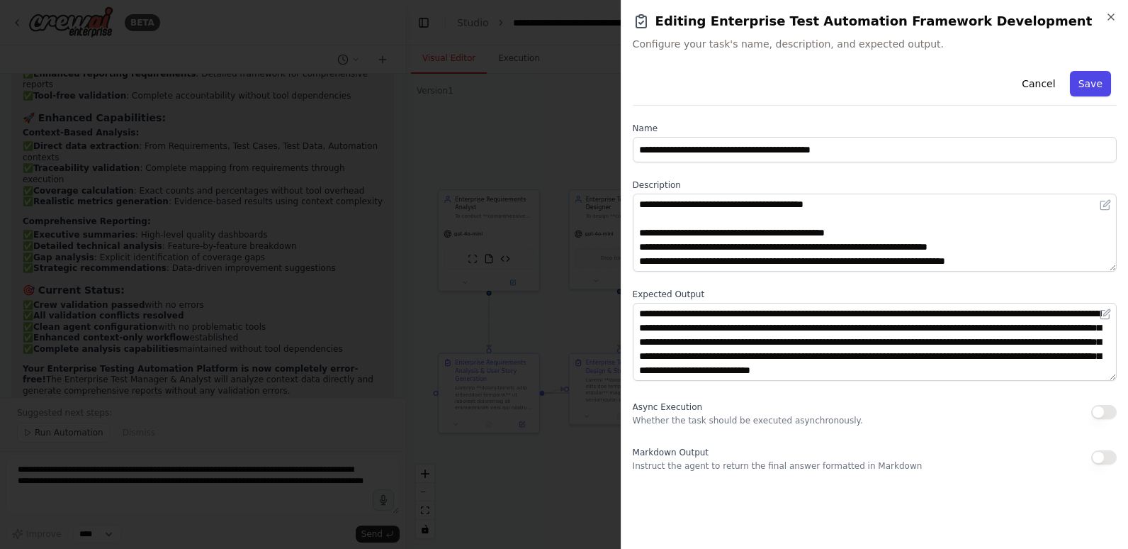
click at [1096, 82] on button "Save" at bounding box center [1090, 84] width 41 height 26
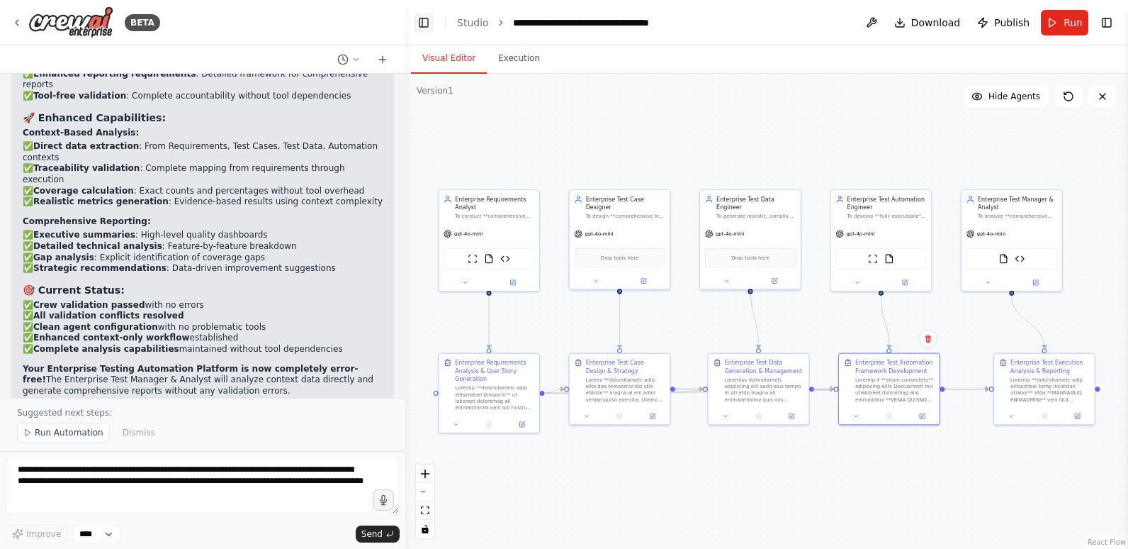
click at [421, 19] on button "Toggle Left Sidebar" at bounding box center [424, 23] width 20 height 20
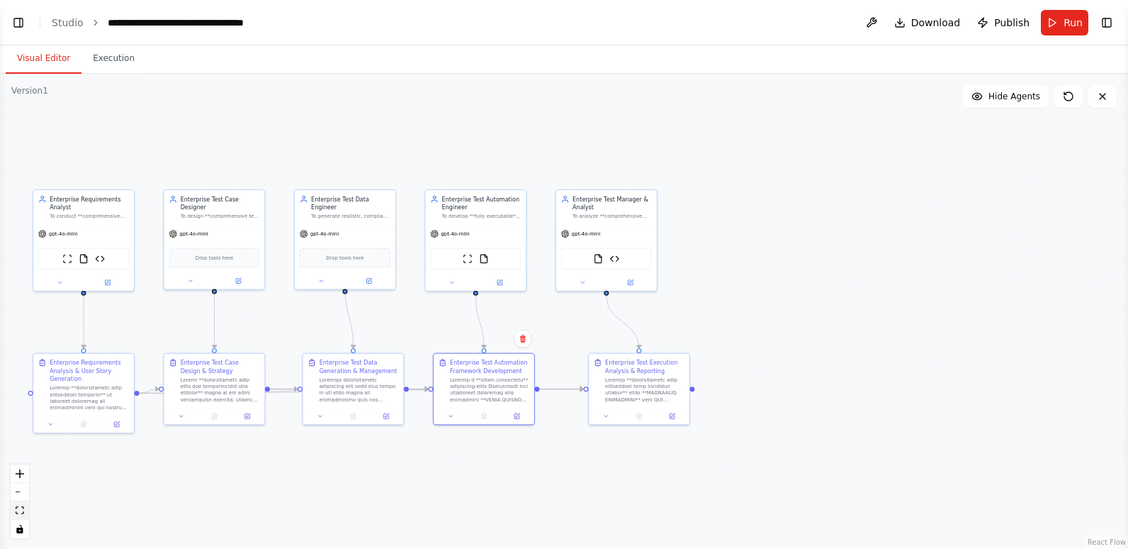
click at [22, 508] on icon "fit view" at bounding box center [20, 510] width 9 height 8
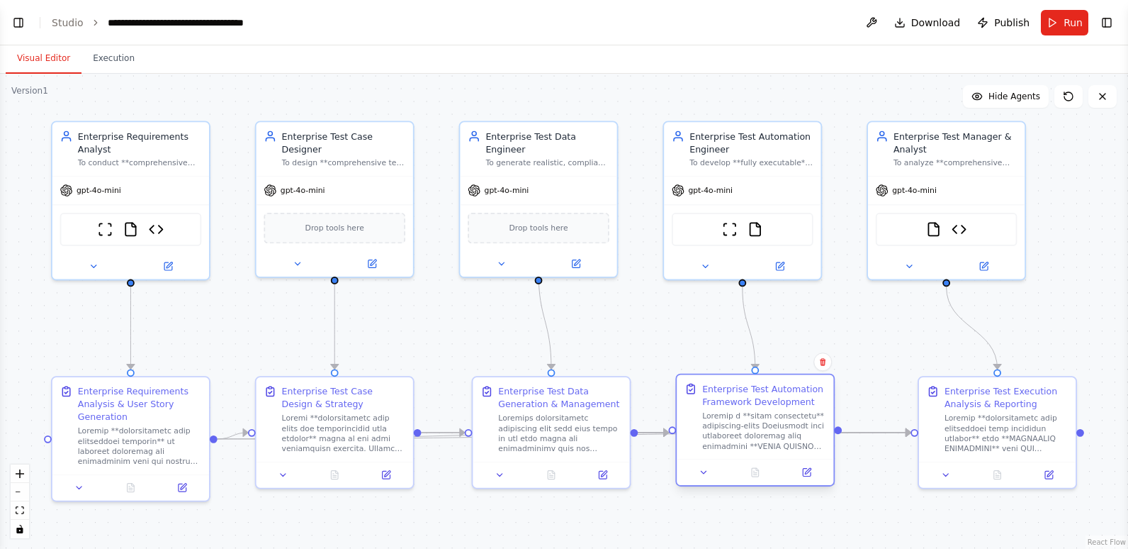
click at [740, 420] on div at bounding box center [763, 430] width 123 height 41
click at [1069, 23] on span "Run" at bounding box center [1073, 23] width 19 height 14
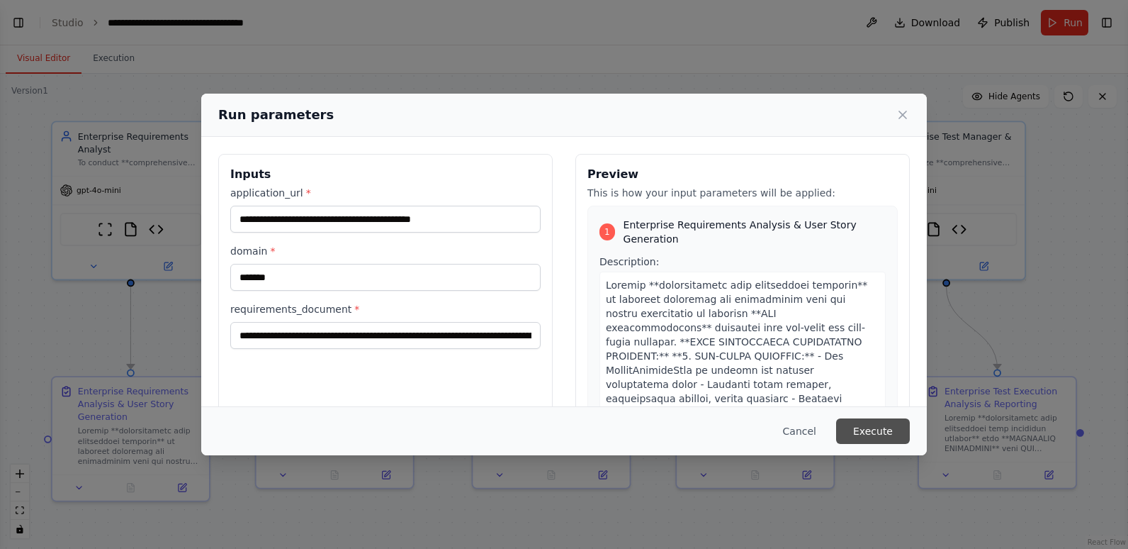
click at [892, 423] on button "Execute" at bounding box center [873, 431] width 74 height 26
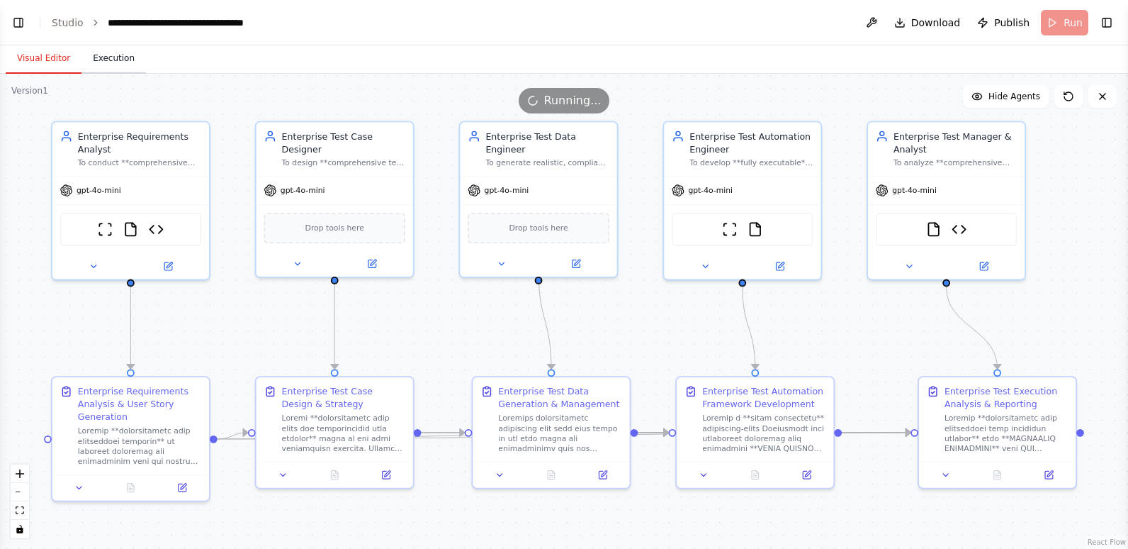
click at [103, 62] on button "Execution" at bounding box center [113, 59] width 64 height 30
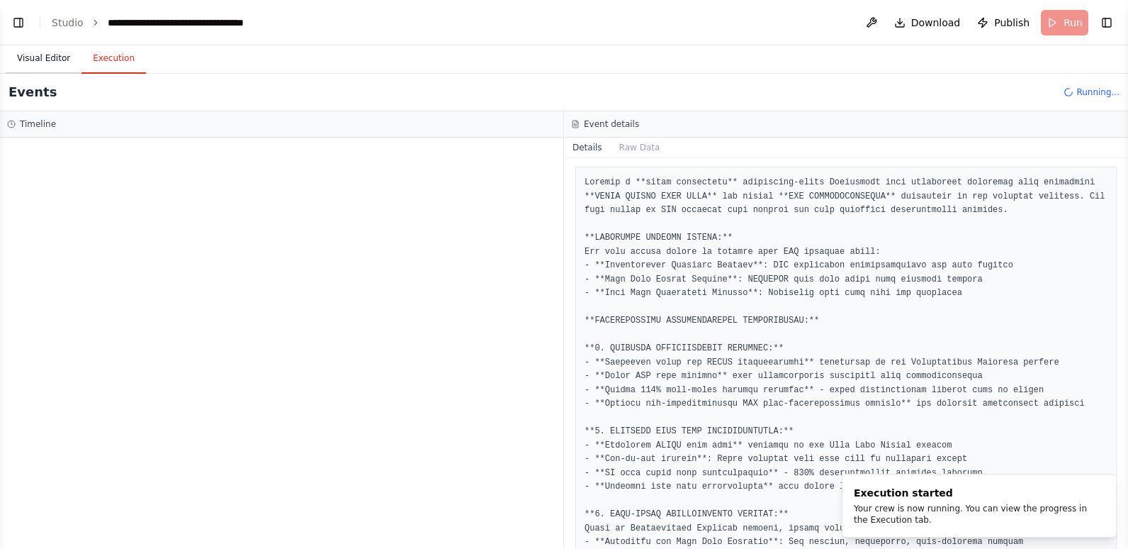
click at [52, 58] on button "Visual Editor" at bounding box center [44, 59] width 76 height 30
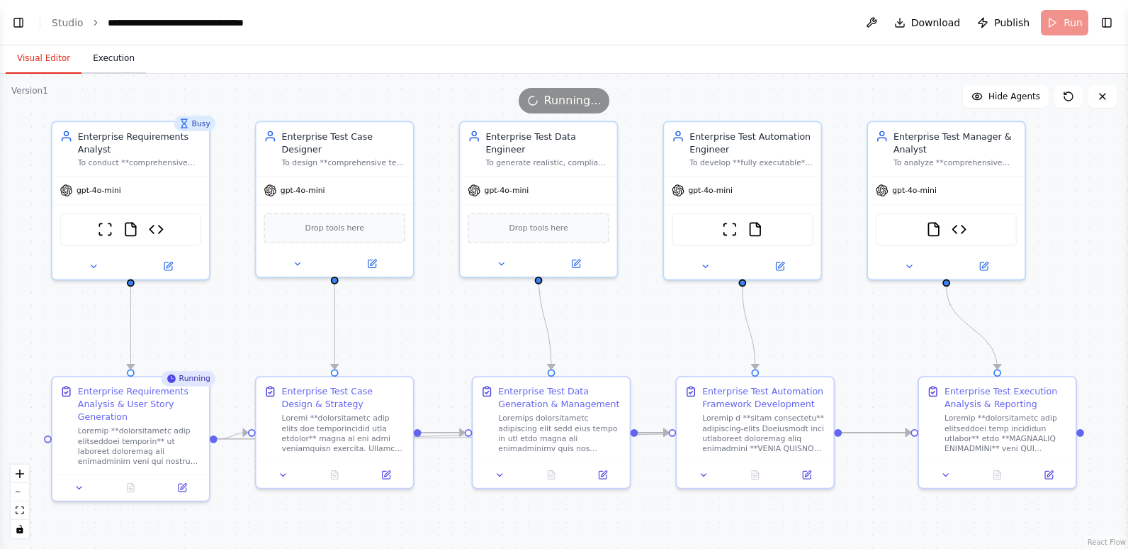
click at [118, 60] on button "Execution" at bounding box center [113, 59] width 64 height 30
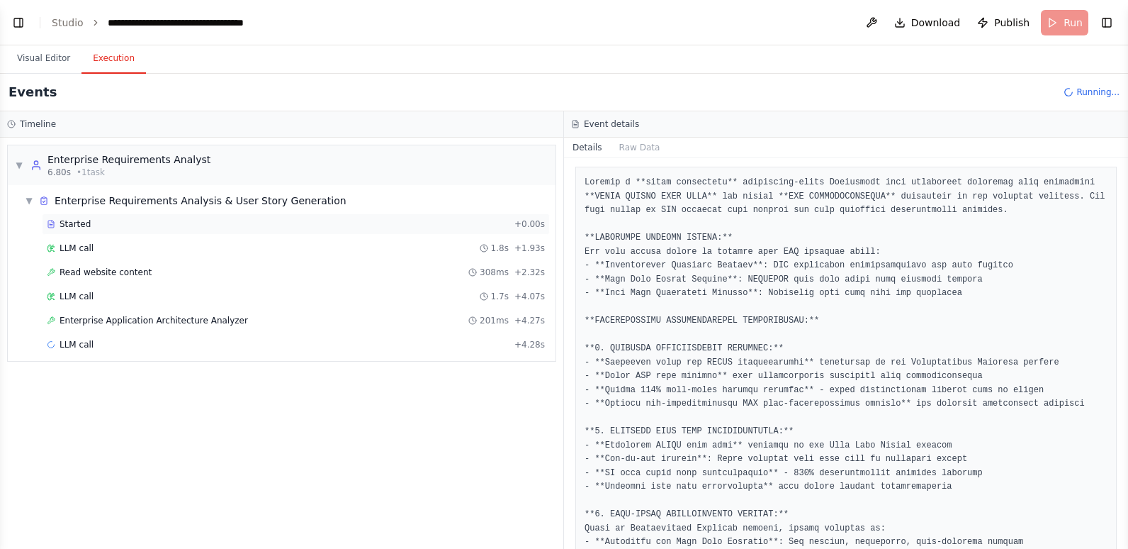
click at [183, 223] on div "Started" at bounding box center [278, 223] width 462 height 11
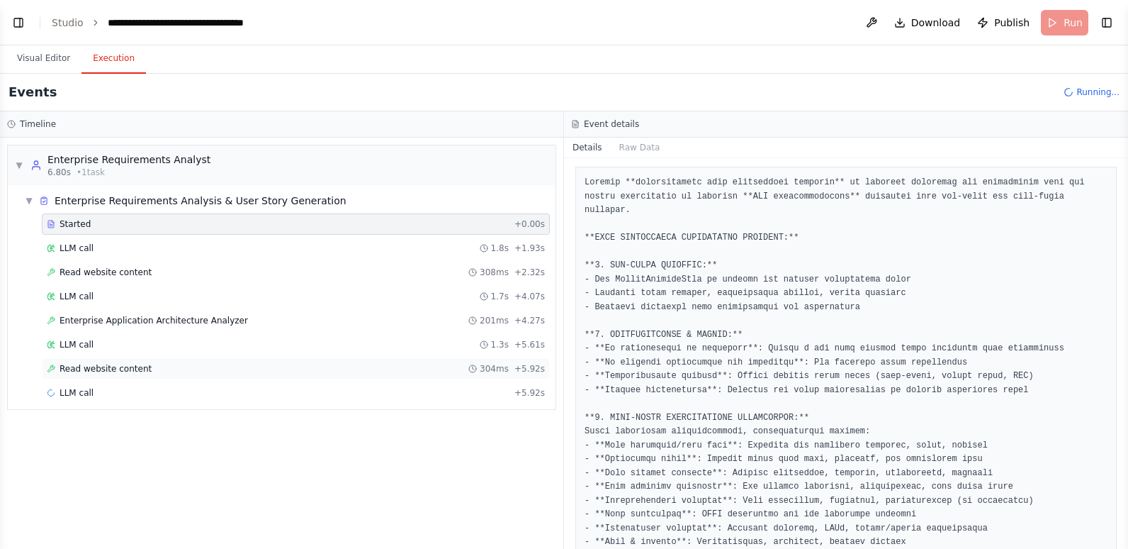
click at [194, 372] on div "Read website content 304ms + 5.92s" at bounding box center [296, 368] width 498 height 11
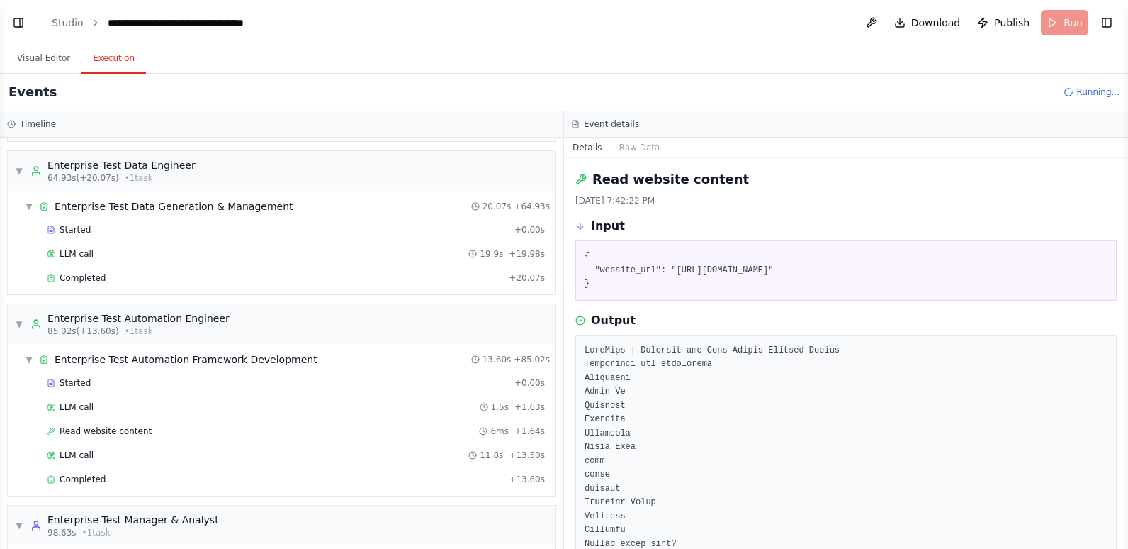
scroll to position [709, 0]
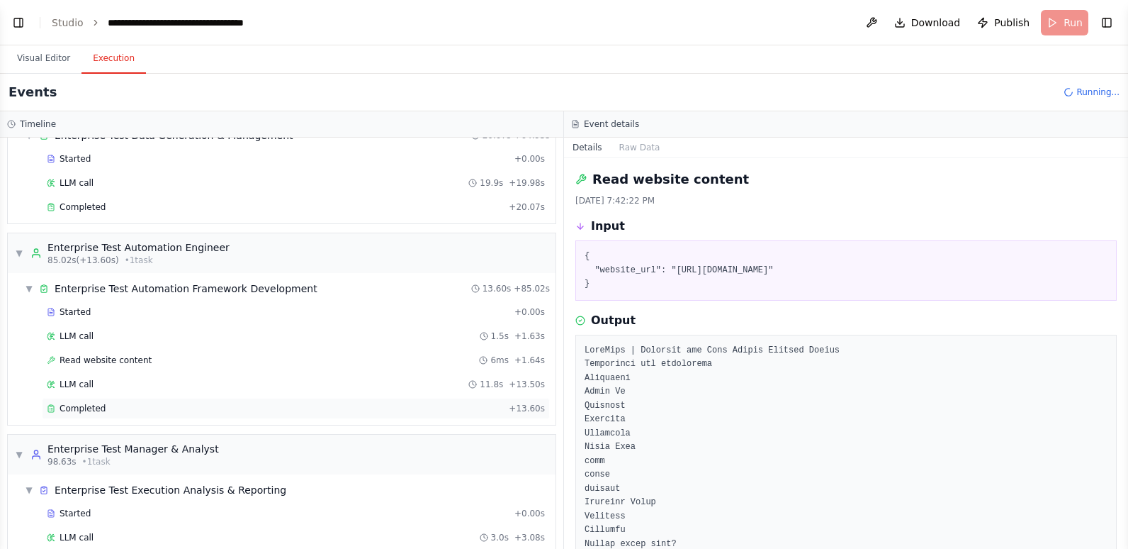
click at [119, 412] on div "Completed" at bounding box center [275, 408] width 456 height 11
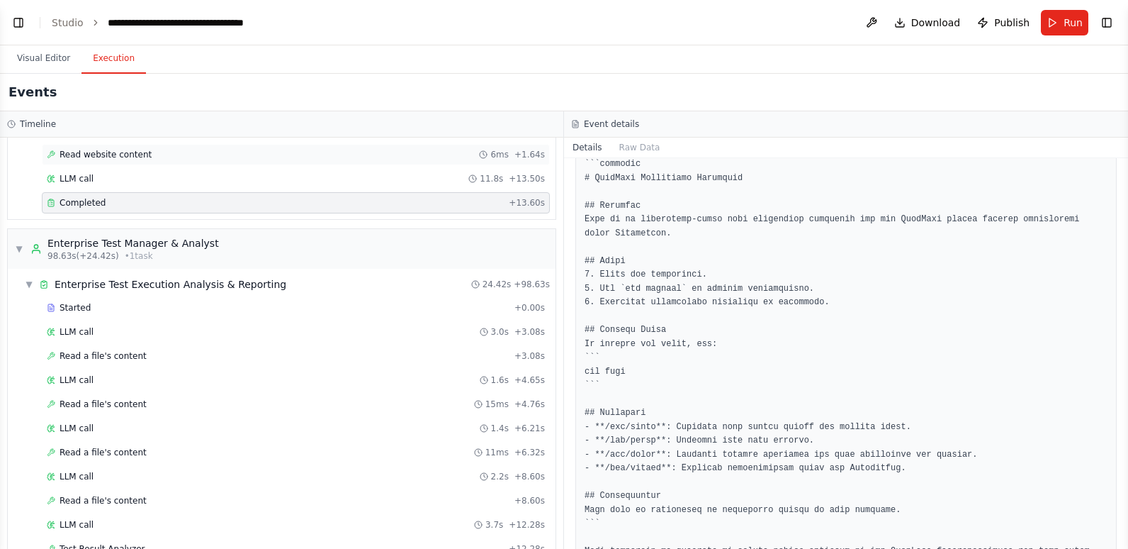
scroll to position [921, 0]
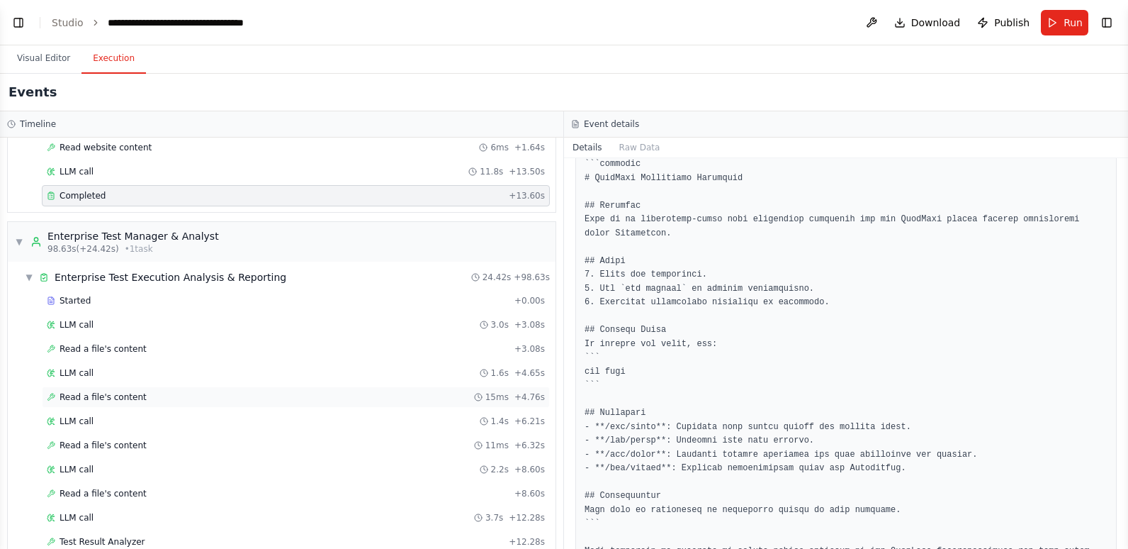
click at [138, 398] on div "Read a file's content 15ms + 4.76s" at bounding box center [296, 396] width 498 height 11
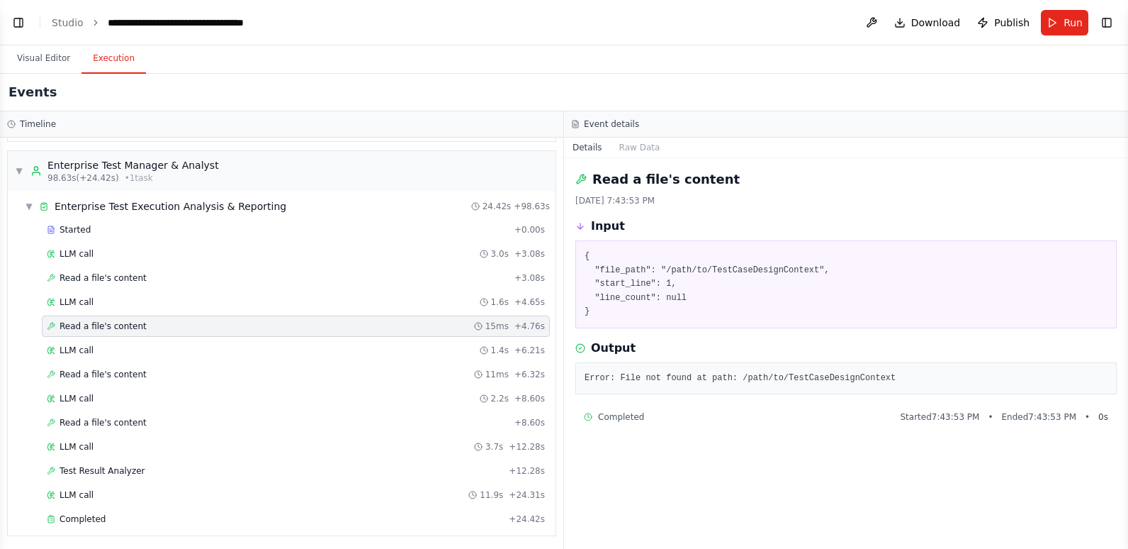
scroll to position [995, 0]
click at [137, 393] on div "LLM call 2.2s + 8.60s" at bounding box center [296, 395] width 498 height 11
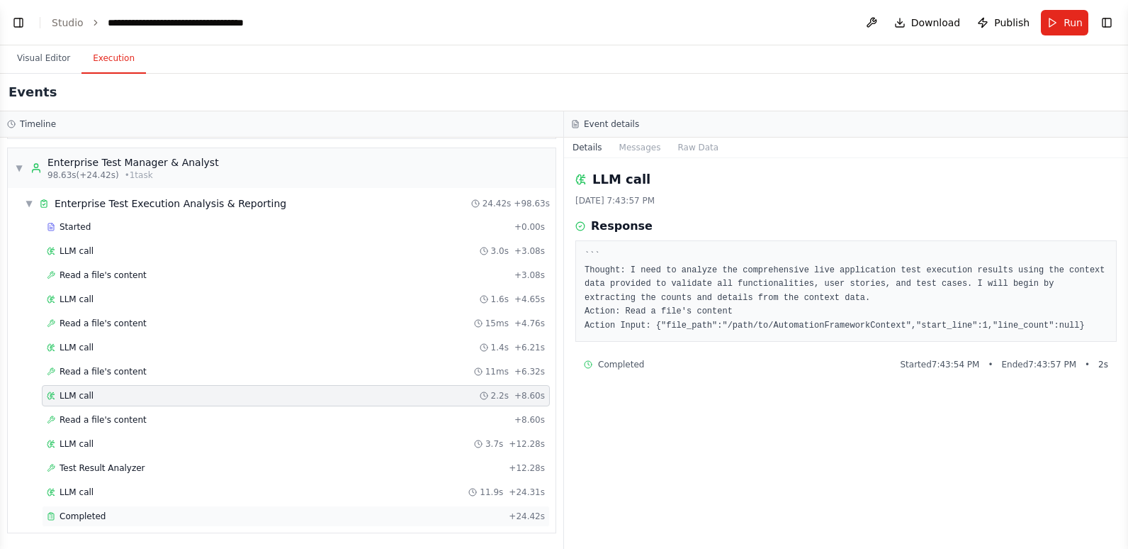
click at [108, 517] on div "Completed" at bounding box center [275, 515] width 456 height 11
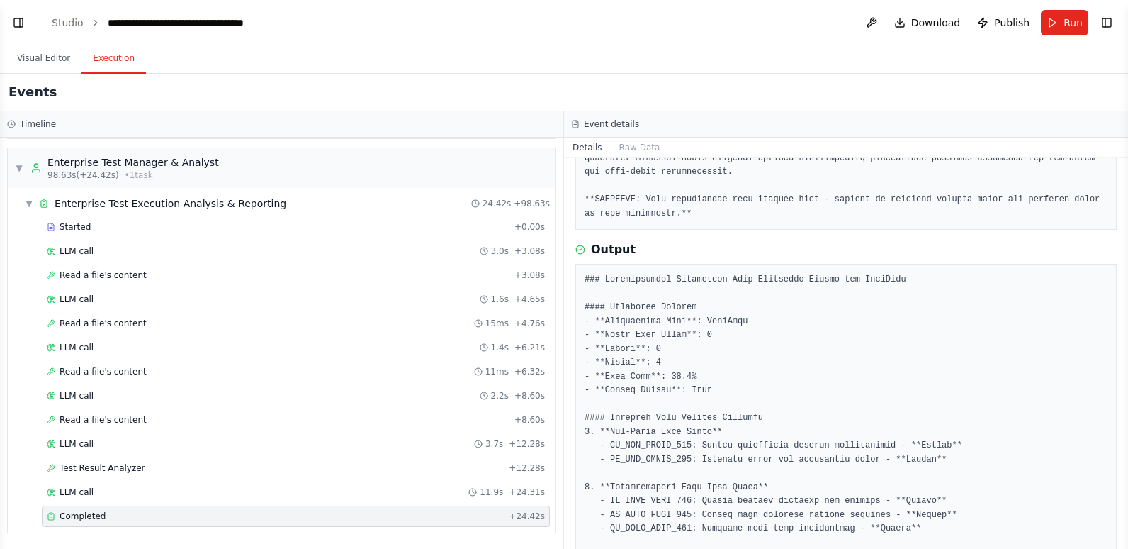
scroll to position [1984, 0]
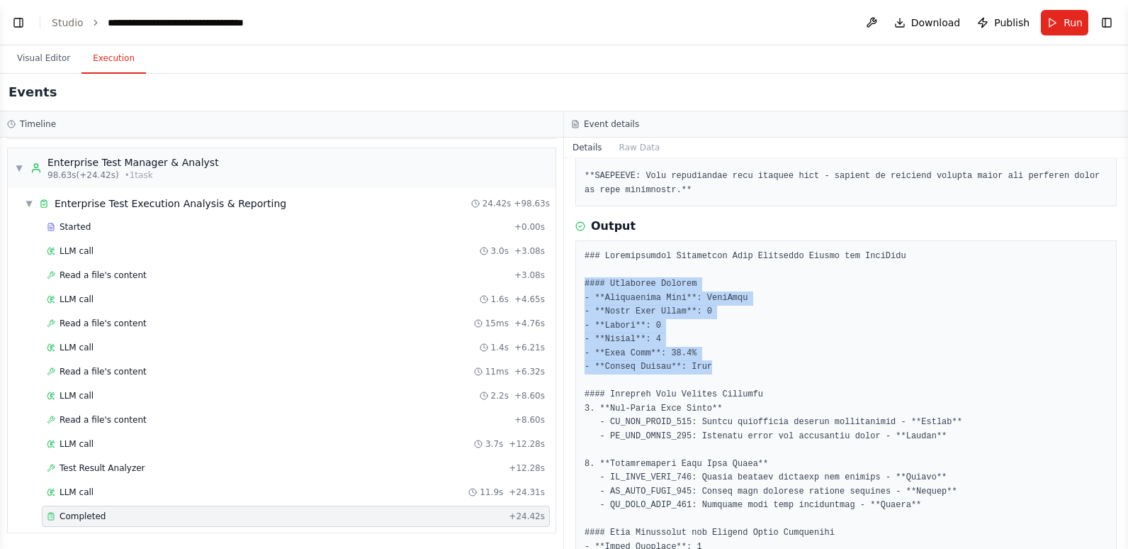
drag, startPoint x: 709, startPoint y: 337, endPoint x: 585, endPoint y: 259, distance: 146.1
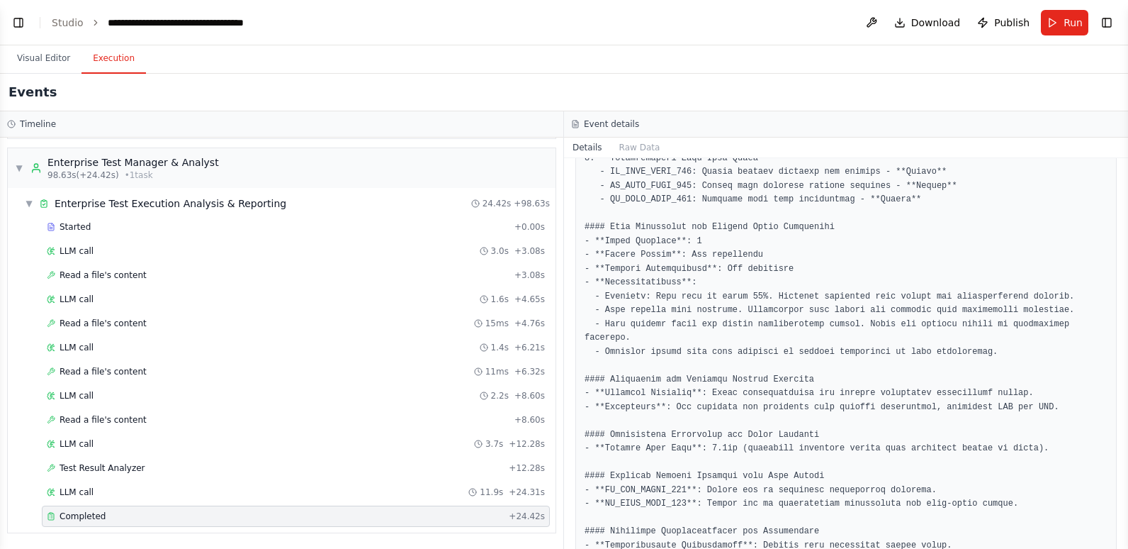
scroll to position [2268, 0]
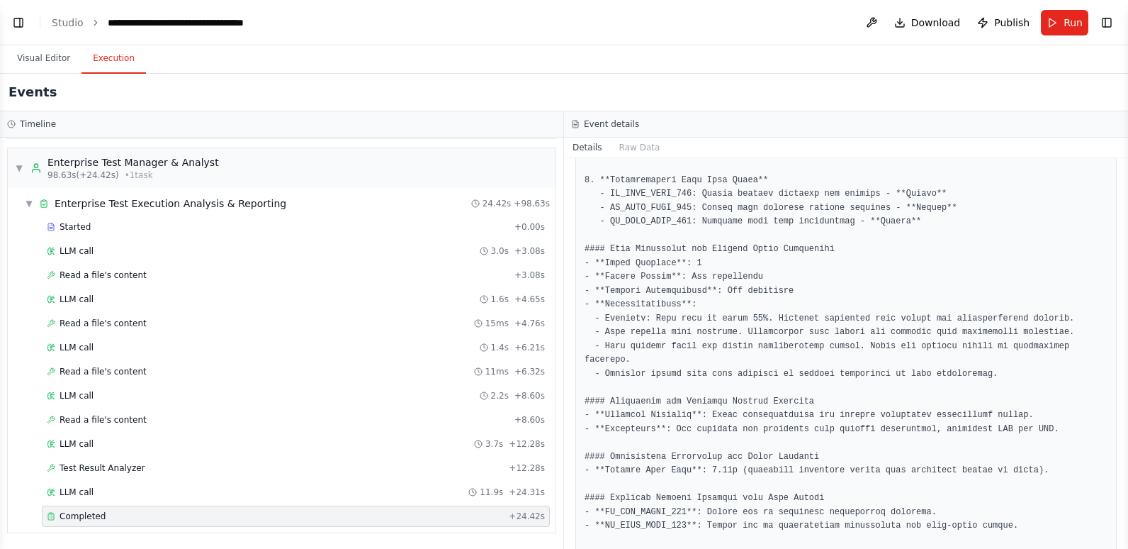
click at [875, 191] on pre at bounding box center [846, 394] width 523 height 857
copy pre "Failed"
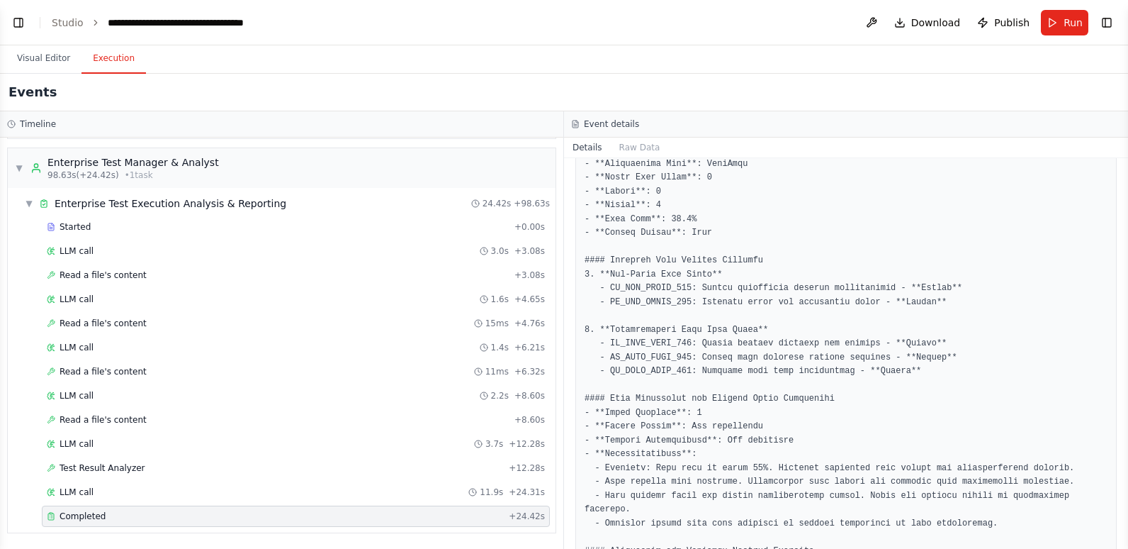
scroll to position [2093, 0]
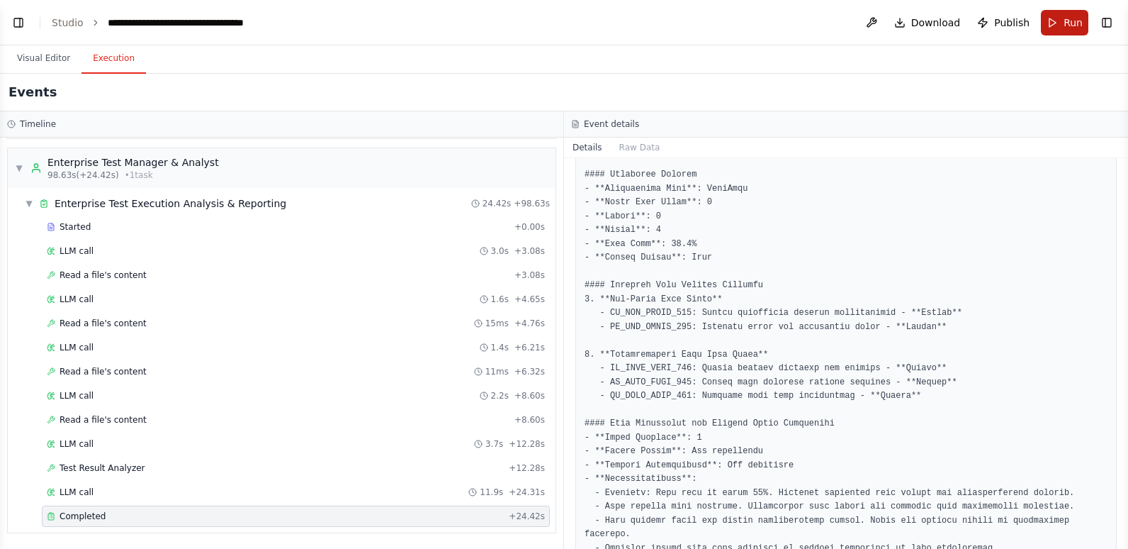
click at [1074, 21] on span "Run" at bounding box center [1073, 23] width 19 height 14
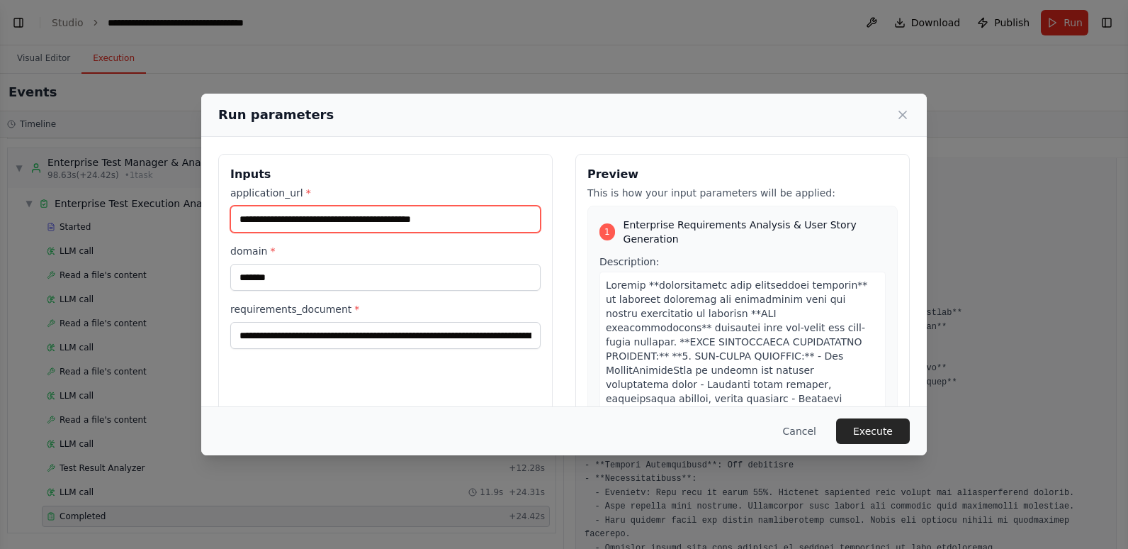
drag, startPoint x: 480, startPoint y: 221, endPoint x: 223, endPoint y: 223, distance: 256.6
click at [223, 223] on div "**********" at bounding box center [385, 322] width 335 height 336
paste input "text"
type input "**********"
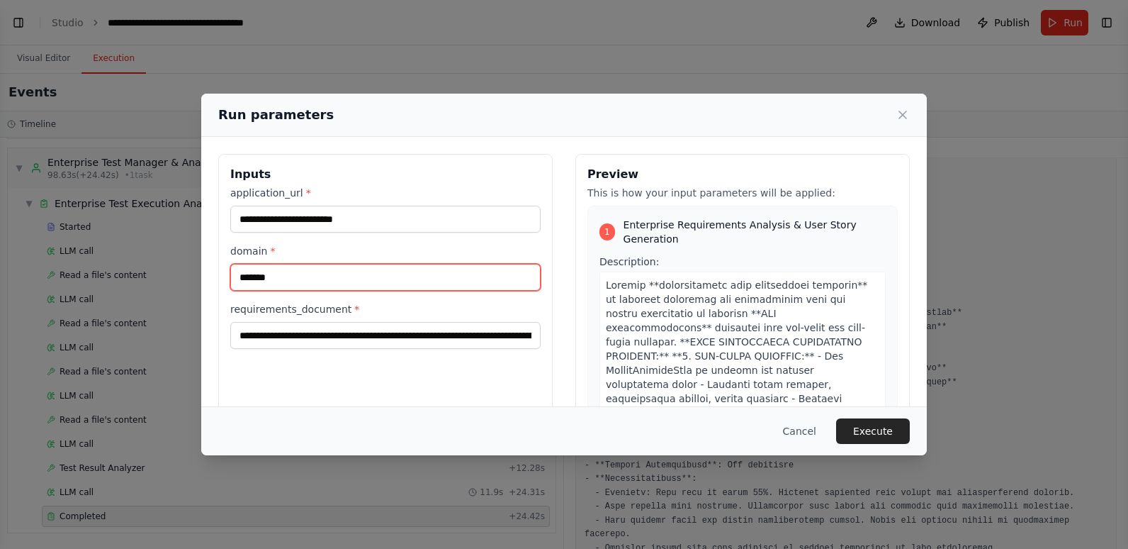
drag, startPoint x: 291, startPoint y: 283, endPoint x: 224, endPoint y: 280, distance: 67.4
click at [224, 280] on div "**********" at bounding box center [385, 322] width 335 height 336
type input "*********"
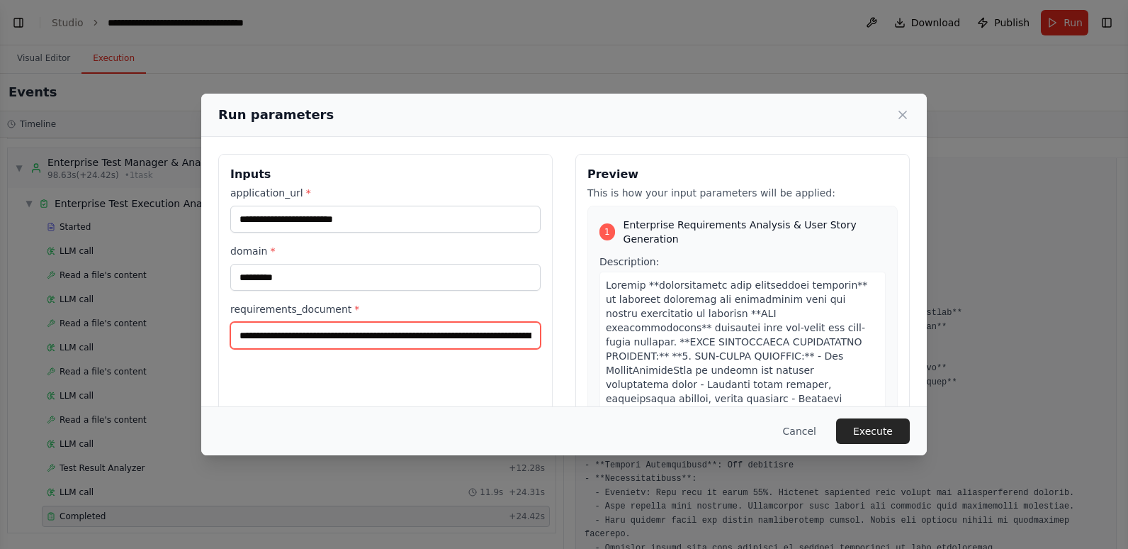
click at [259, 332] on input "**********" at bounding box center [385, 335] width 310 height 27
paste input "**********"
drag, startPoint x: 371, startPoint y: 333, endPoint x: 216, endPoint y: 335, distance: 154.5
click at [216, 335] on div "**********" at bounding box center [564, 322] width 726 height 370
type input "*********"
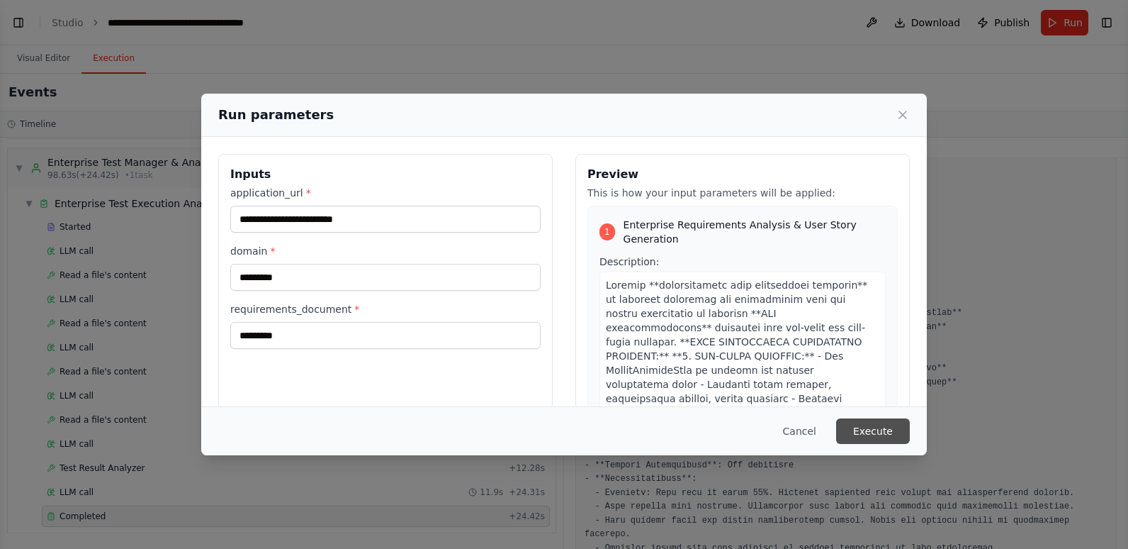
click at [862, 427] on button "Execute" at bounding box center [873, 431] width 74 height 26
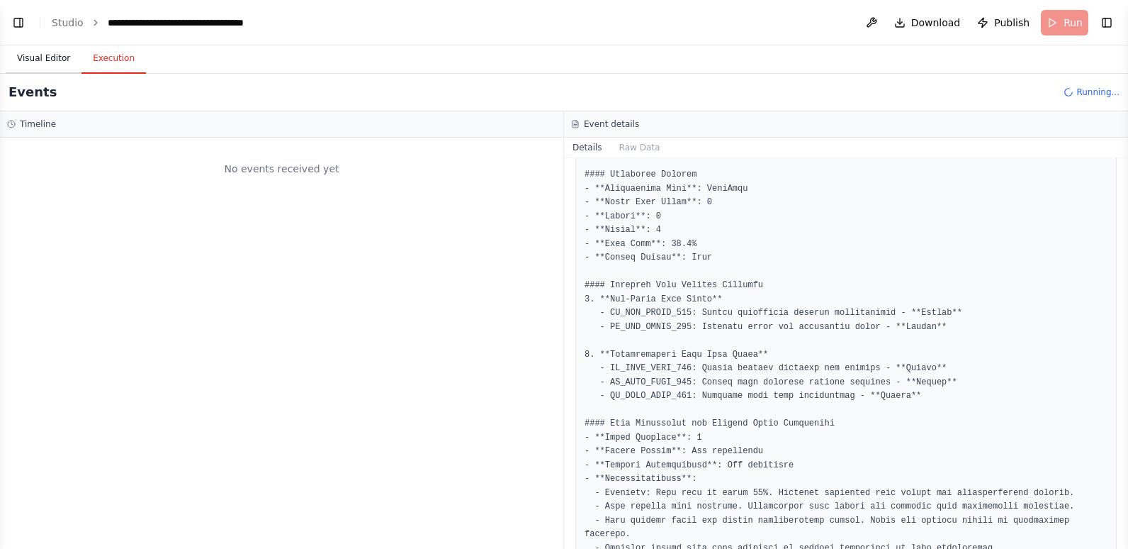
click at [43, 50] on button "Visual Editor" at bounding box center [44, 59] width 76 height 30
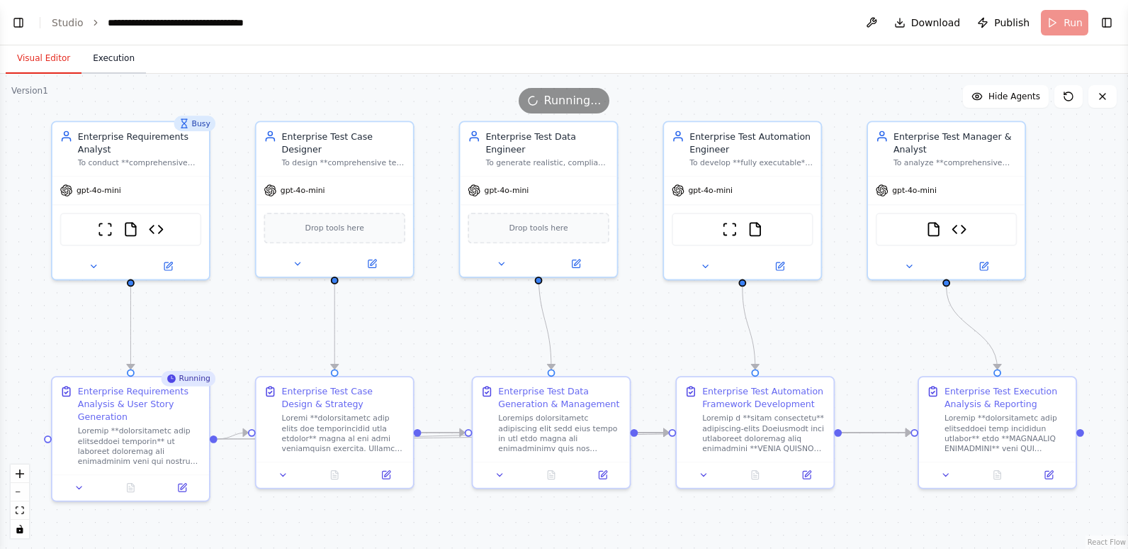
click at [110, 54] on button "Execution" at bounding box center [113, 59] width 64 height 30
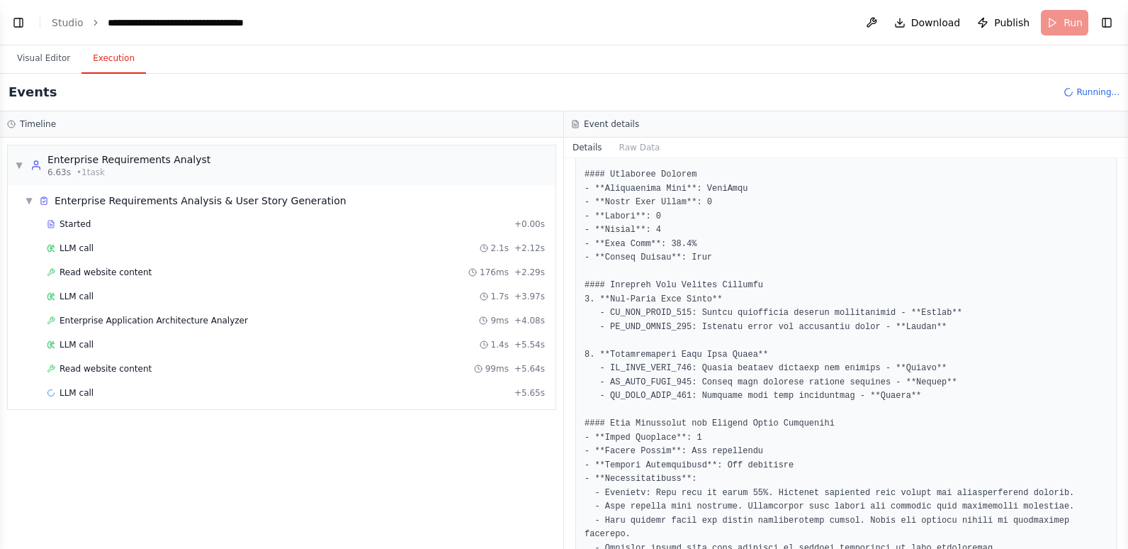
click at [118, 364] on span "Read website content" at bounding box center [106, 368] width 92 height 11
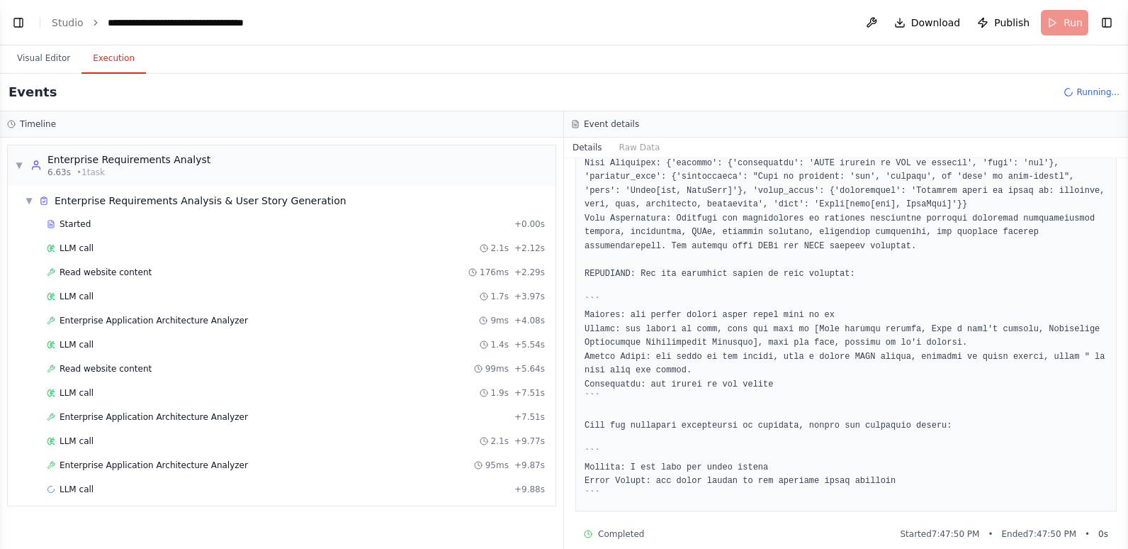
scroll to position [439, 0]
click at [86, 463] on span "Enterprise Application Architecture Analyzer" at bounding box center [154, 464] width 189 height 11
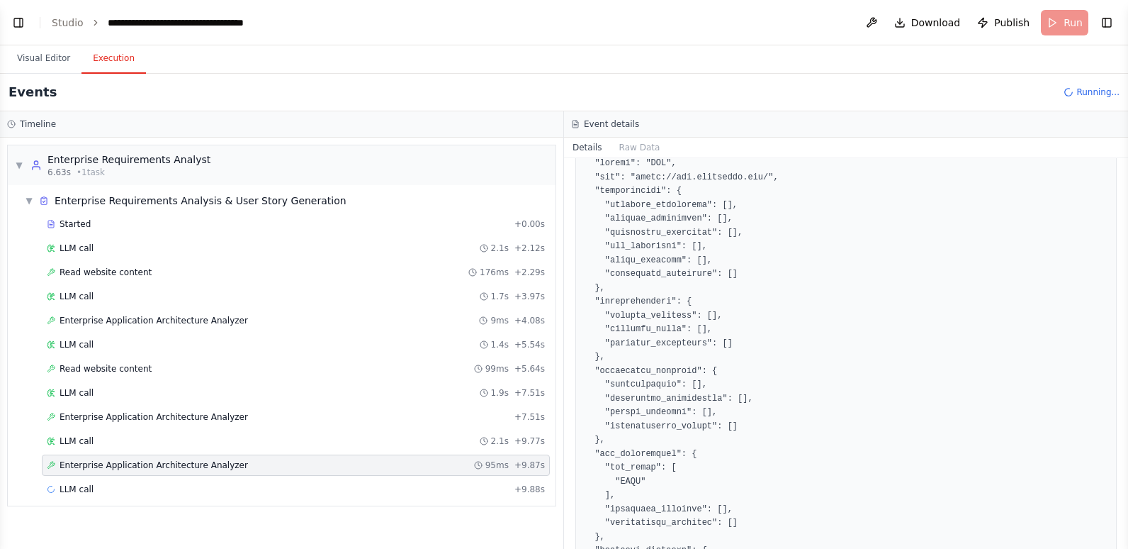
scroll to position [354, 0]
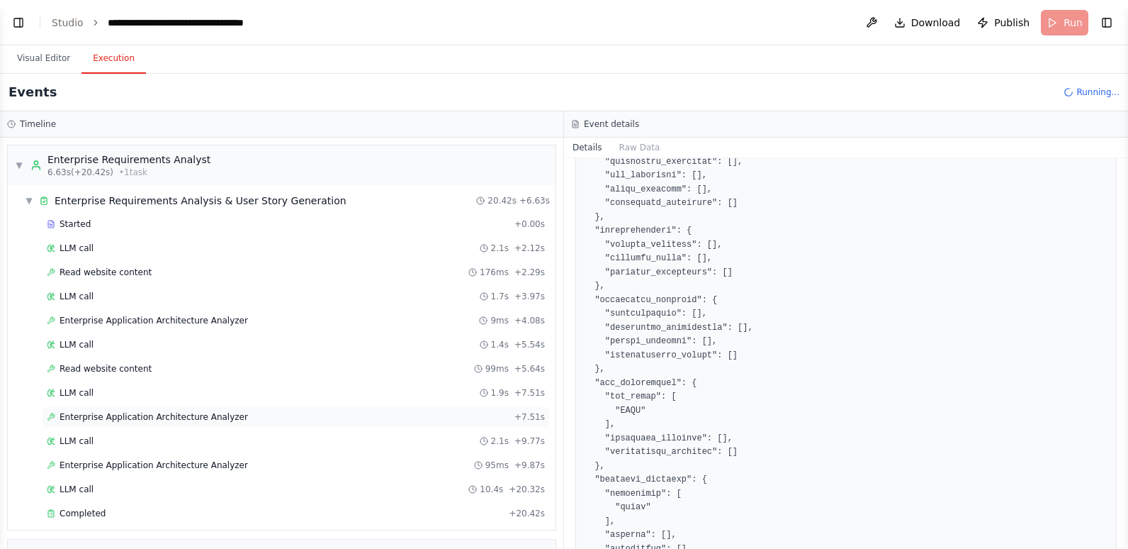
click at [238, 413] on div "Enterprise Application Architecture Analyzer + 7.51s" at bounding box center [296, 416] width 498 height 11
click at [223, 460] on span "Enterprise Application Architecture Analyzer" at bounding box center [154, 464] width 189 height 11
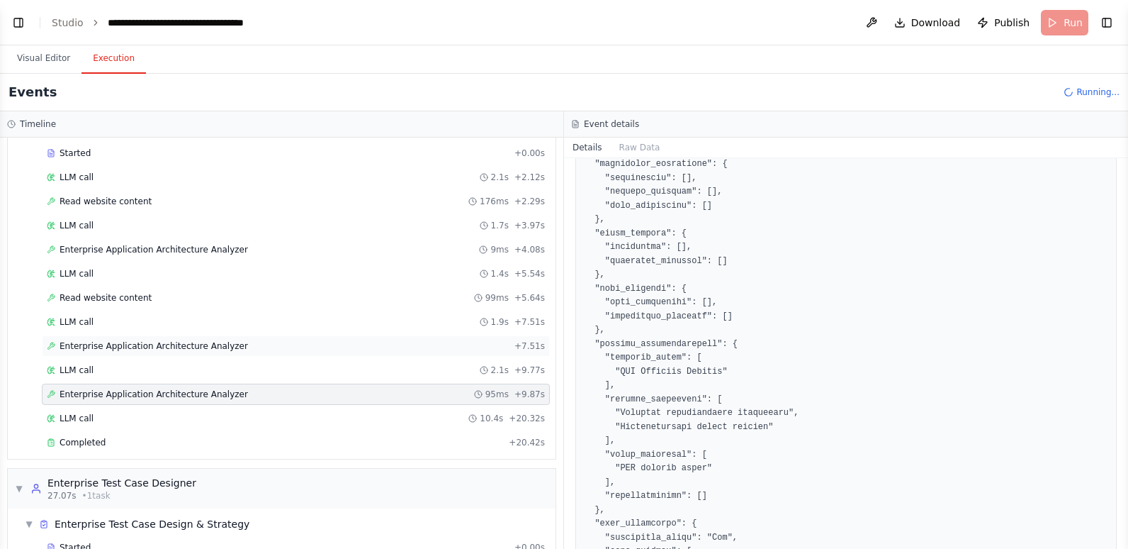
scroll to position [126, 0]
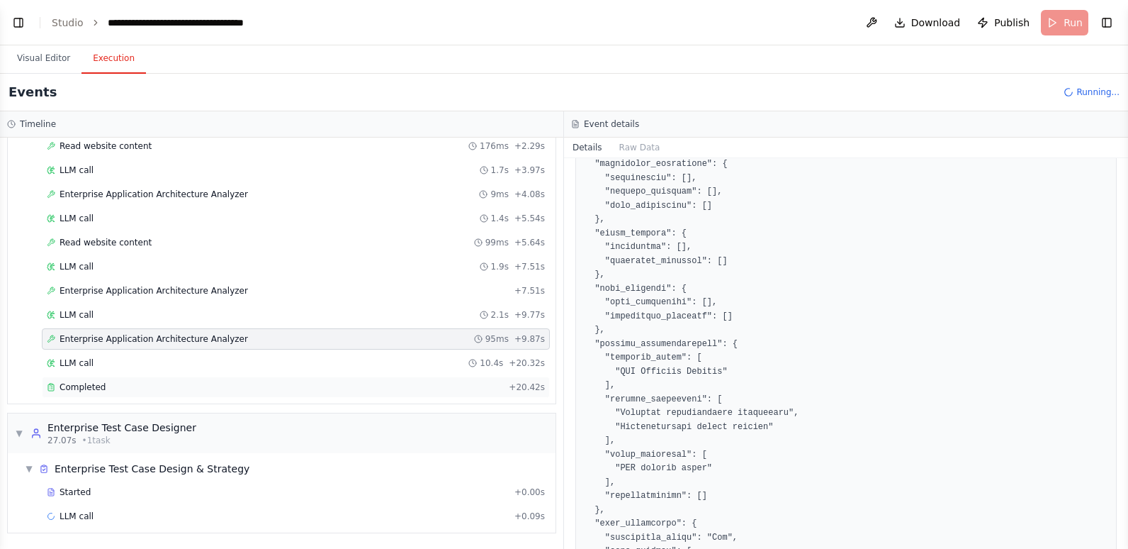
click at [233, 384] on div "Completed" at bounding box center [275, 386] width 456 height 11
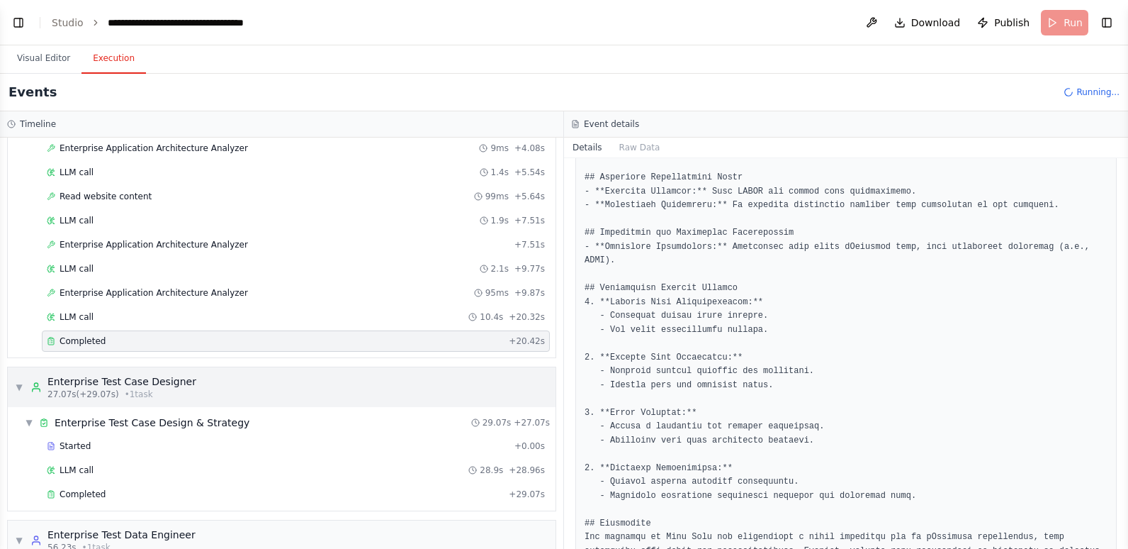
scroll to position [197, 0]
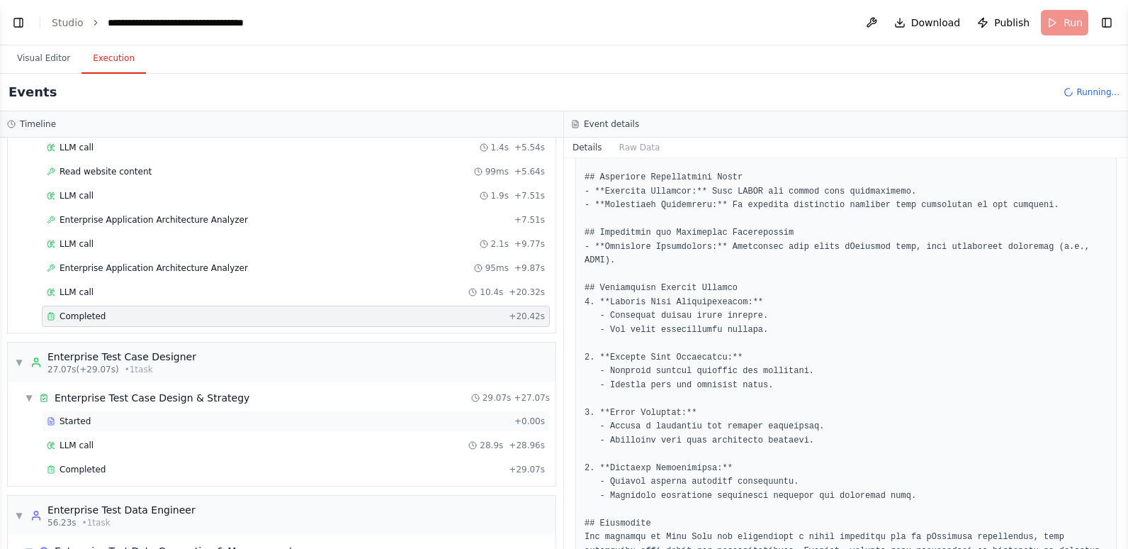
click at [186, 422] on div "Started" at bounding box center [278, 420] width 462 height 11
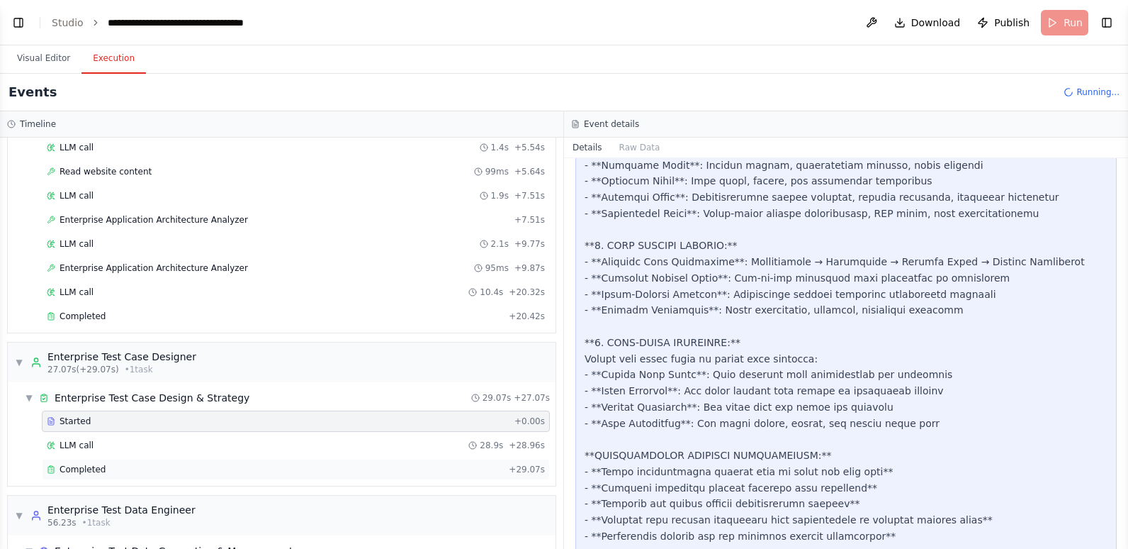
click at [165, 469] on div "Completed" at bounding box center [275, 468] width 456 height 11
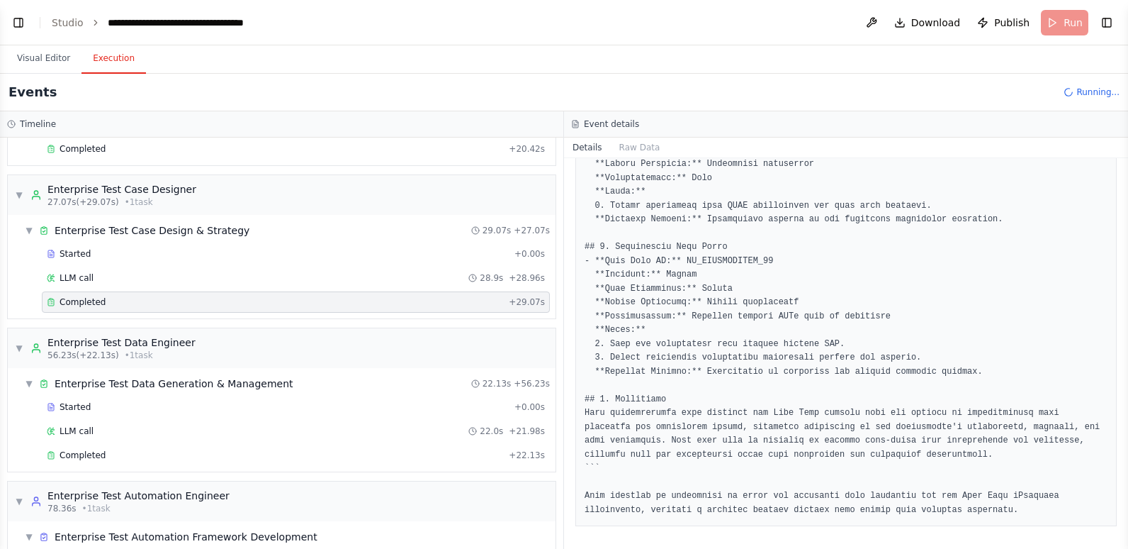
scroll to position [410, 0]
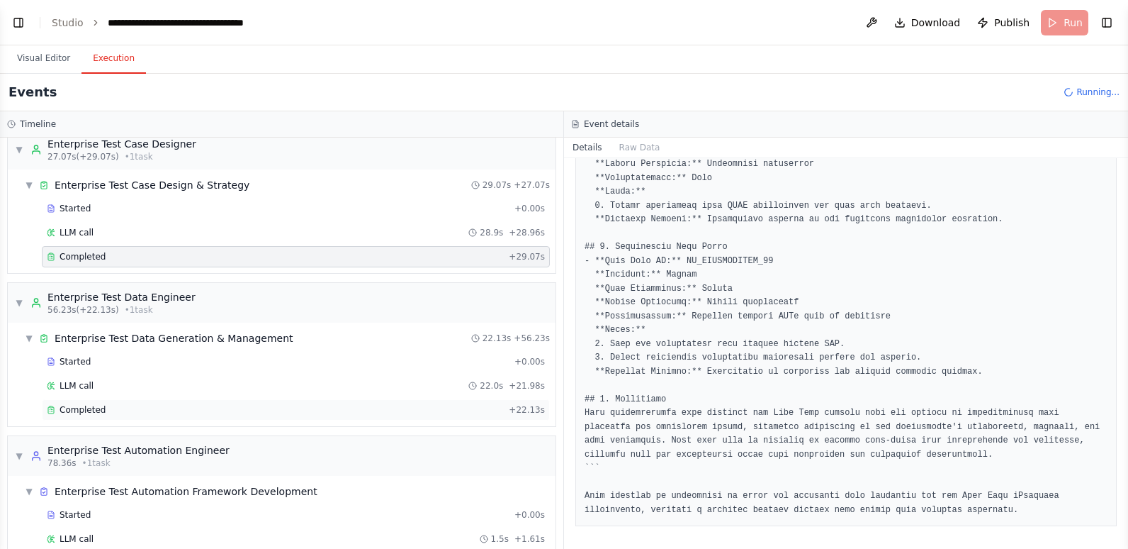
click at [149, 408] on div "Completed" at bounding box center [275, 409] width 456 height 11
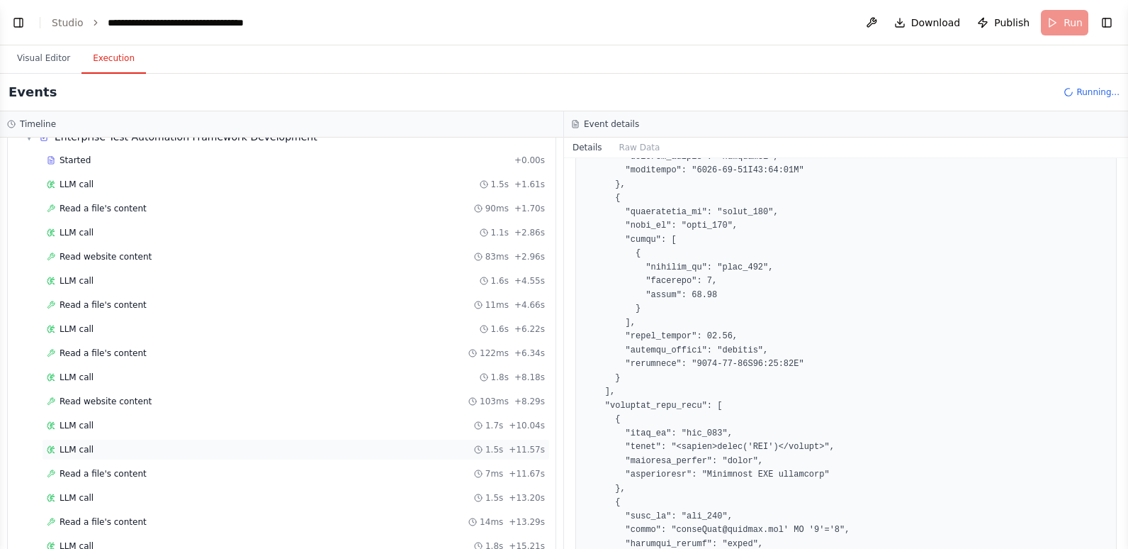
scroll to position [835, 0]
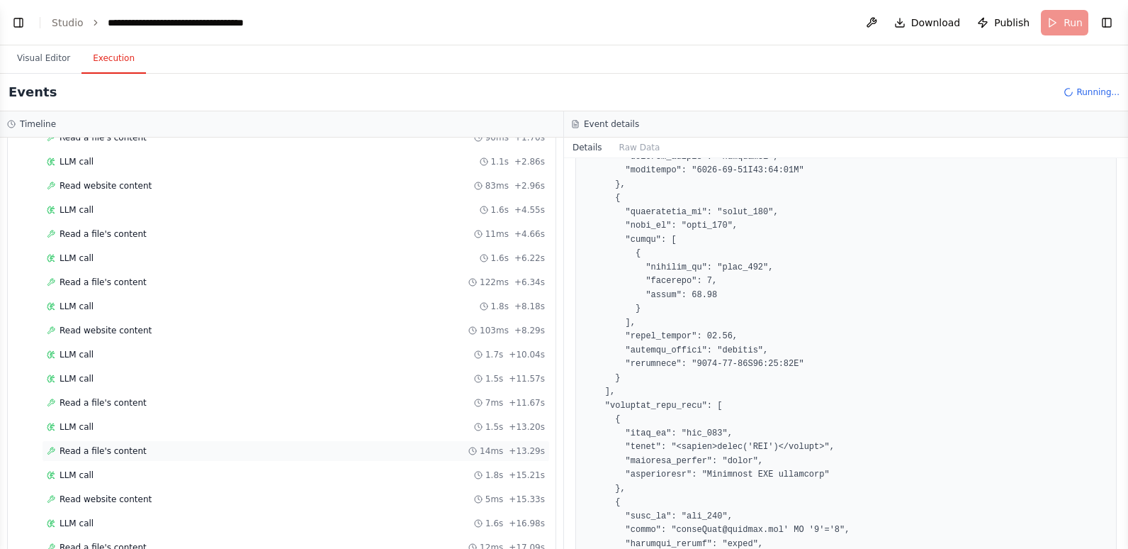
click at [193, 449] on div "Read a file's content 14ms + 13.29s" at bounding box center [296, 450] width 498 height 11
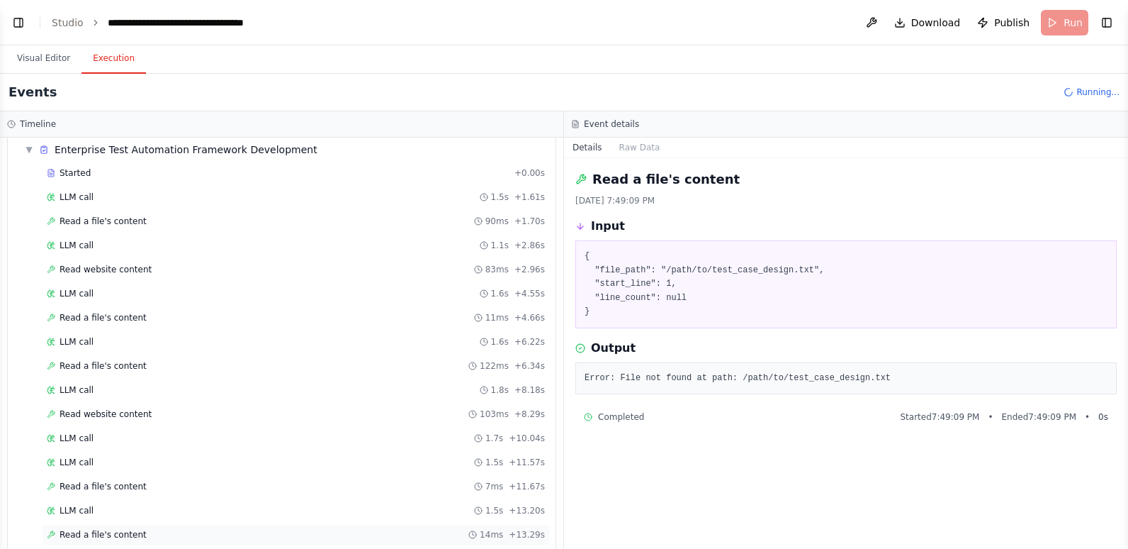
scroll to position [693, 0]
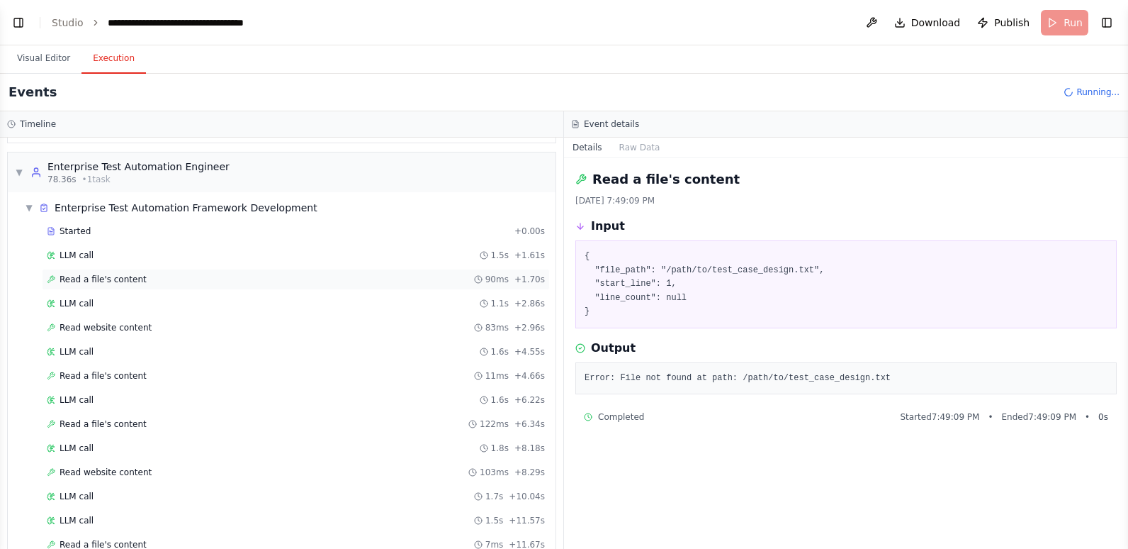
click at [130, 281] on span "Read a file's content" at bounding box center [103, 279] width 87 height 11
click at [129, 317] on div "Read website content 83ms + 2.96s" at bounding box center [296, 327] width 508 height 21
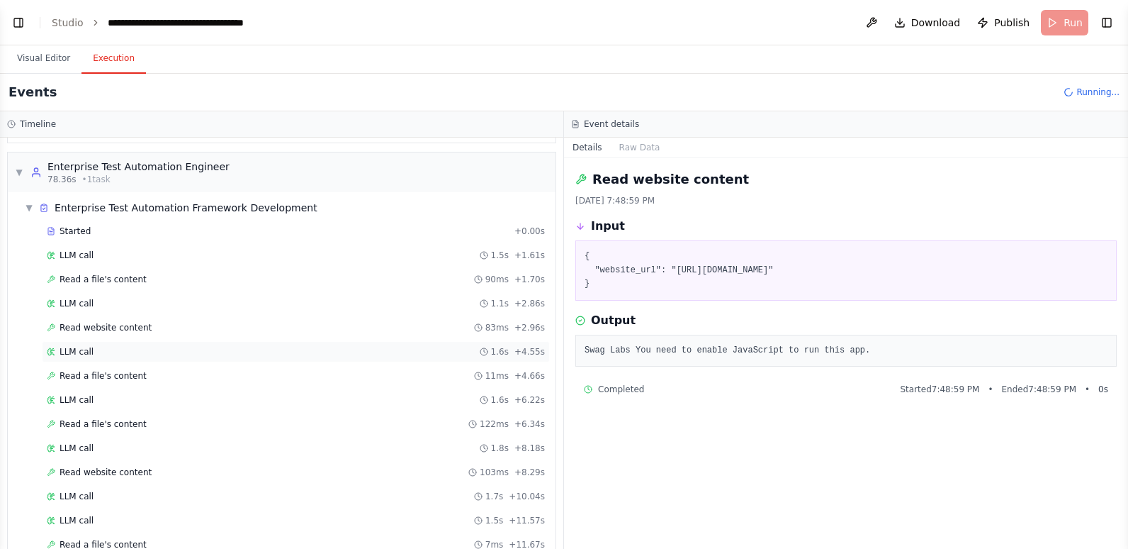
click at [128, 357] on div "LLM call 1.6s + 4.55s" at bounding box center [296, 351] width 508 height 21
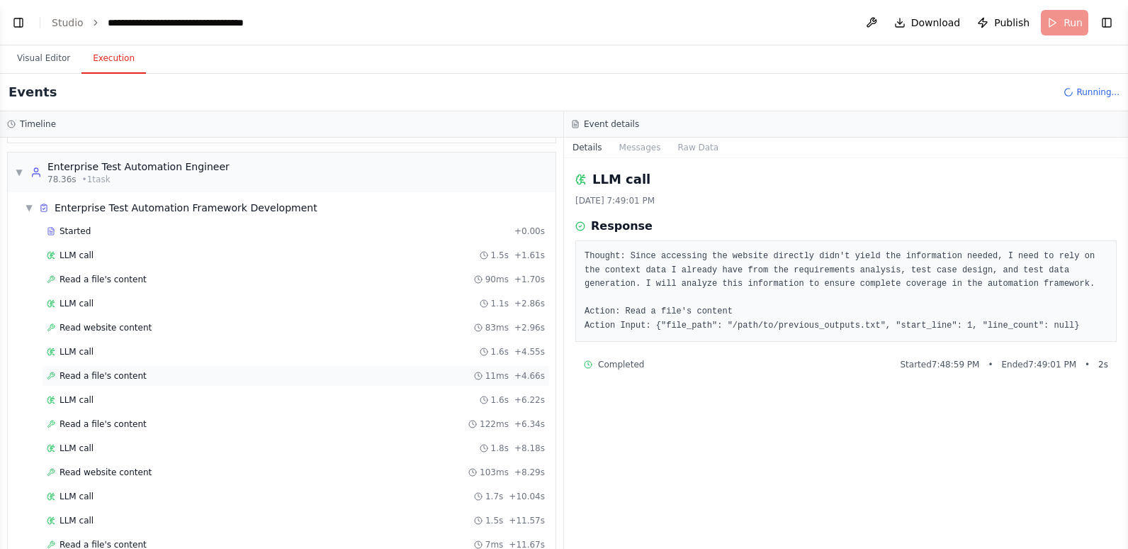
click at [126, 375] on span "Read a file's content" at bounding box center [103, 375] width 87 height 11
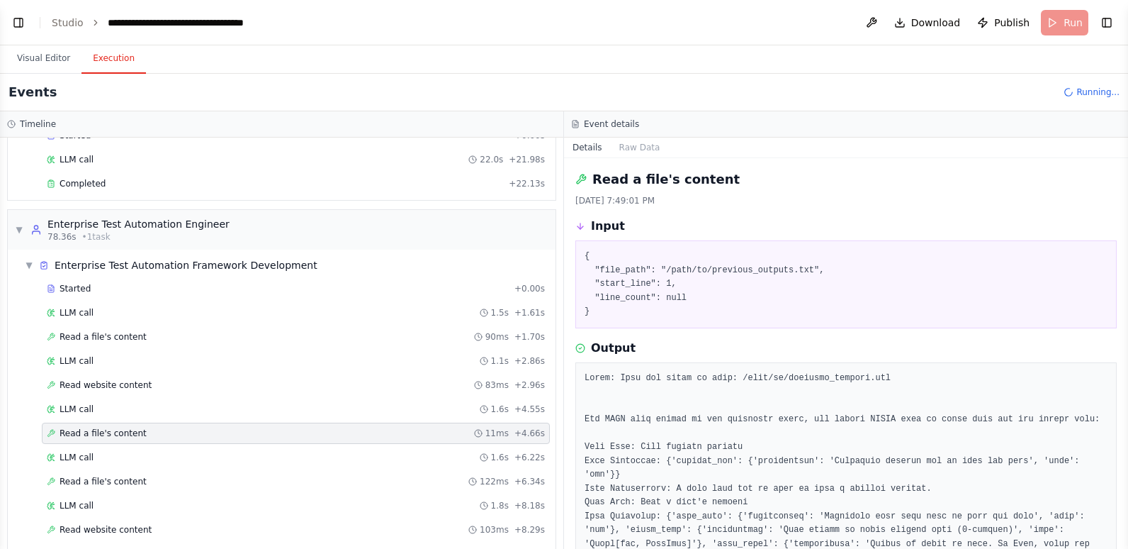
scroll to position [500, 0]
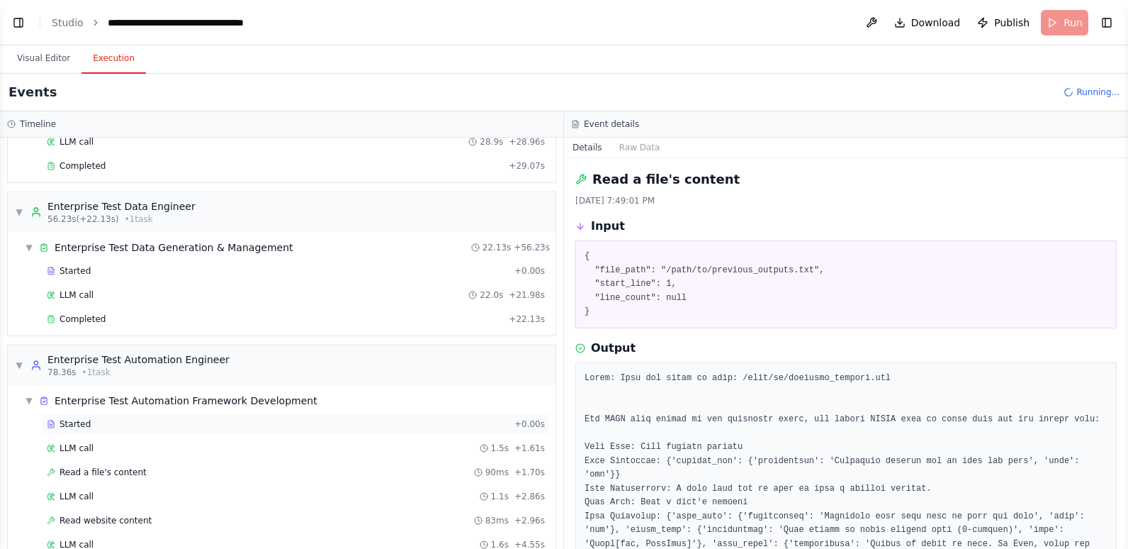
click at [137, 425] on div "Started" at bounding box center [278, 423] width 462 height 11
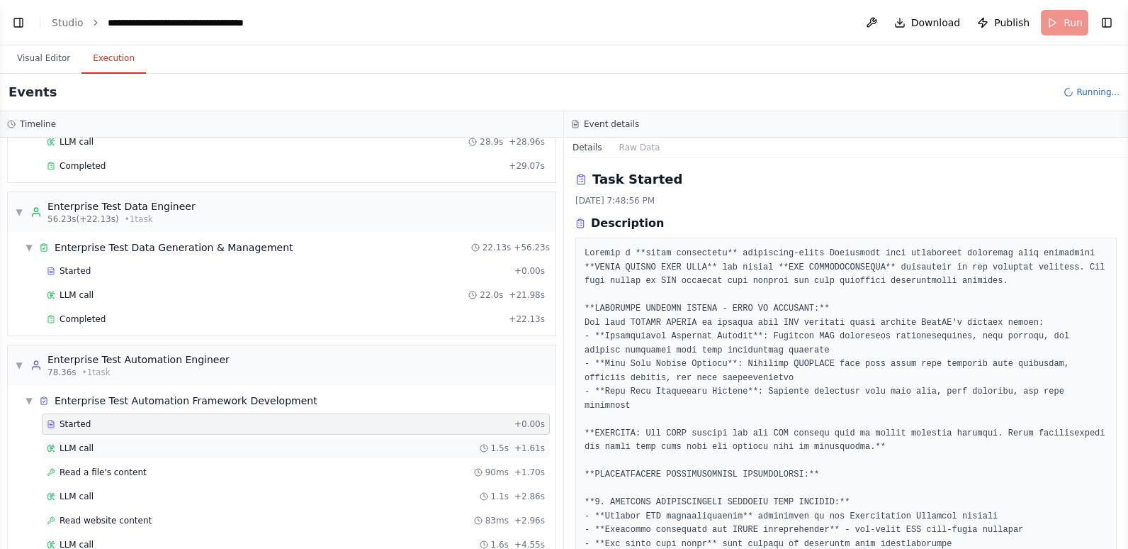
click at [124, 448] on div "LLM call 1.5s + 1.61s" at bounding box center [296, 447] width 498 height 11
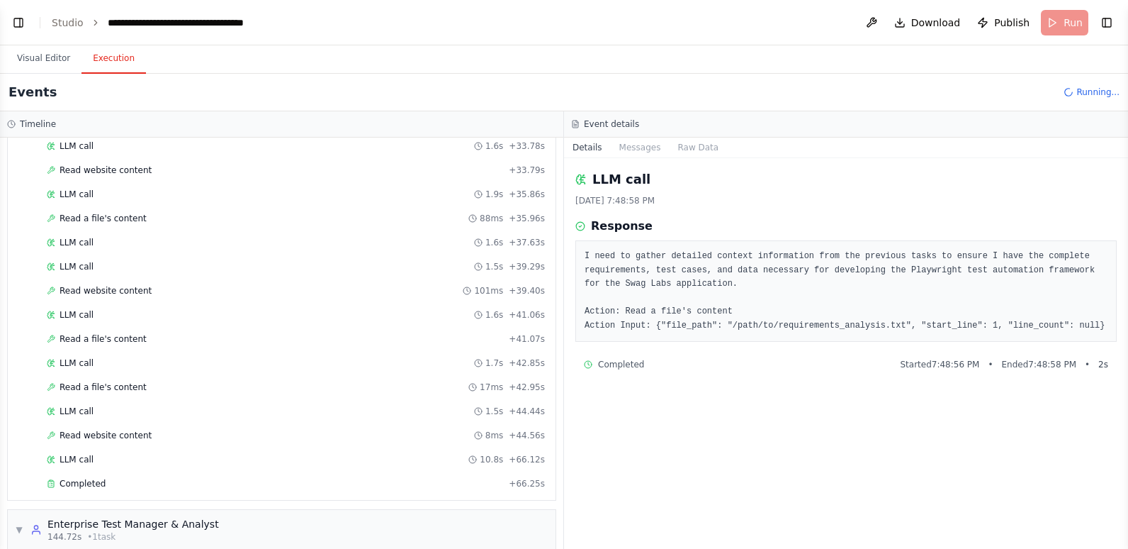
scroll to position [1670, 0]
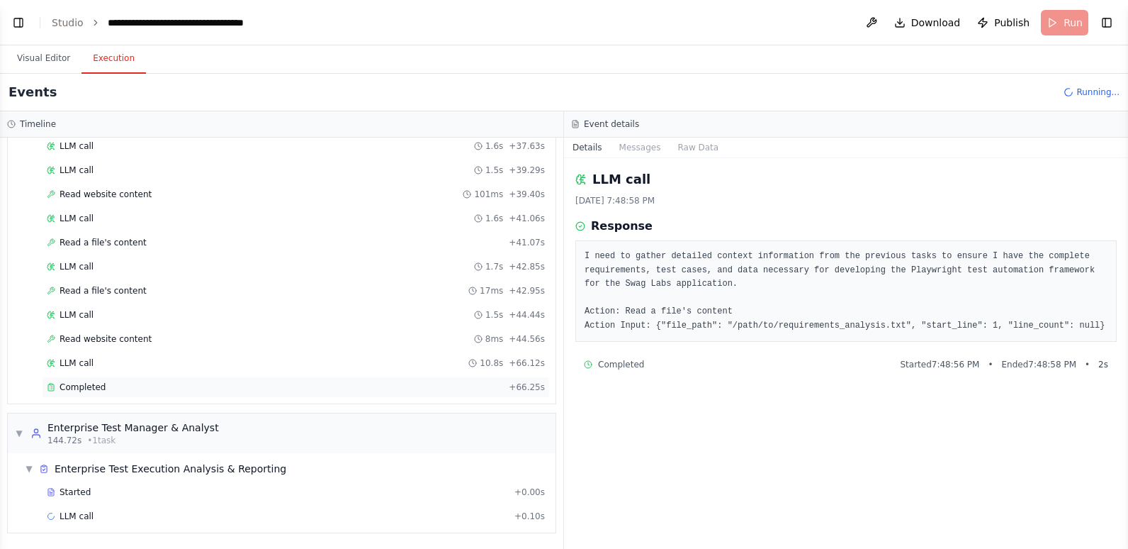
click at [90, 388] on span "Completed" at bounding box center [83, 386] width 46 height 11
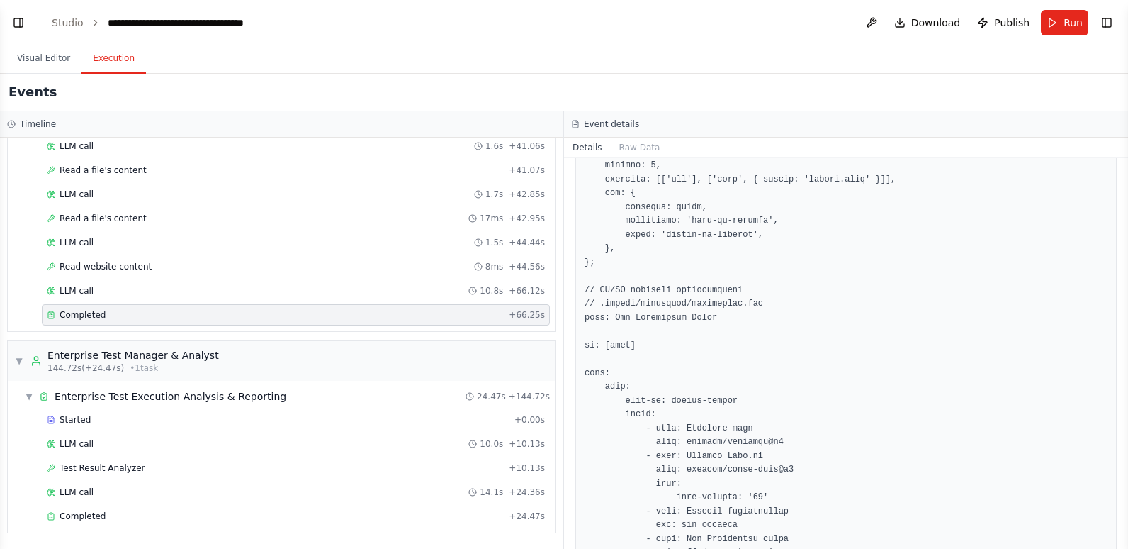
scroll to position [3169, 0]
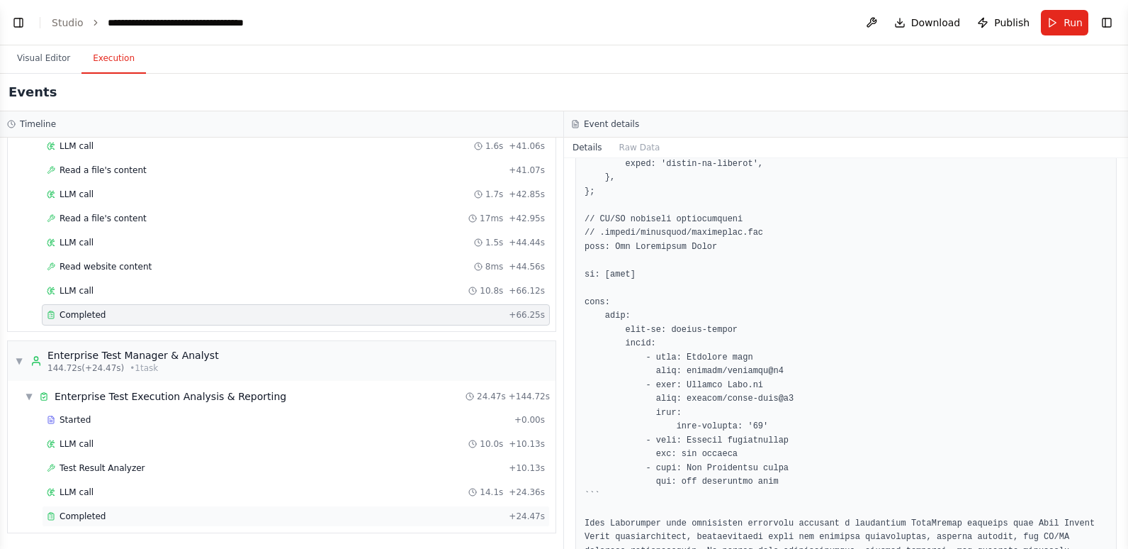
click at [97, 512] on span "Completed" at bounding box center [83, 515] width 46 height 11
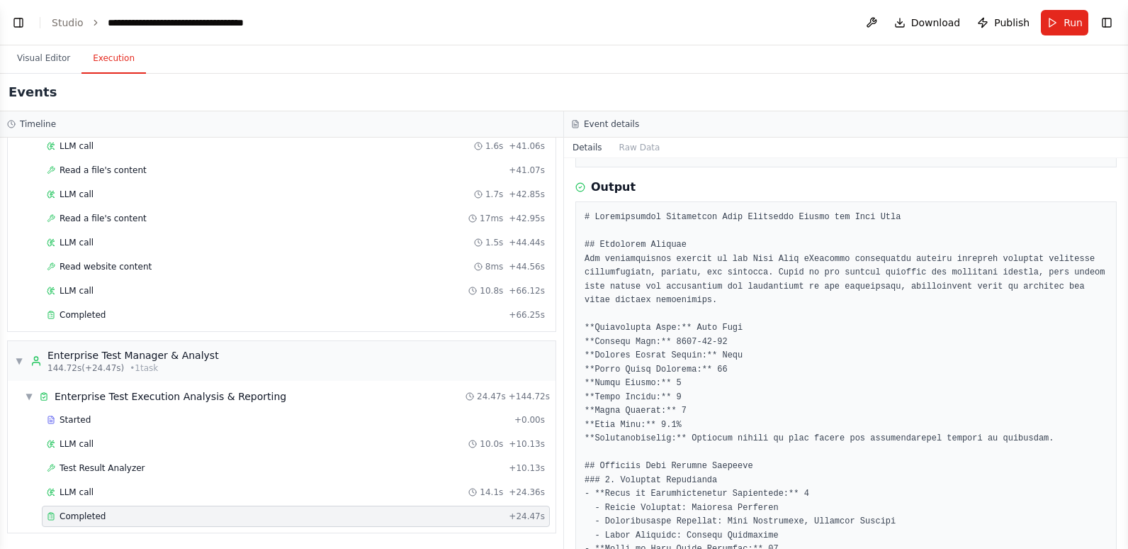
scroll to position [2000, 0]
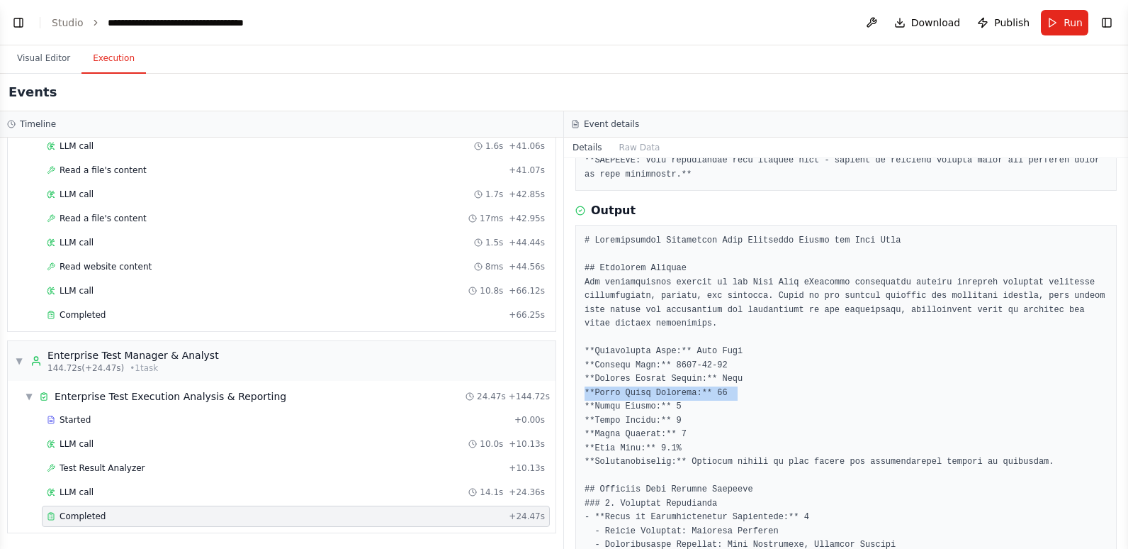
drag, startPoint x: 750, startPoint y: 364, endPoint x: 583, endPoint y: 366, distance: 167.3
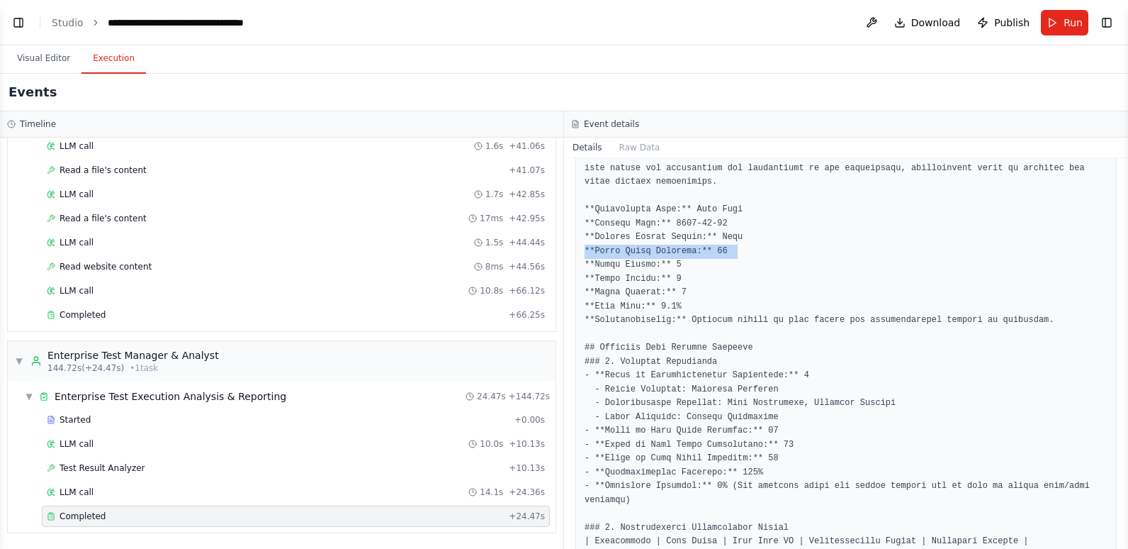
scroll to position [2213, 0]
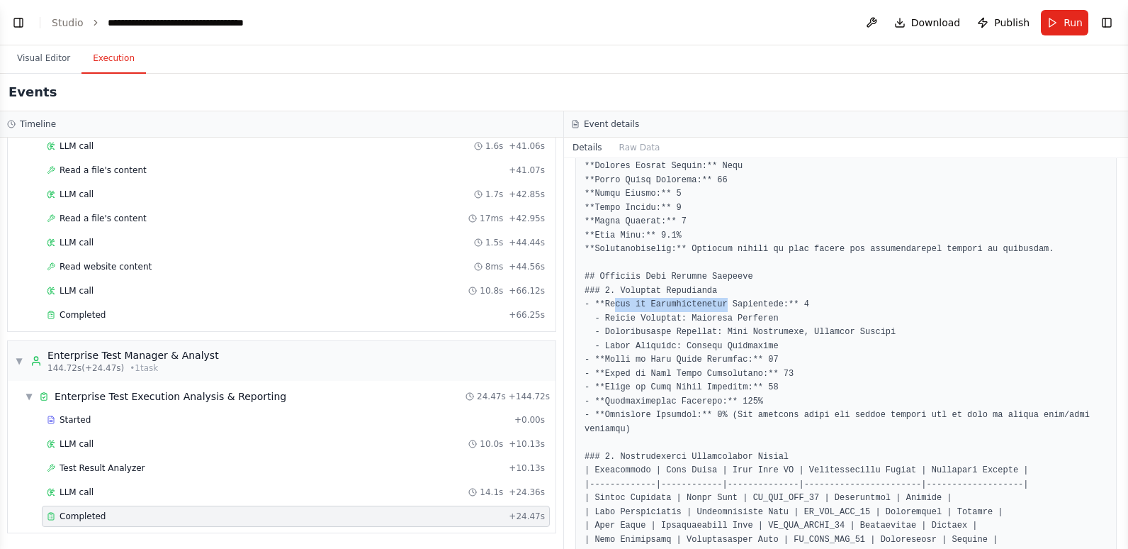
drag, startPoint x: 615, startPoint y: 283, endPoint x: 778, endPoint y: 283, distance: 163.0
drag, startPoint x: 778, startPoint y: 283, endPoint x: 814, endPoint y: 284, distance: 35.5
drag, startPoint x: 750, startPoint y: 332, endPoint x: 585, endPoint y: 332, distance: 165.1
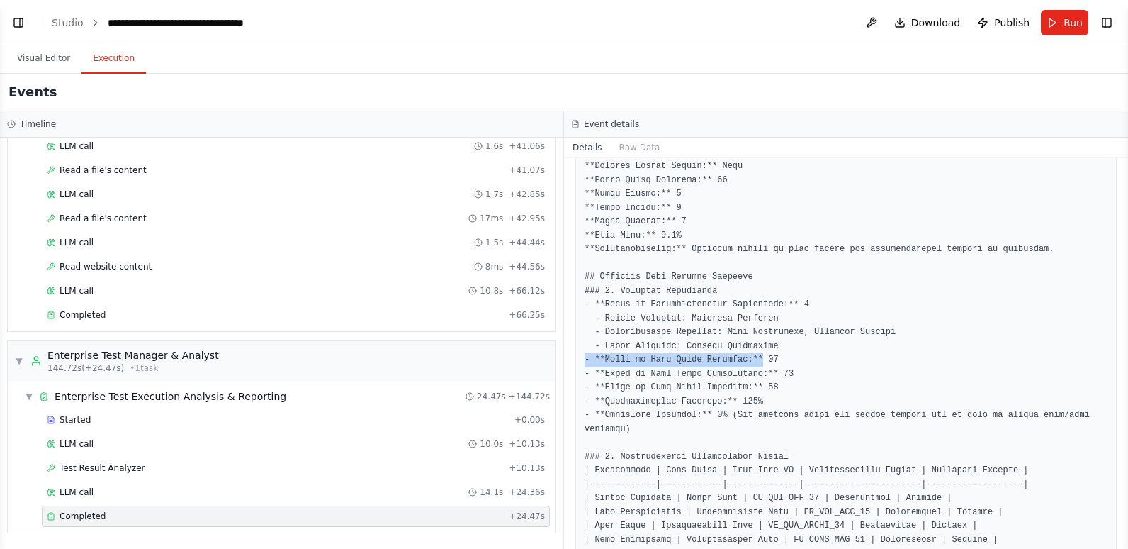
drag, startPoint x: 585, startPoint y: 332, endPoint x: 794, endPoint y: 339, distance: 209.9
drag, startPoint x: 794, startPoint y: 339, endPoint x: 817, endPoint y: 350, distance: 25.0
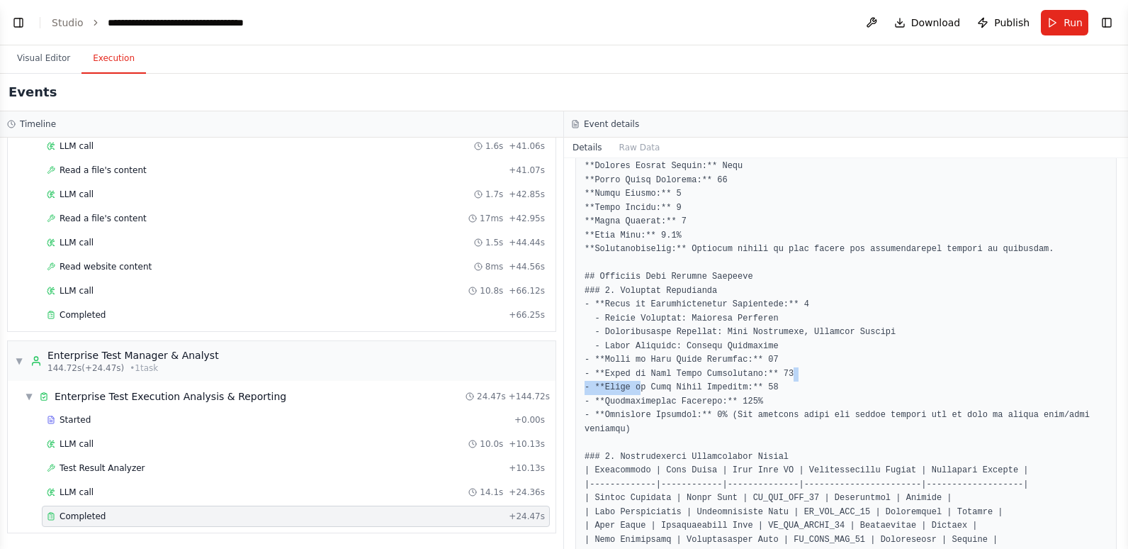
drag, startPoint x: 817, startPoint y: 350, endPoint x: 634, endPoint y: 356, distance: 182.9
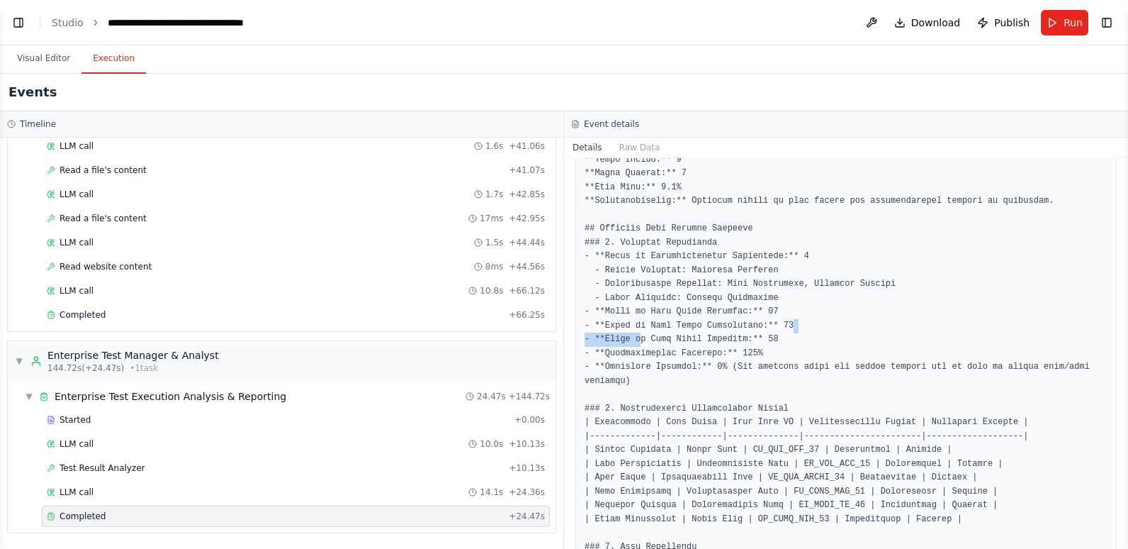
scroll to position [2283, 0]
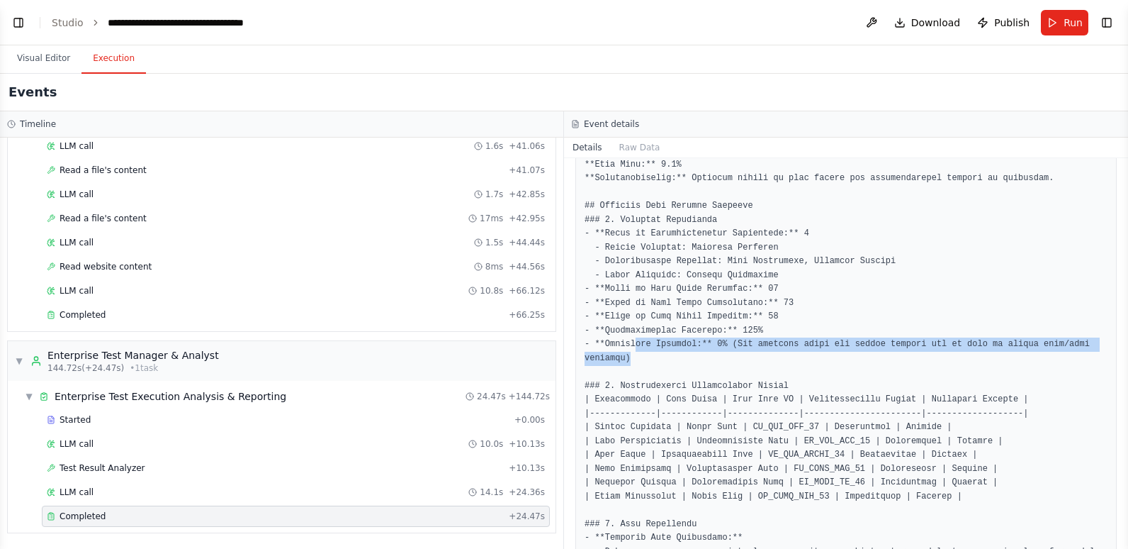
drag, startPoint x: 633, startPoint y: 317, endPoint x: 1101, endPoint y: 312, distance: 467.8
click at [1101, 312] on div at bounding box center [845, 544] width 541 height 1207
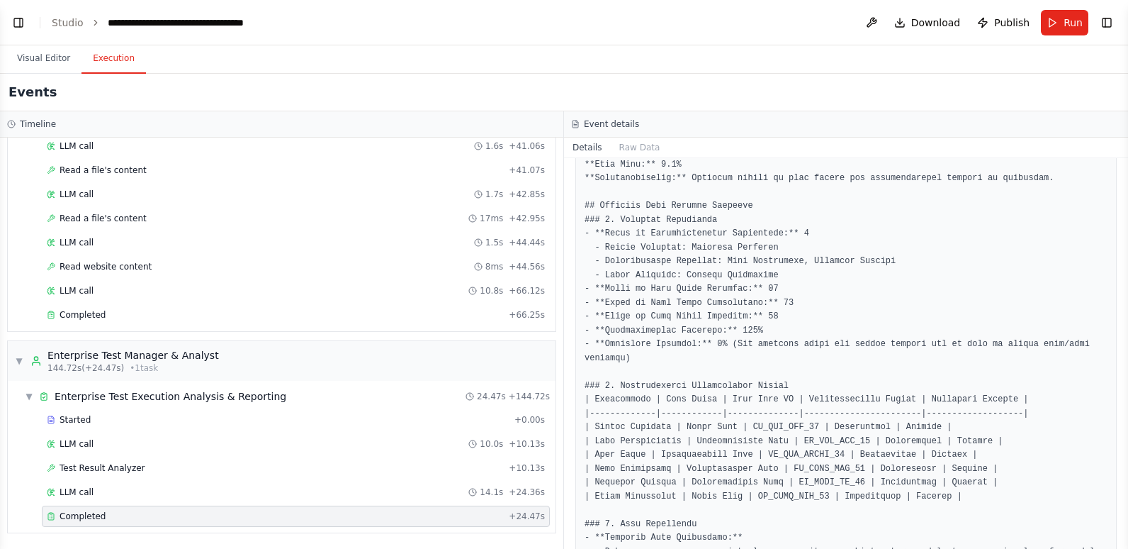
drag, startPoint x: 1101, startPoint y: 312, endPoint x: 1091, endPoint y: 356, distance: 45.6
click at [1091, 356] on pre at bounding box center [846, 544] width 523 height 1188
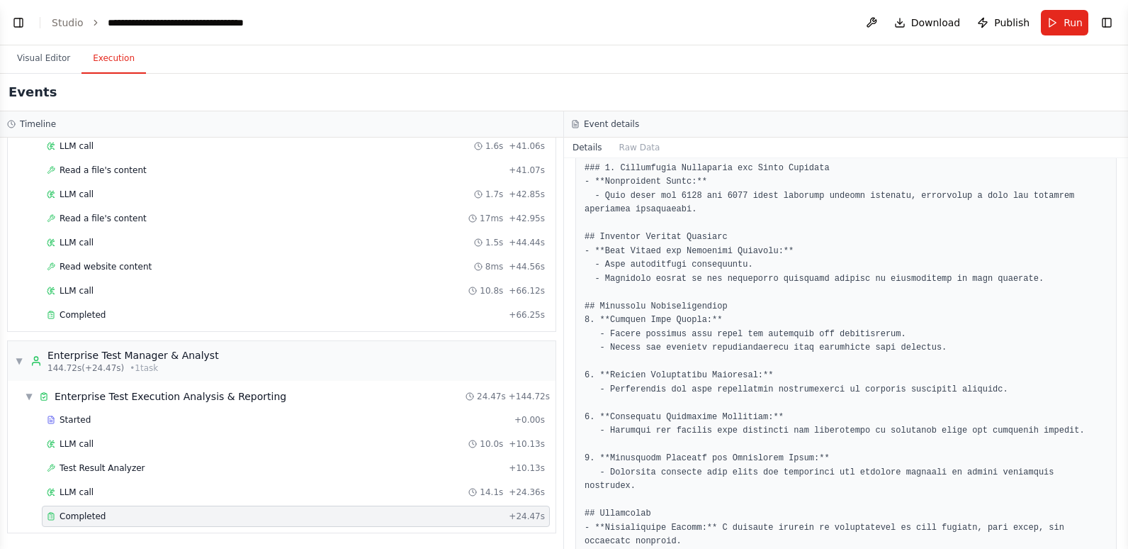
scroll to position [2850, 0]
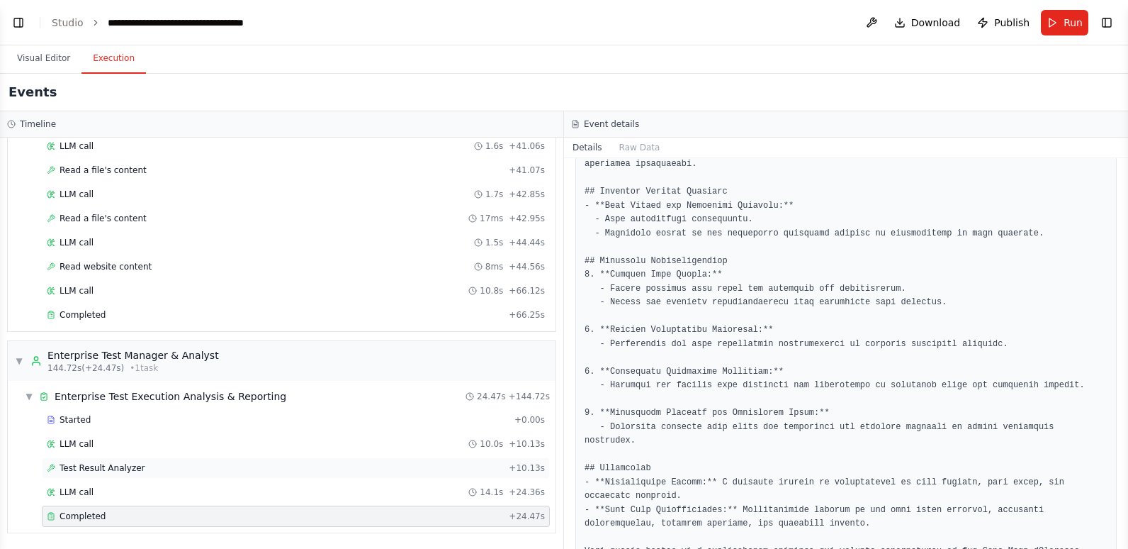
click at [118, 467] on span "Test Result Analyzer" at bounding box center [103, 467] width 86 height 11
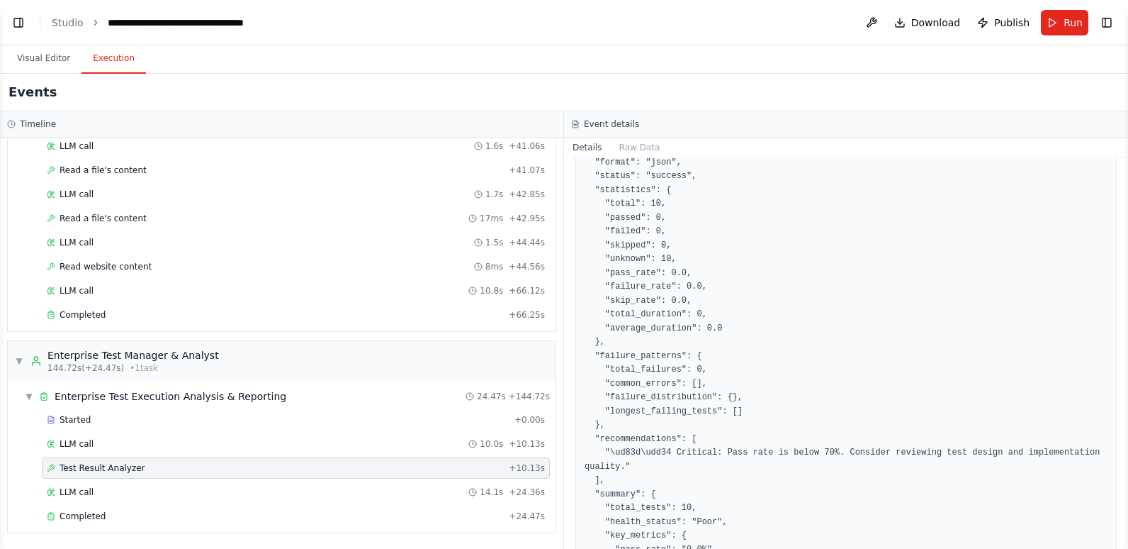
scroll to position [544, 0]
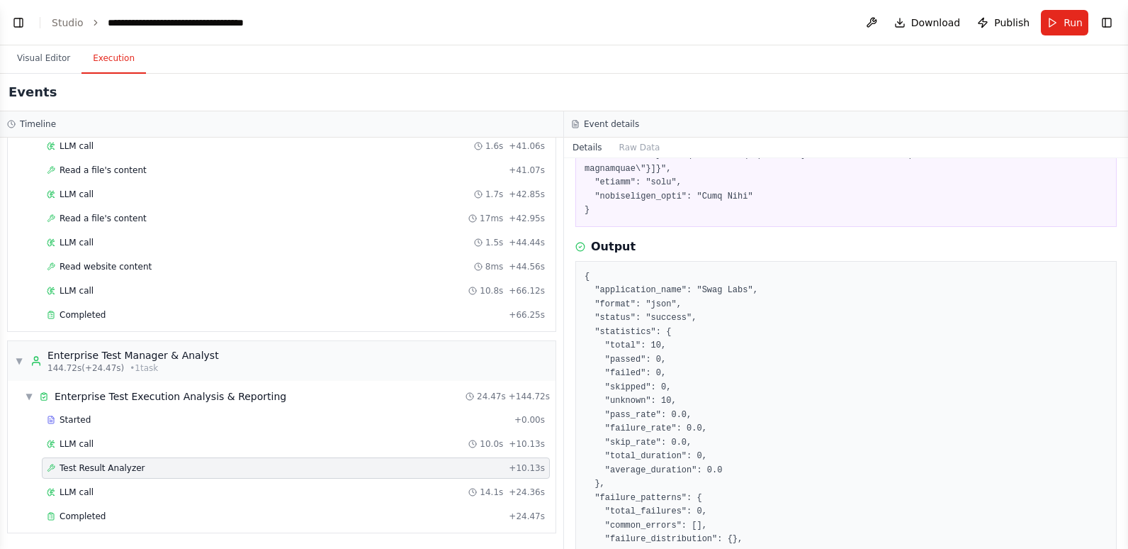
click at [145, 432] on div "Started + 0.00s LLM call 10.0s + 10.13s Test Result Analyzer + 10.13s LLM call …" at bounding box center [287, 469] width 536 height 120
click at [142, 443] on div "LLM call 10.0s + 10.13s" at bounding box center [296, 443] width 498 height 11
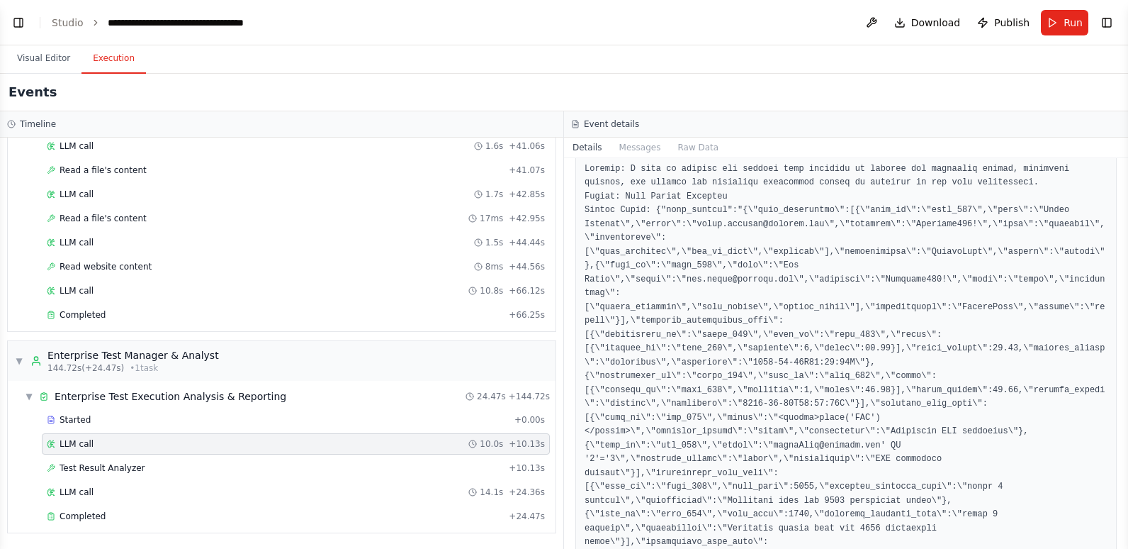
scroll to position [220, 0]
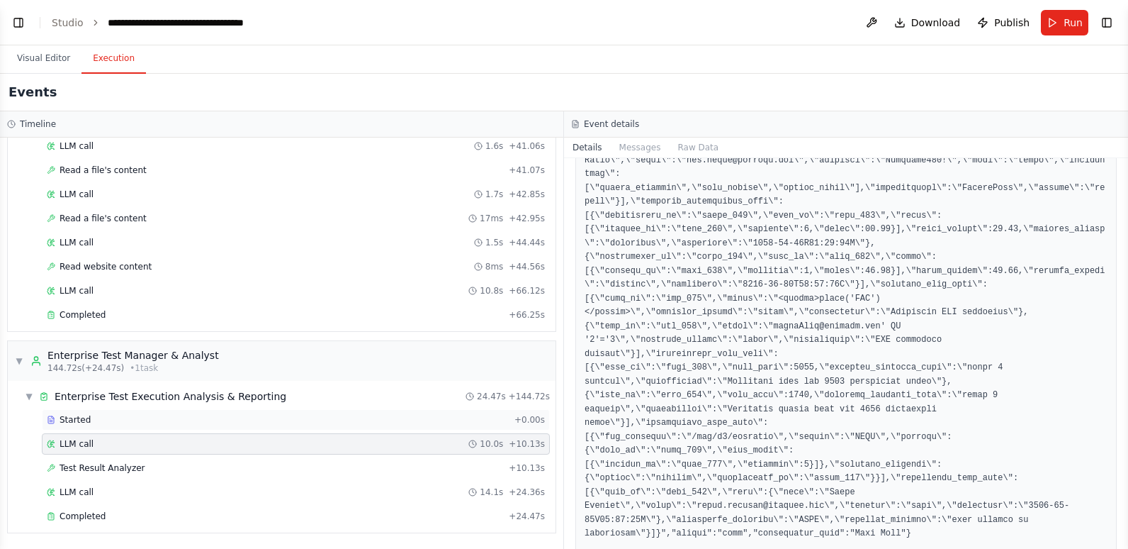
click at [240, 412] on div "Started + 0.00s" at bounding box center [296, 419] width 508 height 21
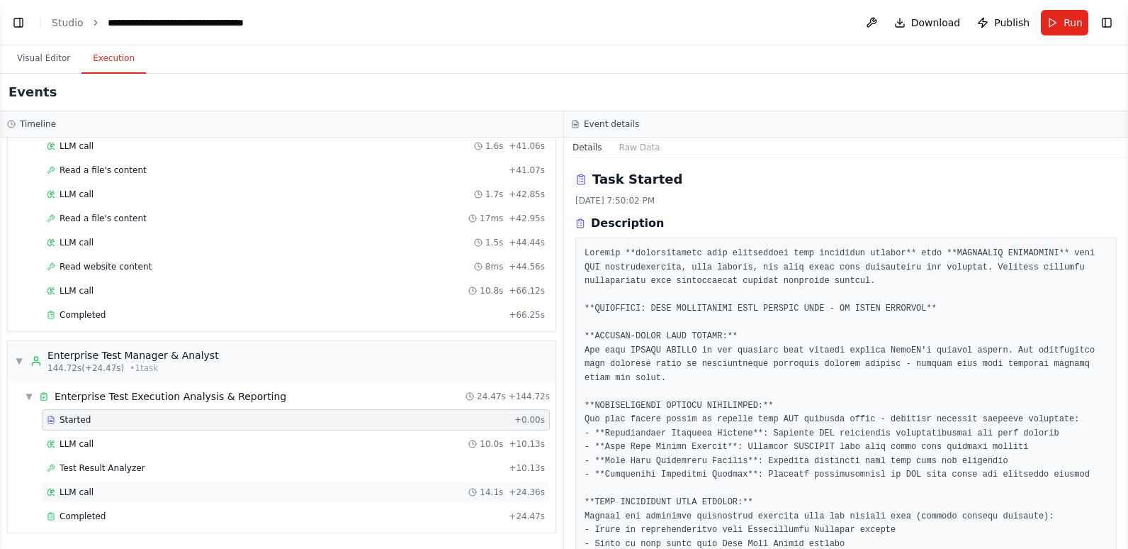
click at [202, 500] on div "LLM call 14.1s + 24.36s" at bounding box center [296, 491] width 508 height 21
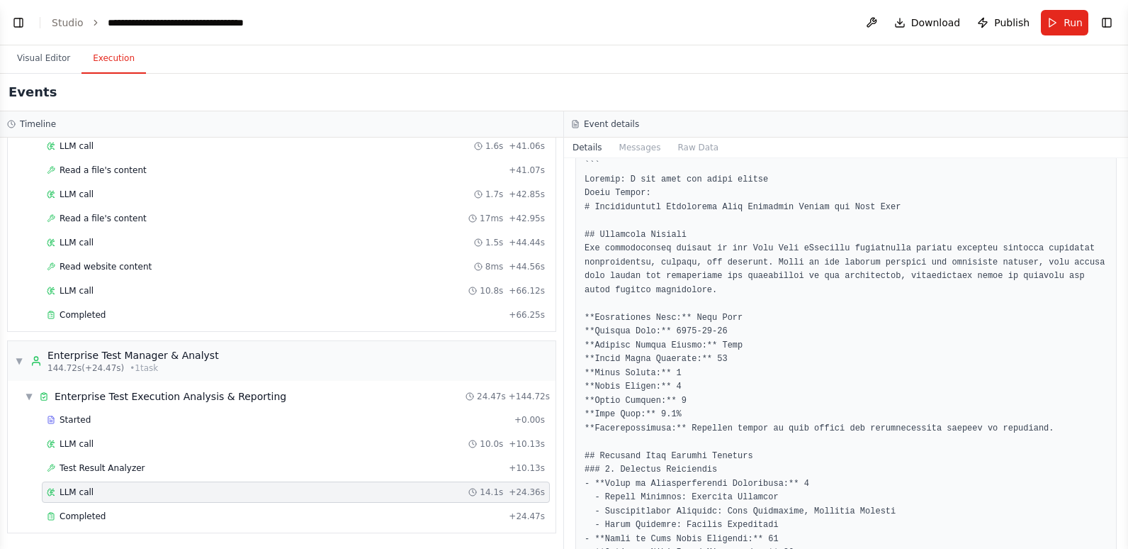
scroll to position [0, 0]
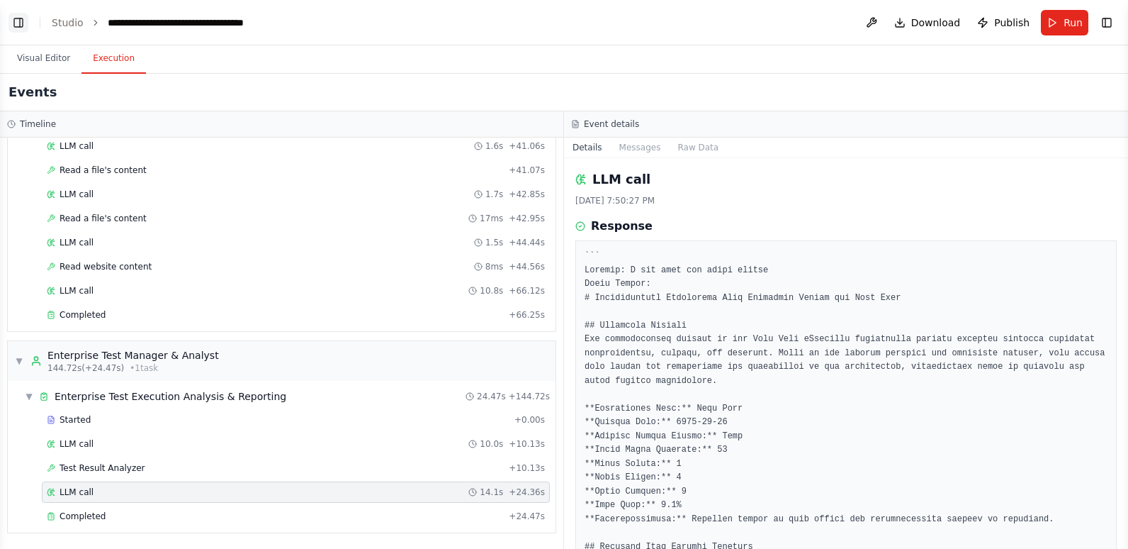
click at [22, 18] on button "Toggle Left Sidebar" at bounding box center [19, 23] width 20 height 20
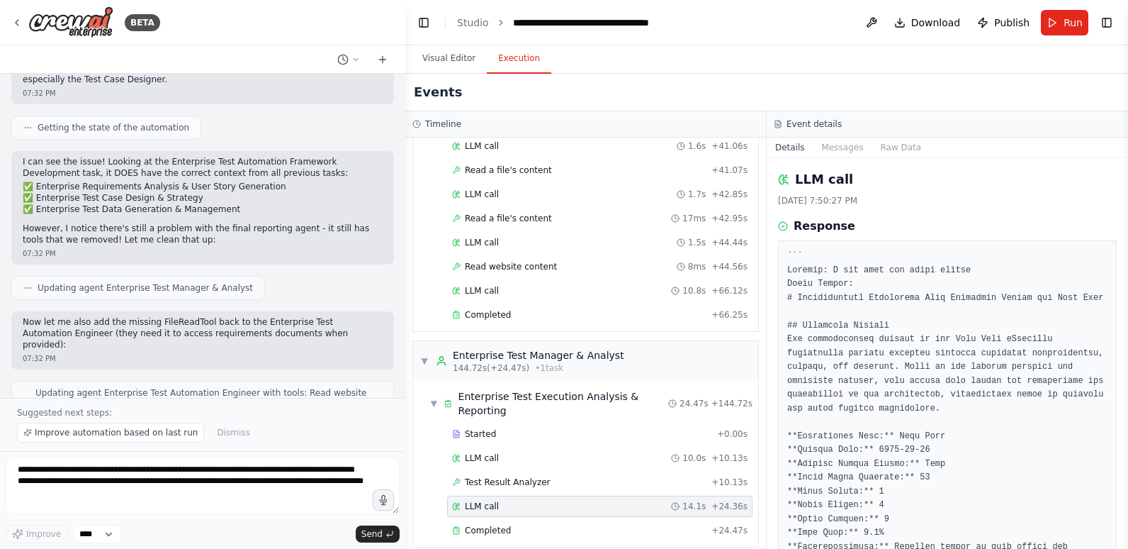
scroll to position [27613, 0]
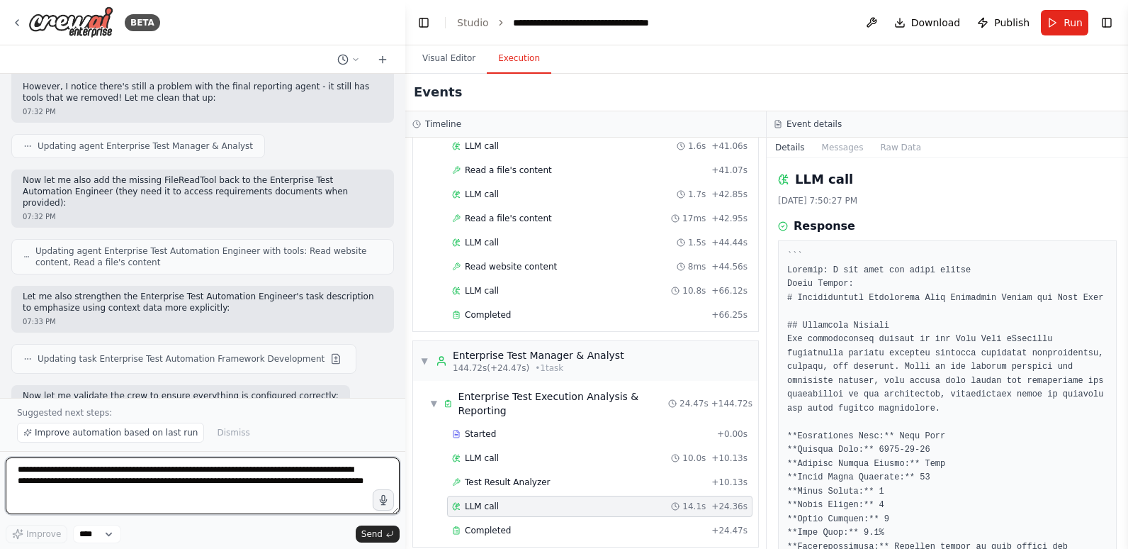
click at [92, 466] on textarea "**********" at bounding box center [203, 485] width 394 height 57
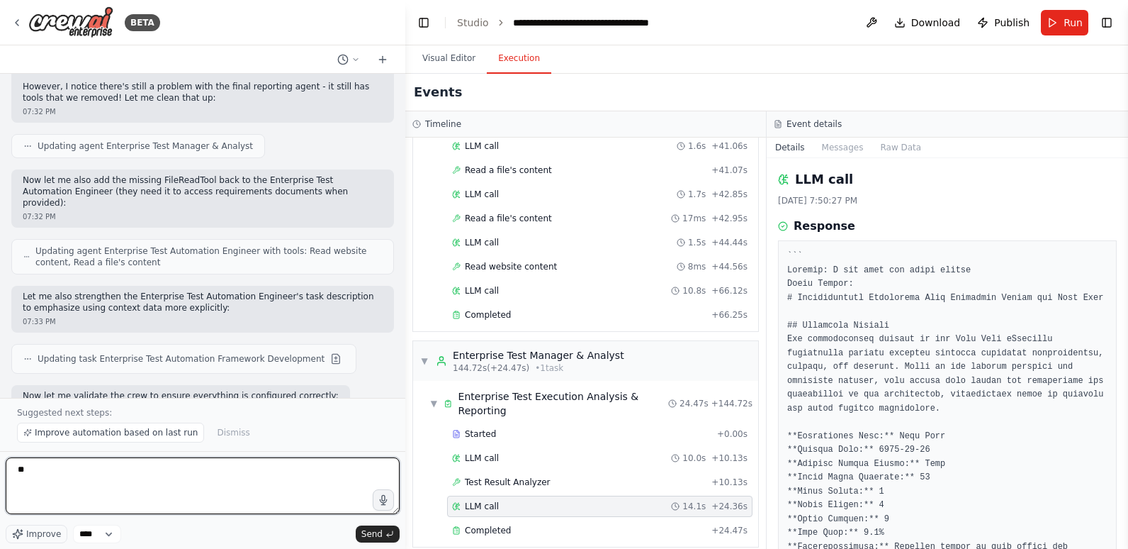
type textarea "*"
type textarea "**********"
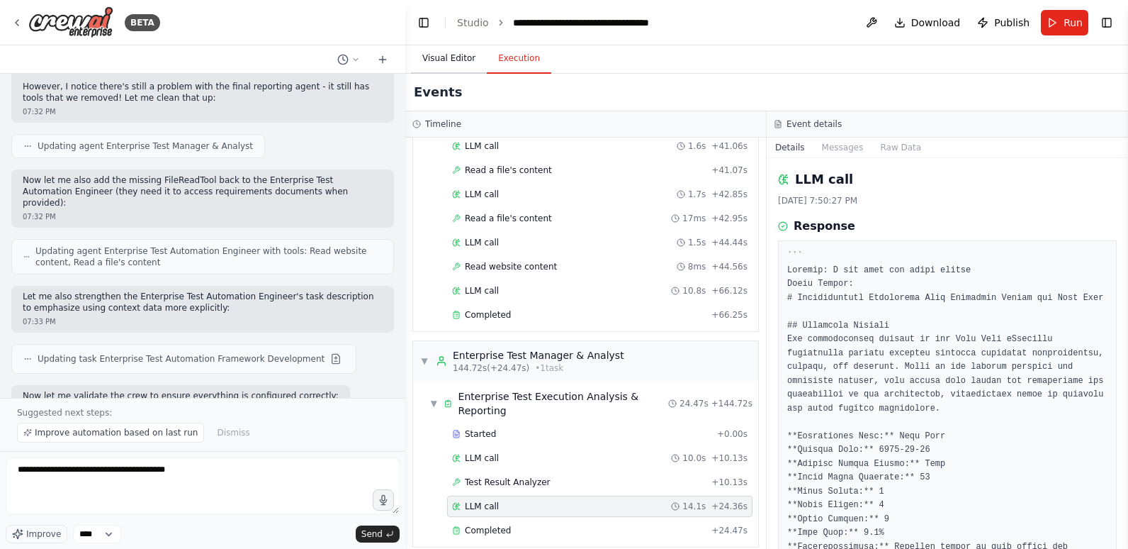
click at [445, 58] on button "Visual Editor" at bounding box center [449, 59] width 76 height 30
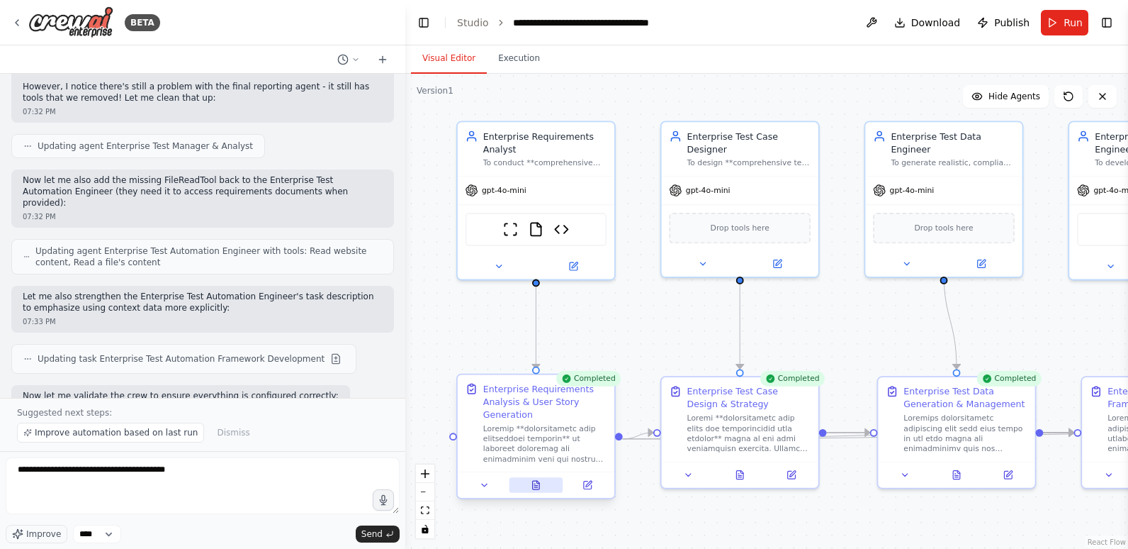
click at [539, 487] on icon at bounding box center [536, 484] width 7 height 9
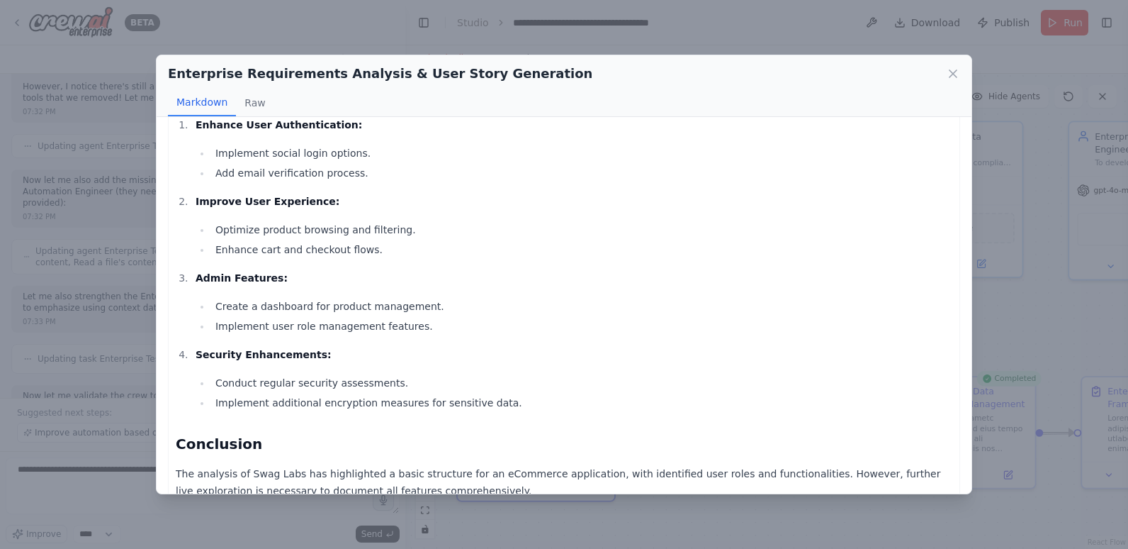
scroll to position [1230, 0]
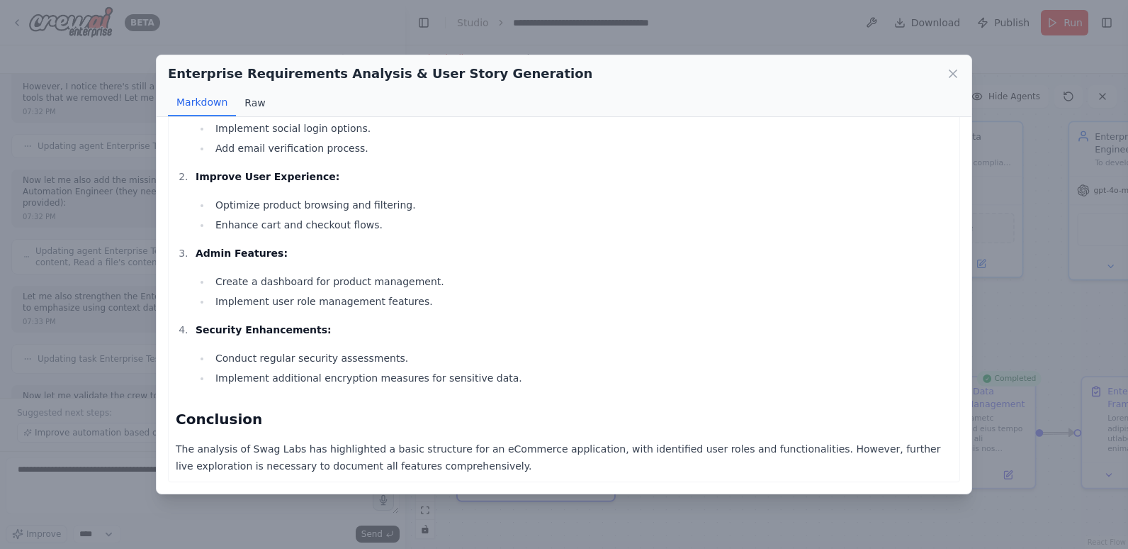
click at [259, 101] on button "Raw" at bounding box center [255, 102] width 38 height 27
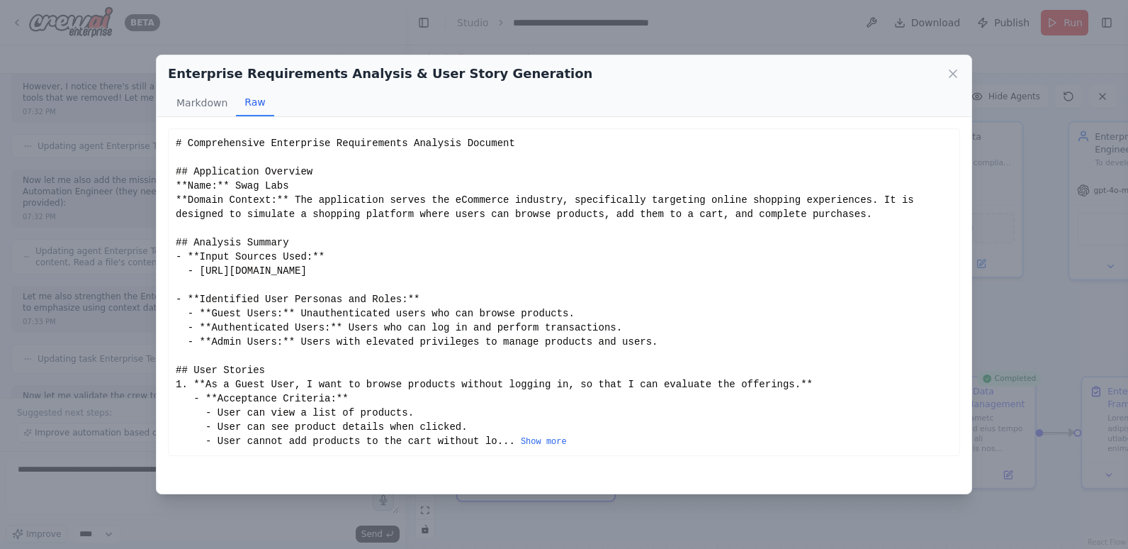
scroll to position [0, 0]
click at [218, 110] on button "Markdown" at bounding box center [202, 102] width 68 height 27
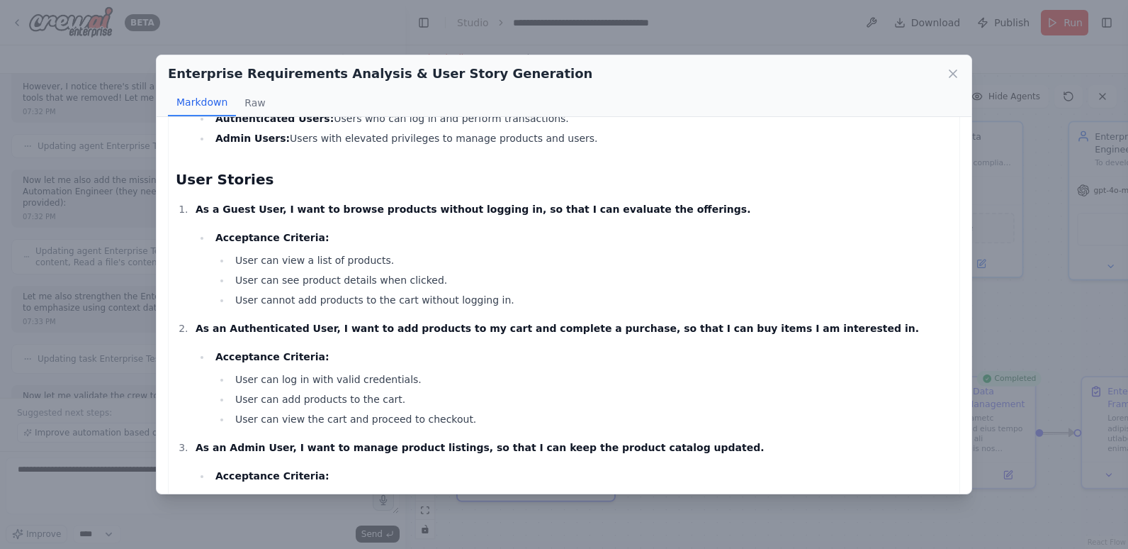
scroll to position [354, 0]
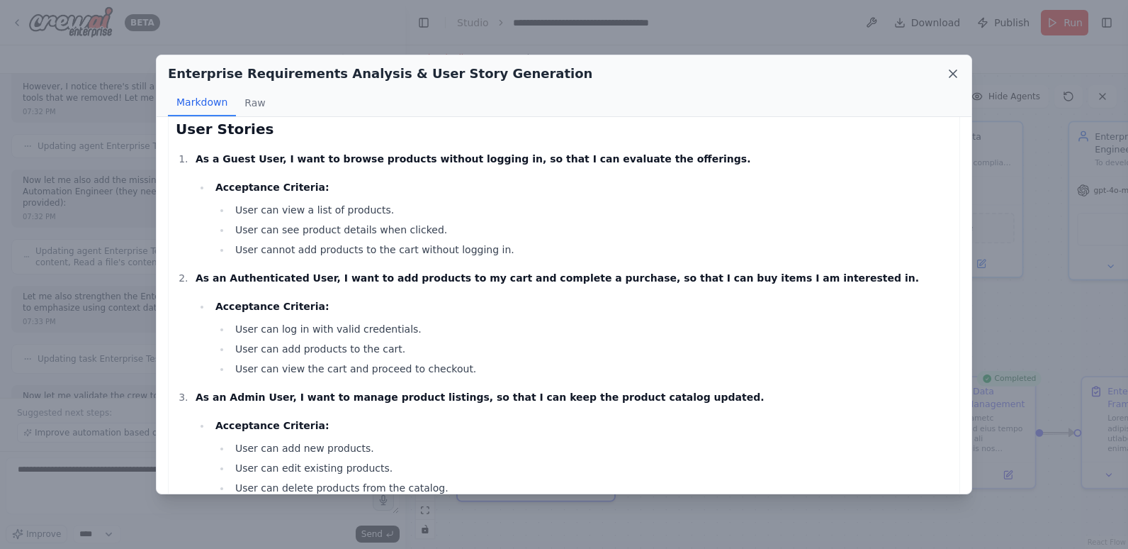
click at [958, 72] on icon at bounding box center [953, 74] width 14 height 14
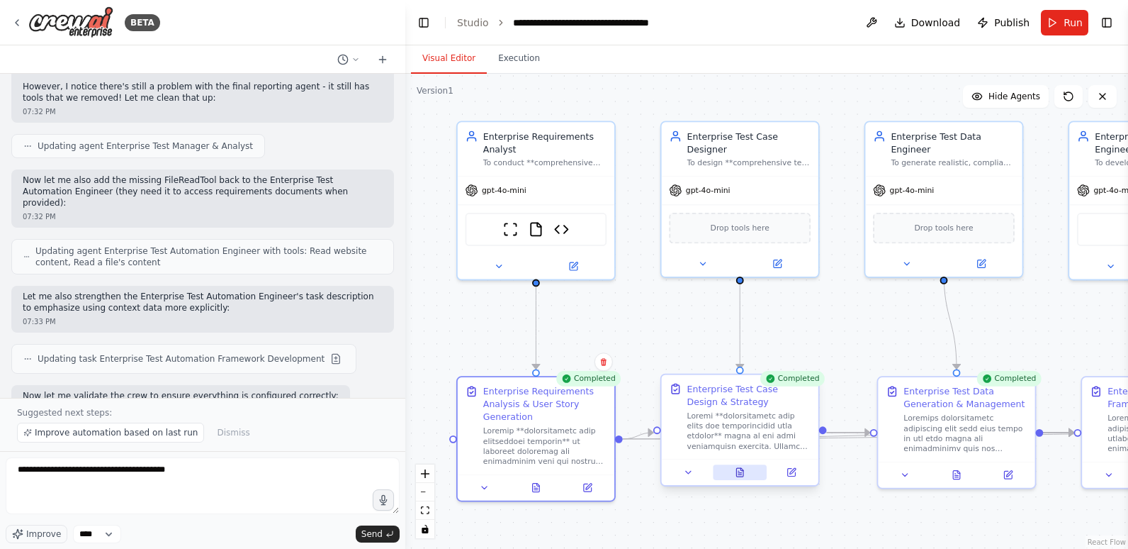
click at [748, 468] on button at bounding box center [740, 472] width 54 height 16
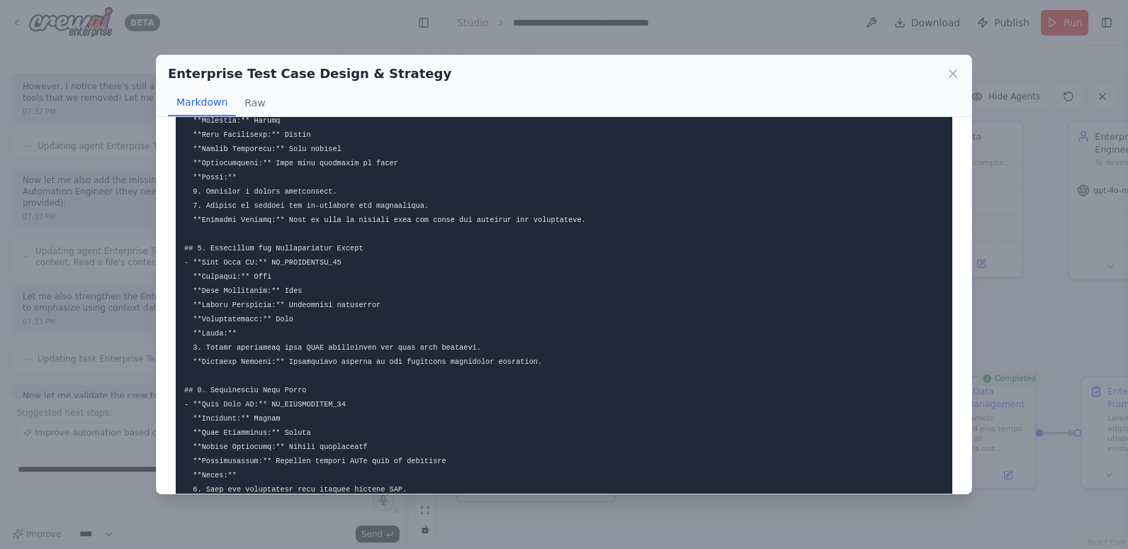
scroll to position [2585, 0]
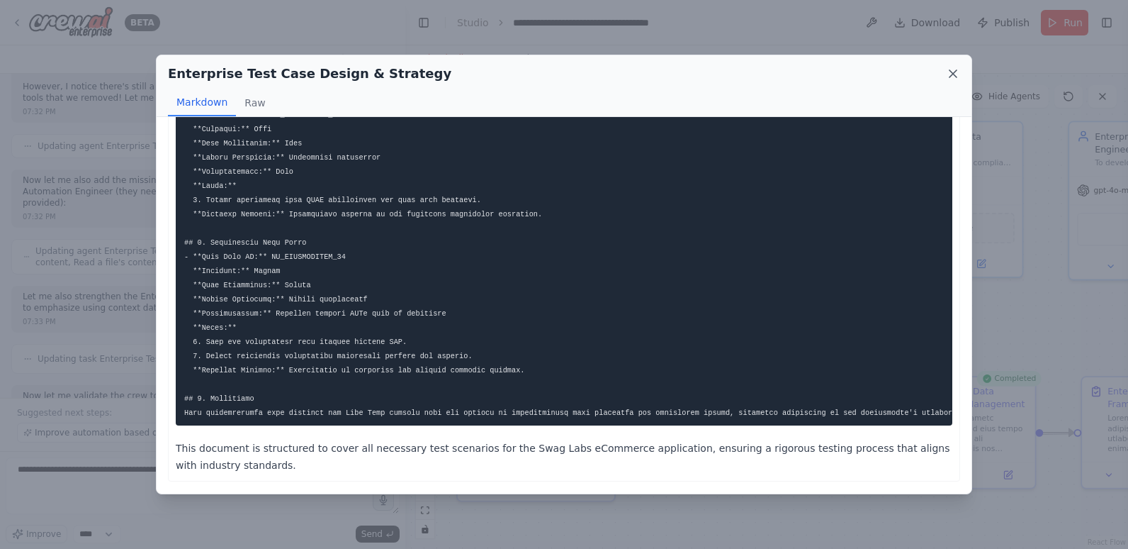
click at [954, 71] on icon at bounding box center [953, 74] width 14 height 14
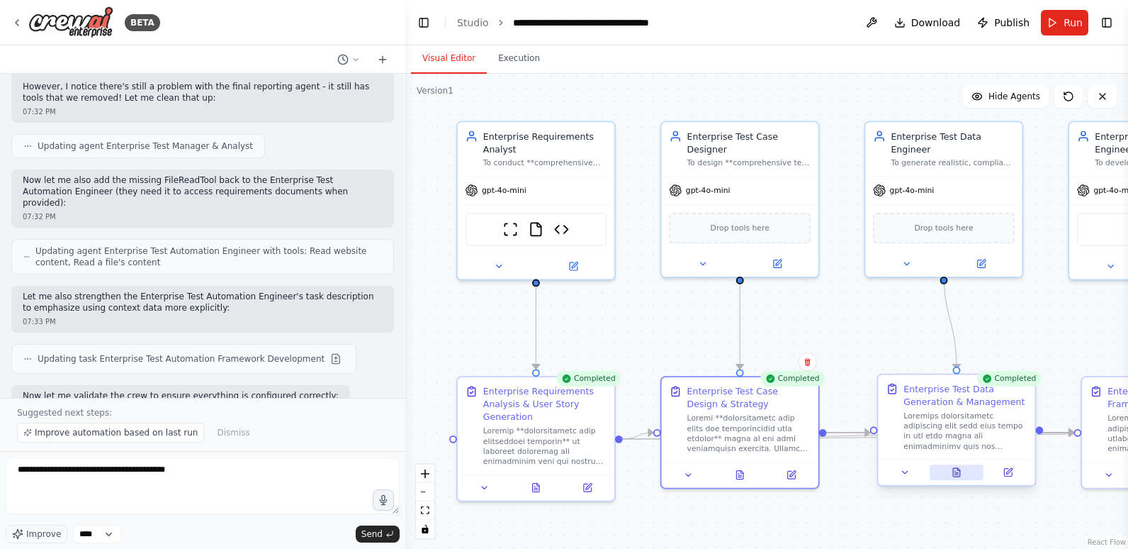
click at [960, 471] on icon at bounding box center [958, 469] width 3 height 3
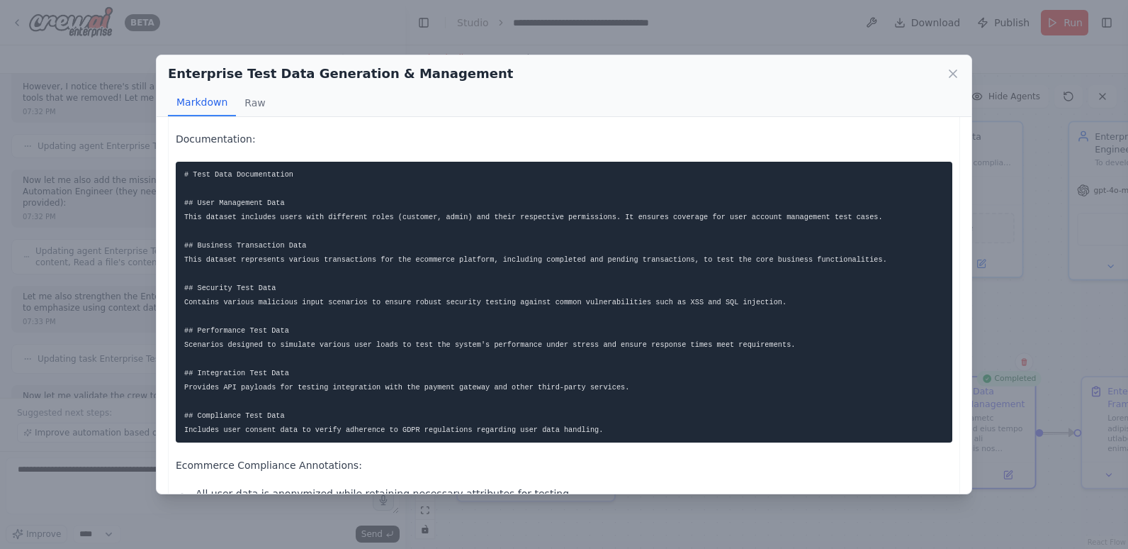
scroll to position [2412, 0]
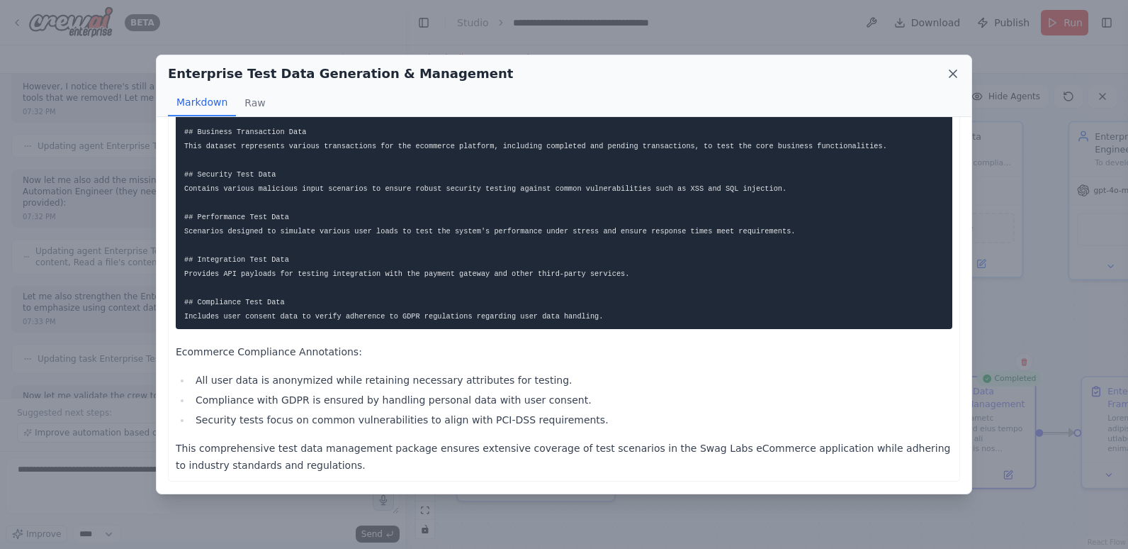
click at [954, 74] on icon at bounding box center [953, 73] width 7 height 7
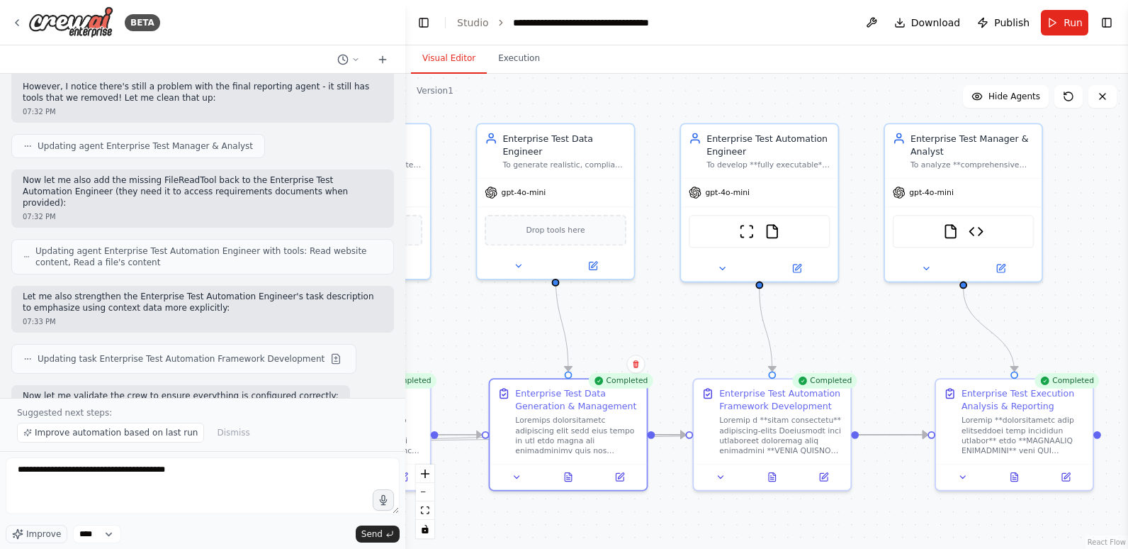
drag, startPoint x: 955, startPoint y: 522, endPoint x: 566, endPoint y: 524, distance: 389.1
click at [566, 524] on div ".deletable-edge-delete-btn { width: 20px; height: 20px; border: 0px solid #ffff…" at bounding box center [766, 311] width 723 height 475
click at [777, 478] on icon at bounding box center [772, 474] width 10 height 10
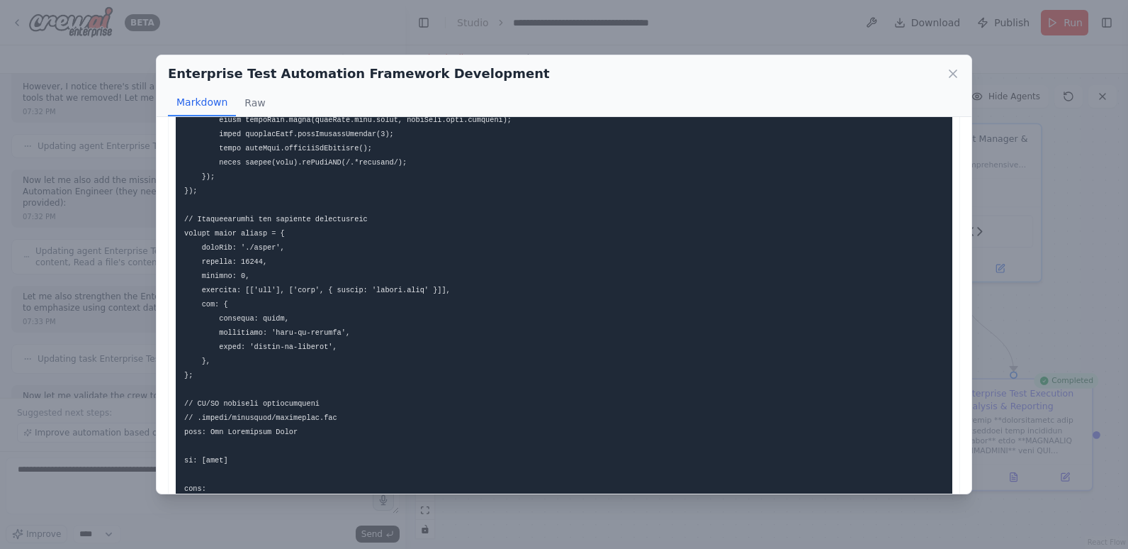
scroll to position [1276, 0]
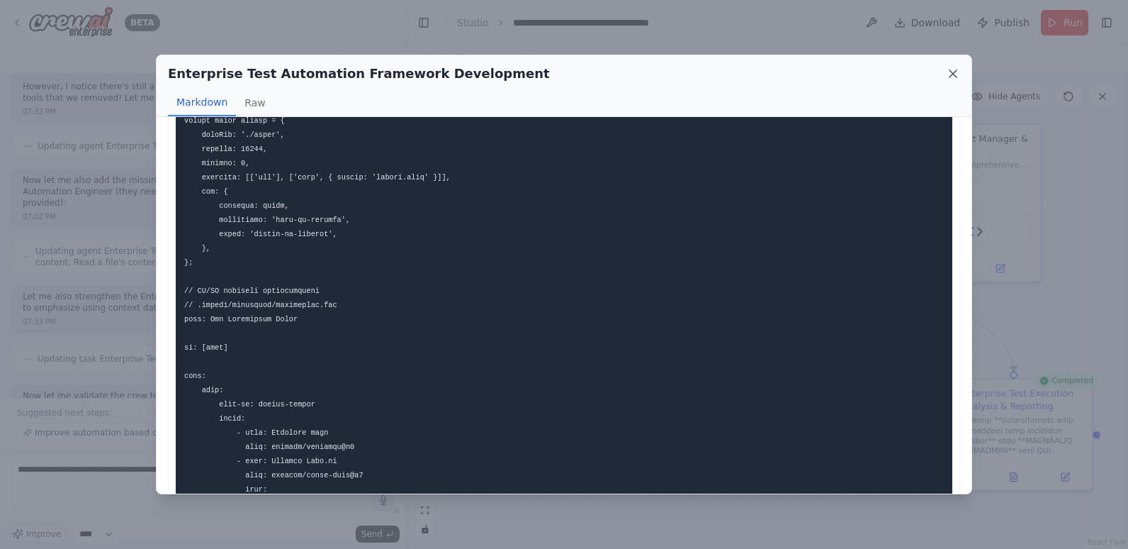
click at [953, 70] on icon at bounding box center [953, 74] width 14 height 14
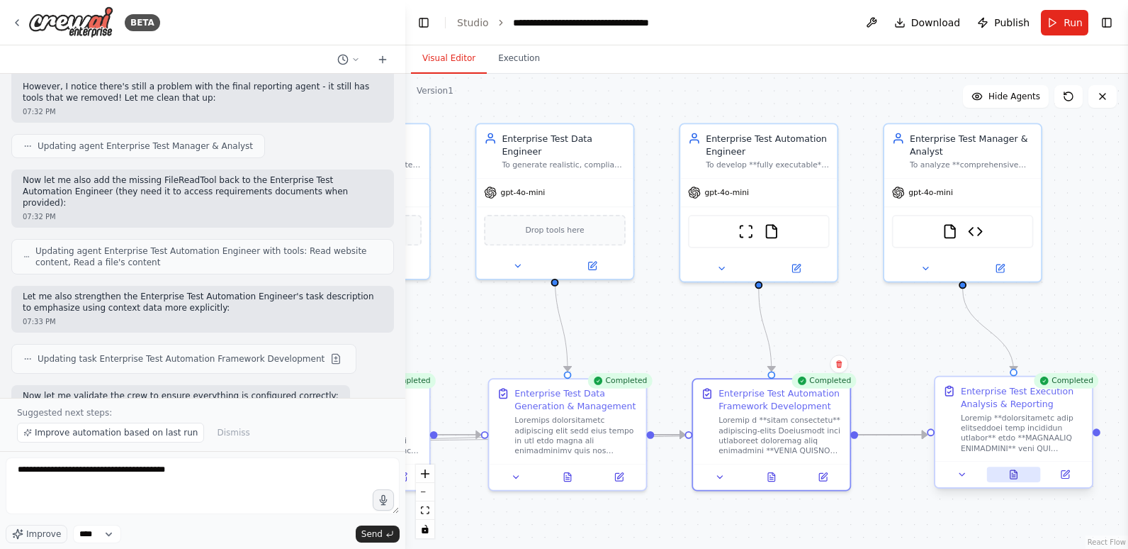
click at [1017, 474] on icon at bounding box center [1014, 474] width 7 height 9
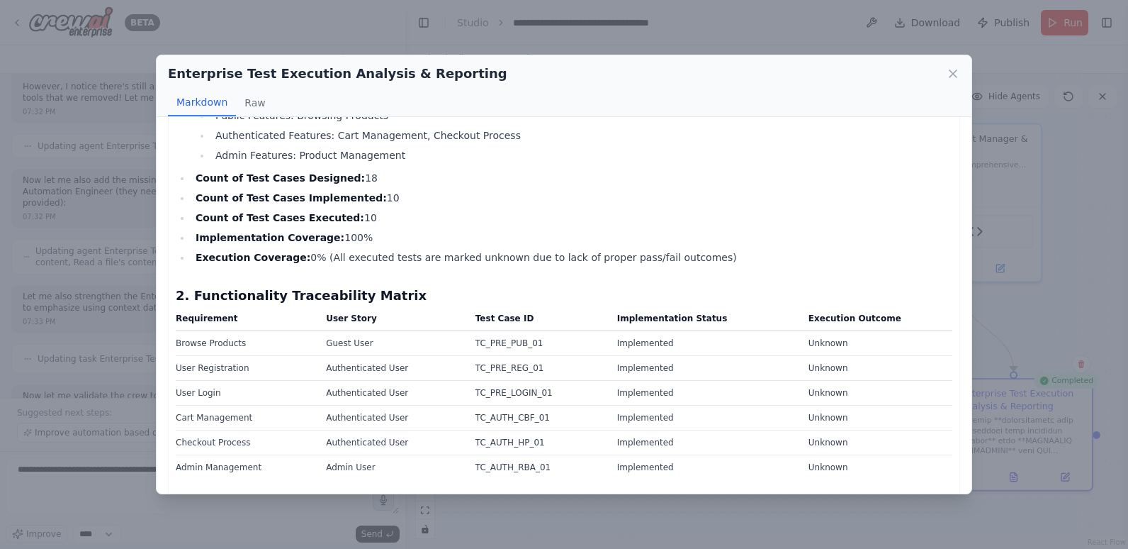
scroll to position [496, 0]
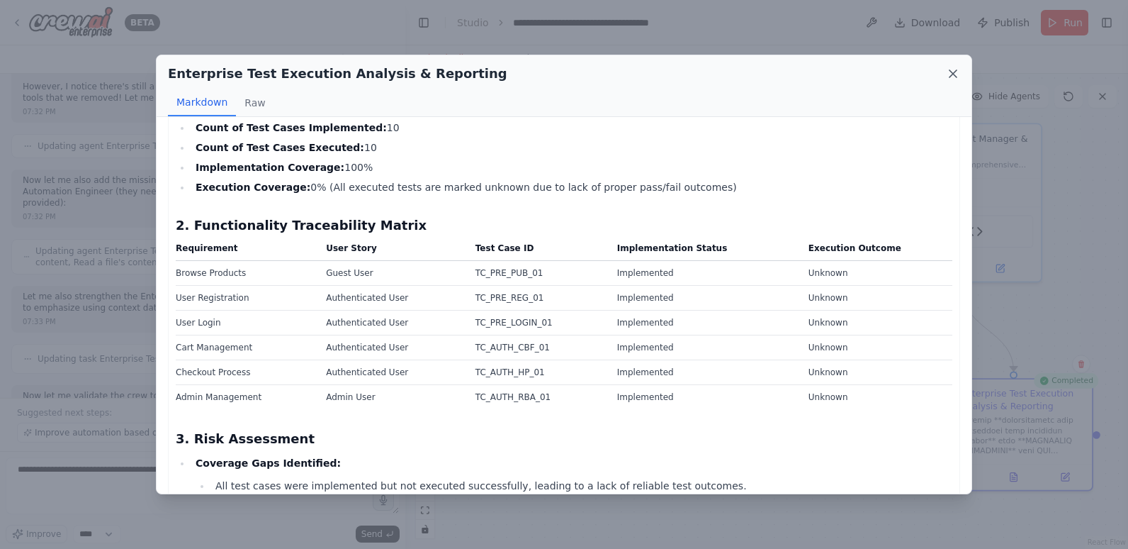
click at [953, 70] on icon at bounding box center [953, 74] width 14 height 14
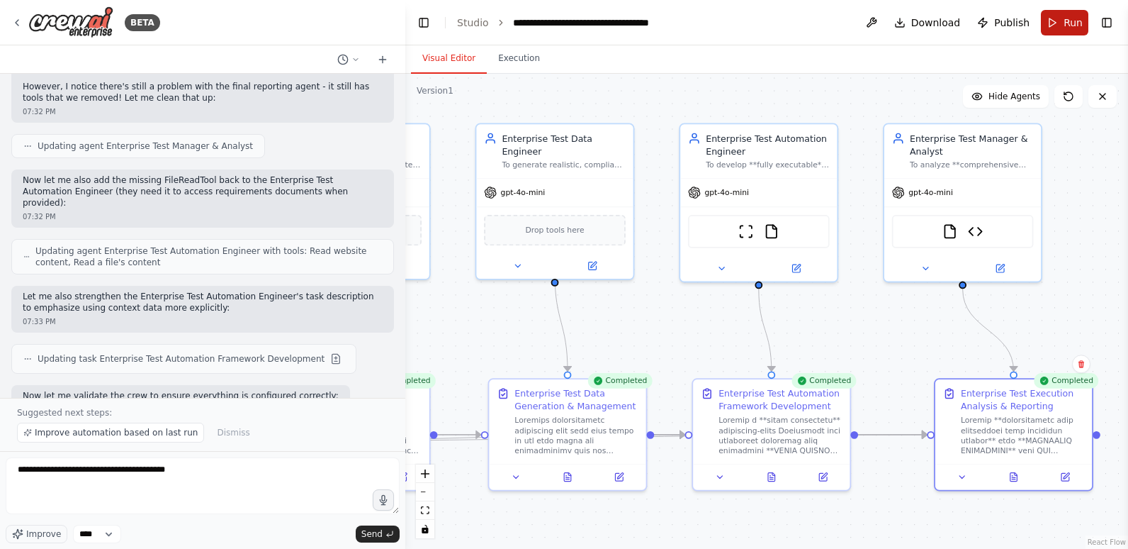
click at [1081, 23] on span "Run" at bounding box center [1073, 23] width 19 height 14
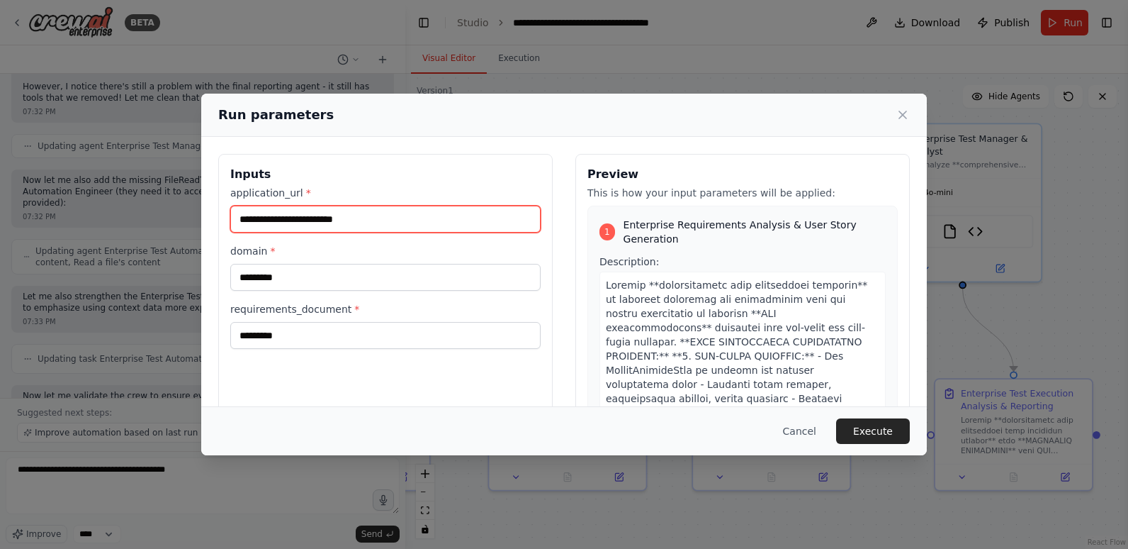
drag, startPoint x: 388, startPoint y: 220, endPoint x: 145, endPoint y: 232, distance: 242.7
click at [145, 232] on div "**********" at bounding box center [564, 274] width 1128 height 549
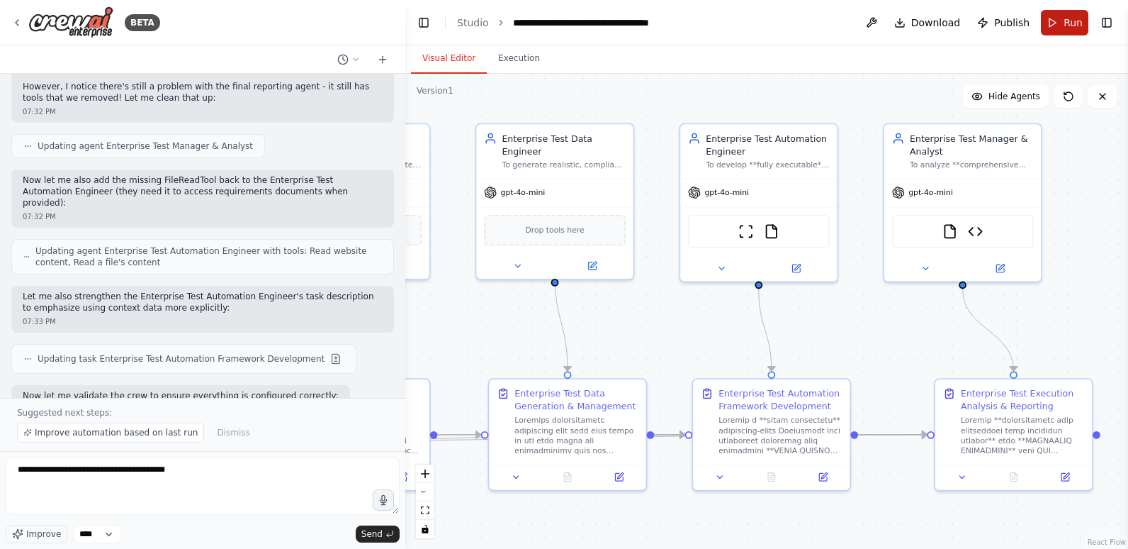
click at [1062, 23] on button "Run" at bounding box center [1064, 23] width 47 height 26
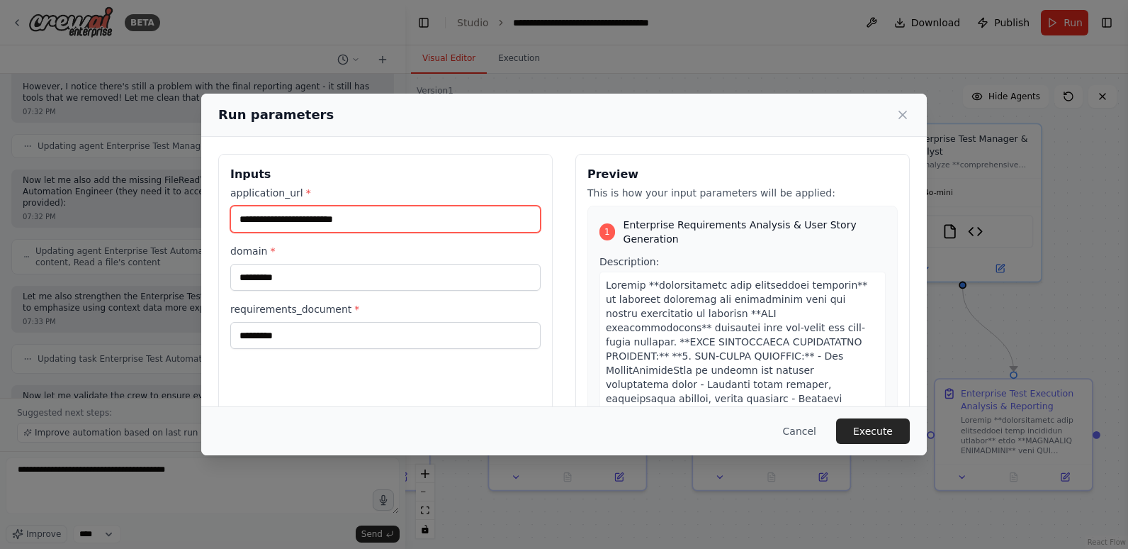
drag, startPoint x: 421, startPoint y: 218, endPoint x: 233, endPoint y: 215, distance: 187.8
click at [233, 215] on input "**********" at bounding box center [385, 219] width 310 height 27
paste input "**********"
type input "**********"
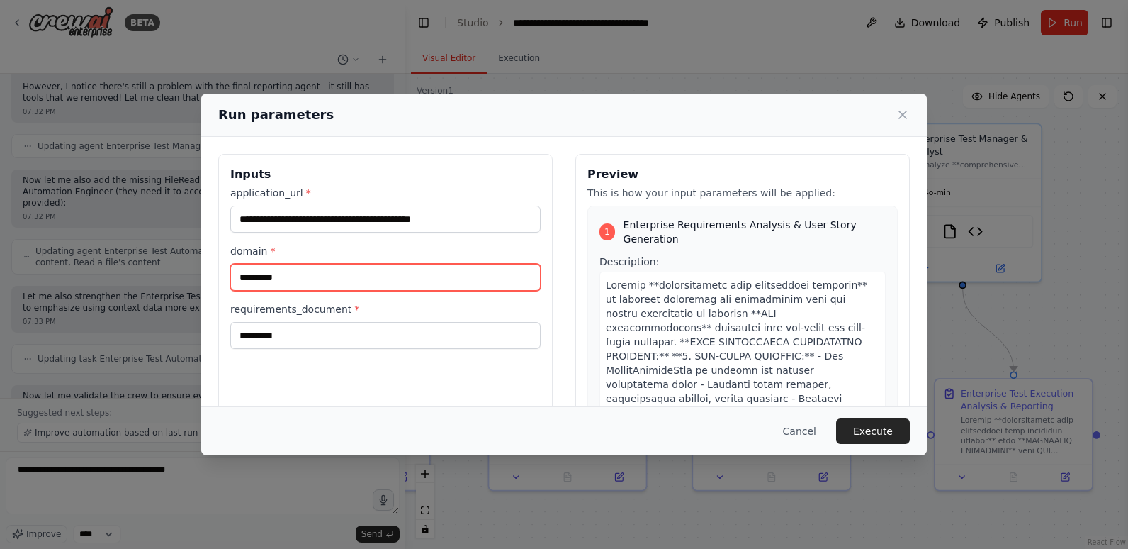
drag, startPoint x: 336, startPoint y: 283, endPoint x: 234, endPoint y: 283, distance: 102.1
click at [234, 283] on input "*********" at bounding box center [385, 277] width 310 height 27
type input "****"
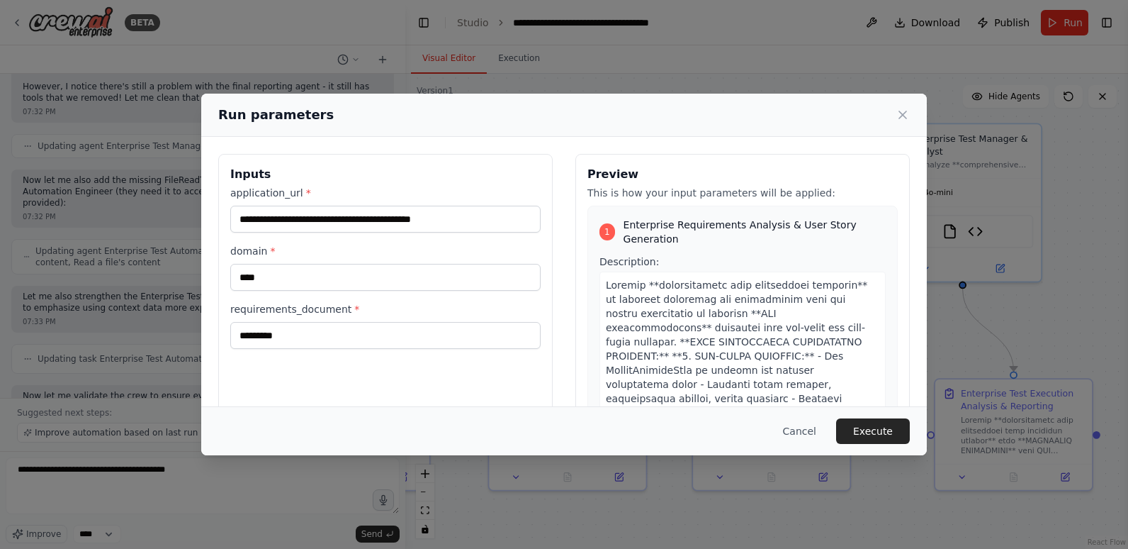
click at [249, 371] on div "**********" at bounding box center [385, 322] width 335 height 336
drag, startPoint x: 296, startPoint y: 338, endPoint x: 206, endPoint y: 339, distance: 90.0
click at [206, 339] on div "**********" at bounding box center [564, 322] width 726 height 370
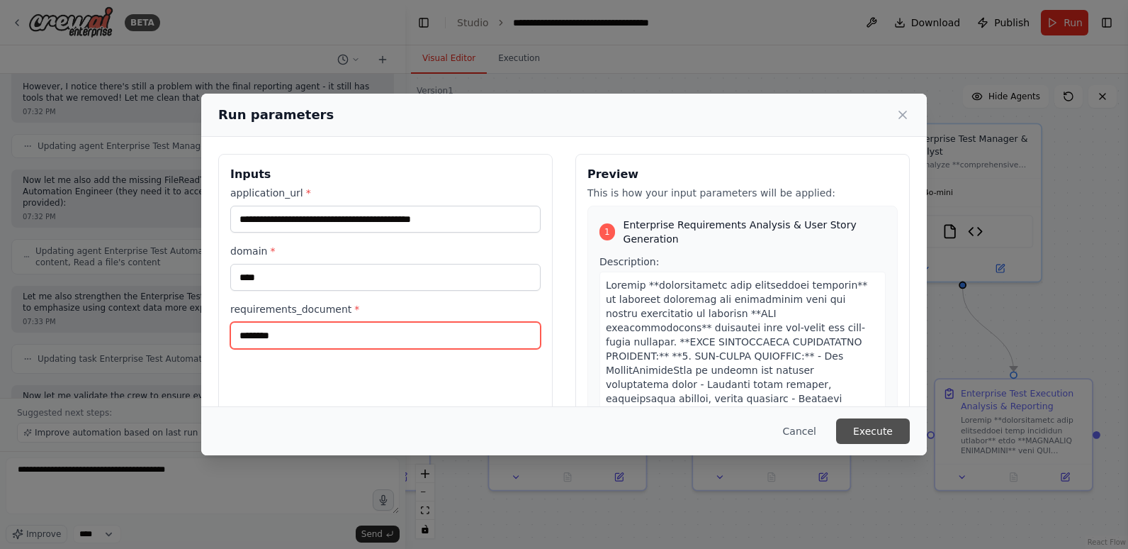
type input "********"
click at [864, 432] on button "Execute" at bounding box center [873, 431] width 74 height 26
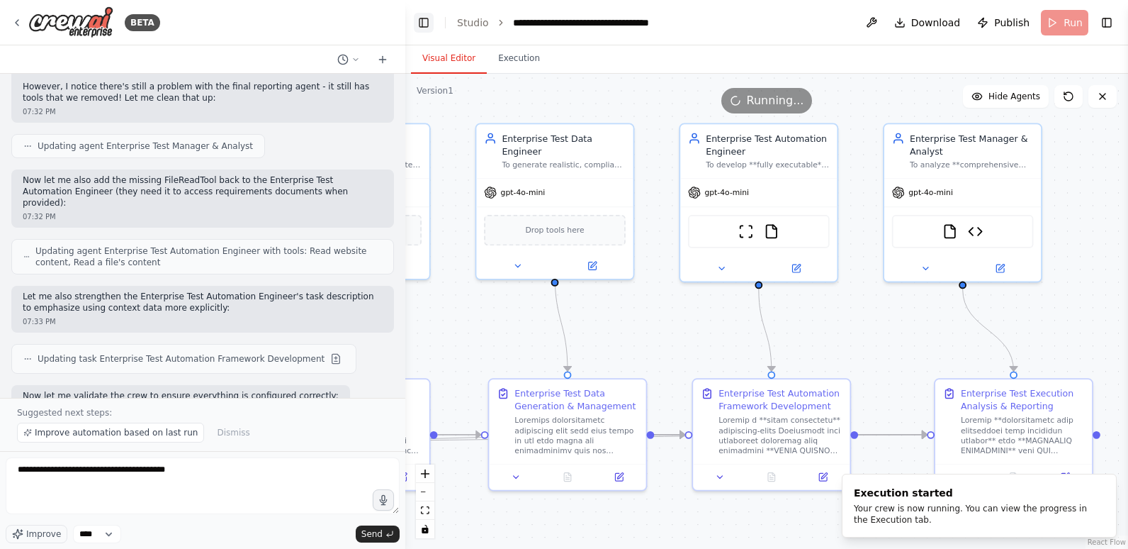
click at [423, 18] on button "Toggle Left Sidebar" at bounding box center [424, 23] width 20 height 20
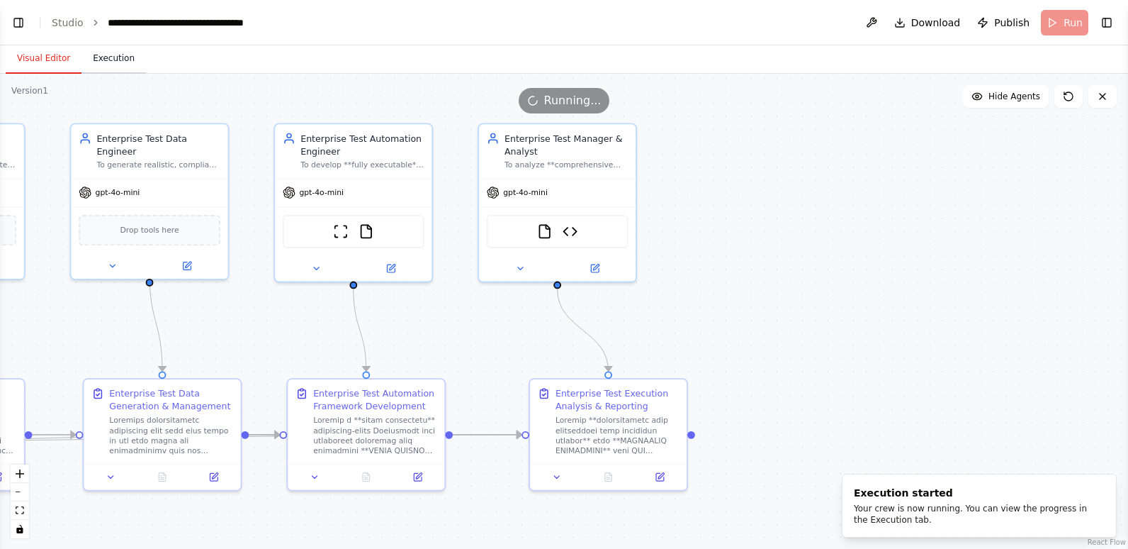
click at [103, 57] on button "Execution" at bounding box center [113, 59] width 64 height 30
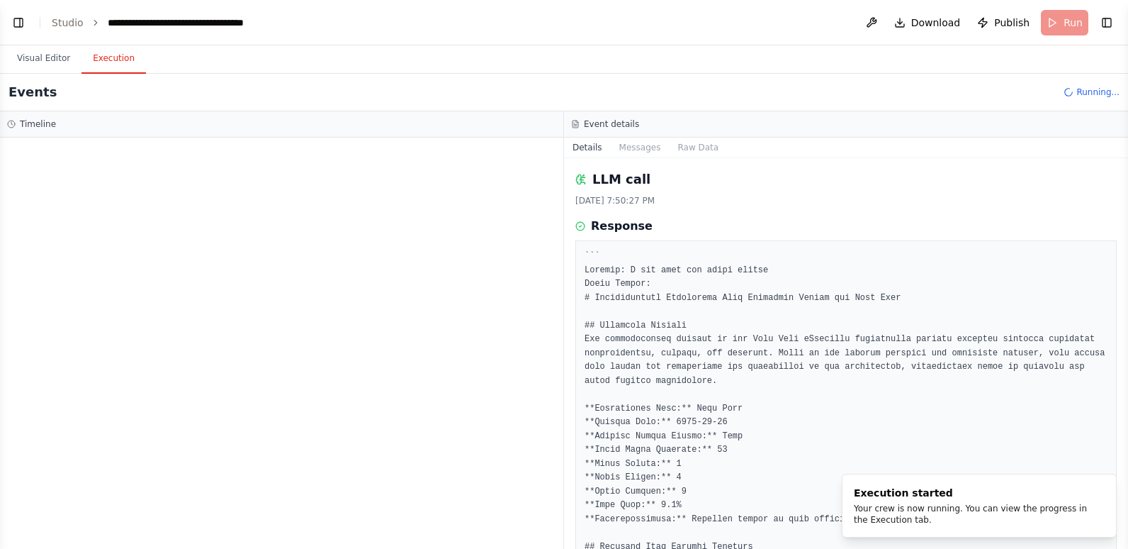
scroll to position [0, 0]
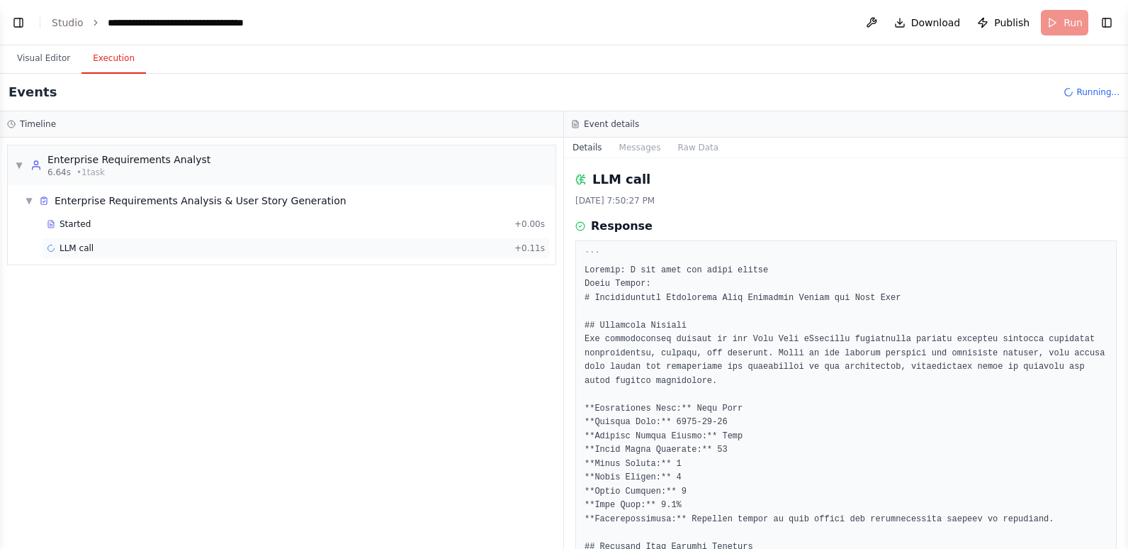
click at [138, 246] on div "LLM call + 0.11s" at bounding box center [296, 247] width 498 height 11
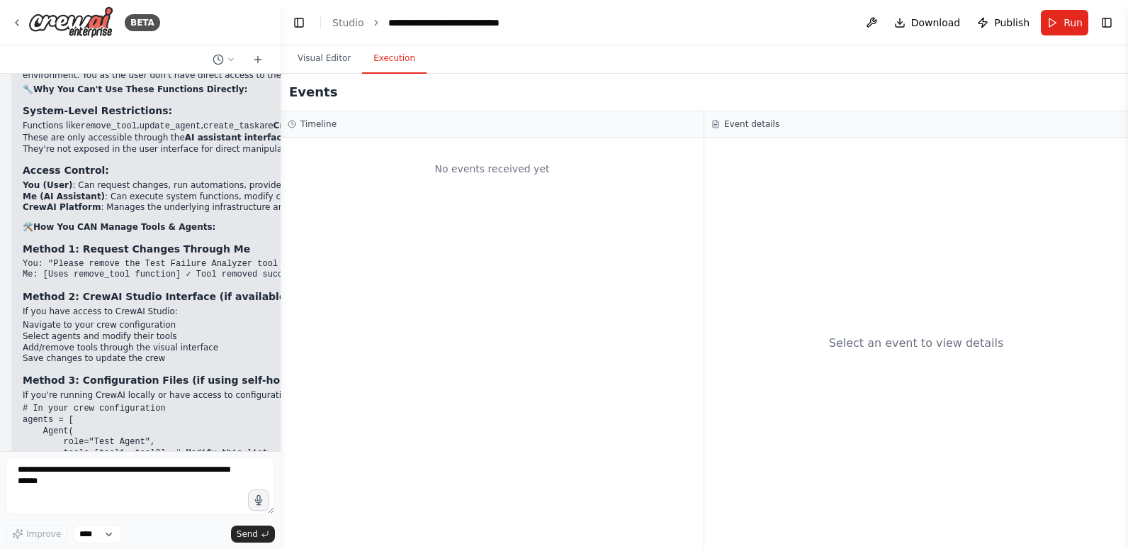
scroll to position [62595, 0]
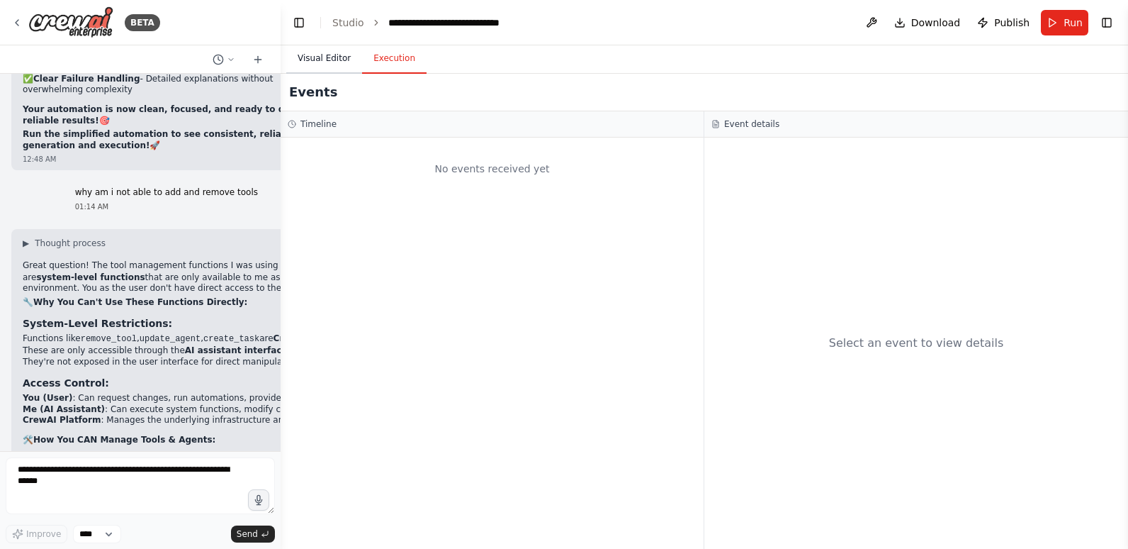
click at [325, 58] on button "Visual Editor" at bounding box center [324, 59] width 76 height 30
